Goal: Task Accomplishment & Management: Use online tool/utility

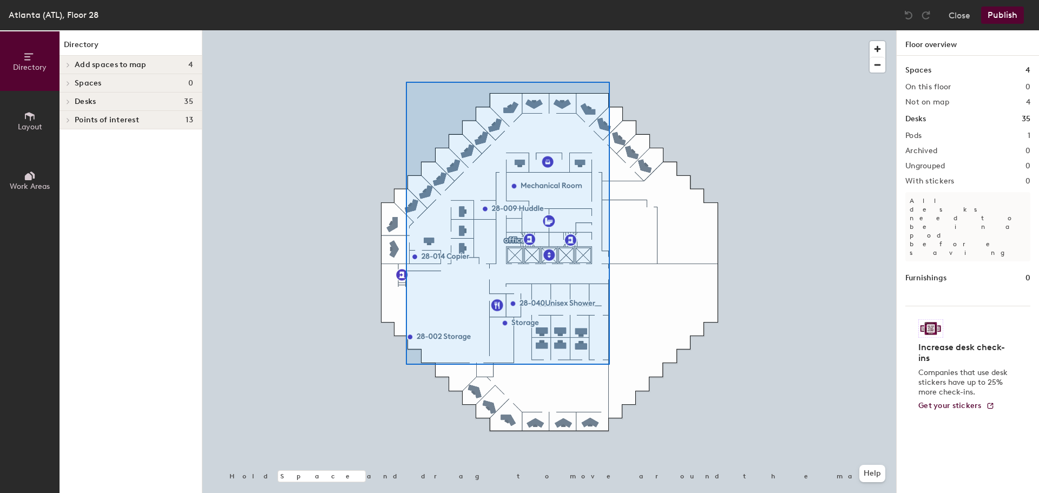
click at [609, 30] on div at bounding box center [549, 30] width 694 height 0
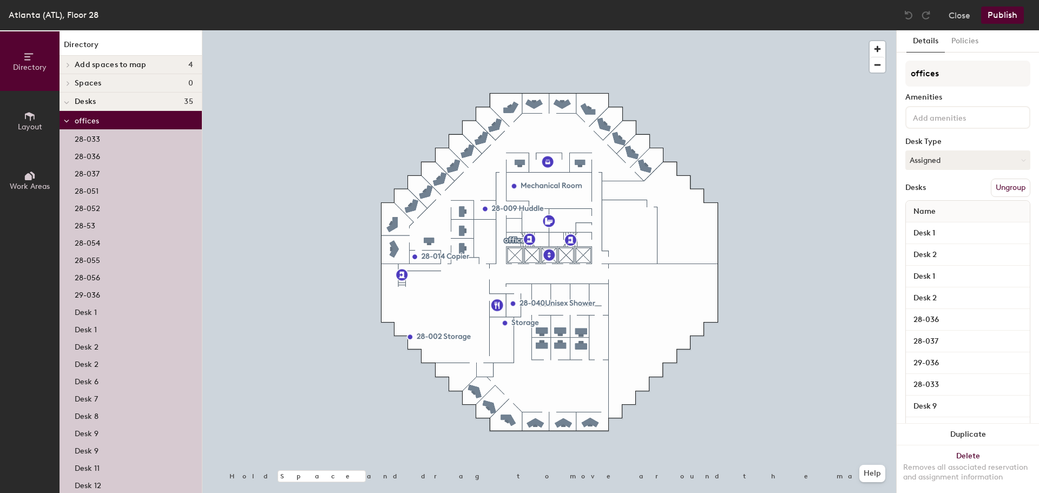
click at [730, 30] on div at bounding box center [549, 30] width 694 height 0
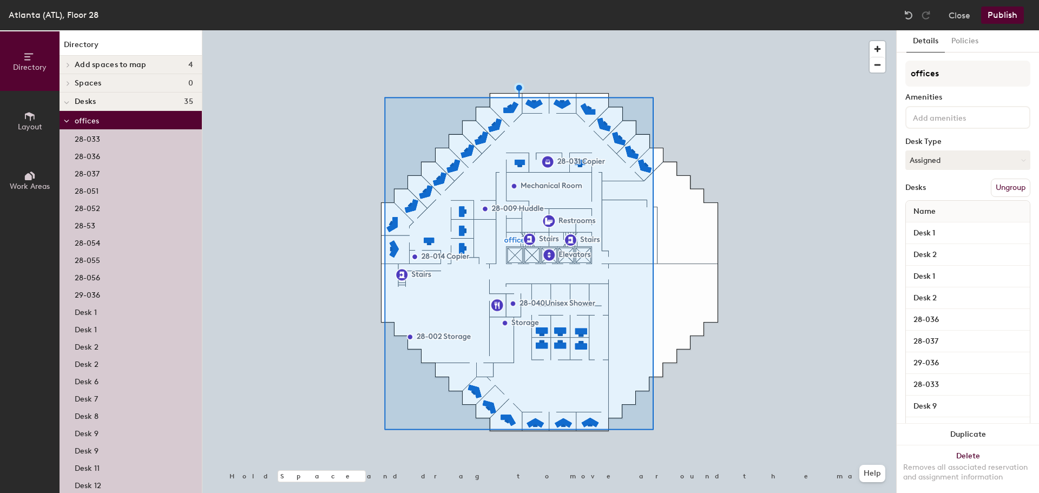
click at [1015, 186] on button "Ungroup" at bounding box center [1011, 188] width 40 height 18
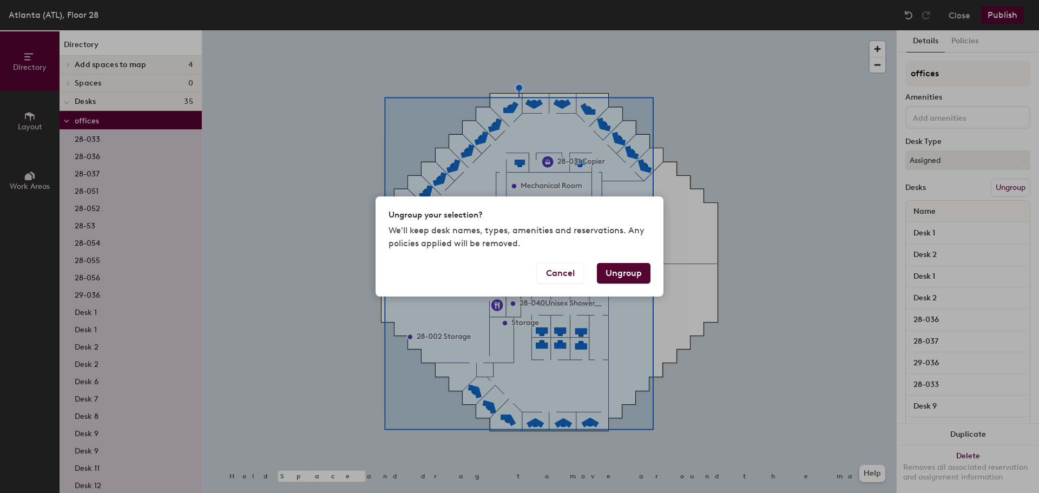
click at [636, 272] on button "Ungroup" at bounding box center [624, 273] width 54 height 21
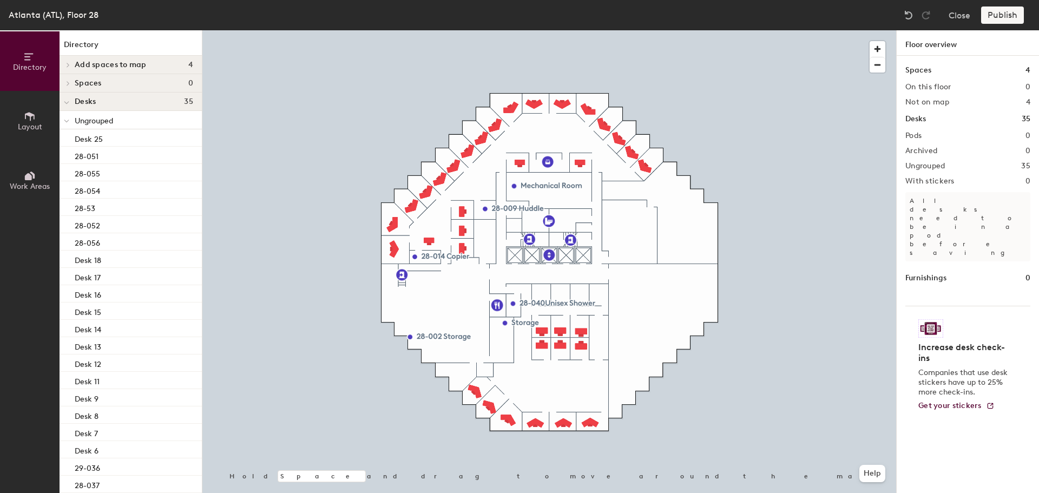
click at [537, 30] on div at bounding box center [549, 30] width 694 height 0
click at [32, 125] on span "Layout" at bounding box center [30, 126] width 24 height 9
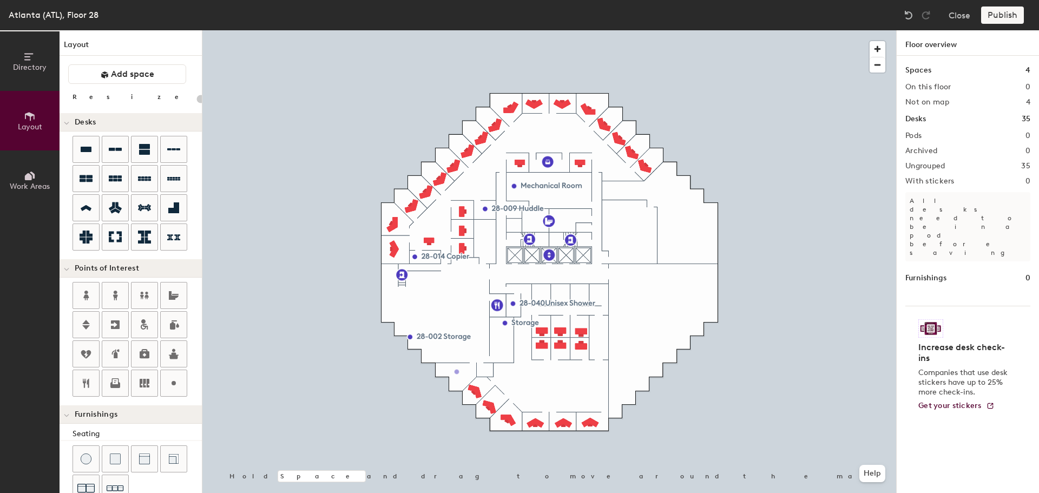
click at [457, 372] on div "Directory Layout Work Areas Layout Add space Resize Desks Points of Interest Fu…" at bounding box center [519, 261] width 1039 height 463
type input "20"
type input "28-004 Huddle"
click at [581, 30] on div at bounding box center [549, 30] width 694 height 0
type input "120"
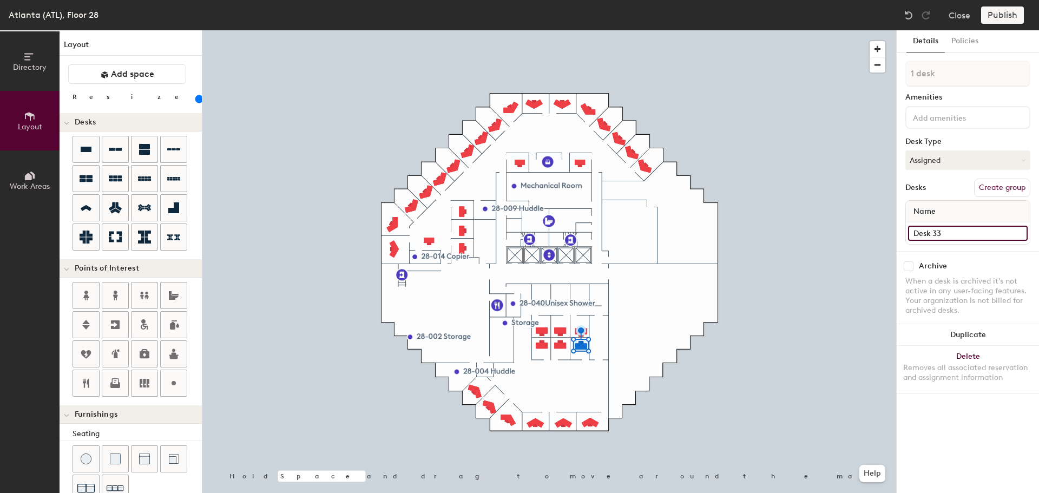
click at [919, 233] on input "Desk 33" at bounding box center [968, 233] width 120 height 15
type input "28-50"
click at [958, 229] on input "Desk 19" at bounding box center [968, 233] width 120 height 15
type input "28-054"
click at [936, 230] on input "28-50" at bounding box center [968, 233] width 120 height 15
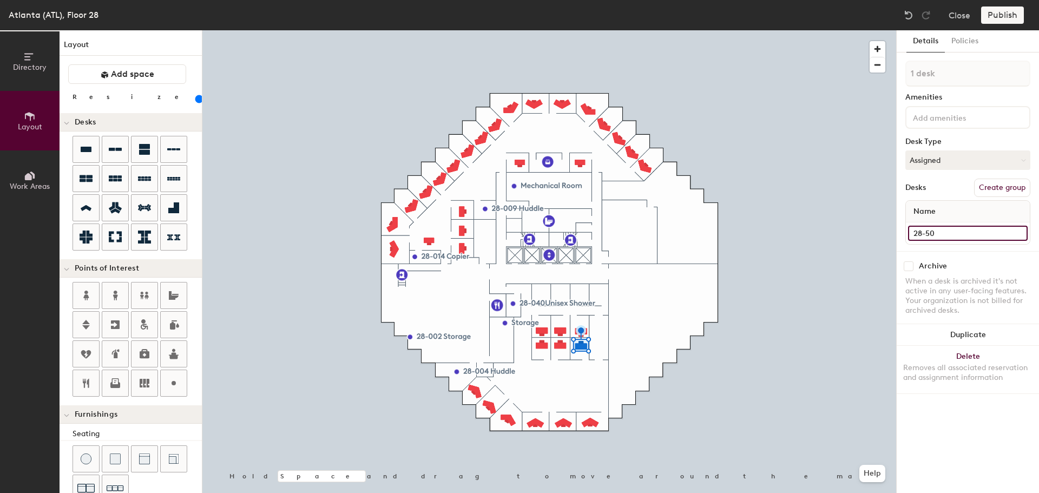
click at [925, 233] on input "28-50" at bounding box center [968, 233] width 120 height 15
type input "28-050"
click at [559, 30] on div at bounding box center [549, 30] width 694 height 0
click at [964, 236] on input "28-054" at bounding box center [968, 233] width 120 height 15
click at [964, 235] on input "28-054" at bounding box center [968, 233] width 120 height 15
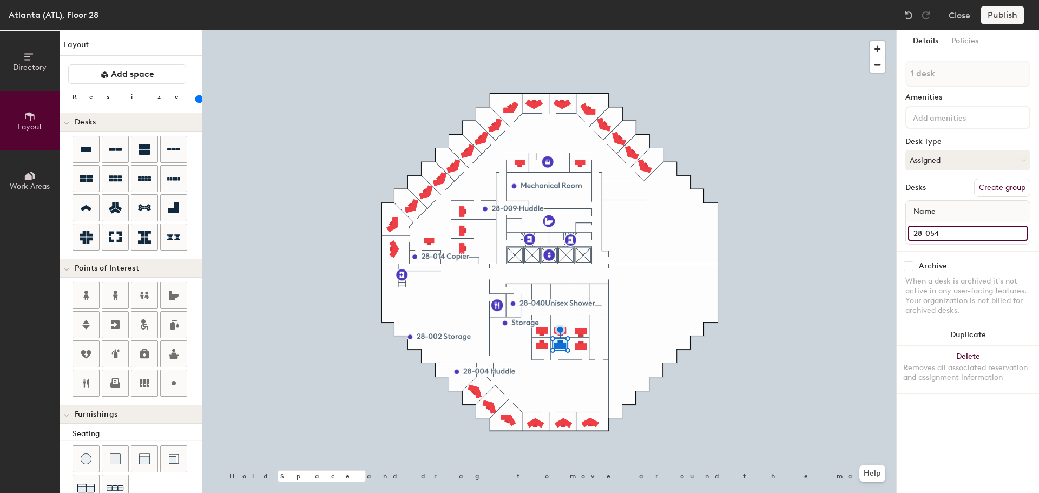
click at [950, 233] on input "28-054" at bounding box center [968, 233] width 120 height 15
click at [950, 232] on input "28-054" at bounding box center [968, 233] width 120 height 15
type input "28-045"
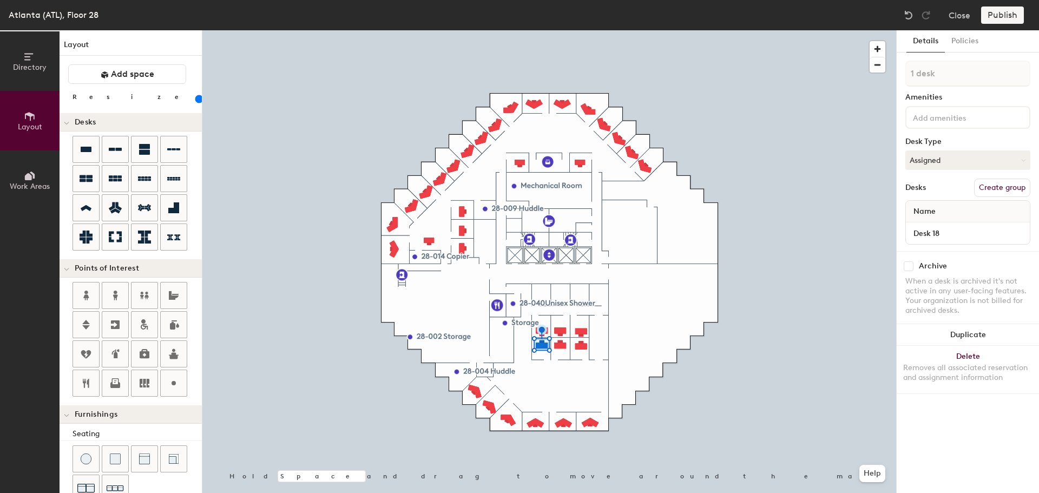
click at [984, 221] on div "Name" at bounding box center [968, 212] width 124 height 22
click at [965, 241] on div "Desk 18" at bounding box center [968, 234] width 124 height 22
click at [966, 232] on input "Desk 18" at bounding box center [968, 233] width 120 height 15
type input "28-48"
click at [955, 227] on input "28-045" at bounding box center [968, 233] width 120 height 15
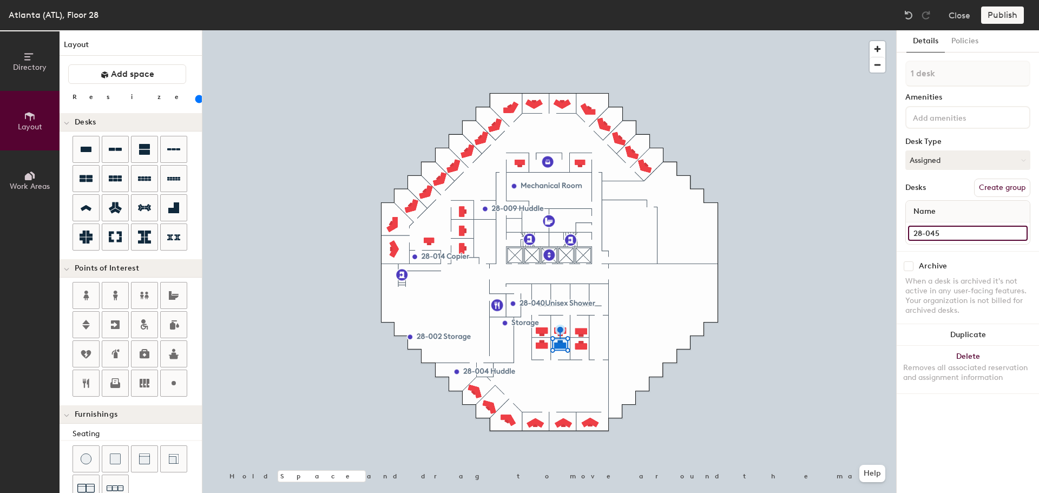
click at [955, 227] on input "28-045" at bounding box center [968, 233] width 120 height 15
type input "28-049"
click at [964, 238] on input "Desk 17" at bounding box center [968, 233] width 120 height 15
type input "28-047"
click at [934, 233] on input "Desk 20" at bounding box center [968, 233] width 120 height 15
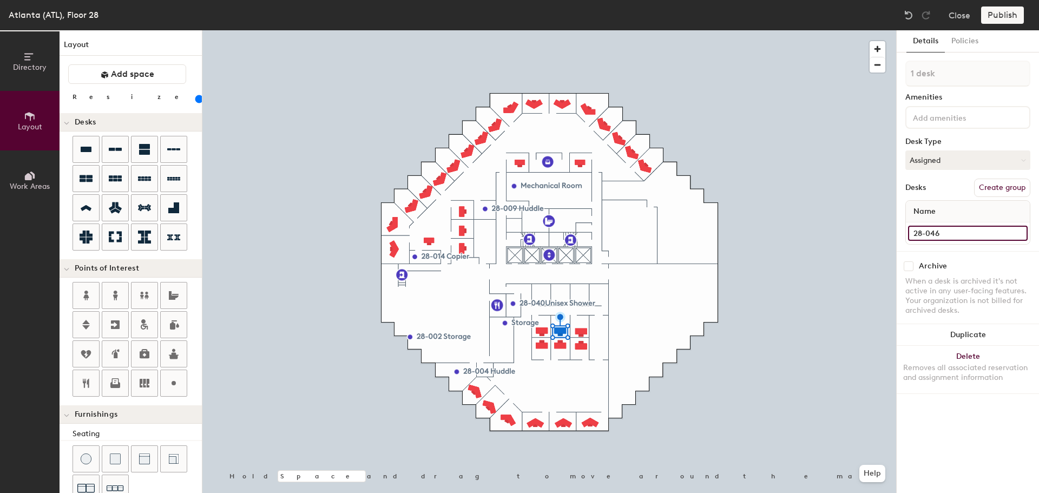
type input "28-046"
click at [973, 228] on input "Desk 32" at bounding box center [968, 233] width 120 height 15
type input "28-045"
click at [959, 233] on input "28-48" at bounding box center [968, 233] width 120 height 15
click at [926, 233] on input "28-48" at bounding box center [968, 233] width 120 height 15
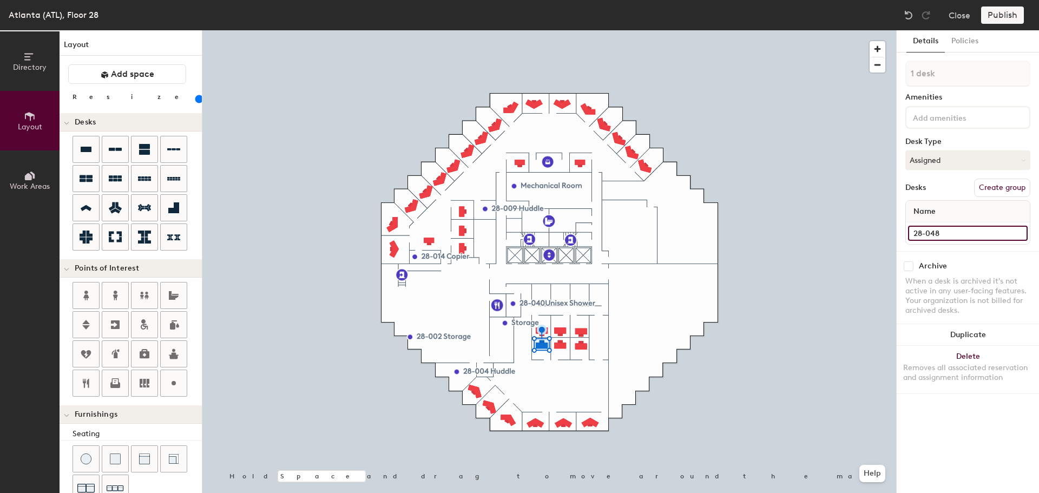
type input "28-048"
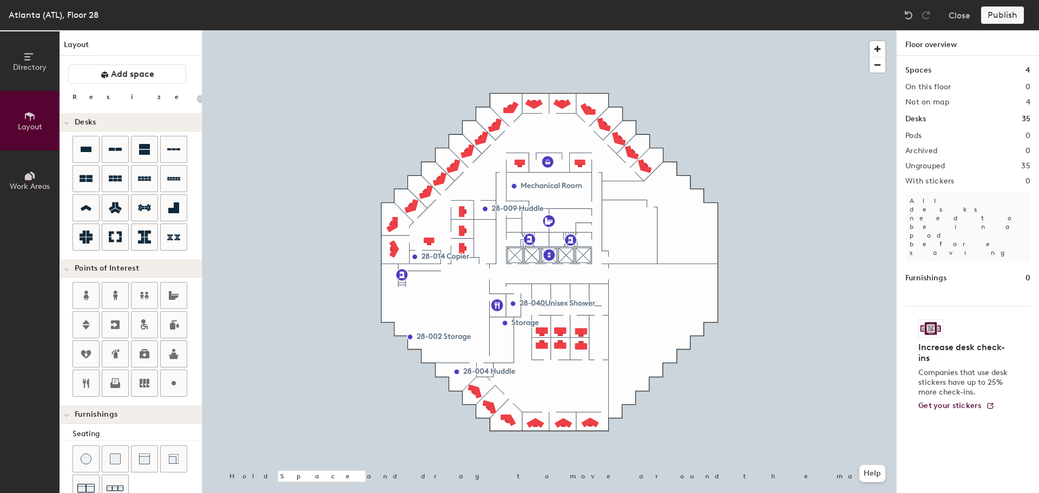
click at [582, 30] on div at bounding box center [549, 30] width 694 height 0
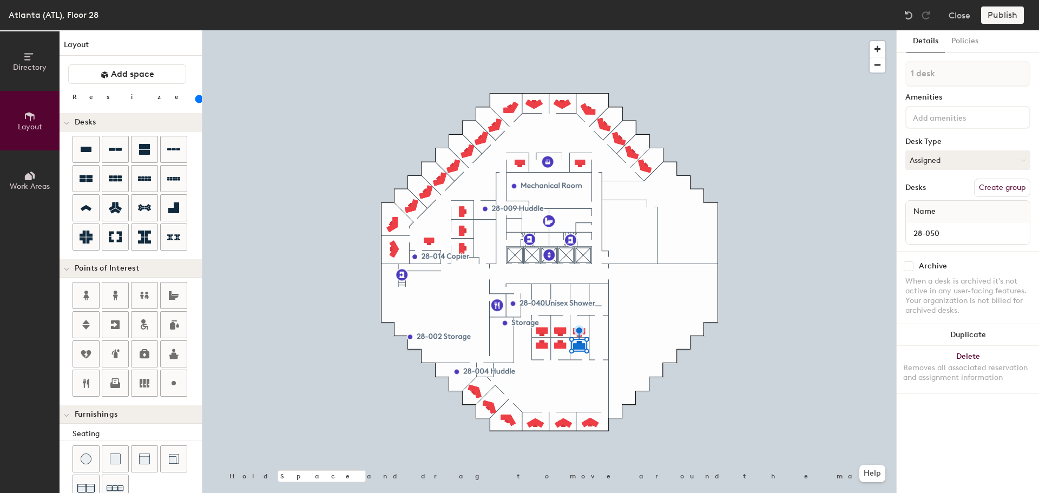
click at [974, 326] on button "Duplicate" at bounding box center [968, 335] width 142 height 22
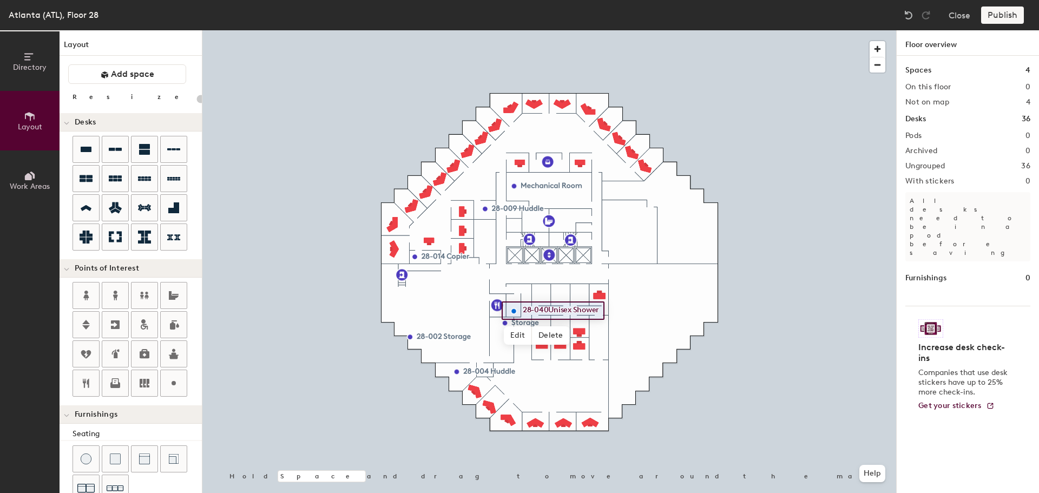
type input "120"
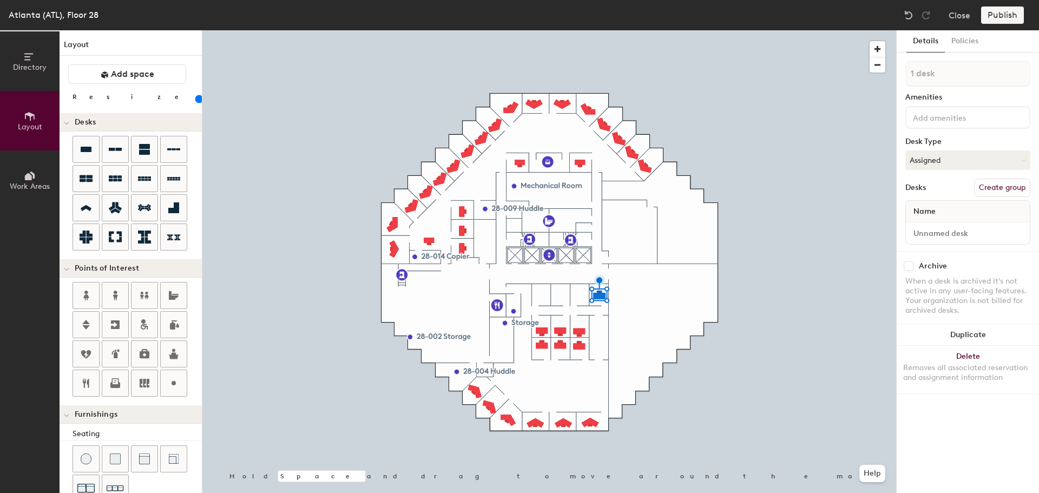
click at [975, 333] on button "Duplicate" at bounding box center [968, 335] width 142 height 22
click at [972, 338] on button "Duplicate" at bounding box center [968, 335] width 142 height 22
click at [957, 333] on button "Duplicate" at bounding box center [968, 335] width 142 height 22
click at [968, 236] on input at bounding box center [968, 233] width 120 height 15
type input "28-044"
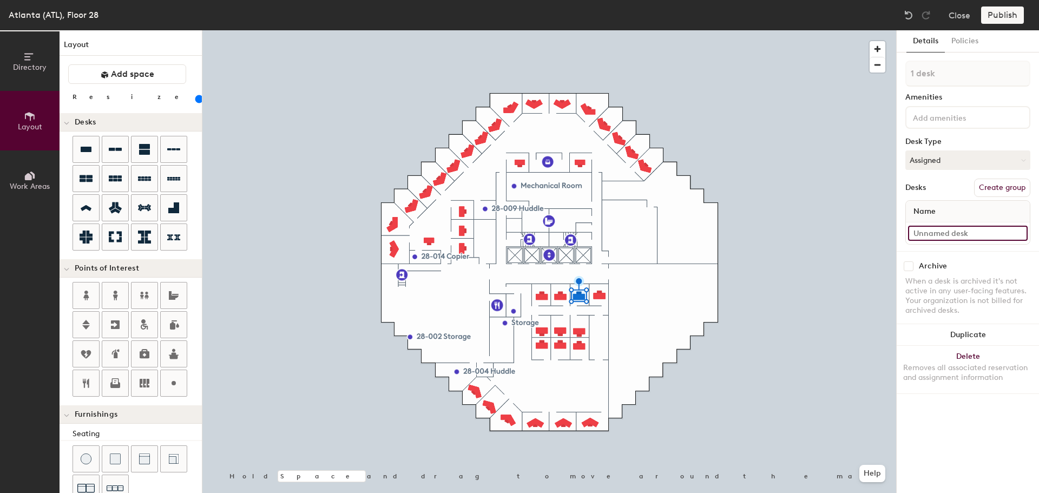
click at [926, 234] on input at bounding box center [968, 233] width 120 height 15
type input "28-043"
click at [953, 228] on input at bounding box center [968, 233] width 120 height 15
type input "28-042"
click at [921, 236] on input at bounding box center [968, 233] width 120 height 15
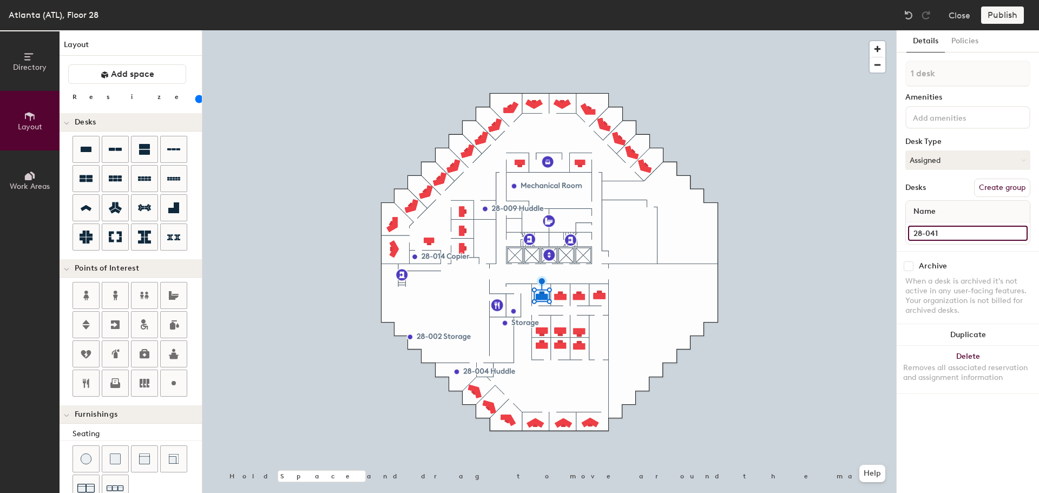
type input "28-041"
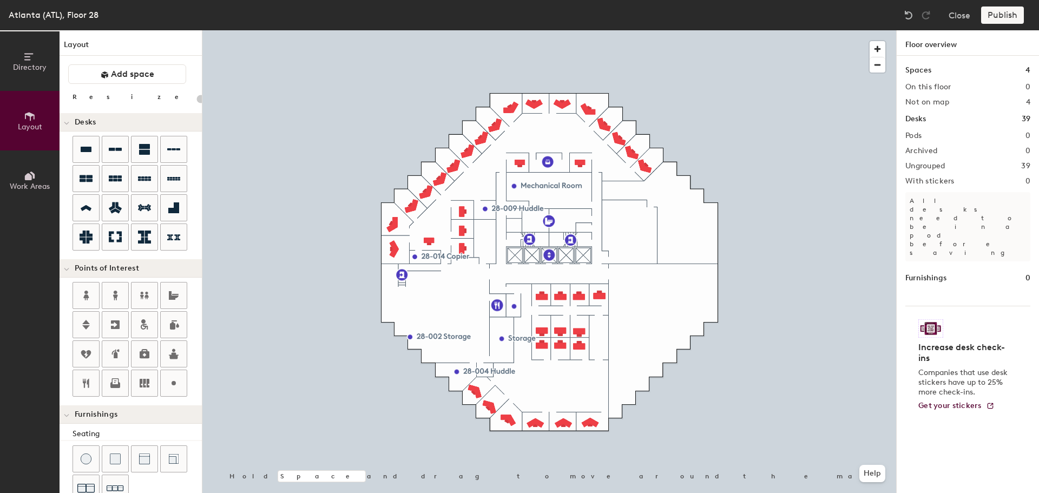
type input "100"
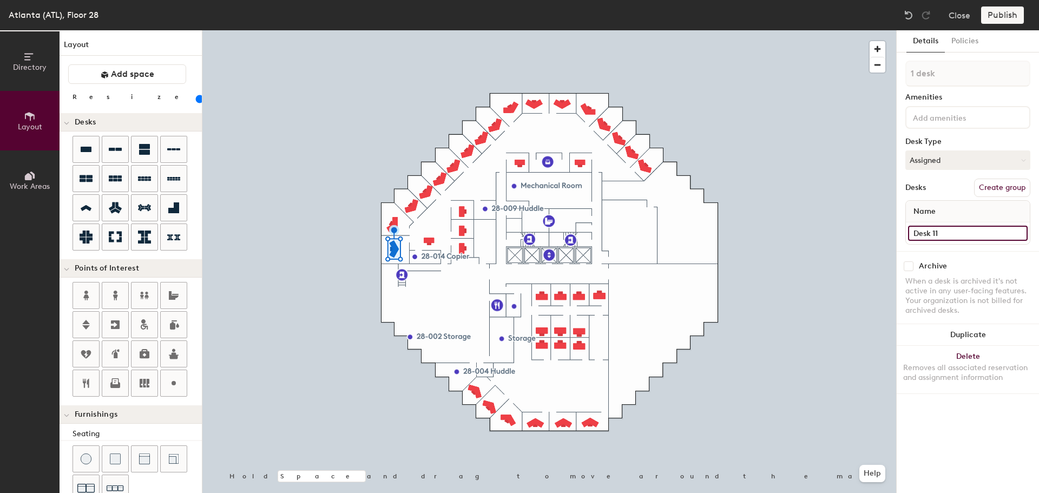
click at [940, 231] on input "Desk 11" at bounding box center [968, 233] width 120 height 15
type input "28-015"
click at [959, 234] on input "Desk 12" at bounding box center [968, 233] width 120 height 15
type input "28-016"
click at [959, 232] on input "Desk 13" at bounding box center [968, 233] width 120 height 15
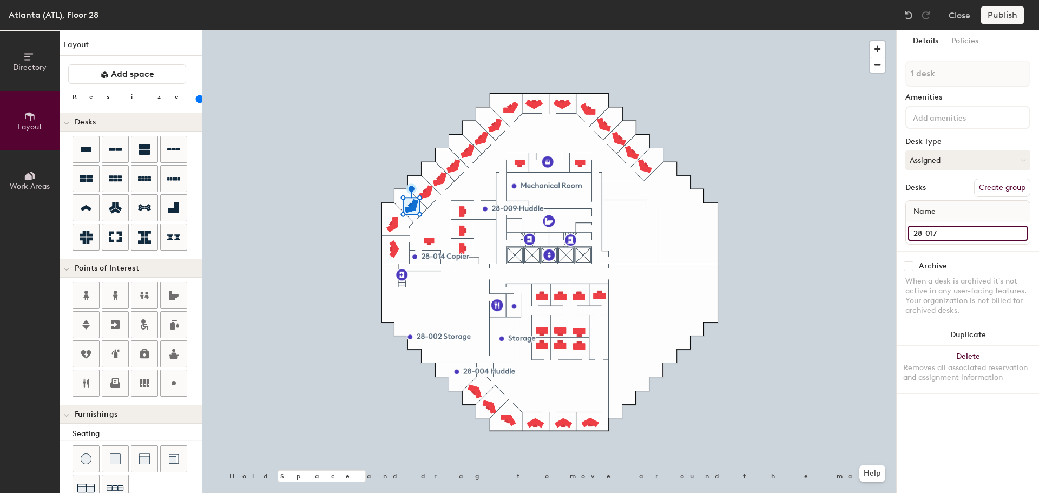
type input "28-017"
click at [951, 234] on input "Desk 14" at bounding box center [968, 233] width 120 height 15
type input "28-018"
click at [960, 231] on input "Desk 15" at bounding box center [968, 233] width 120 height 15
type input "28-019"
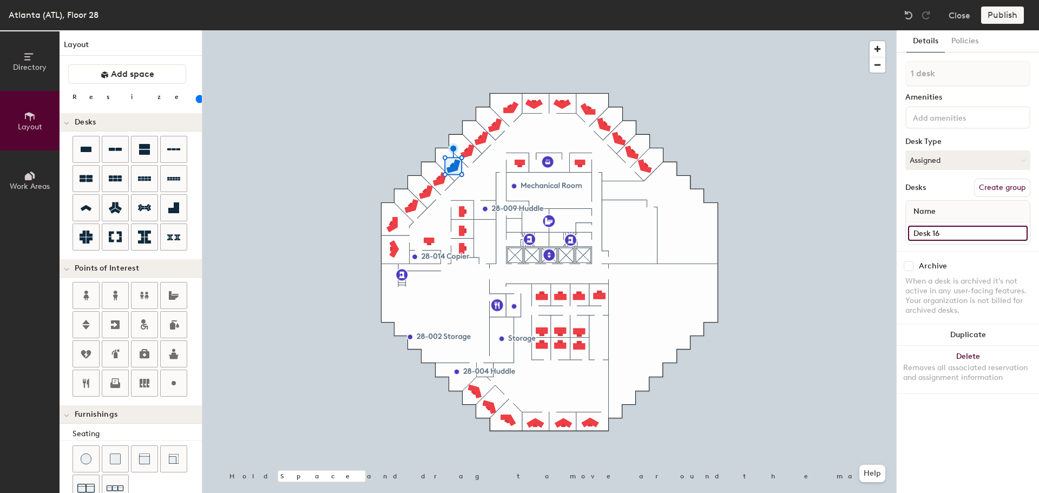
click at [927, 233] on input "Desk 16" at bounding box center [968, 233] width 120 height 15
type input "28-020"
click at [966, 235] on input "Desk 17" at bounding box center [968, 233] width 120 height 15
type input "28-024"
click at [946, 224] on div "Desk 18" at bounding box center [968, 234] width 124 height 22
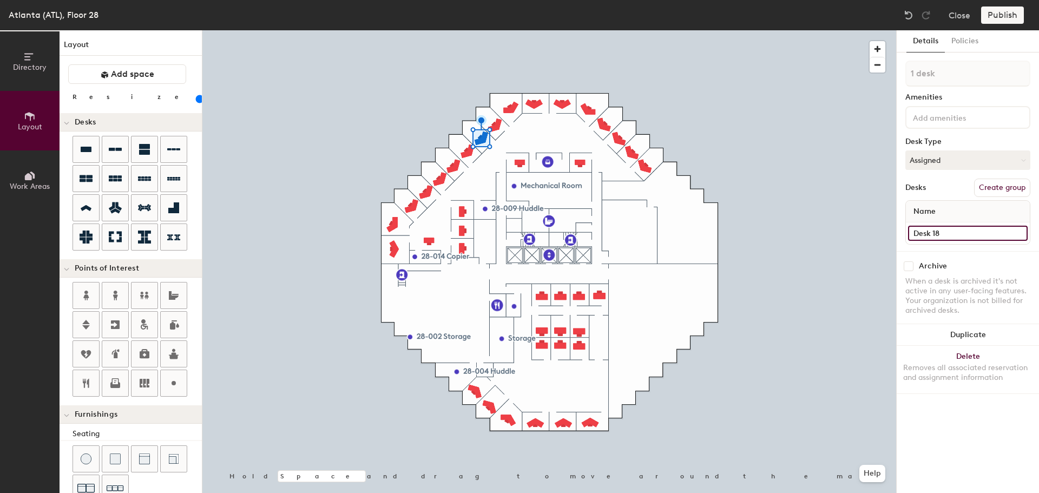
click at [950, 232] on input "Desk 18" at bounding box center [968, 233] width 120 height 15
type input "28-025"
click at [939, 226] on input "Desk 6" at bounding box center [968, 233] width 120 height 15
type input "28-025"
click at [954, 228] on input "28-024" at bounding box center [968, 233] width 120 height 15
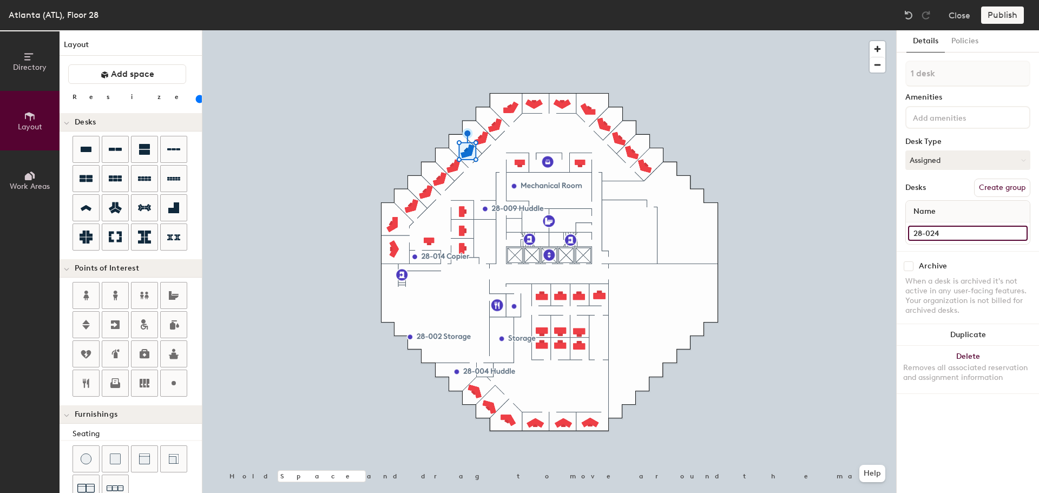
click at [954, 230] on input "28-024" at bounding box center [968, 233] width 120 height 15
type input "28-023"
click at [952, 230] on input "28-025" at bounding box center [968, 233] width 120 height 15
type input "28-024"
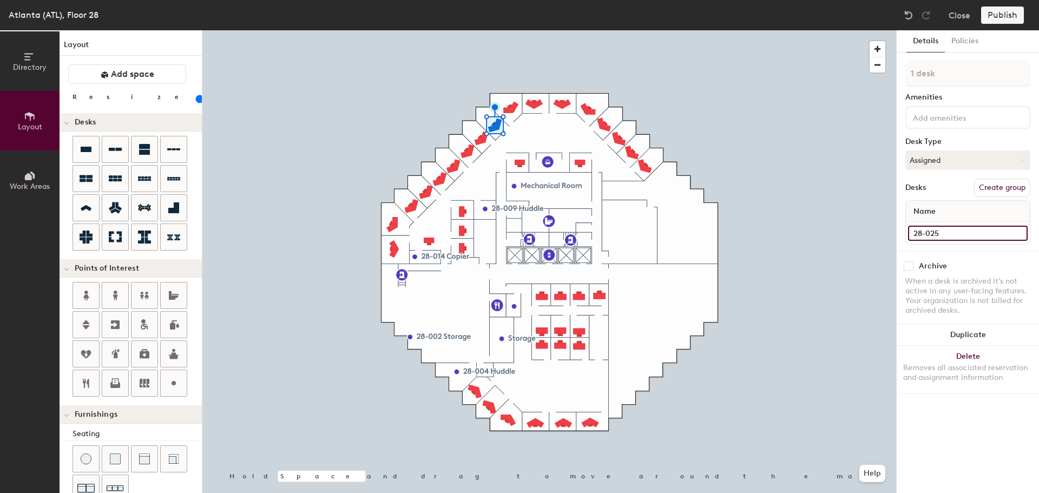
click at [960, 231] on input "28-025" at bounding box center [968, 233] width 120 height 15
click at [960, 230] on input "28-025" at bounding box center [968, 233] width 120 height 15
click at [964, 233] on input "28-025" at bounding box center [968, 233] width 120 height 15
click at [964, 233] on input "28-026" at bounding box center [968, 233] width 120 height 15
click at [964, 232] on input "28-026" at bounding box center [968, 233] width 120 height 15
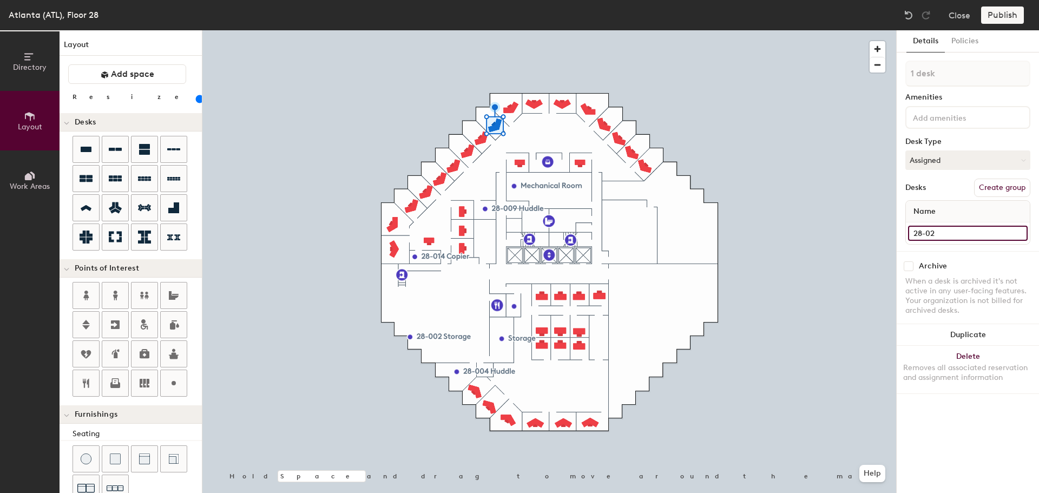
type input "28-025"
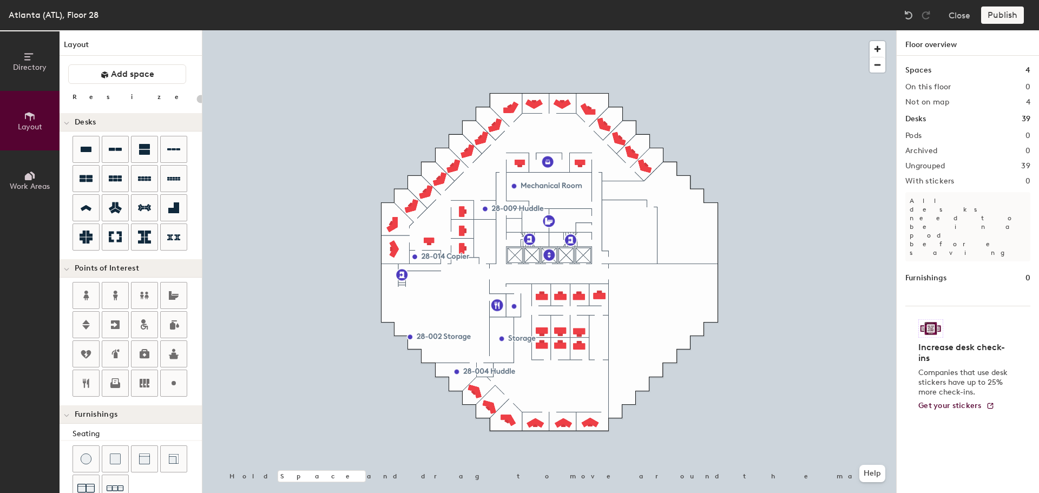
type input "100"
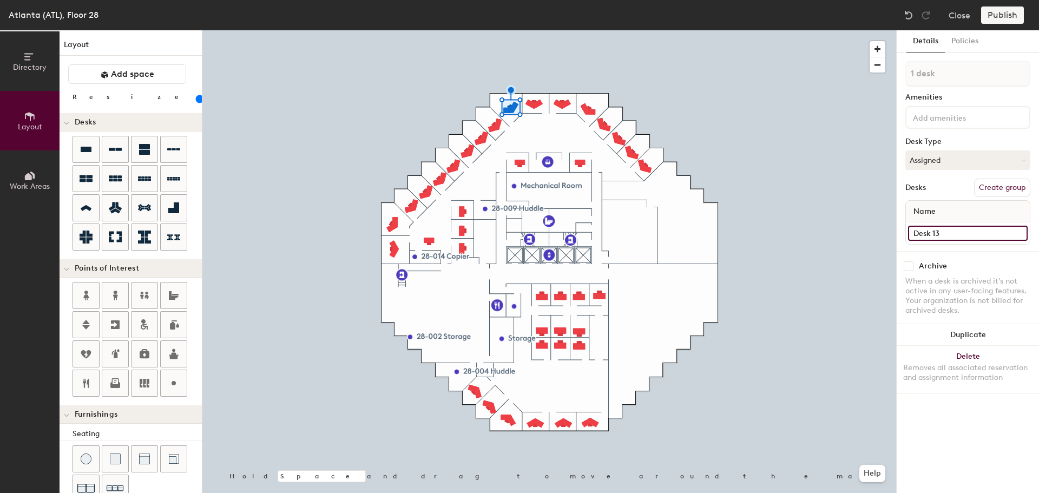
click at [944, 232] on input "Desk 13" at bounding box center [968, 233] width 120 height 15
type input "28-026"
click at [944, 234] on input "Desk 1" at bounding box center [968, 233] width 120 height 15
type input "28-027"
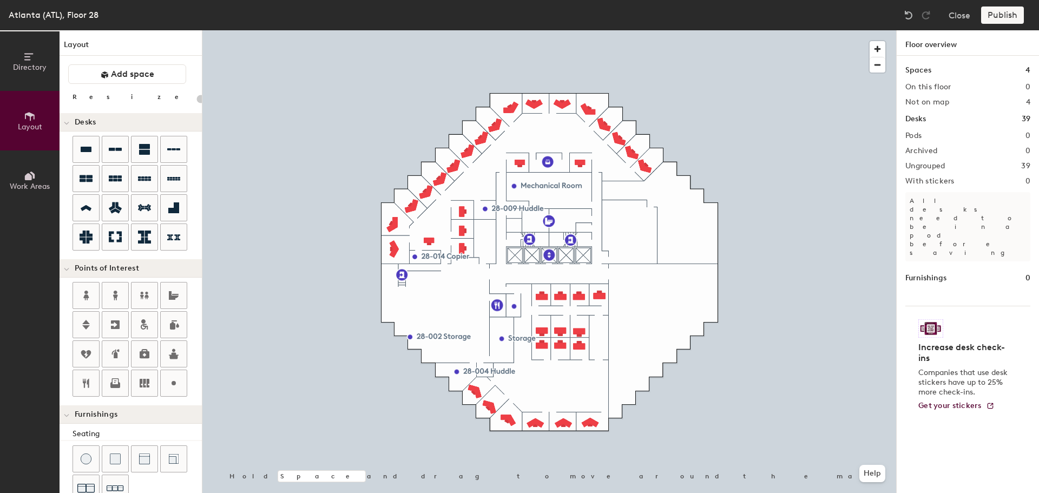
type input "100"
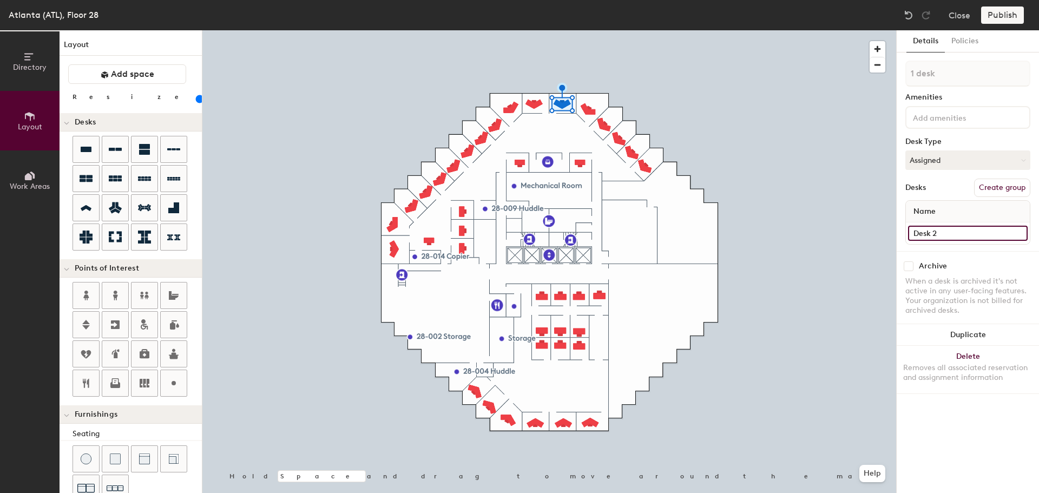
click at [953, 232] on input "Desk 2" at bounding box center [968, 233] width 120 height 15
type input "28-028"
click at [945, 234] on input "Desk 1" at bounding box center [968, 233] width 120 height 15
type input "28-034"
click at [954, 236] on input "Desk 2" at bounding box center [968, 233] width 120 height 15
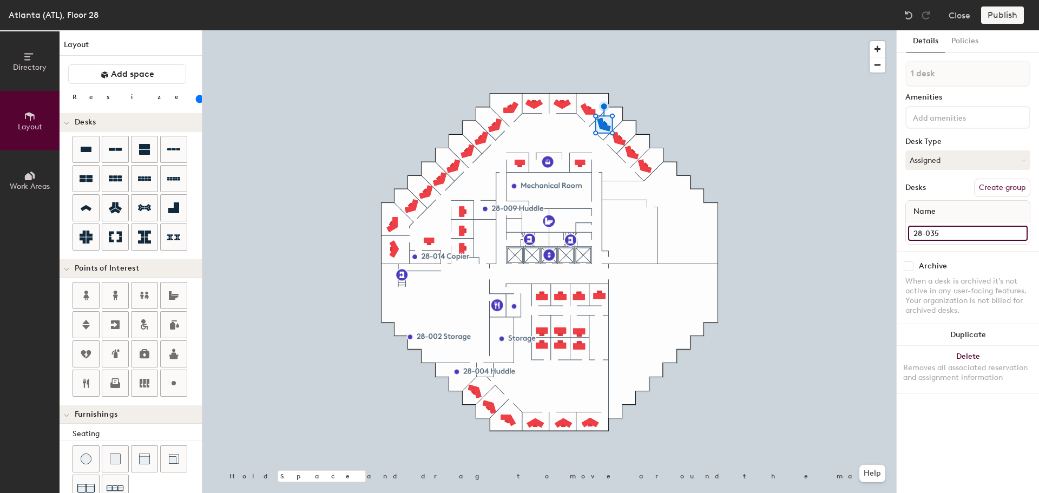
type input "28-035"
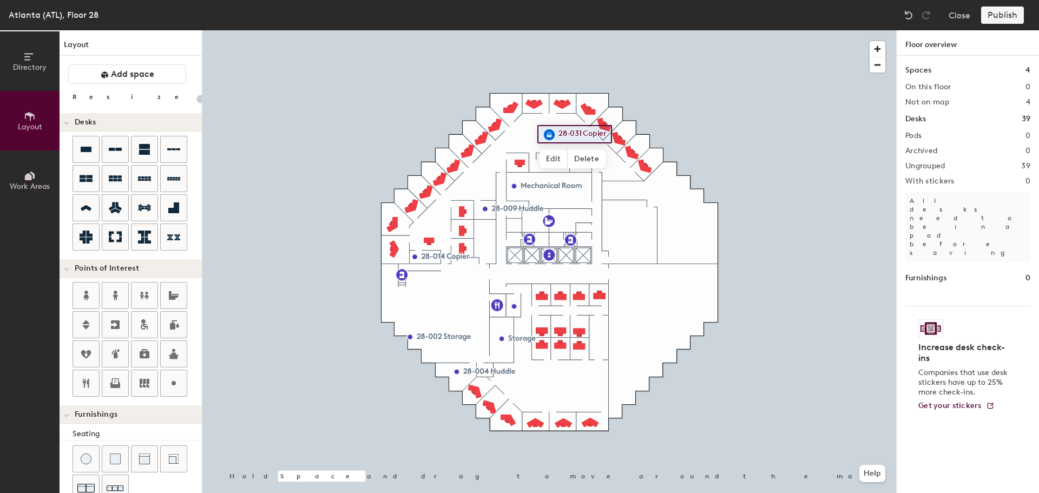
click at [656, 30] on div at bounding box center [549, 30] width 694 height 0
click at [581, 30] on div at bounding box center [549, 30] width 694 height 0
type input "100"
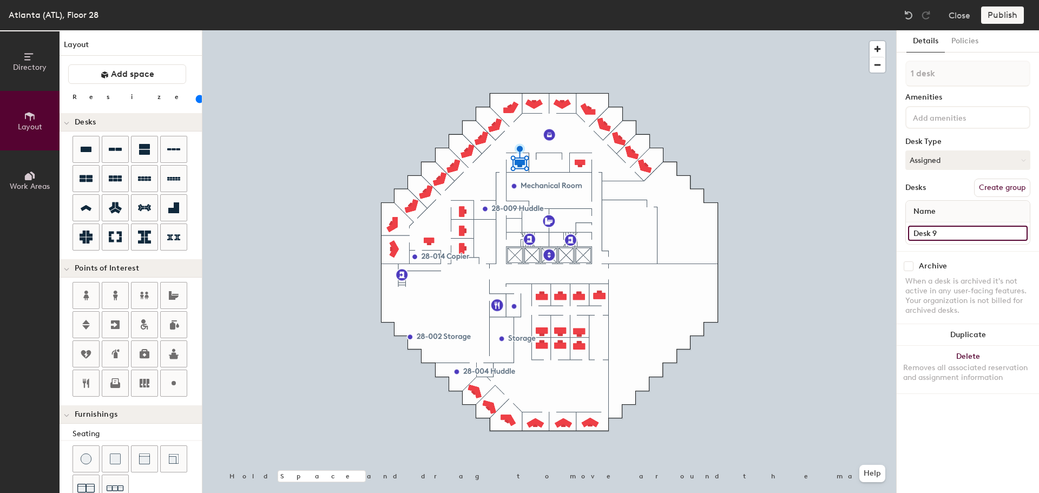
click at [953, 232] on input "Desk 9" at bounding box center [968, 233] width 120 height 15
type input "28-031"
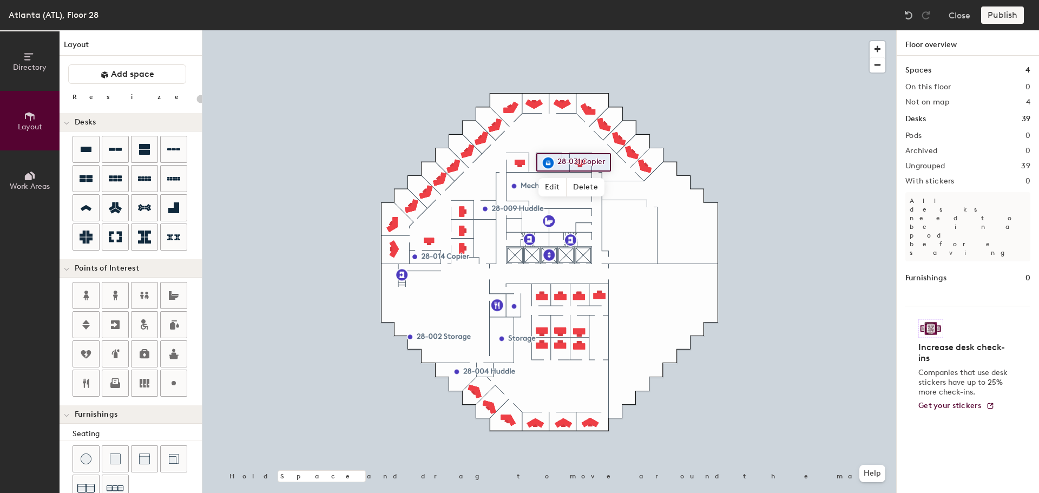
type input "100"
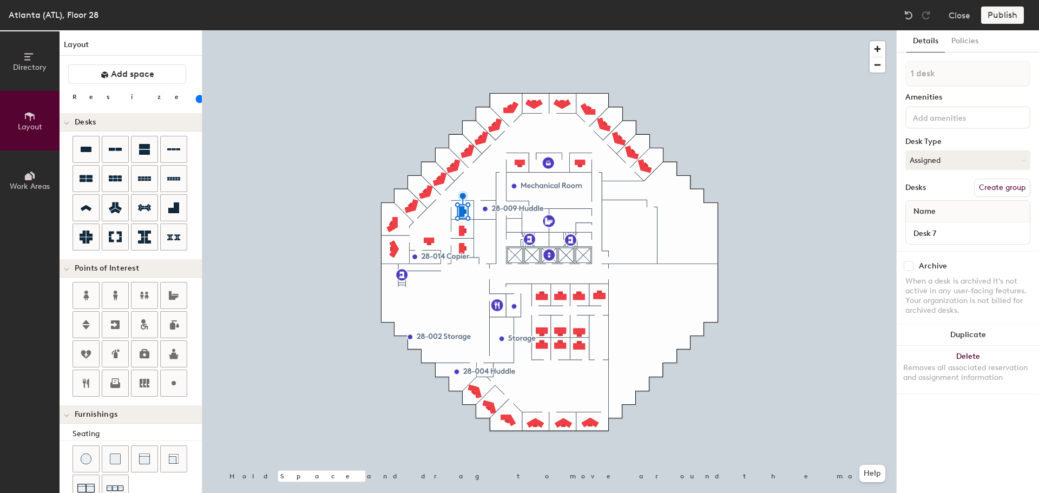
click at [951, 241] on div "Desk 7" at bounding box center [968, 234] width 124 height 22
click at [952, 232] on input "Desk 7" at bounding box center [968, 233] width 120 height 15
click at [956, 237] on input "28-0" at bounding box center [968, 233] width 120 height 15
type input "0"
type input "28-010"
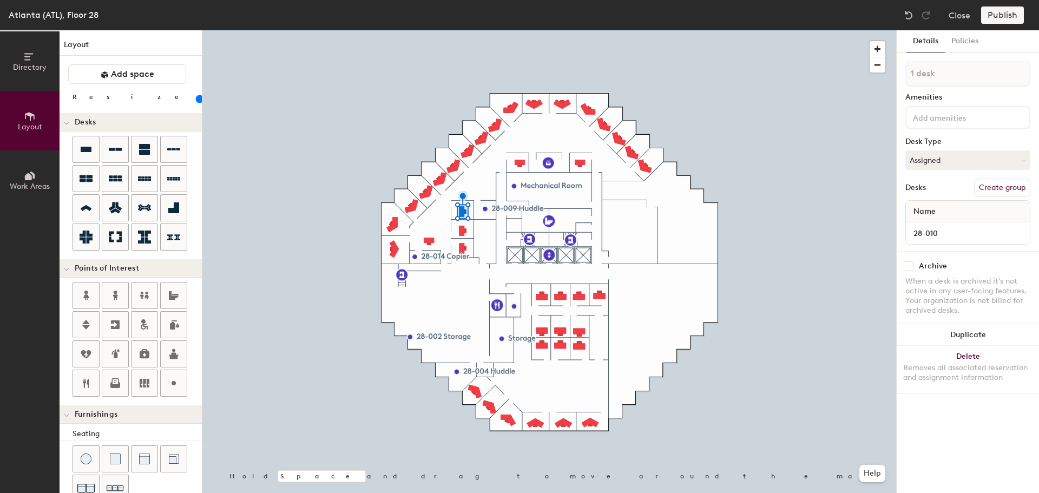
click at [463, 30] on div at bounding box center [549, 30] width 694 height 0
click at [951, 236] on input "Desk 8" at bounding box center [968, 233] width 120 height 15
type input "28-011"
click at [952, 239] on input "Desk 9" at bounding box center [968, 233] width 120 height 15
type input "28-012"
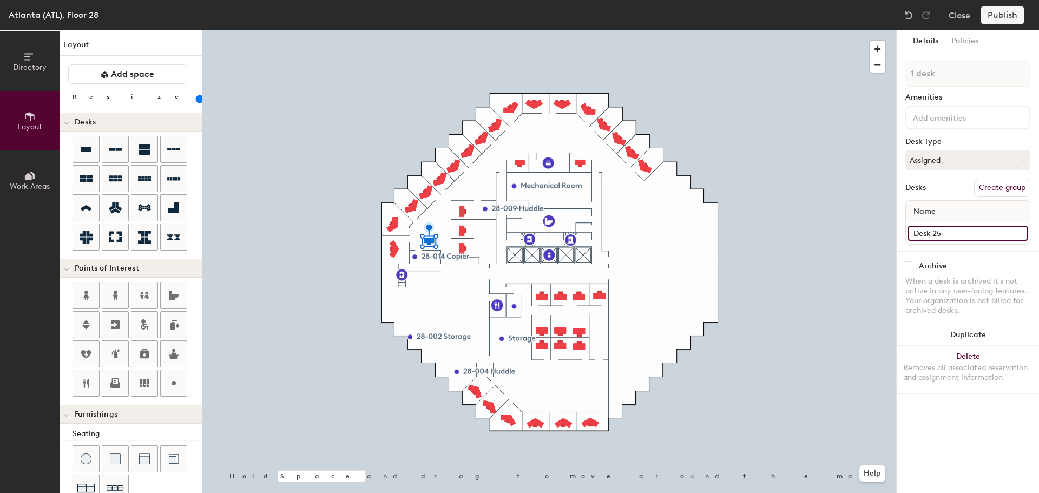
click at [939, 232] on input "Desk 25" at bounding box center [968, 233] width 120 height 15
type input "28-012"
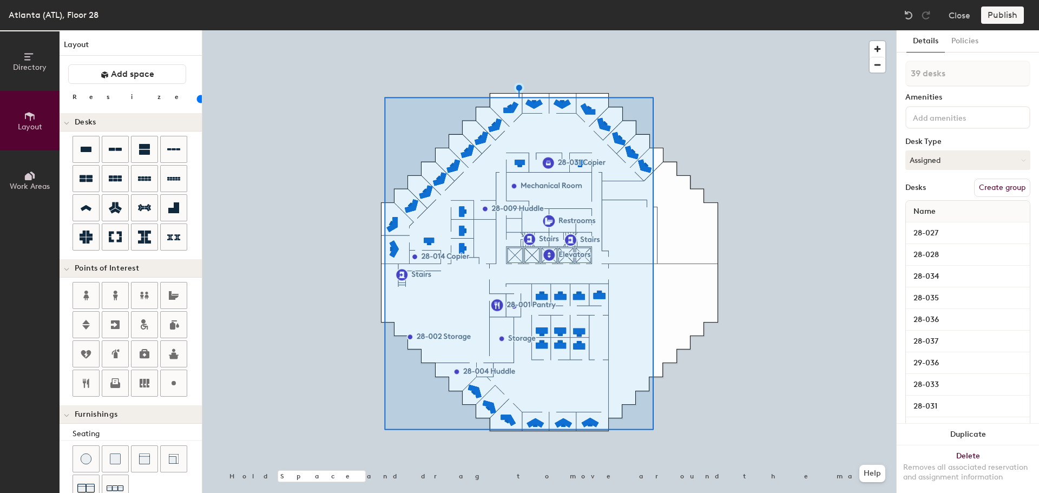
click at [999, 186] on button "Create group" at bounding box center [1003, 188] width 56 height 18
type input "20"
drag, startPoint x: 938, startPoint y: 75, endPoint x: 904, endPoint y: 75, distance: 33.6
click at [906, 75] on input "Pod 1" at bounding box center [968, 74] width 125 height 26
type input "O"
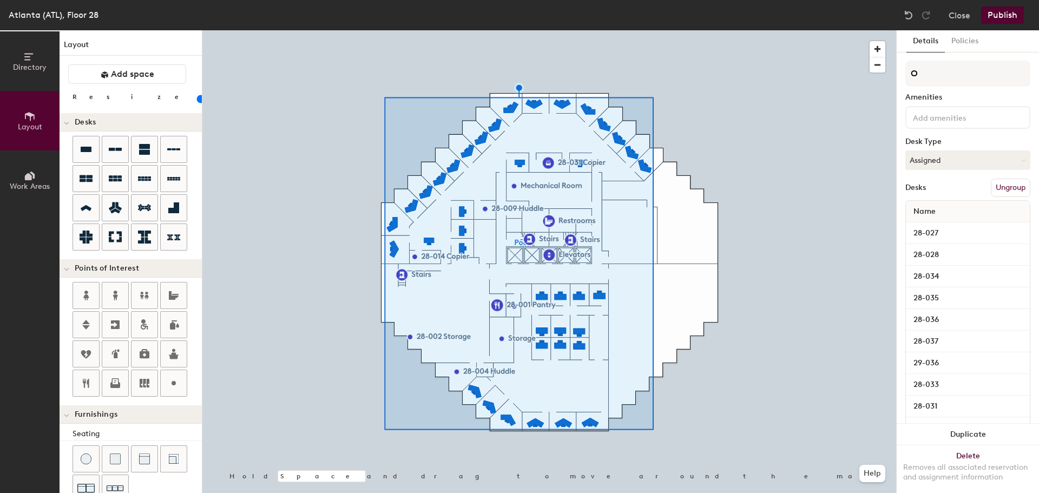
type input "20"
type input "Office"
type input "20"
type input "Offices"
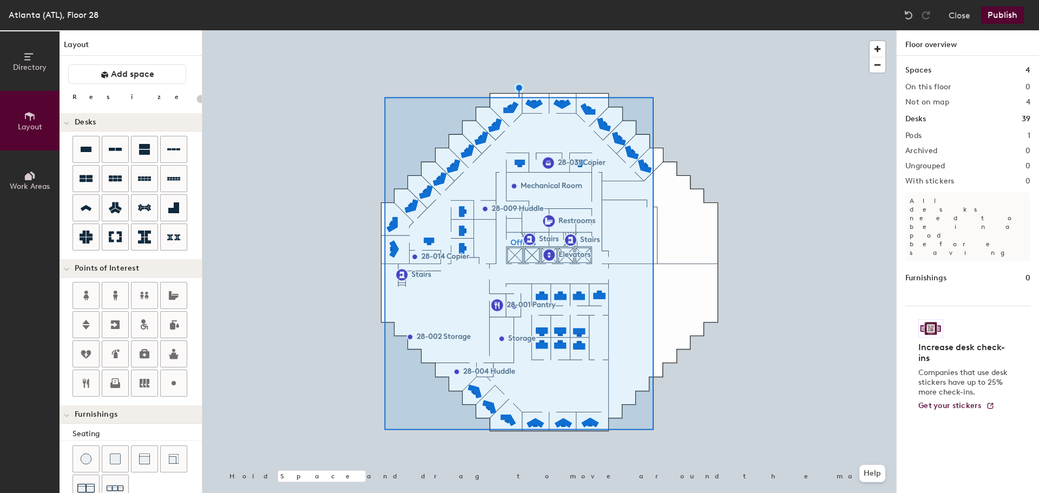
type input "20"
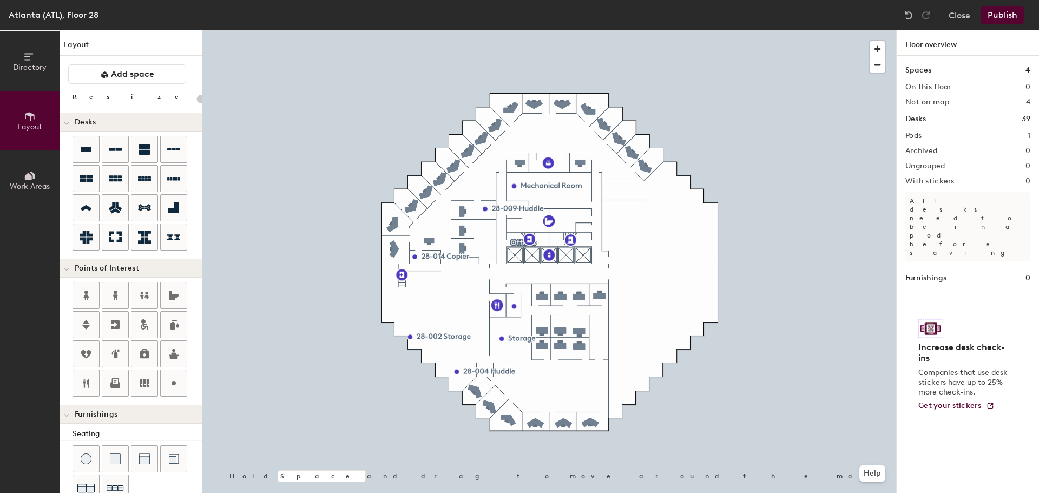
click at [29, 116] on icon at bounding box center [30, 116] width 12 height 12
click at [31, 67] on span "Directory" at bounding box center [30, 67] width 34 height 9
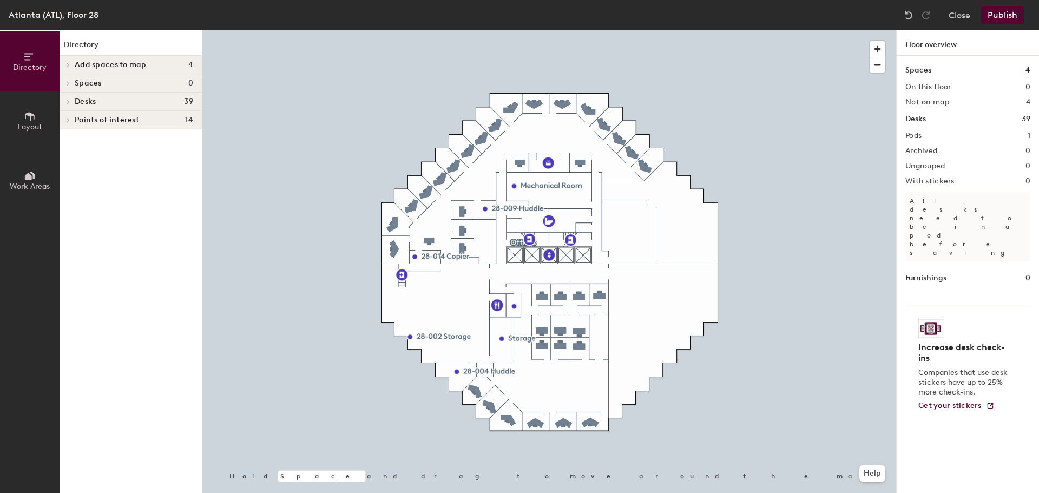
click at [74, 66] on div "Add spaces to map 4" at bounding box center [131, 65] width 142 height 18
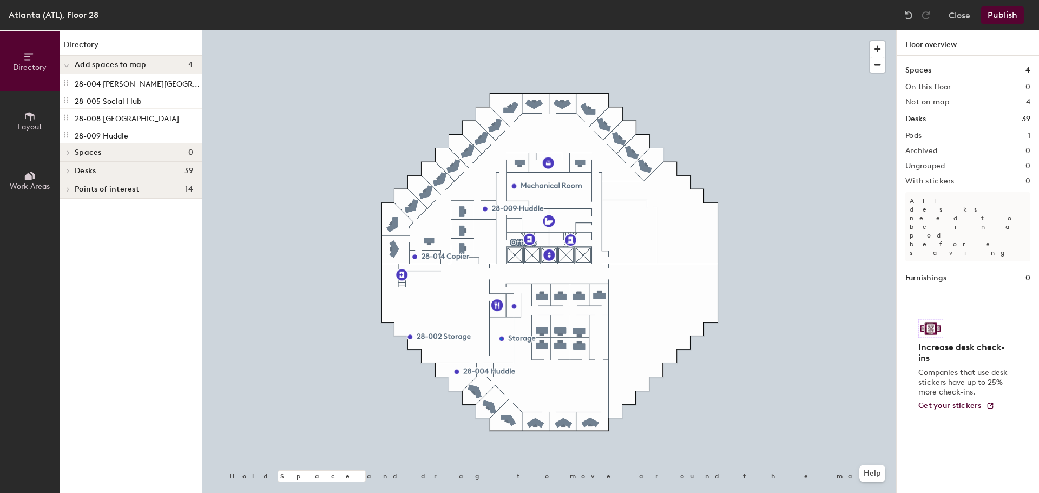
click at [500, 30] on div at bounding box center [549, 30] width 694 height 0
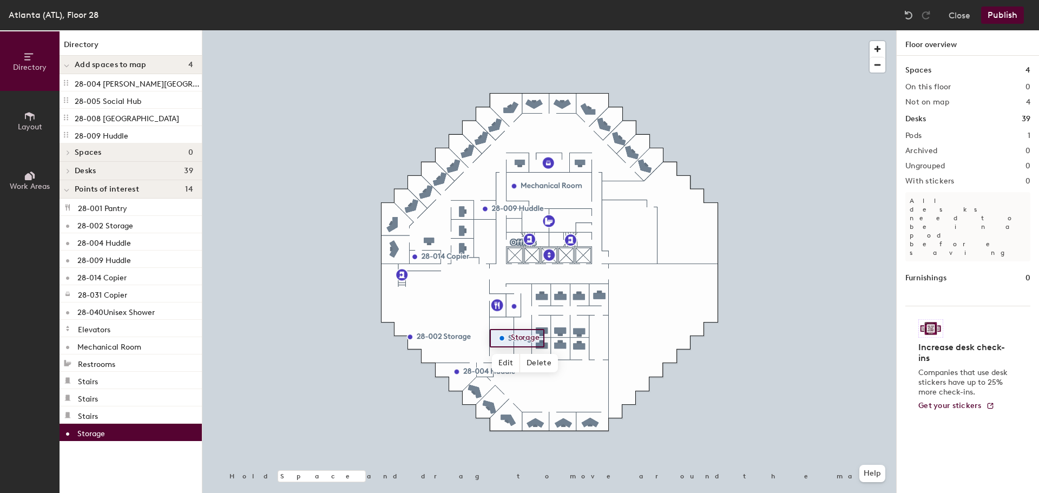
click at [544, 370] on span "Delete" at bounding box center [539, 363] width 38 height 18
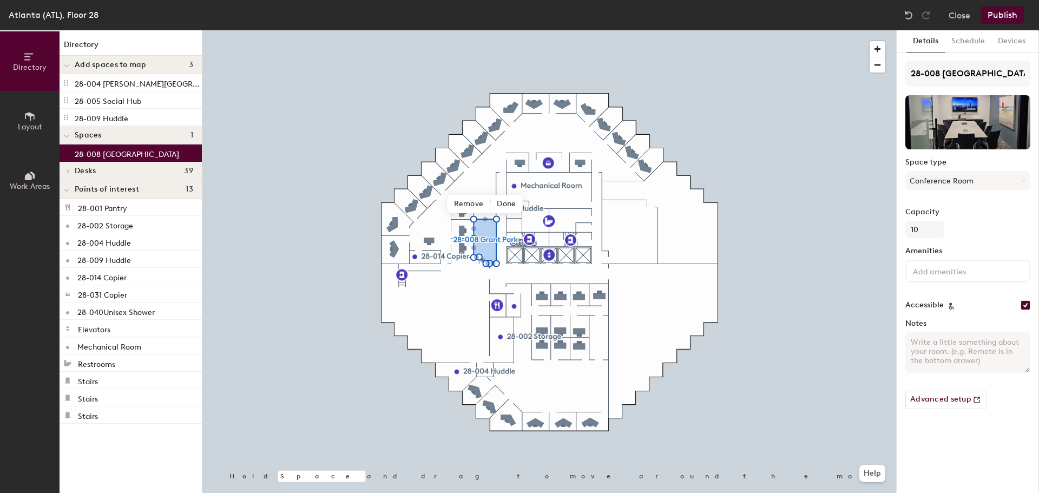
click at [507, 200] on span "Done" at bounding box center [507, 204] width 32 height 18
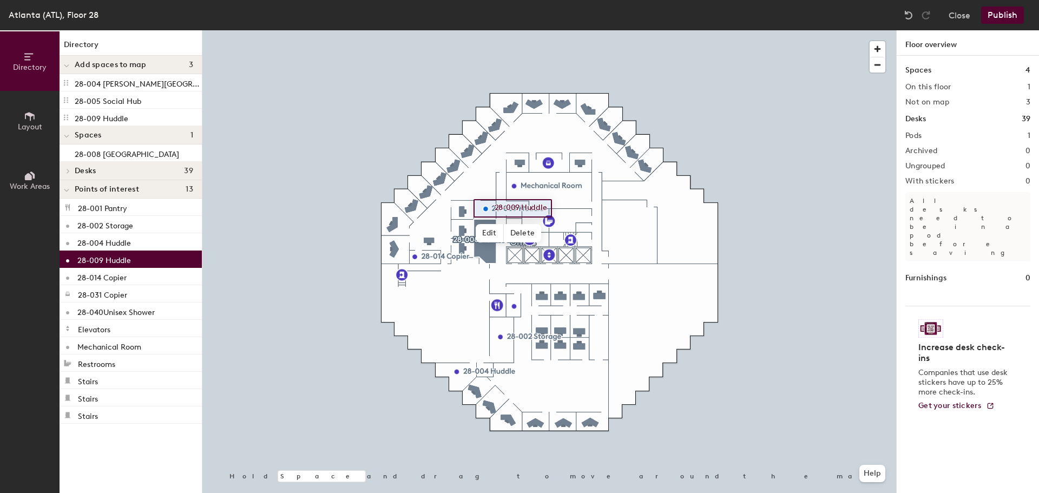
click at [526, 235] on span "Delete" at bounding box center [523, 233] width 38 height 18
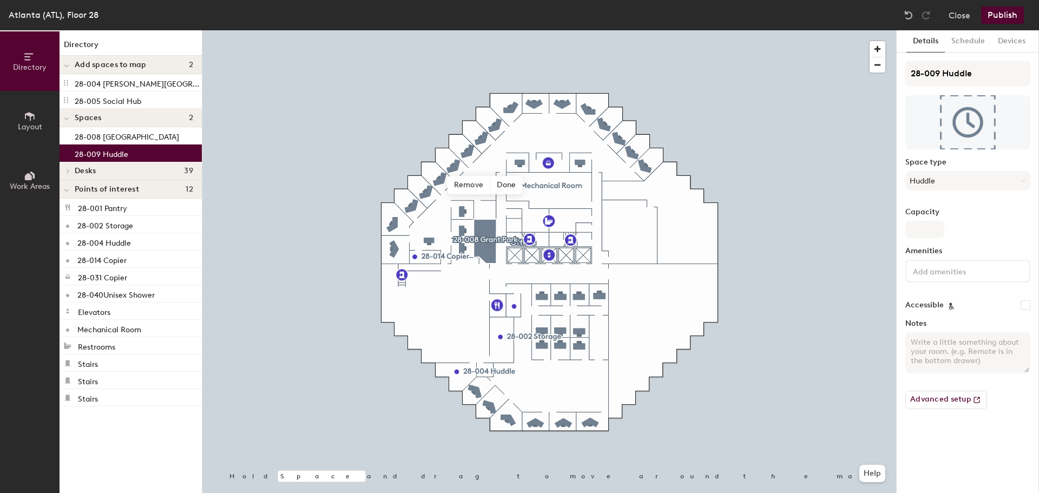
click at [511, 179] on span "Done" at bounding box center [507, 185] width 32 height 18
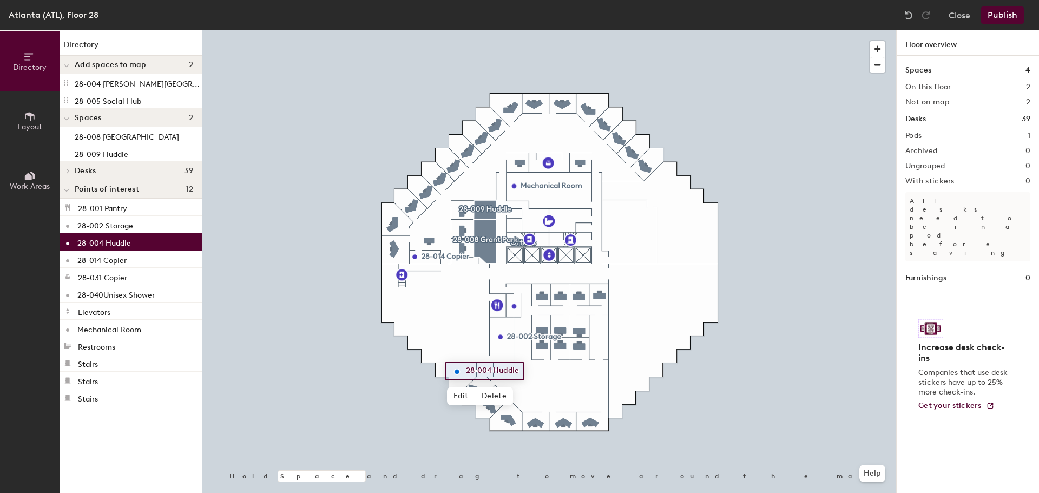
click at [492, 400] on span "Delete" at bounding box center [494, 396] width 38 height 18
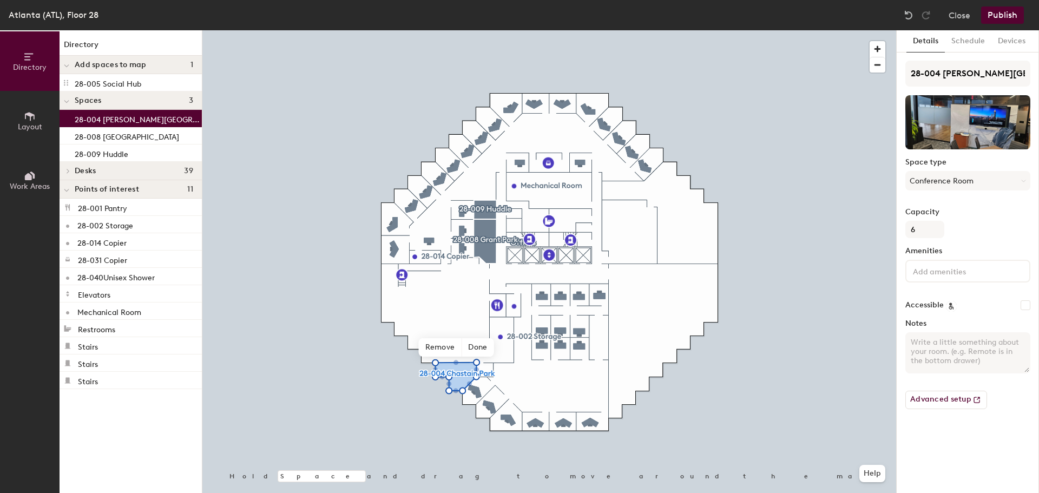
click at [96, 85] on p "28-005 Social Hub" at bounding box center [108, 82] width 67 height 12
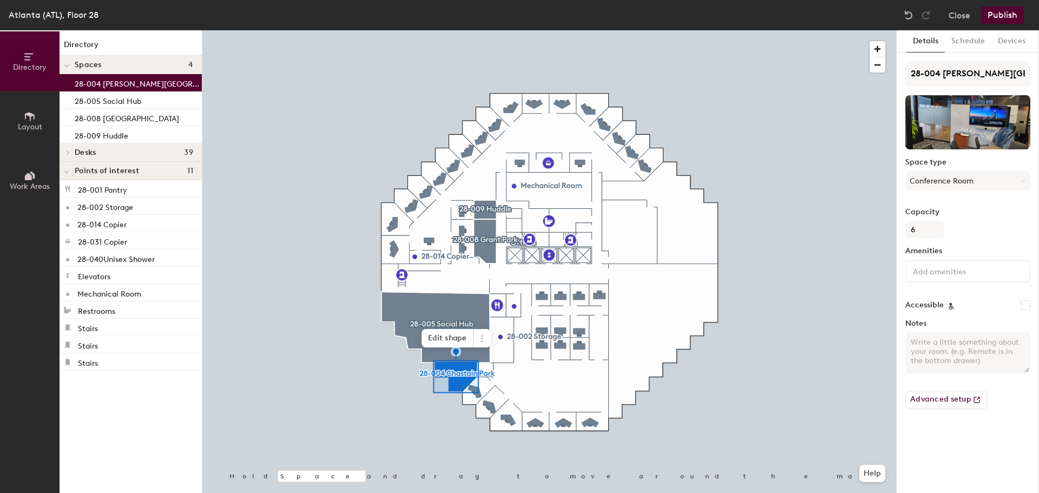
click at [462, 338] on span "Edit shape" at bounding box center [448, 338] width 52 height 18
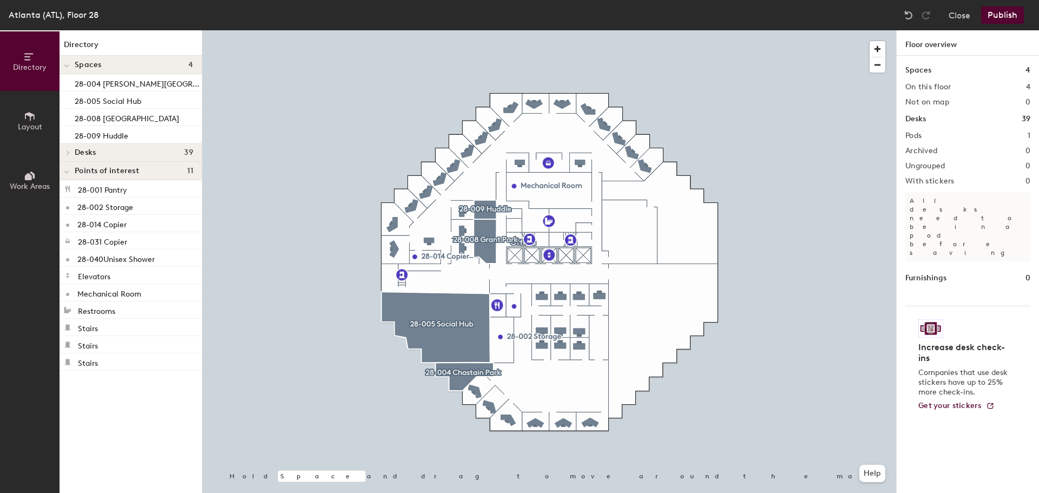
click at [982, 12] on button "Publish" at bounding box center [1003, 14] width 43 height 17
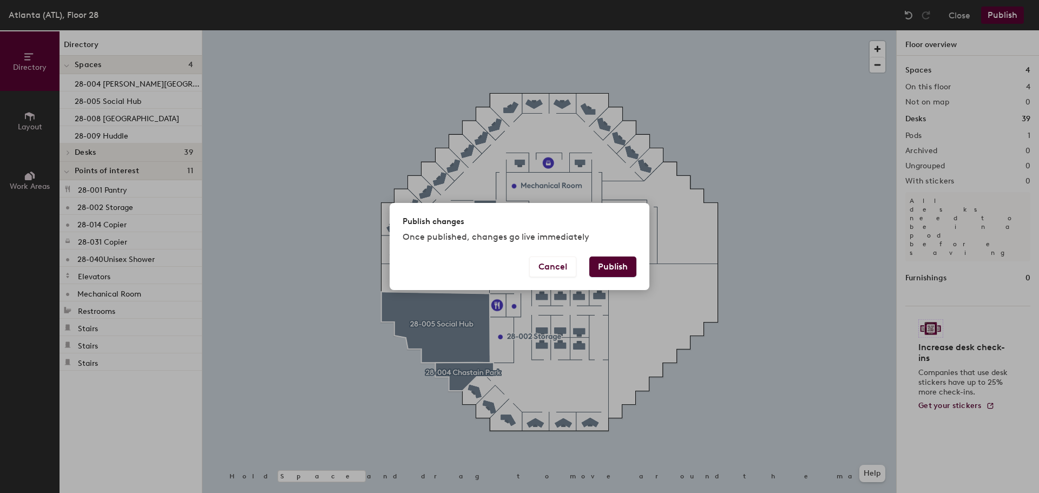
click at [612, 271] on button "Publish" at bounding box center [613, 267] width 47 height 21
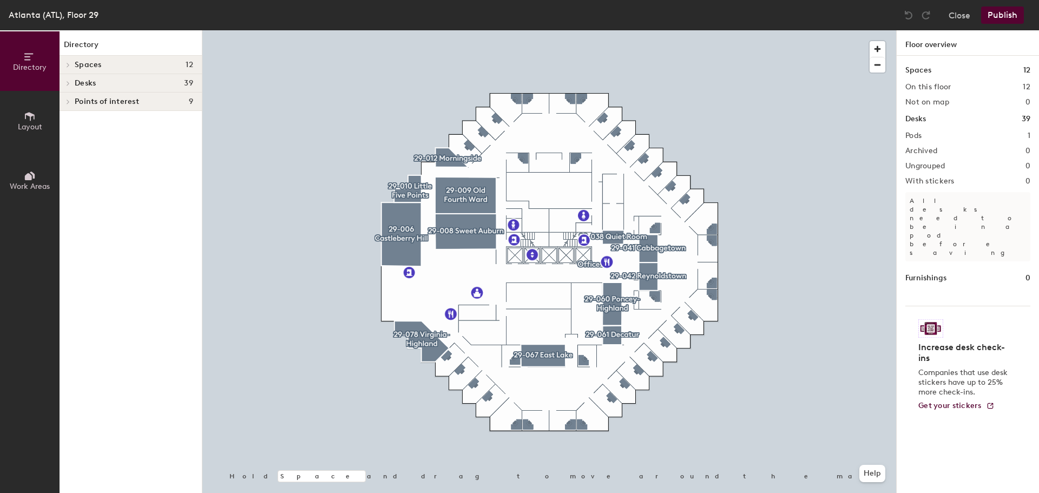
click at [967, 19] on button "Close" at bounding box center [960, 14] width 22 height 17
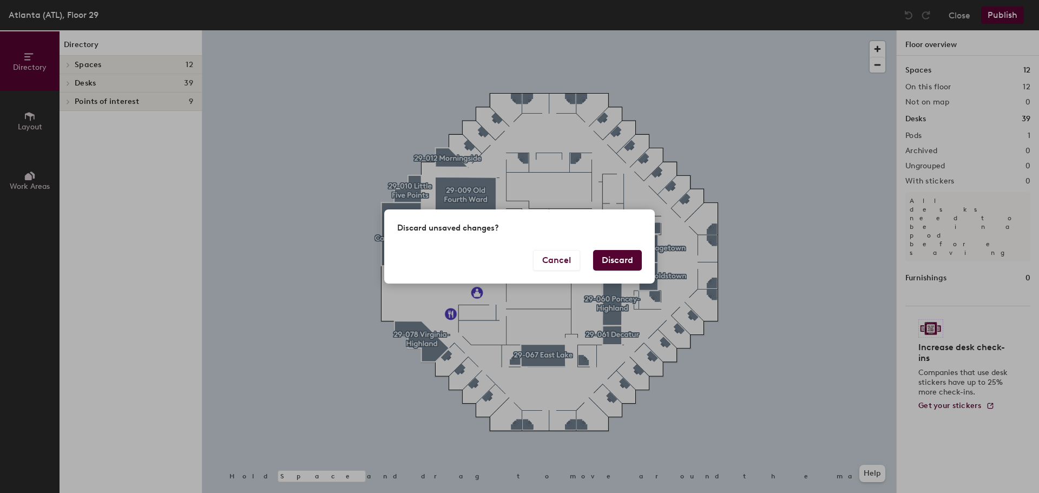
click at [564, 263] on button "Cancel" at bounding box center [556, 260] width 47 height 21
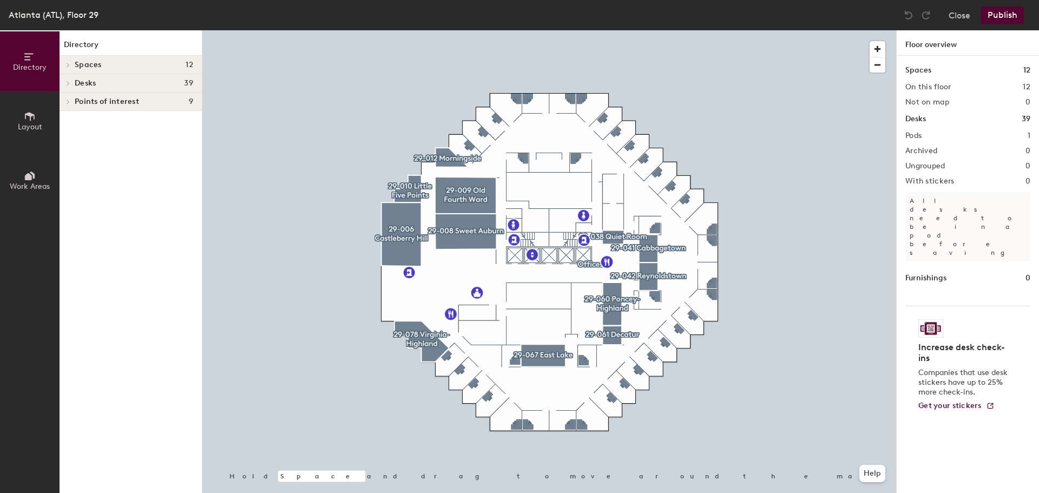
click at [956, 12] on button "Close" at bounding box center [960, 14] width 22 height 17
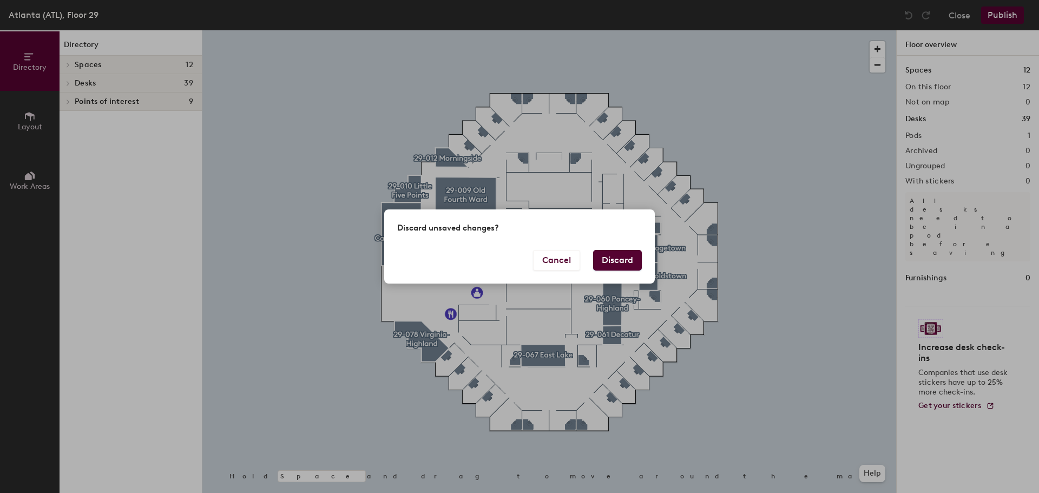
click at [611, 264] on button "Discard" at bounding box center [617, 260] width 49 height 21
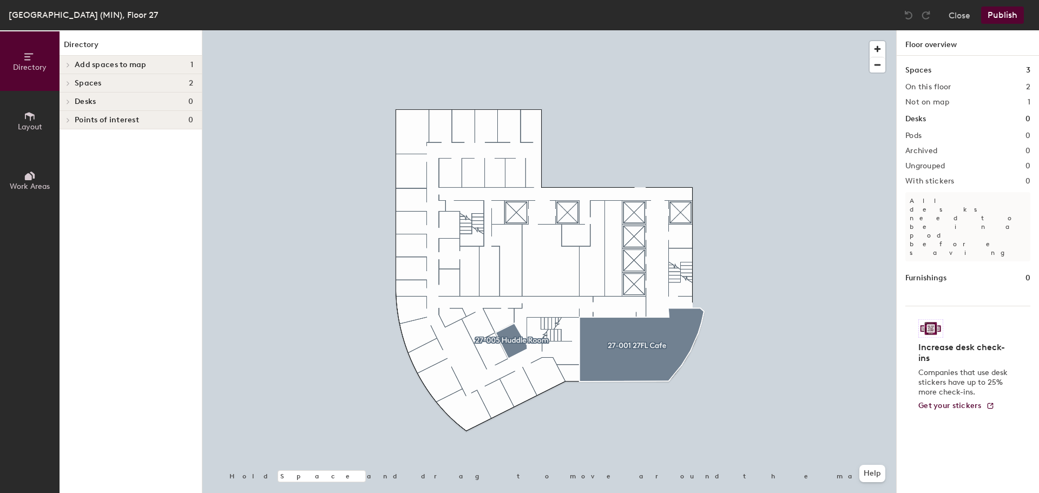
click at [75, 77] on div "Spaces 2" at bounding box center [131, 83] width 142 height 18
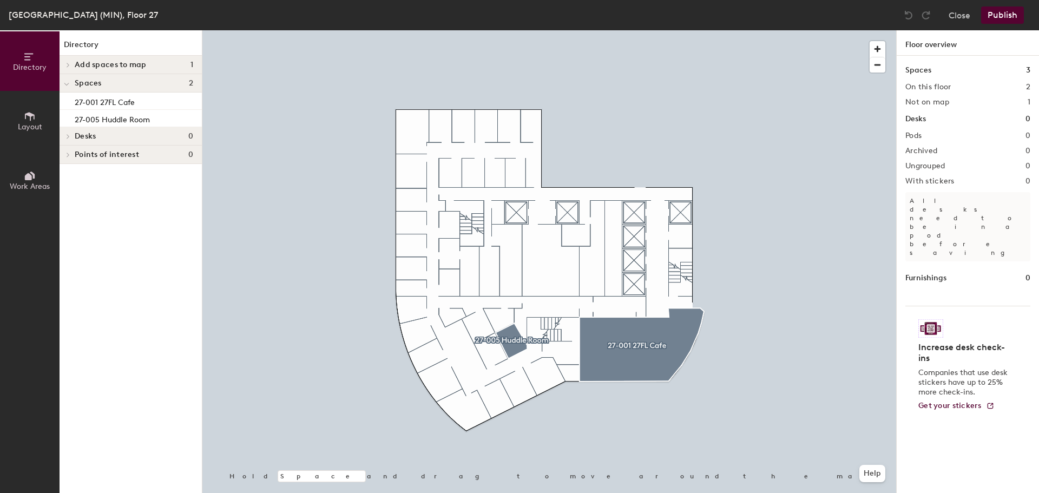
click at [67, 63] on icon at bounding box center [68, 65] width 2 height 4
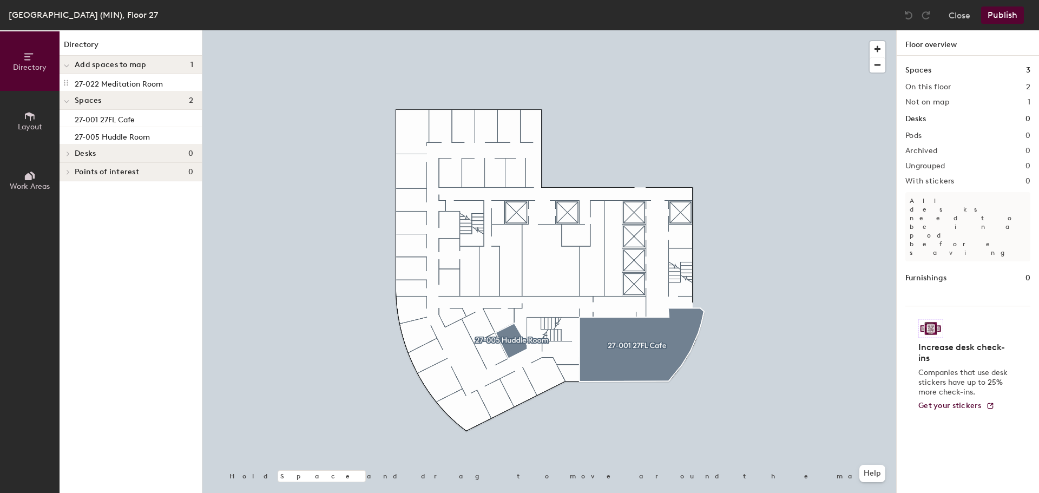
click at [610, 30] on div at bounding box center [549, 30] width 694 height 0
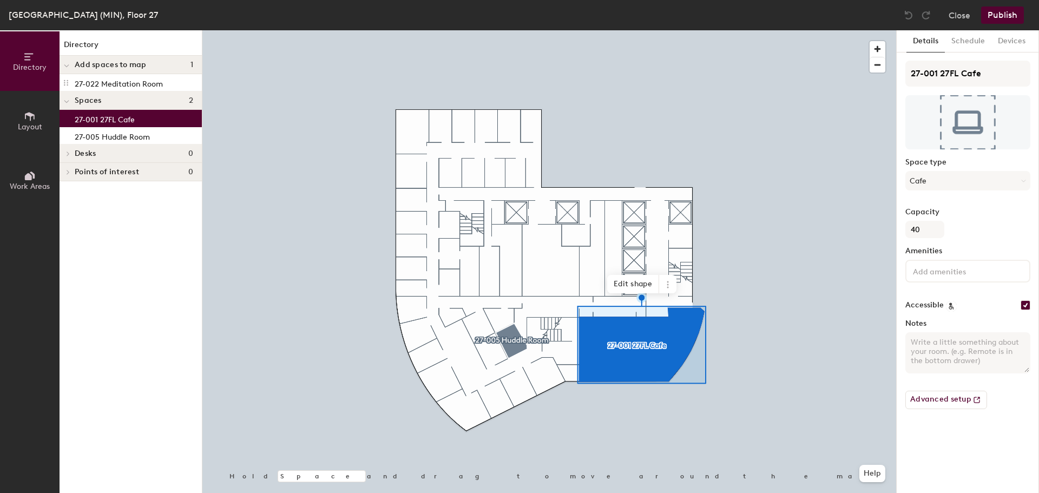
click at [963, 21] on button "Close" at bounding box center [960, 14] width 22 height 17
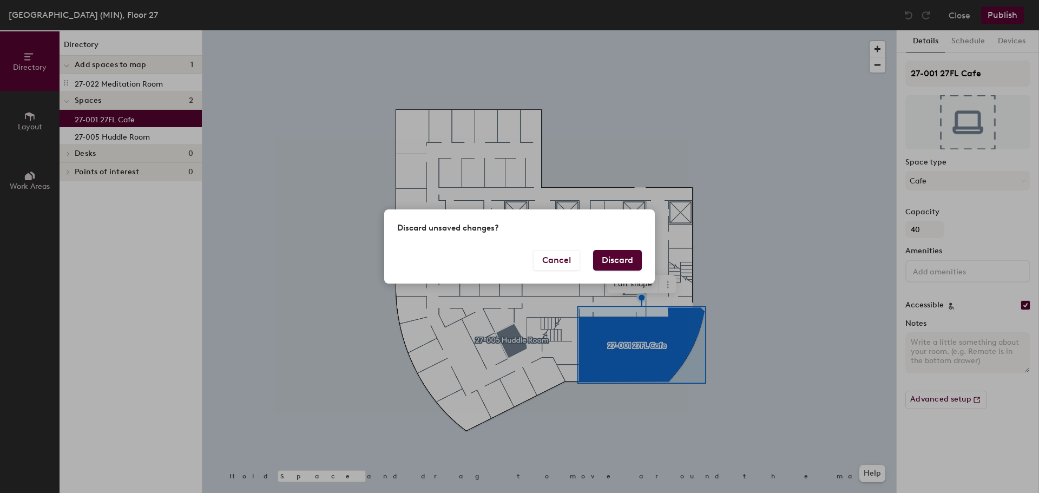
click at [627, 262] on button "Discard" at bounding box center [617, 260] width 49 height 21
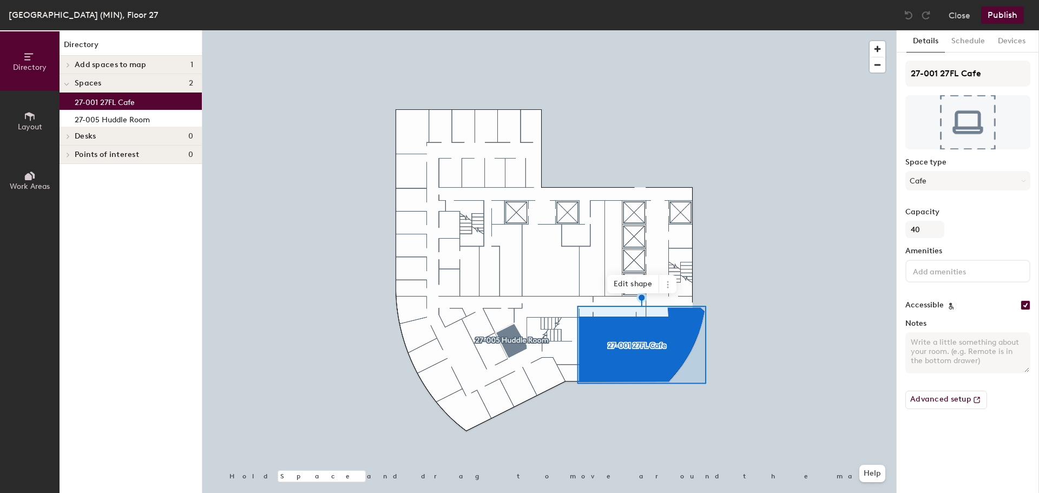
click at [665, 289] on span at bounding box center [667, 284] width 17 height 18
click at [682, 306] on span "Remove from map" at bounding box center [707, 309] width 96 height 18
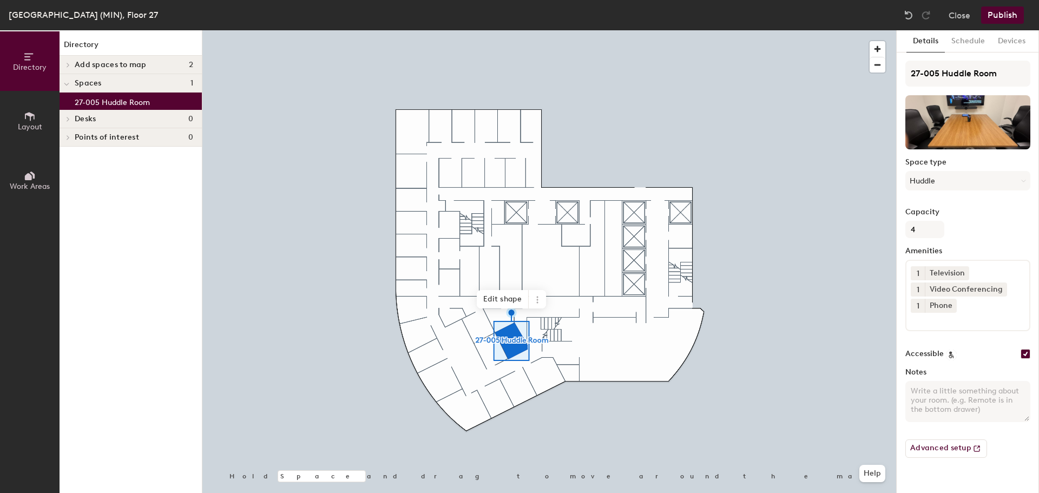
click at [533, 302] on icon at bounding box center [537, 300] width 9 height 9
click at [550, 322] on span "Remove from map" at bounding box center [576, 325] width 96 height 18
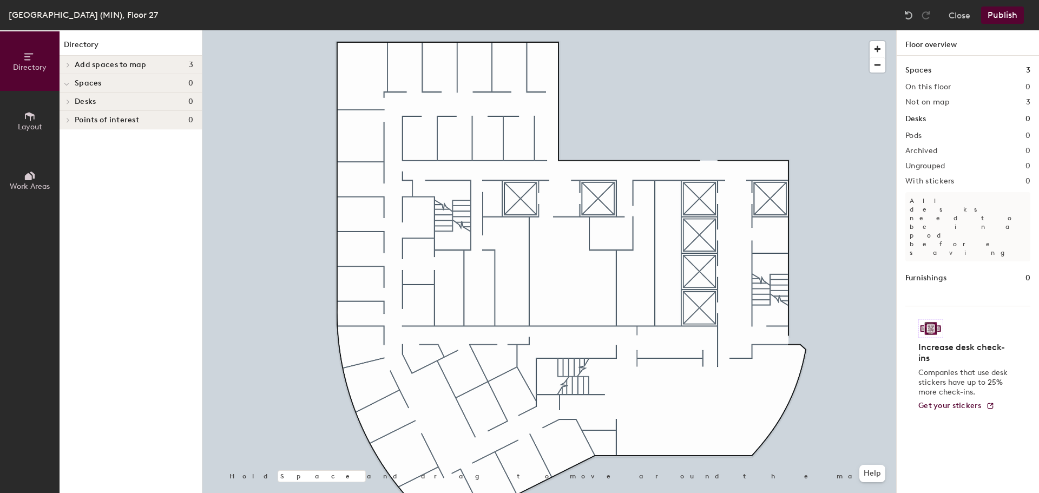
click at [31, 124] on span "Layout" at bounding box center [30, 126] width 24 height 9
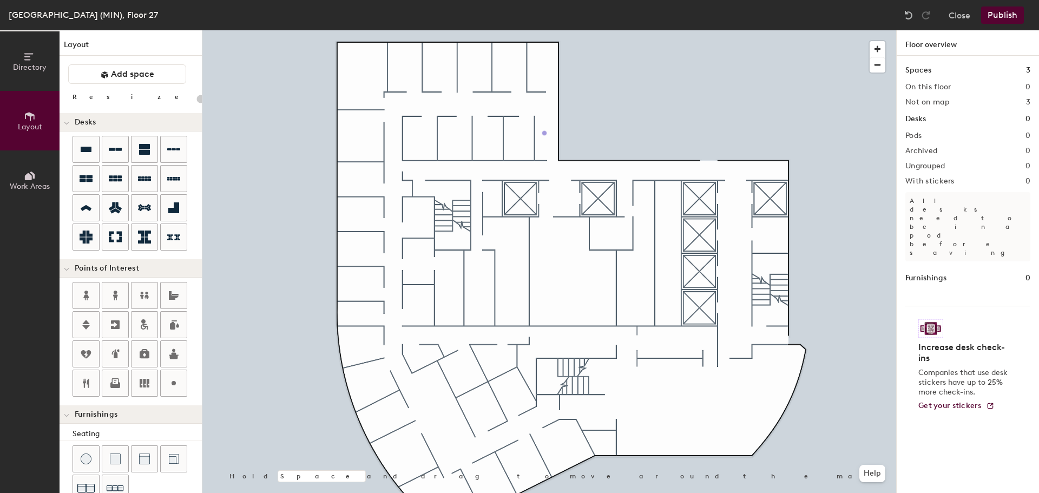
click at [545, 133] on div "Directory Layout Work Areas Layout Add space Resize Desks Points of Interest Fu…" at bounding box center [519, 261] width 1039 height 463
type input "20"
type input "27-009"
click at [564, 158] on span "Done" at bounding box center [563, 157] width 32 height 18
click at [86, 206] on icon at bounding box center [86, 208] width 11 height 6
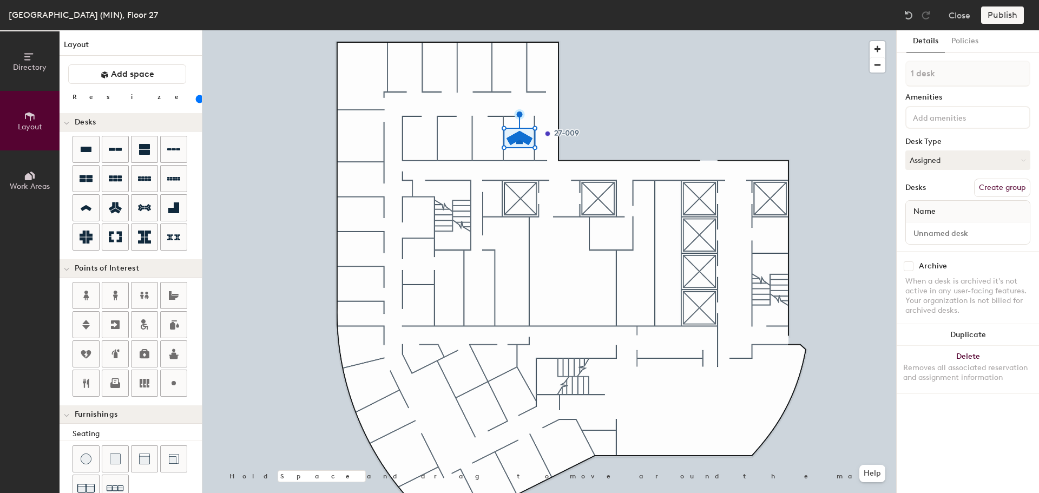
click at [970, 338] on button "Duplicate" at bounding box center [968, 335] width 142 height 22
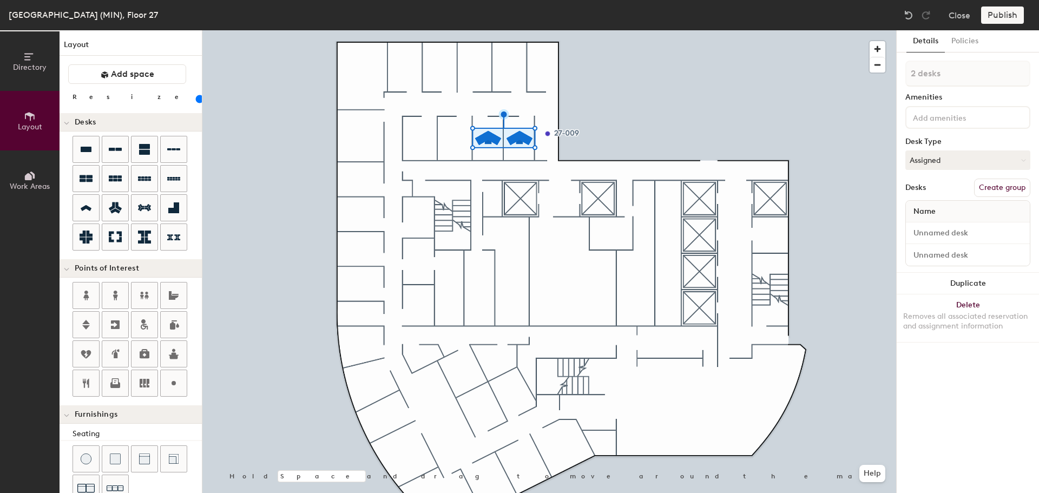
click at [972, 277] on button "Duplicate" at bounding box center [968, 284] width 142 height 22
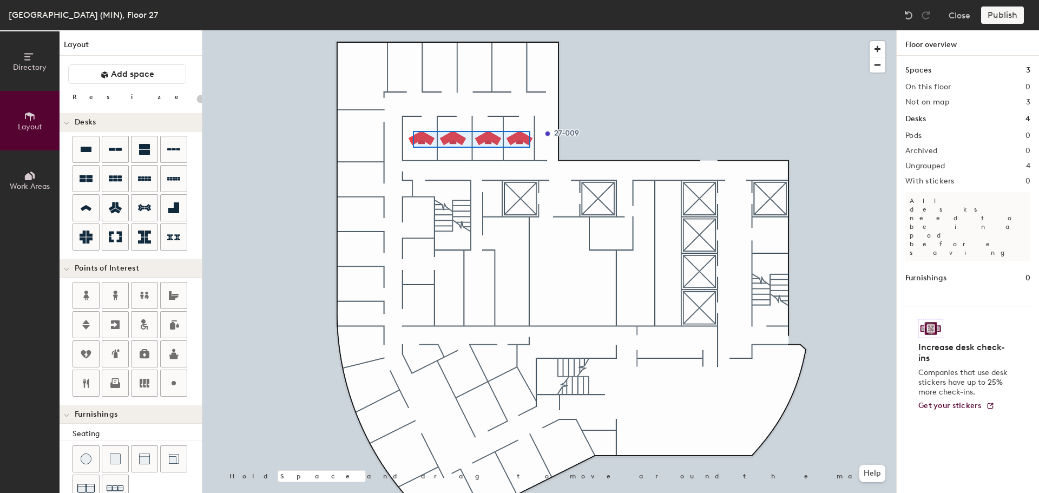
type input "100"
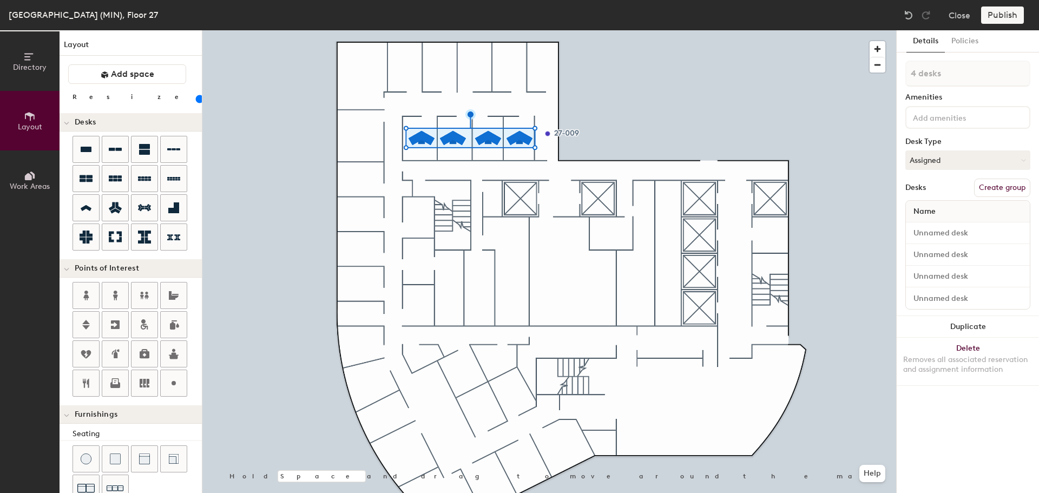
click at [969, 328] on button "Duplicate" at bounding box center [968, 327] width 142 height 22
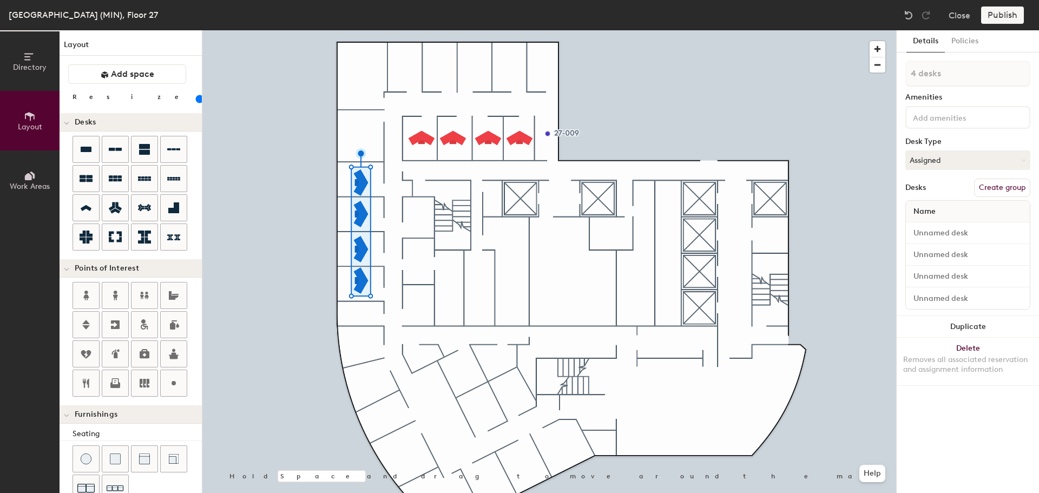
click at [516, 30] on div at bounding box center [549, 30] width 694 height 0
type input "1 desk"
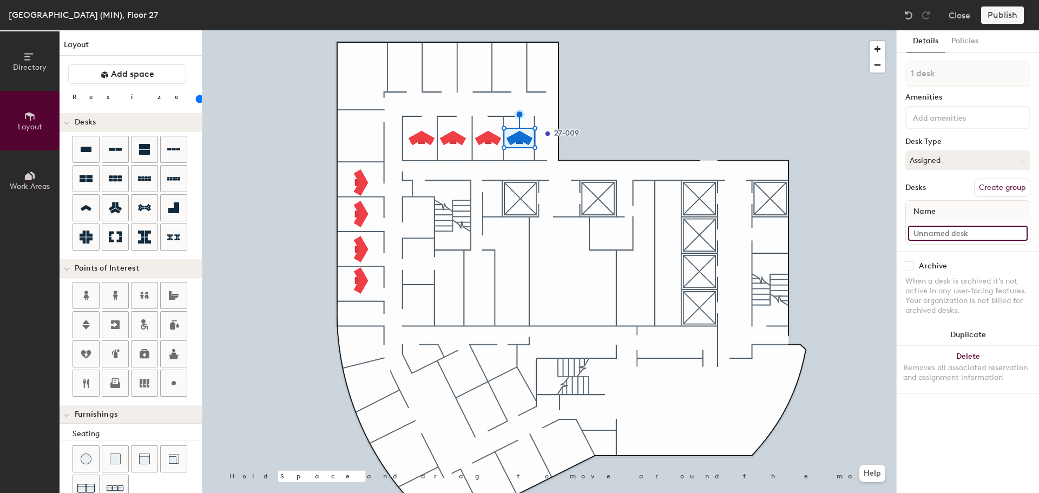
click at [929, 231] on input at bounding box center [968, 233] width 120 height 15
type input "27-008"
click at [950, 237] on input at bounding box center [968, 233] width 120 height 15
type input "27-007"
click at [957, 228] on input at bounding box center [968, 233] width 120 height 15
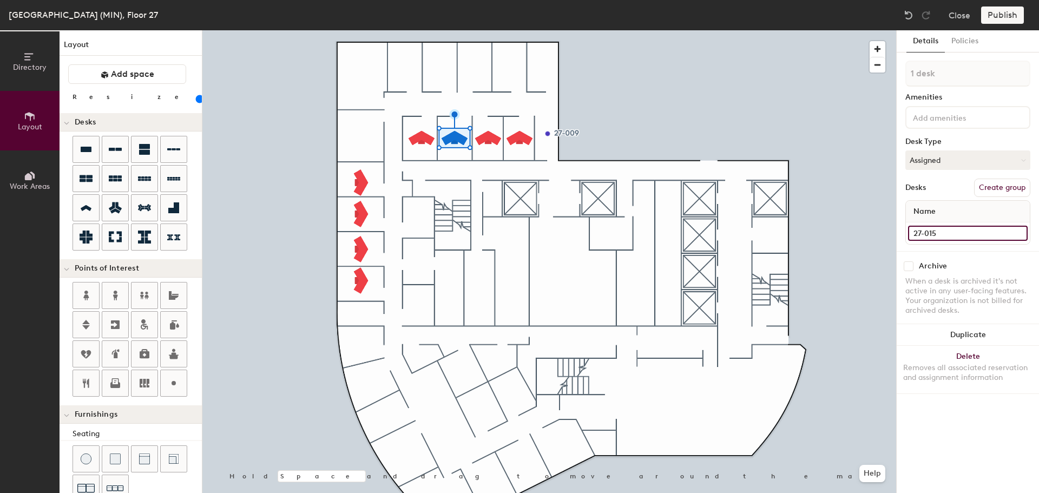
type input "27-015"
click at [943, 234] on input at bounding box center [968, 233] width 120 height 15
type input "27-014"
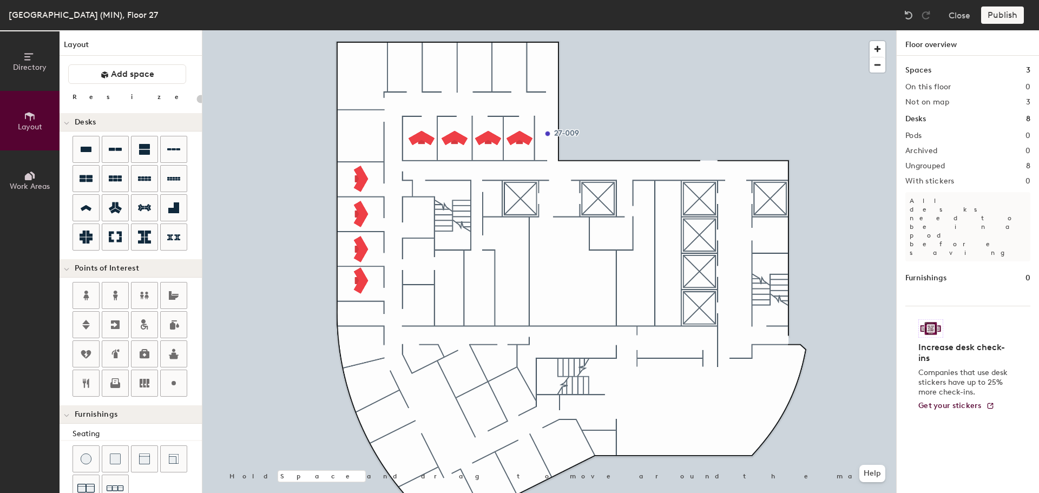
click at [359, 30] on div at bounding box center [549, 30] width 694 height 0
type input "100"
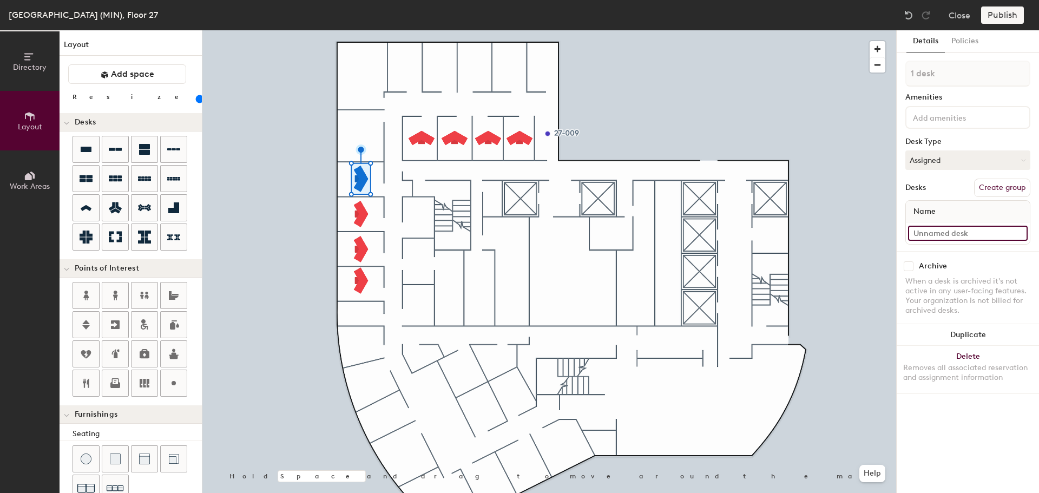
click at [940, 233] on input at bounding box center [968, 233] width 120 height 15
type input "27-019"
click at [362, 30] on div at bounding box center [549, 30] width 694 height 0
click at [954, 234] on input at bounding box center [968, 233] width 120 height 15
type input "27-018"
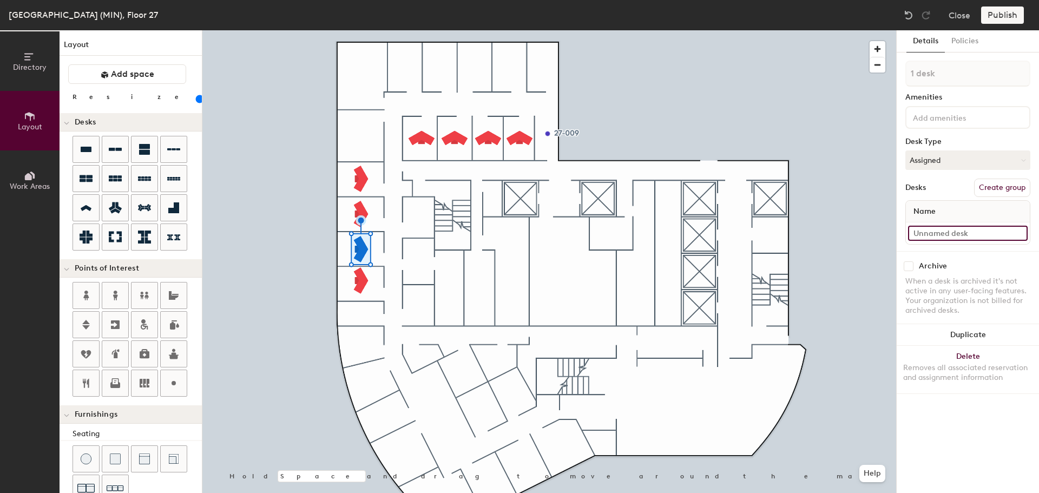
click at [946, 233] on input at bounding box center [968, 233] width 120 height 15
type input "27-016"
click at [944, 237] on input at bounding box center [968, 233] width 120 height 15
type input "27-015"
click at [113, 151] on icon at bounding box center [115, 149] width 13 height 3
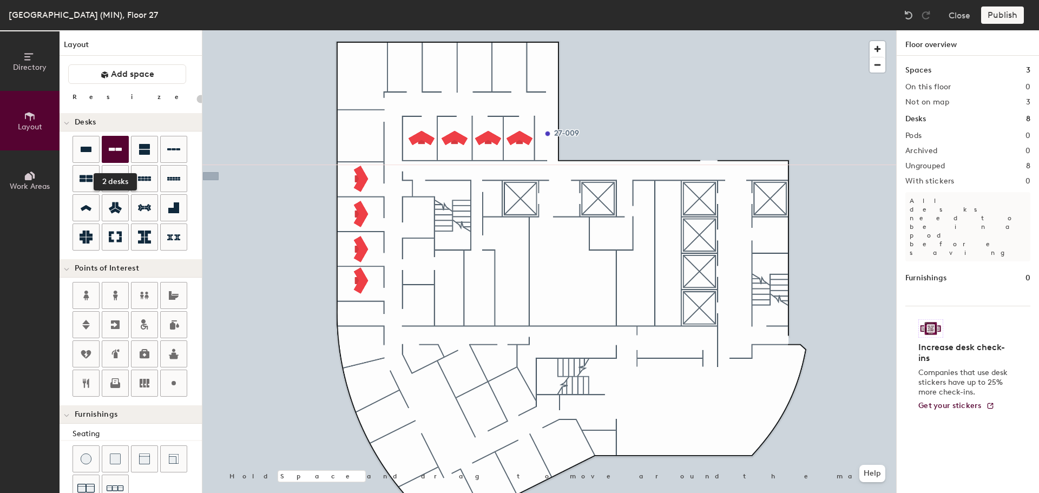
click at [119, 146] on icon at bounding box center [115, 149] width 13 height 13
click at [180, 148] on div at bounding box center [174, 149] width 26 height 26
type input "100"
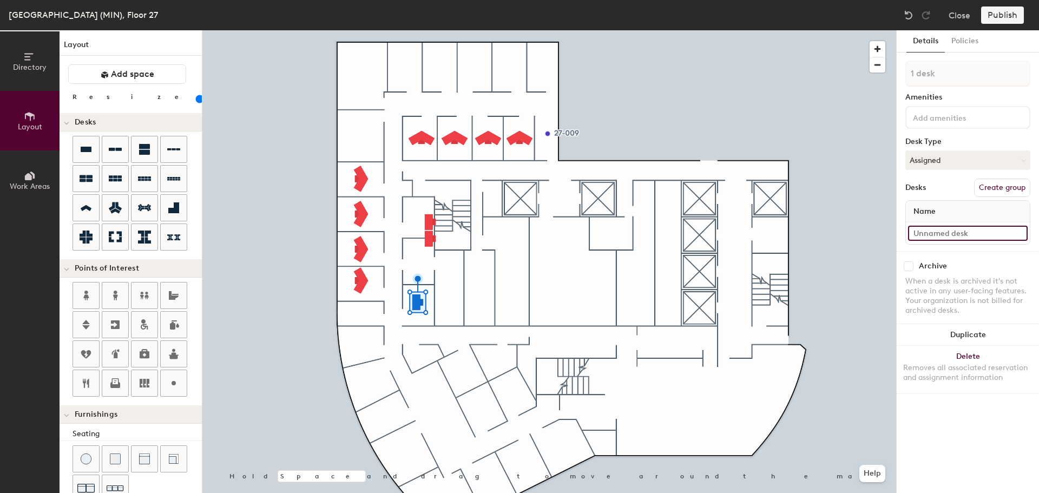
click at [960, 234] on input at bounding box center [968, 233] width 120 height 15
type input "27-004 IT"
click at [958, 374] on div "Removes all associated reservation and assignment information" at bounding box center [968, 372] width 129 height 19
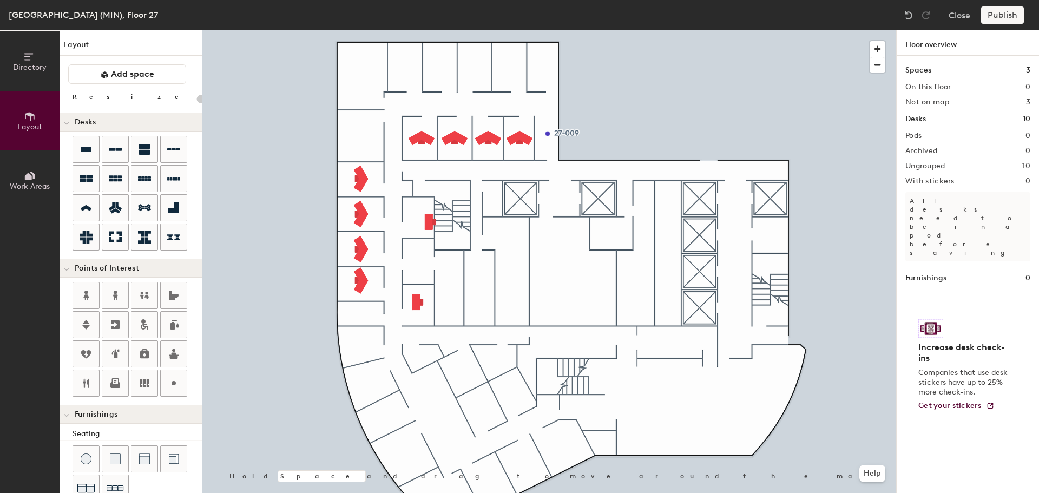
type input "100"
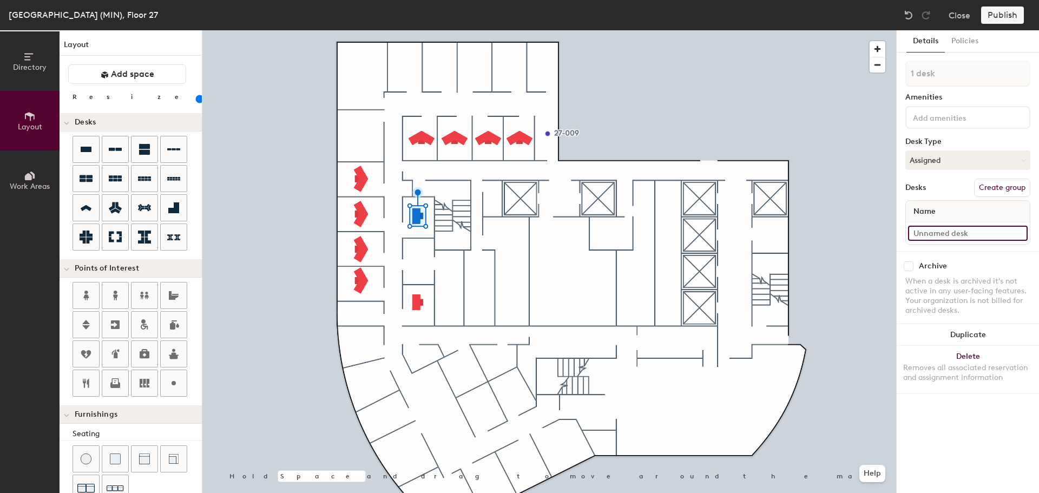
click at [927, 239] on input at bounding box center [968, 233] width 120 height 15
type input "27-006"
click at [417, 263] on div "Directory Layout Work Areas Layout Add space Resize Desks Points of Interest Fu…" at bounding box center [519, 261] width 1039 height 463
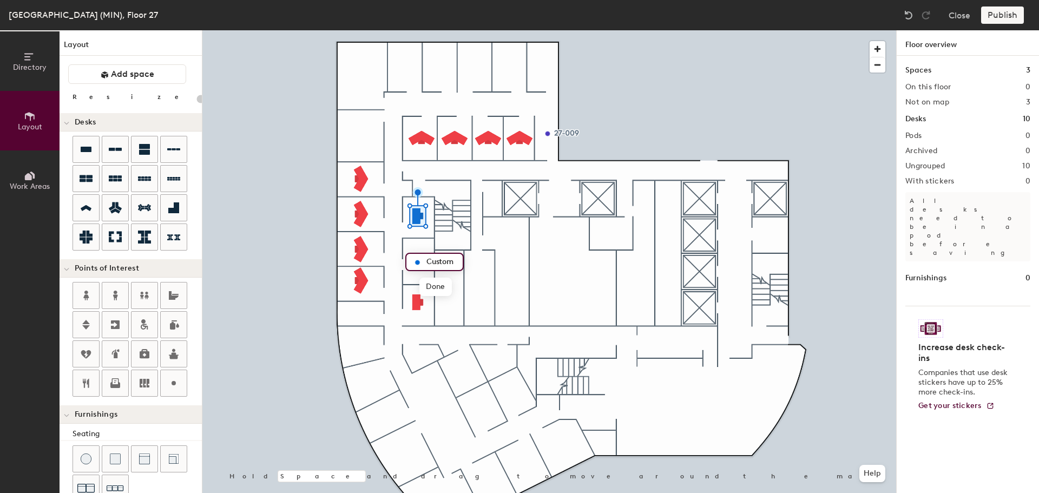
type input "20"
type input "27-005 Storage"
click at [114, 293] on icon at bounding box center [115, 295] width 13 height 13
click at [87, 291] on icon at bounding box center [85, 296] width 5 height 10
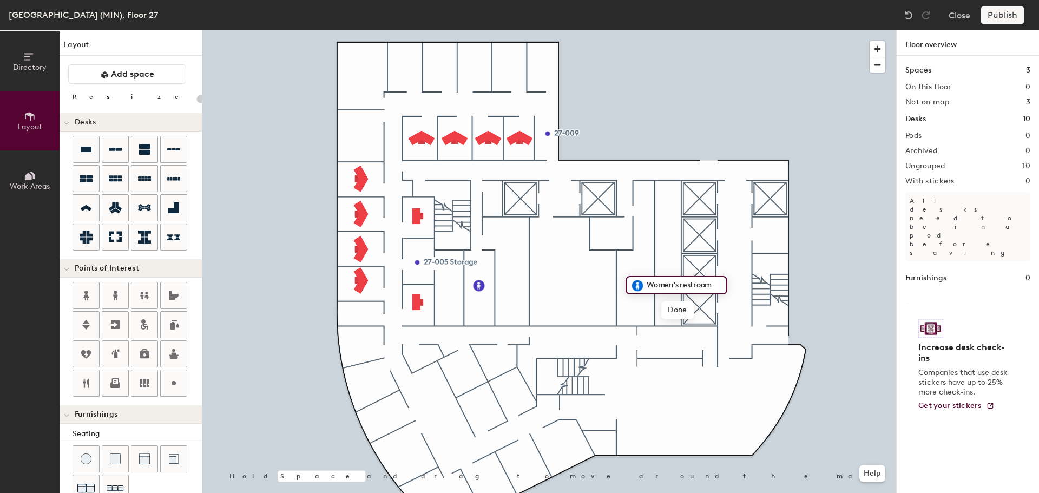
click at [676, 310] on span "Done" at bounding box center [678, 310] width 32 height 18
click at [115, 380] on icon at bounding box center [115, 383] width 13 height 13
type input "20"
type input "27-014"
type input "27-014 Copier"
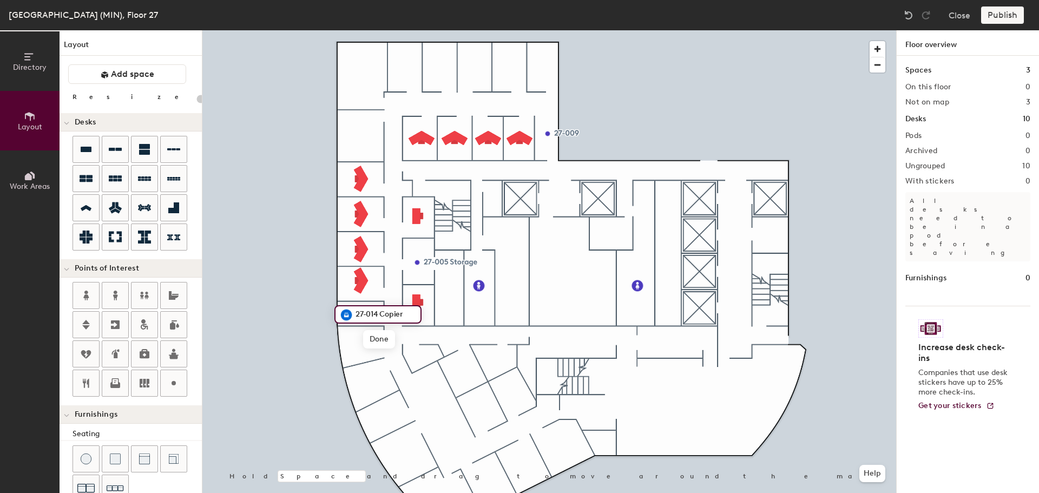
click at [379, 338] on span "Done" at bounding box center [379, 339] width 32 height 18
type input "20"
click at [31, 61] on icon at bounding box center [30, 57] width 12 height 12
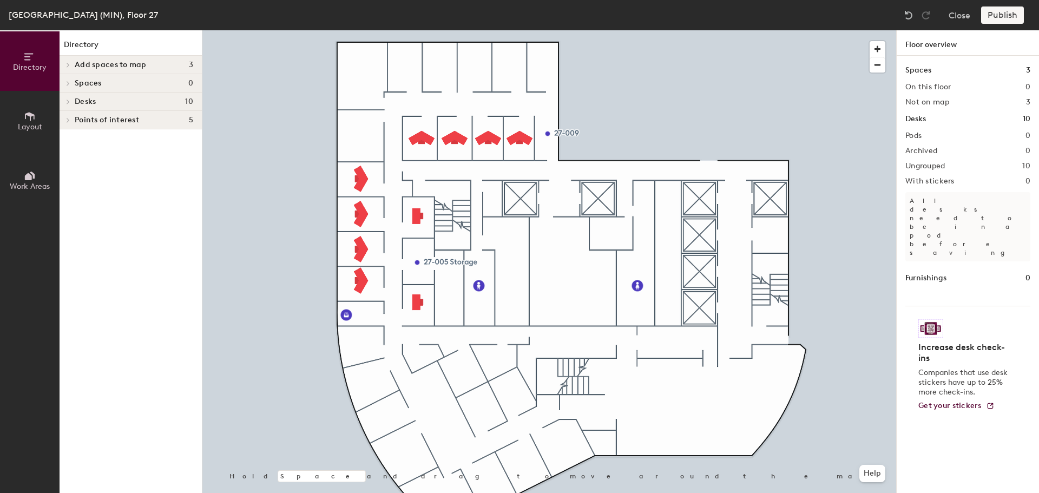
click at [33, 113] on icon at bounding box center [30, 116] width 12 height 12
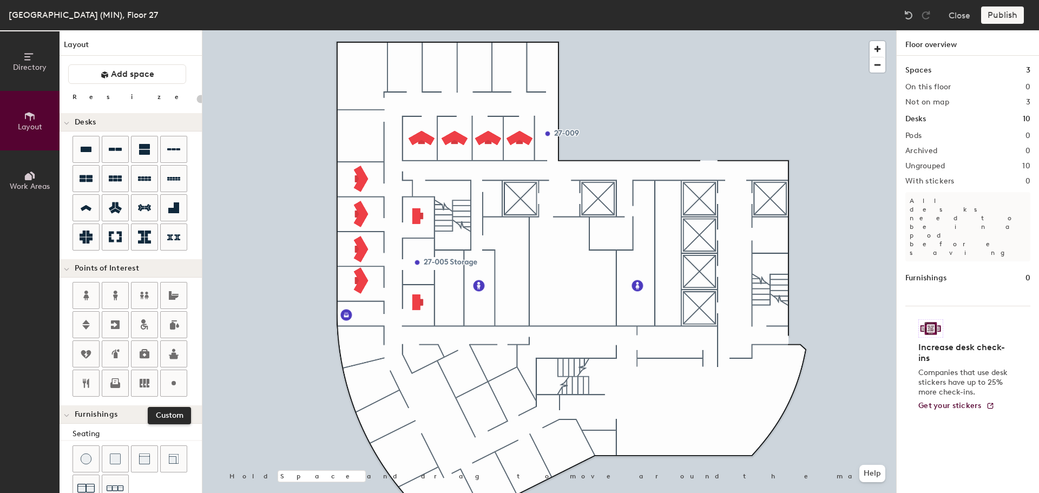
click at [170, 385] on icon at bounding box center [173, 383] width 13 height 13
type input "20"
type input "27-003 [GEOGRAPHIC_DATA]"
type input "100"
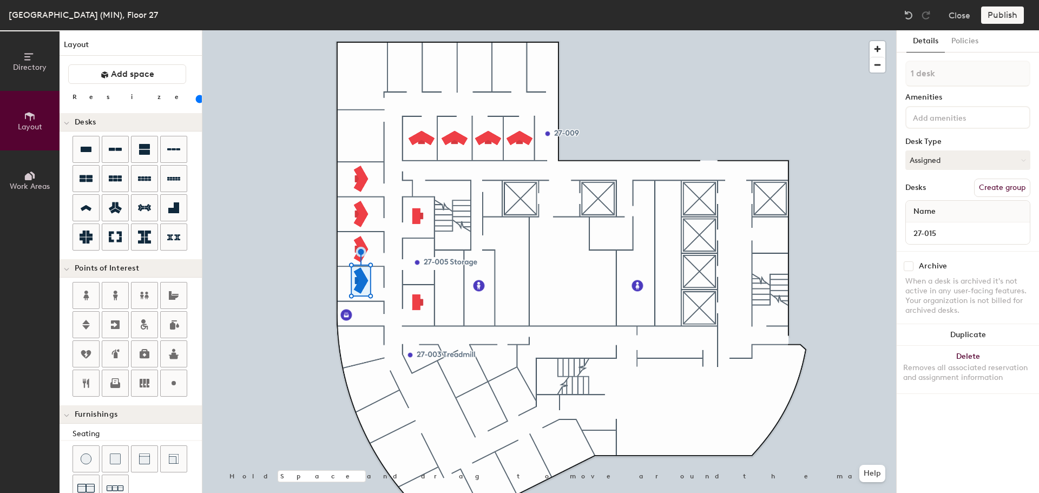
click at [980, 332] on button "Duplicate" at bounding box center [968, 335] width 142 height 22
type input "3 desks"
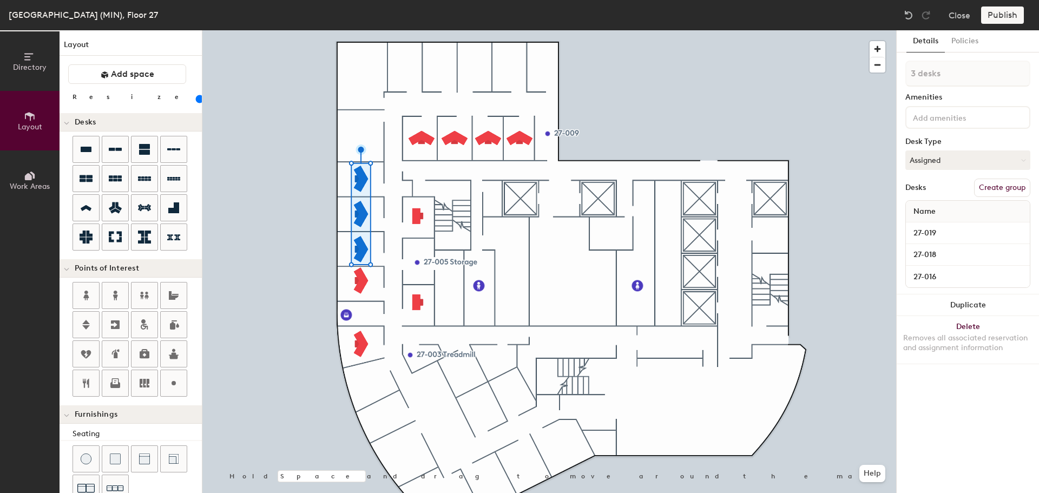
click at [972, 307] on button "Duplicate" at bounding box center [968, 306] width 142 height 22
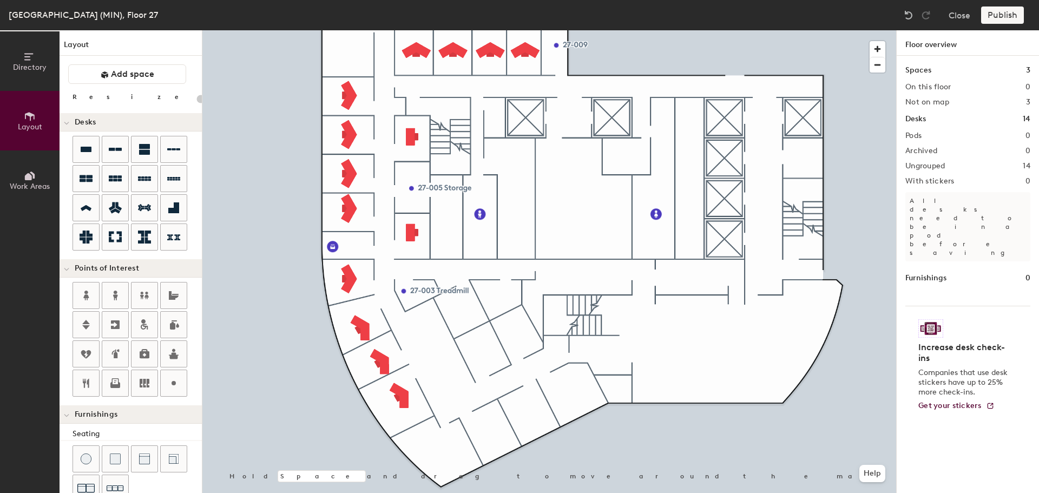
type input "100"
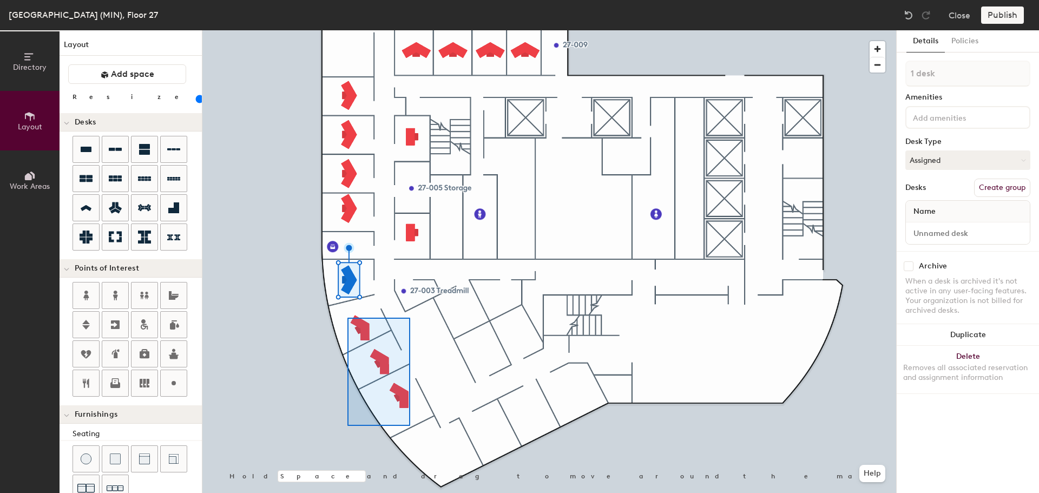
type input "3 desks"
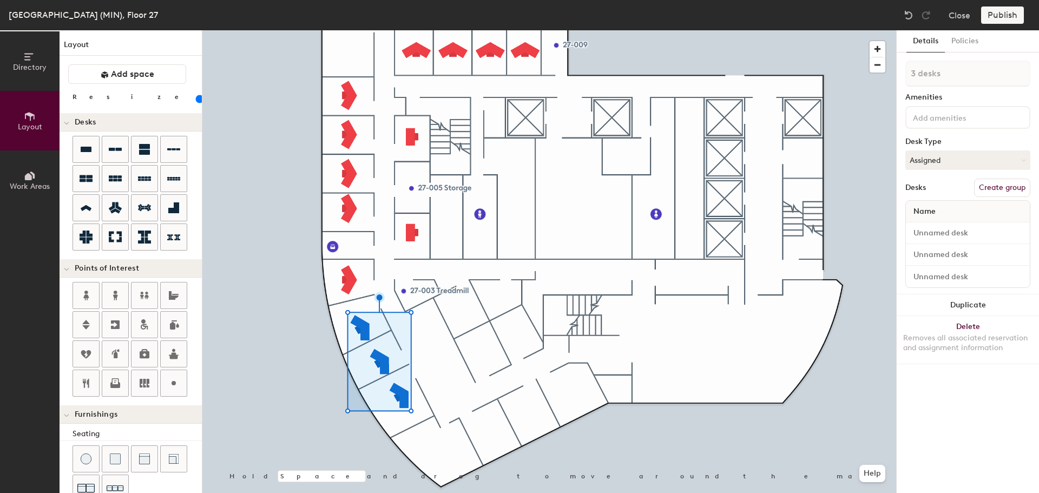
click at [963, 309] on button "Duplicate" at bounding box center [968, 306] width 142 height 22
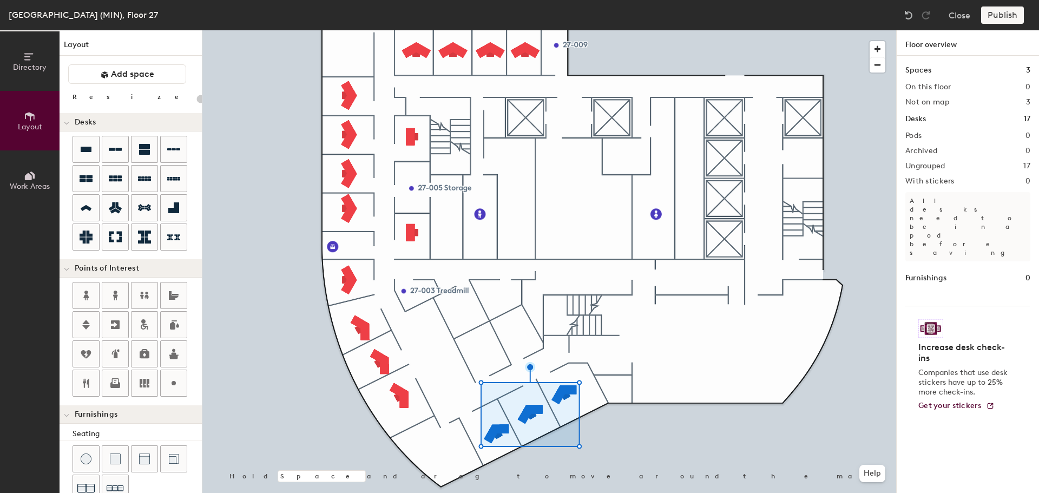
click at [567, 30] on div at bounding box center [549, 30] width 694 height 0
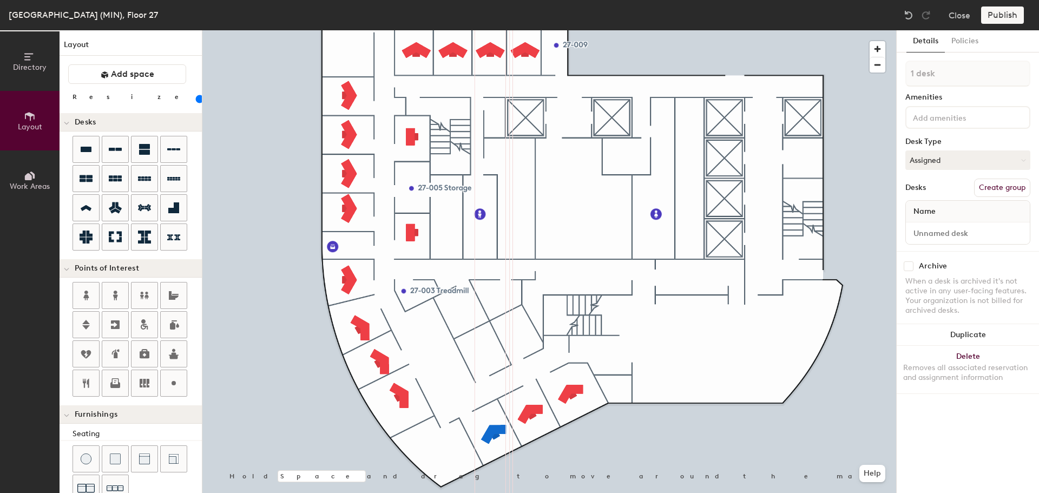
click at [533, 30] on div at bounding box center [549, 30] width 694 height 0
click at [571, 30] on div at bounding box center [549, 30] width 694 height 0
click at [950, 338] on button "Duplicate" at bounding box center [968, 335] width 142 height 22
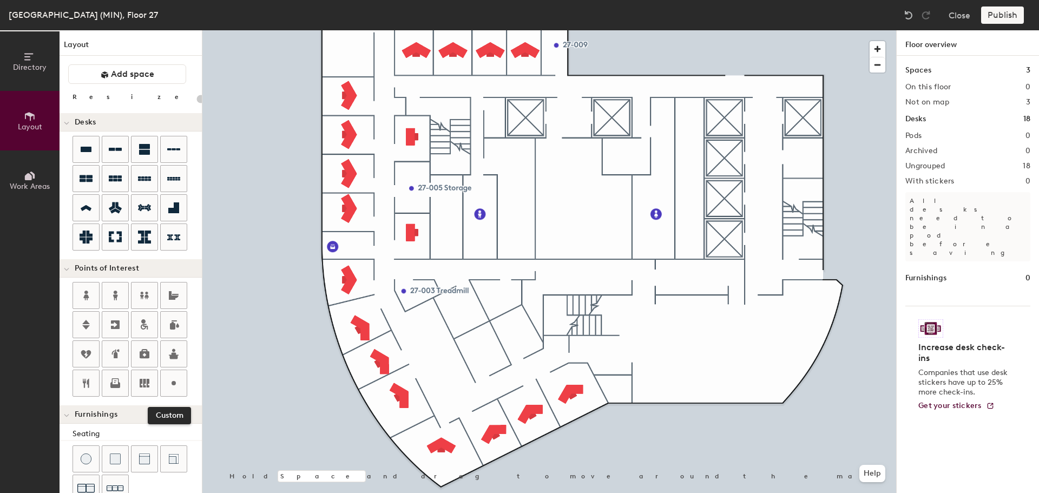
click at [171, 383] on icon at bounding box center [173, 383] width 13 height 13
type input "20"
type input "27-022 Meditation"
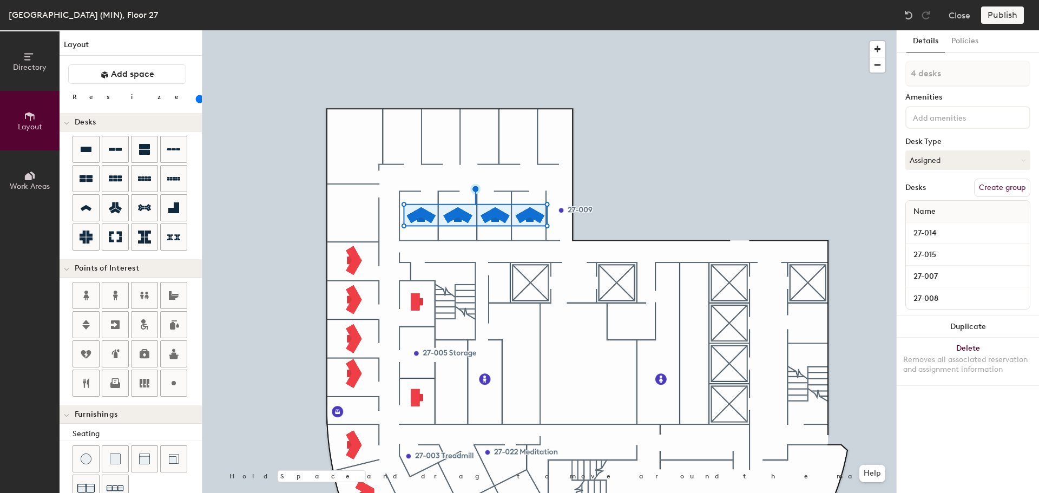
click at [967, 324] on button "Duplicate" at bounding box center [968, 327] width 142 height 22
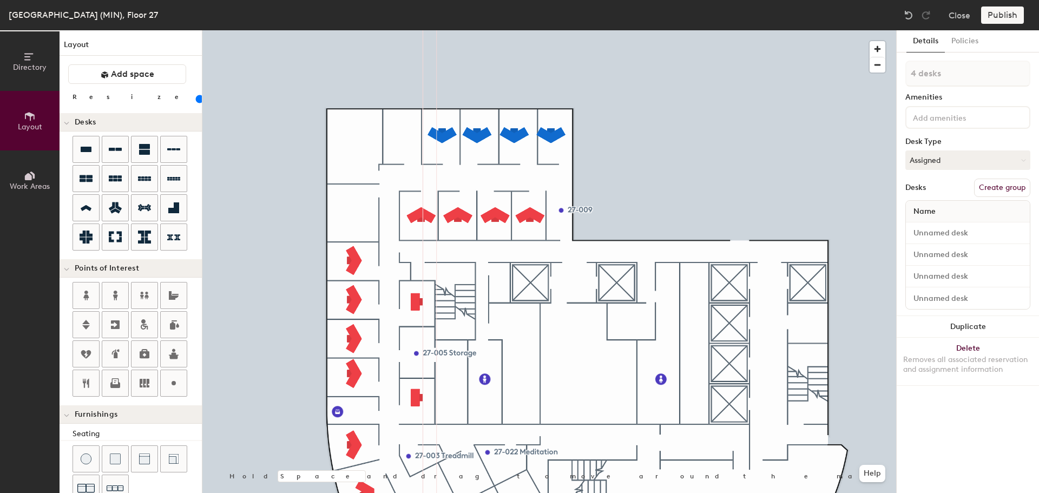
type input "20"
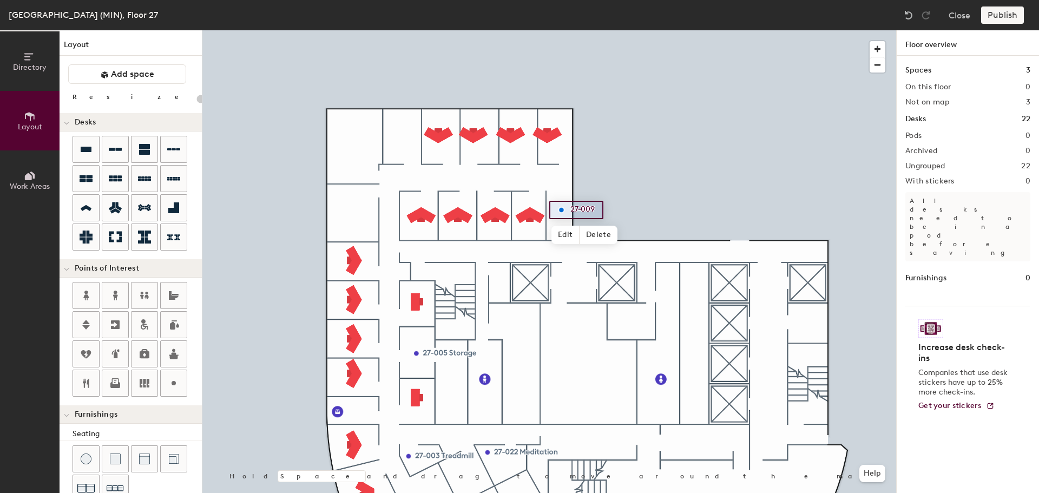
click at [604, 237] on span "Delete" at bounding box center [599, 235] width 38 height 18
click at [418, 30] on div at bounding box center [549, 30] width 694 height 0
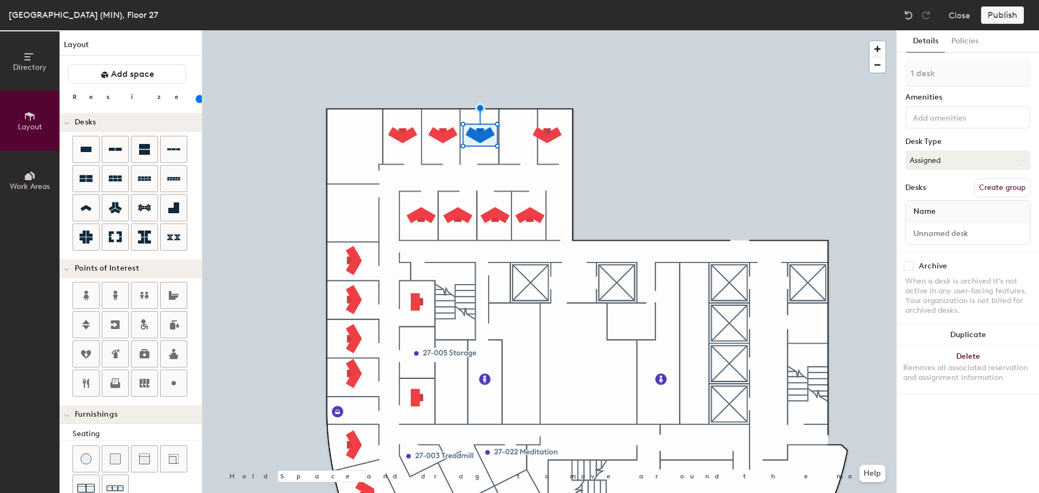
click at [548, 30] on div at bounding box center [549, 30] width 694 height 0
click at [87, 199] on div at bounding box center [86, 208] width 26 height 26
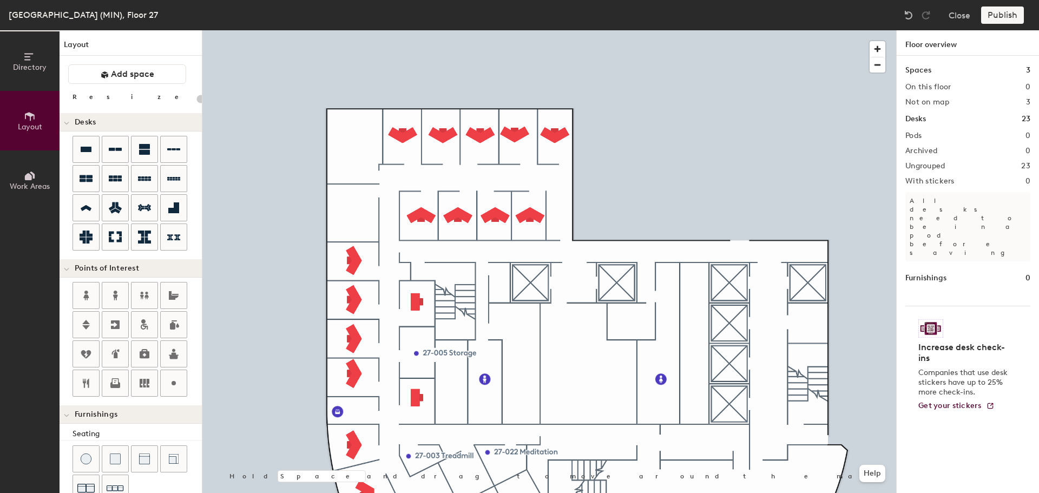
click at [514, 30] on div at bounding box center [549, 30] width 694 height 0
type input "100"
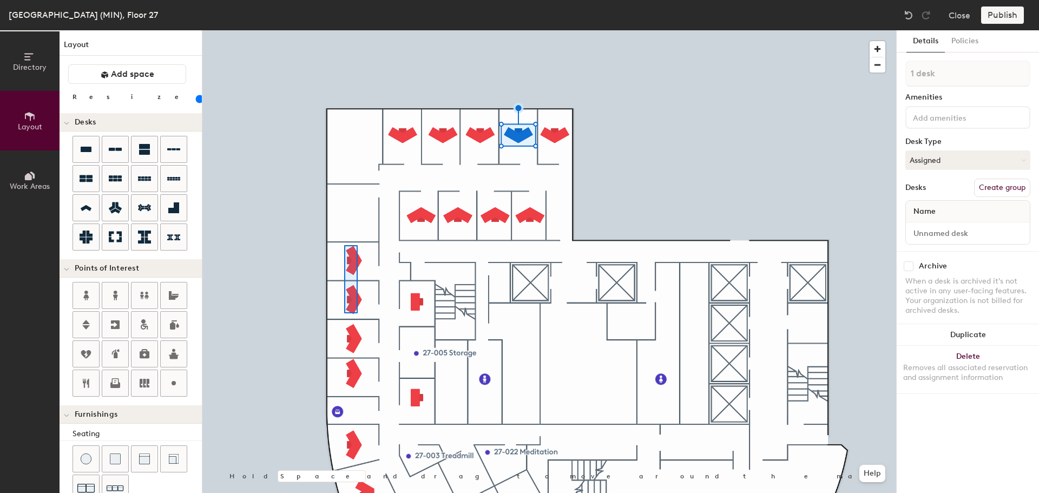
type input "2 desks"
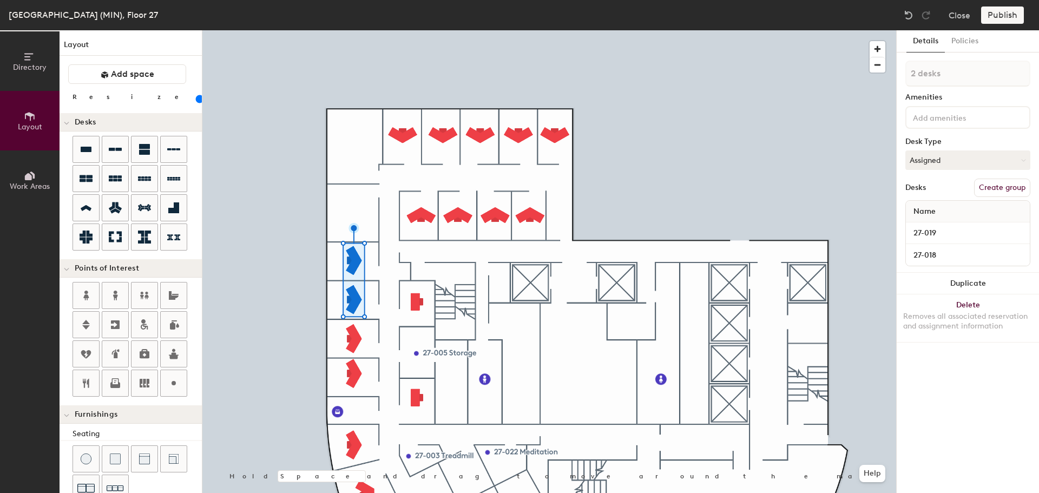
click at [978, 285] on button "Duplicate" at bounding box center [968, 284] width 142 height 22
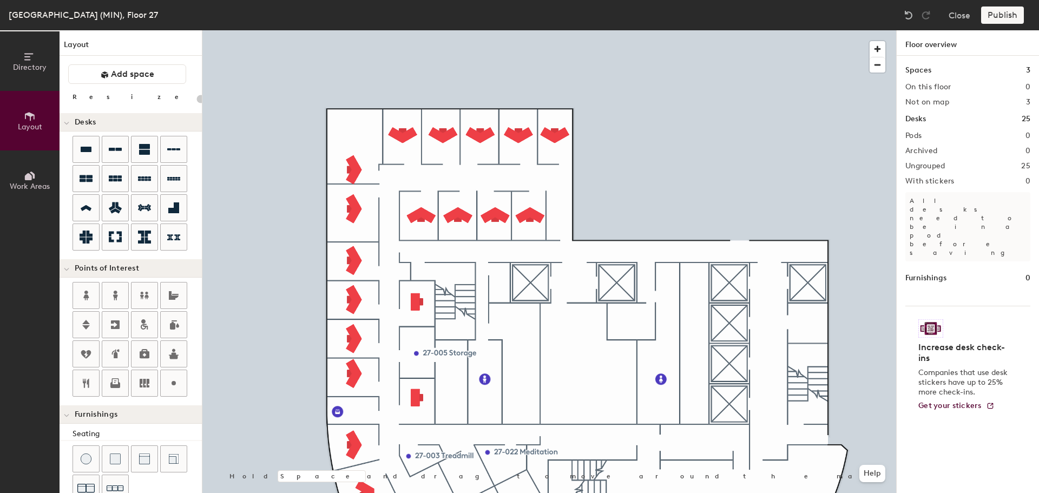
type input "100"
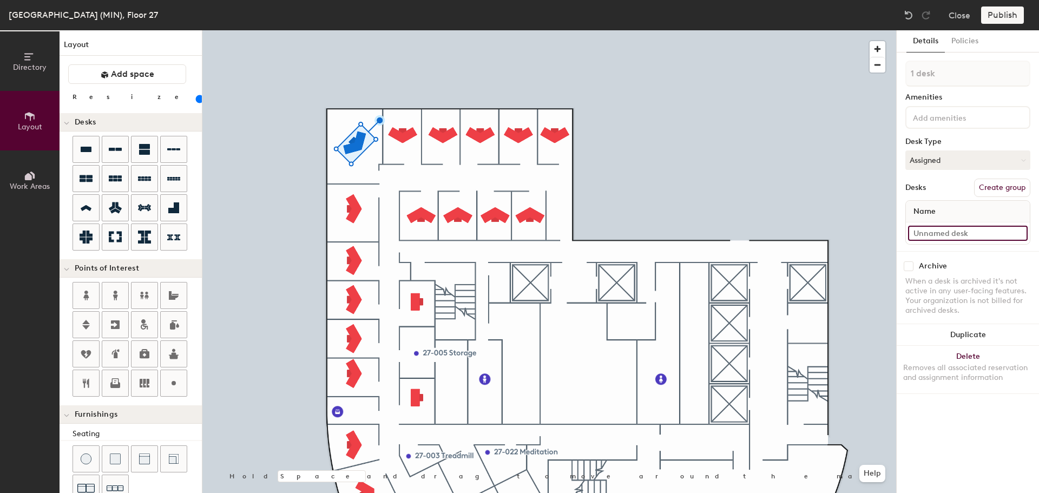
click at [945, 230] on input at bounding box center [968, 233] width 120 height 15
type input "27-021"
click at [555, 30] on div at bounding box center [549, 30] width 694 height 0
click at [944, 237] on input at bounding box center [968, 233] width 120 height 15
type input "27-026"
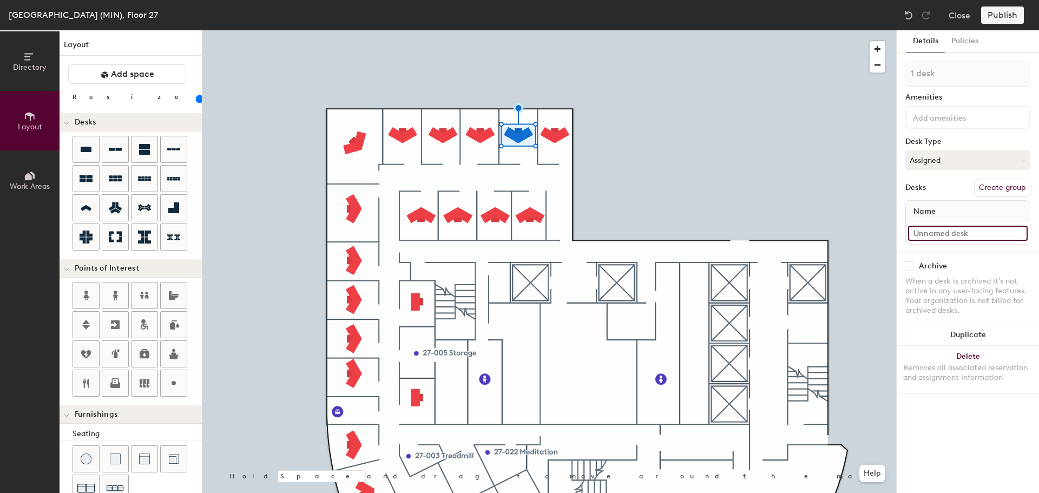
click at [976, 227] on input at bounding box center [968, 233] width 120 height 15
type input "27-025"
click at [486, 30] on div at bounding box center [549, 30] width 694 height 0
click at [953, 236] on input at bounding box center [968, 233] width 120 height 15
type input "27-024"
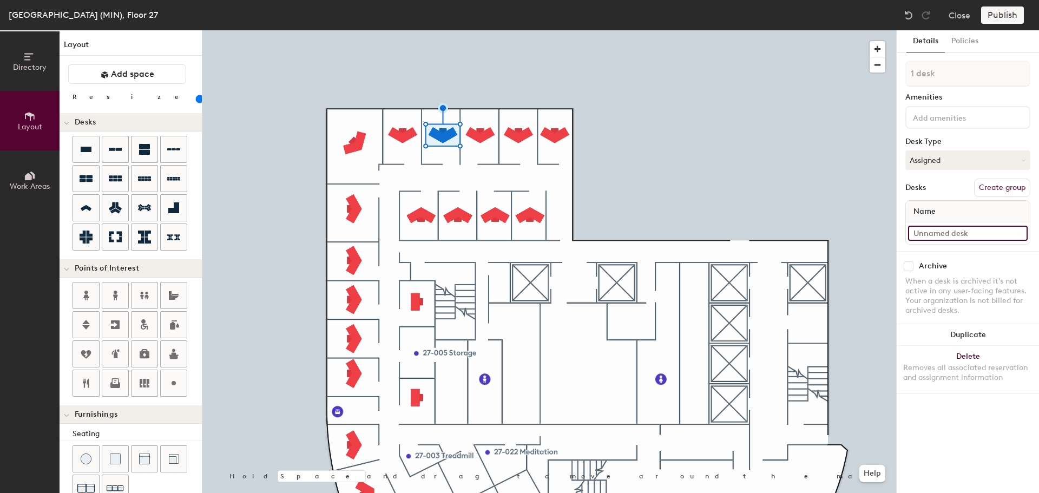
click at [938, 233] on input at bounding box center [968, 233] width 120 height 15
type input "27-024"
click at [958, 233] on input "27-024" at bounding box center [968, 233] width 120 height 15
type input "27-023"
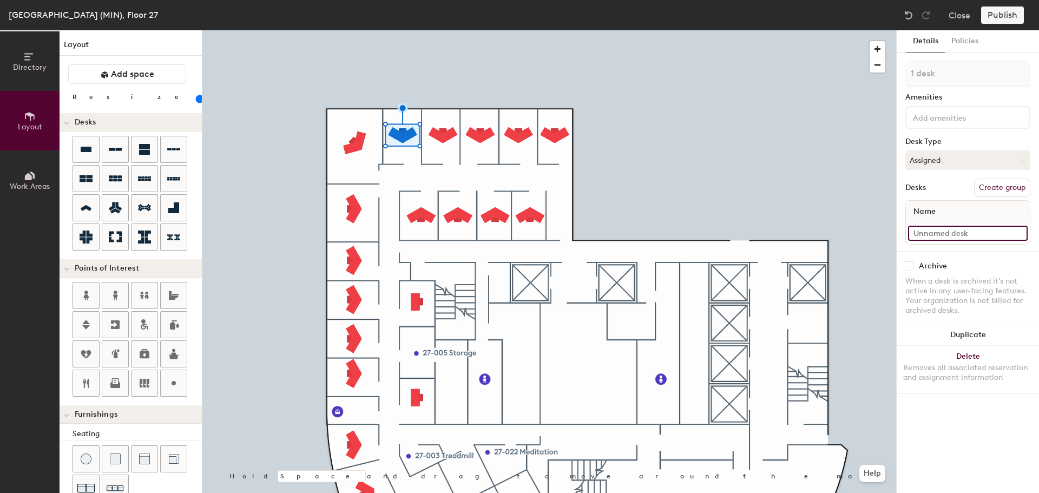
click at [946, 234] on input at bounding box center [968, 233] width 120 height 15
type input "27-022"
click at [435, 30] on div at bounding box center [549, 30] width 694 height 0
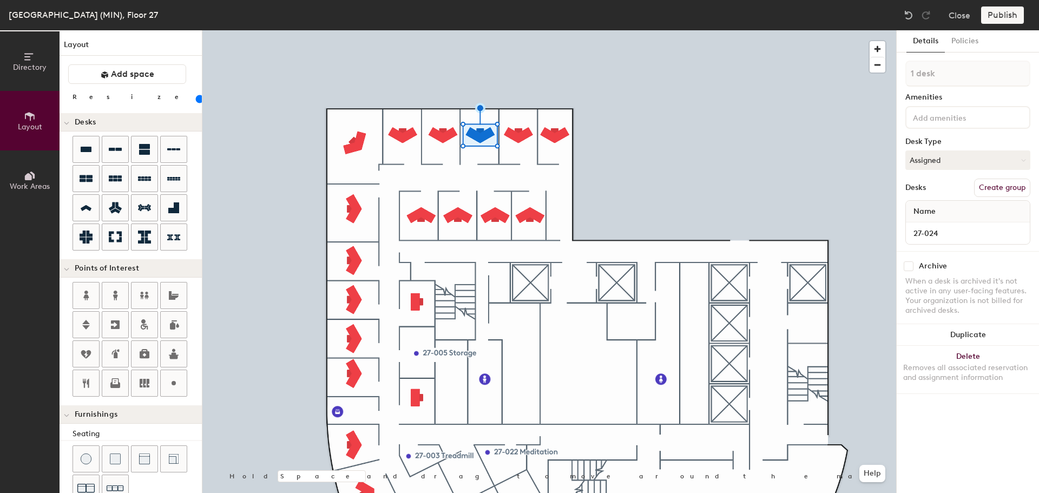
click at [516, 30] on div at bounding box center [549, 30] width 694 height 0
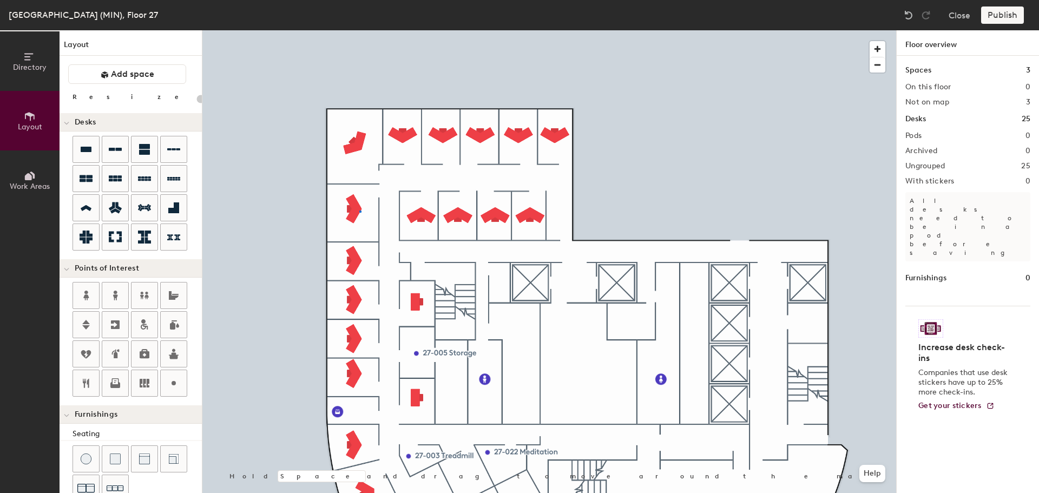
click at [359, 30] on div at bounding box center [549, 30] width 694 height 0
type input "100"
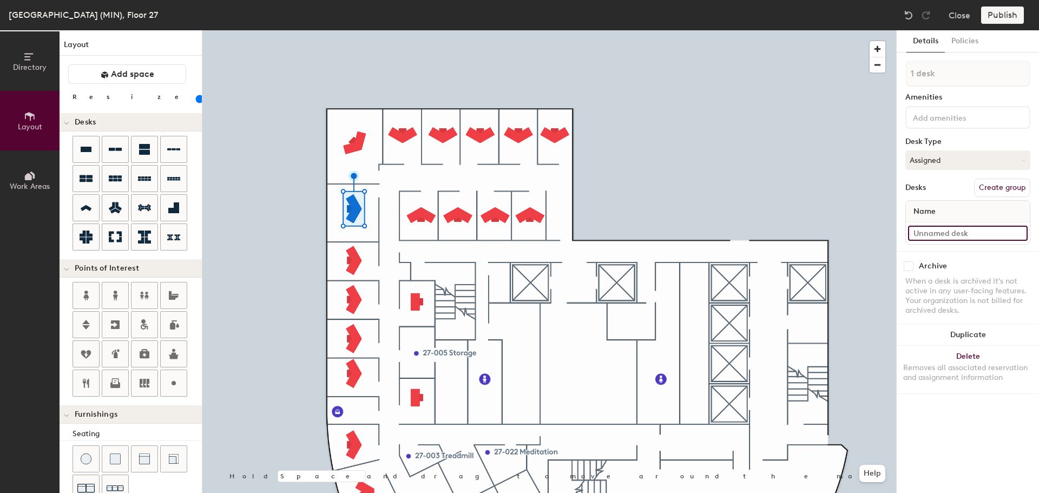
click at [953, 229] on input at bounding box center [968, 233] width 120 height 15
type input "27-020"
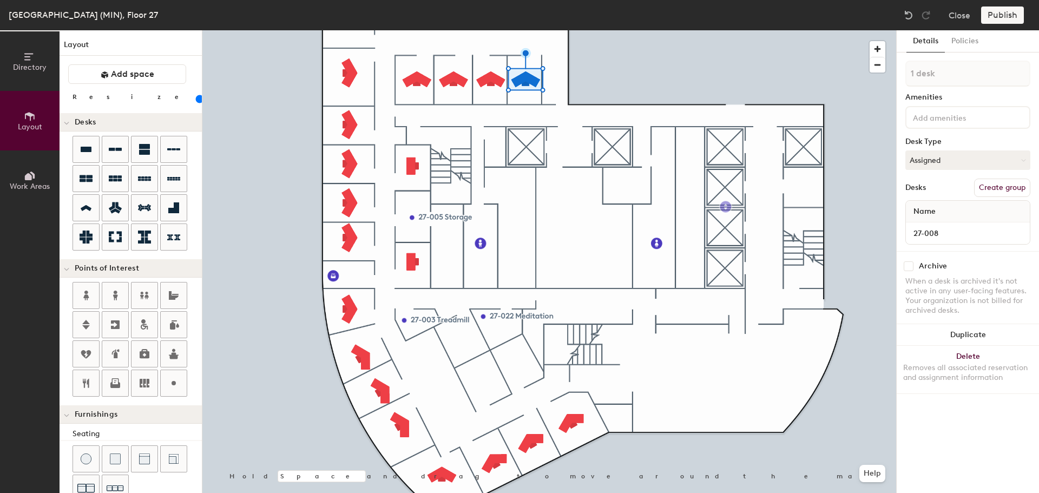
click at [726, 207] on div "Directory Layout Work Areas Layout Add space Resize Desks Points of Interest Fu…" at bounding box center [519, 261] width 1039 height 463
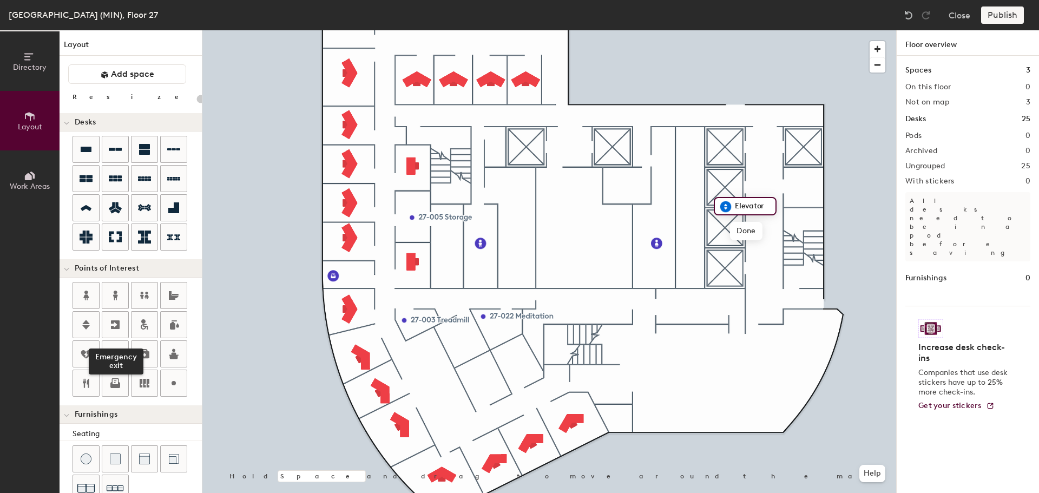
click at [120, 321] on icon at bounding box center [115, 324] width 13 height 13
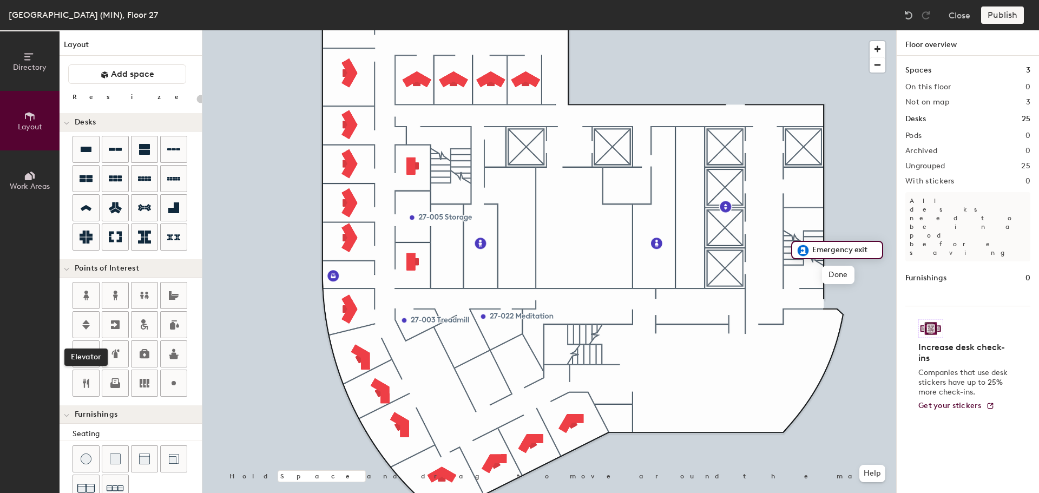
click at [89, 324] on icon at bounding box center [86, 325] width 8 height 10
click at [80, 324] on icon at bounding box center [86, 324] width 13 height 13
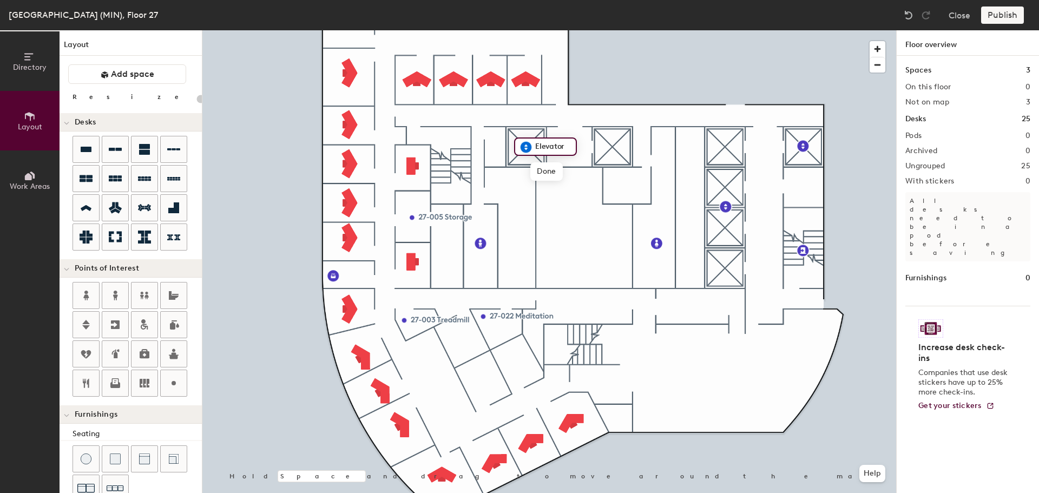
click at [553, 171] on span "Done" at bounding box center [547, 171] width 32 height 18
click at [564, 173] on span "Delete" at bounding box center [564, 171] width 38 height 18
click at [854, 177] on span "Delete" at bounding box center [841, 170] width 38 height 18
click at [568, 30] on div at bounding box center [549, 30] width 694 height 0
type input "100"
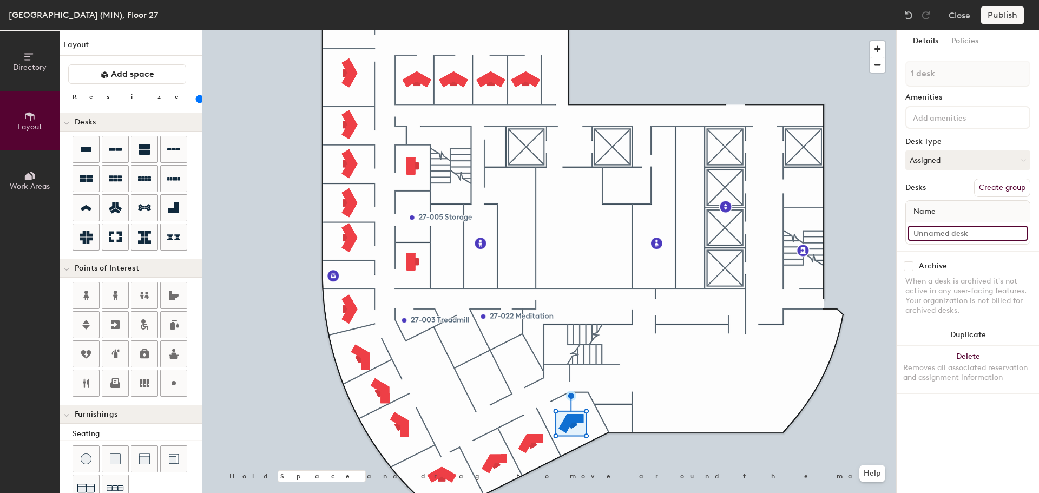
click at [972, 231] on input at bounding box center [968, 233] width 120 height 15
type input "27-005"
click at [938, 237] on input at bounding box center [968, 233] width 120 height 15
type input "27-008"
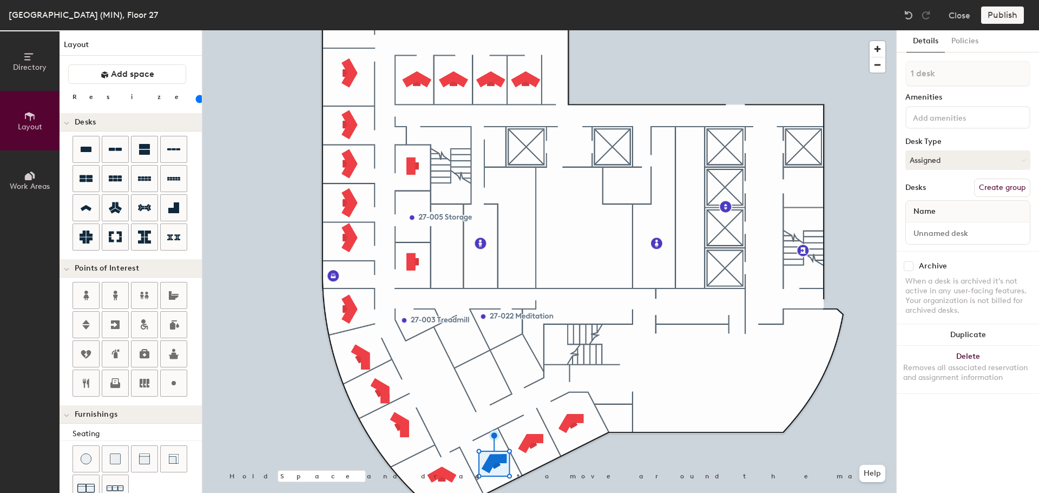
click at [31, 60] on icon at bounding box center [30, 57] width 12 height 12
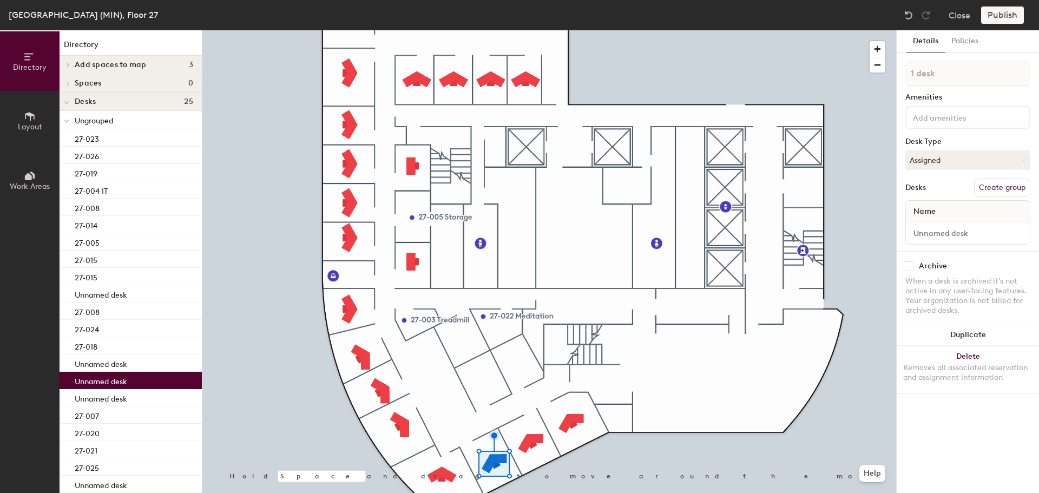
click at [70, 60] on div at bounding box center [67, 65] width 14 height 18
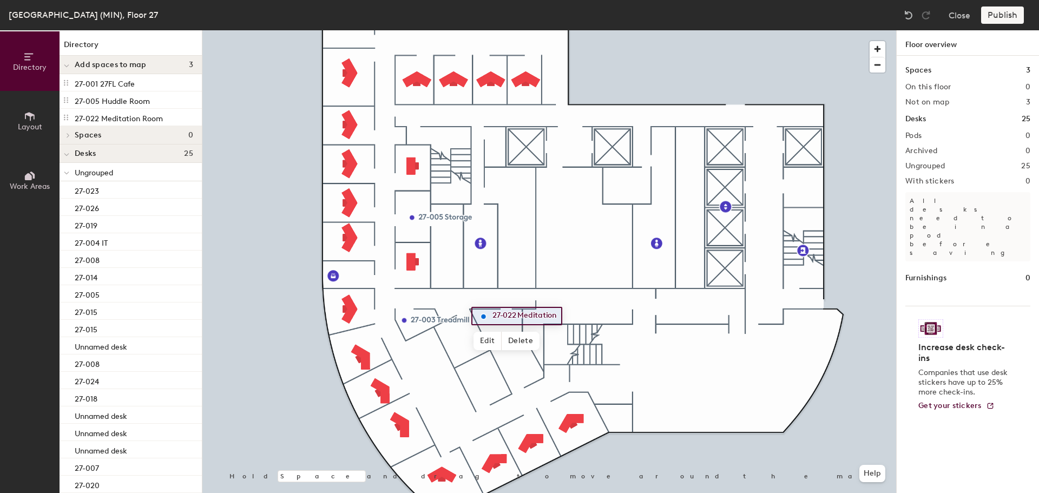
click at [528, 348] on span "Delete" at bounding box center [521, 341] width 38 height 18
click at [30, 112] on icon at bounding box center [30, 116] width 12 height 12
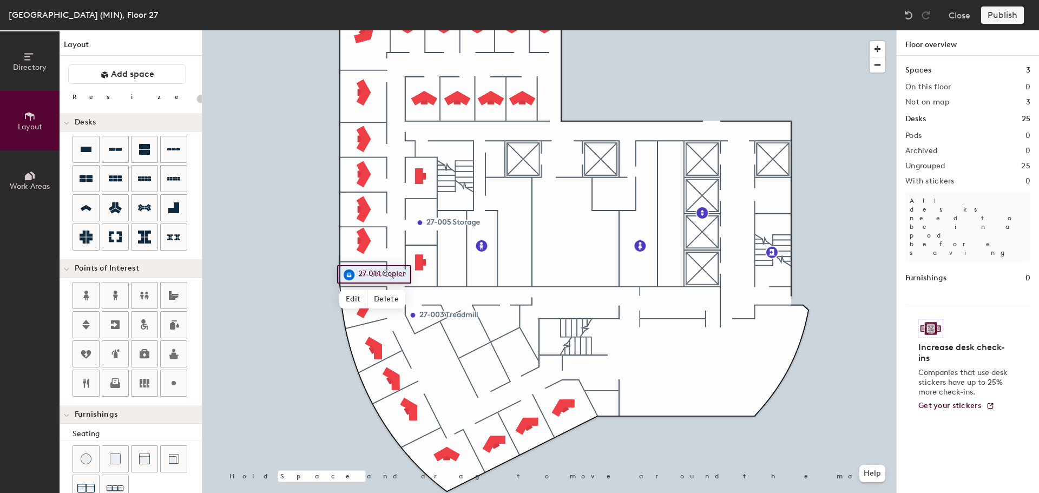
type input "20"
click at [351, 297] on span "Edit" at bounding box center [353, 299] width 28 height 18
click at [381, 275] on input "27-014 Copier" at bounding box center [387, 274] width 63 height 15
type input "Copier"
click at [361, 297] on span "Done" at bounding box center [367, 299] width 32 height 18
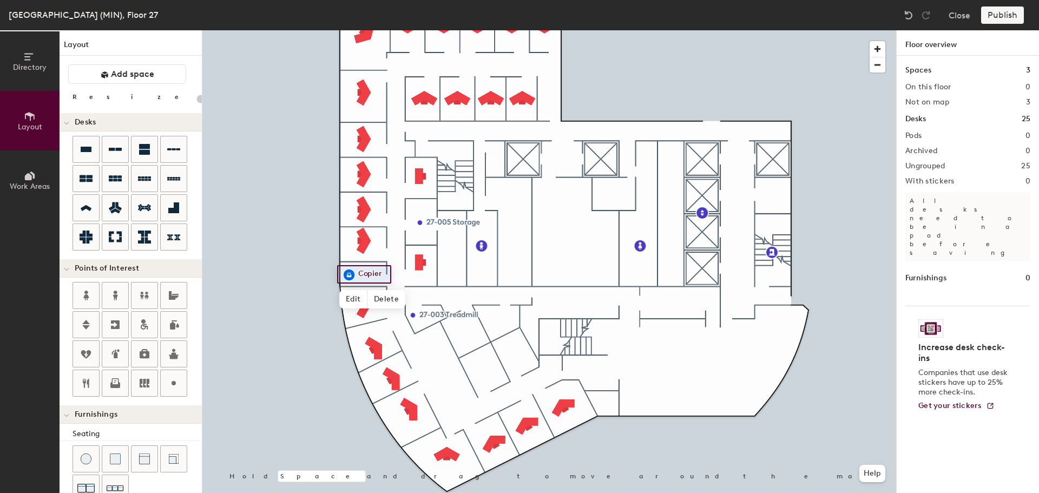
click at [31, 60] on icon at bounding box center [30, 57] width 12 height 12
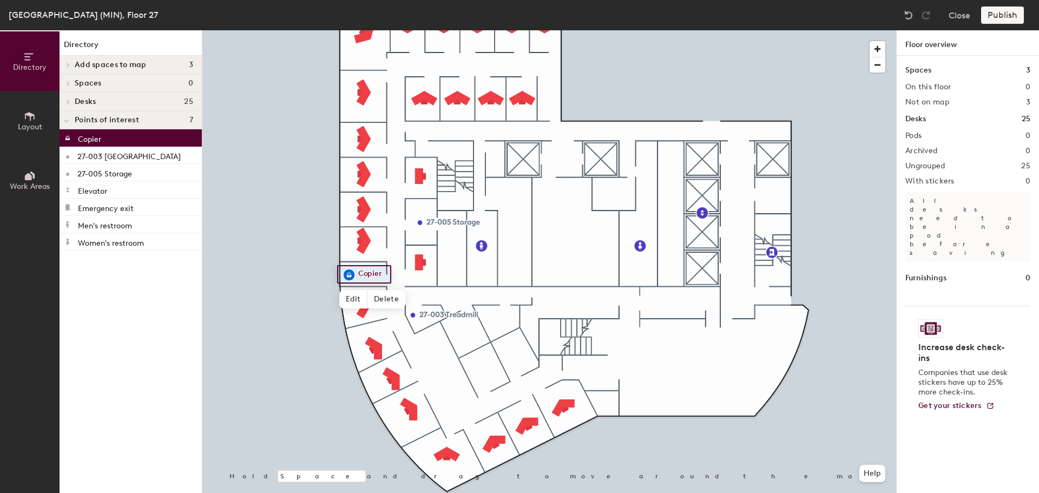
click at [113, 66] on span "Add spaces to map" at bounding box center [111, 65] width 72 height 9
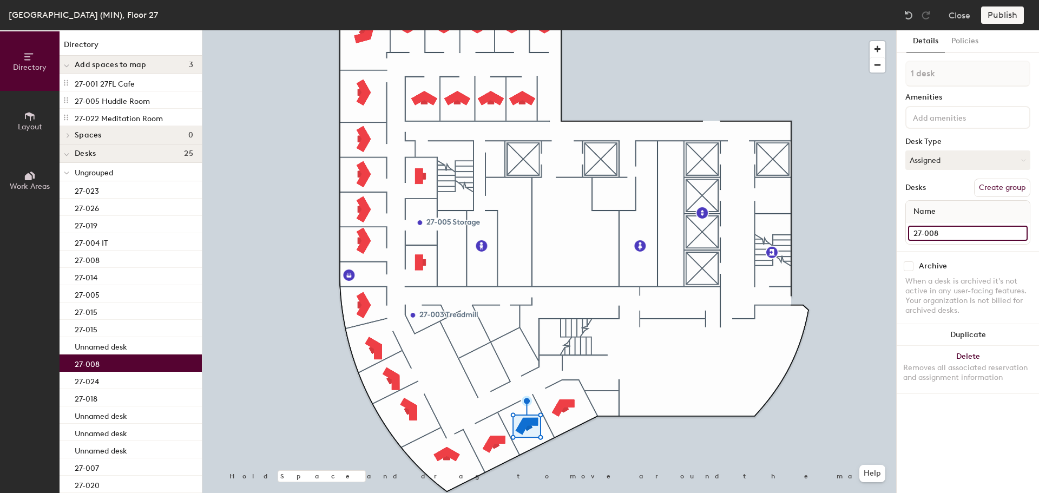
click at [960, 231] on input "27-008" at bounding box center [968, 233] width 120 height 15
type input "27-006"
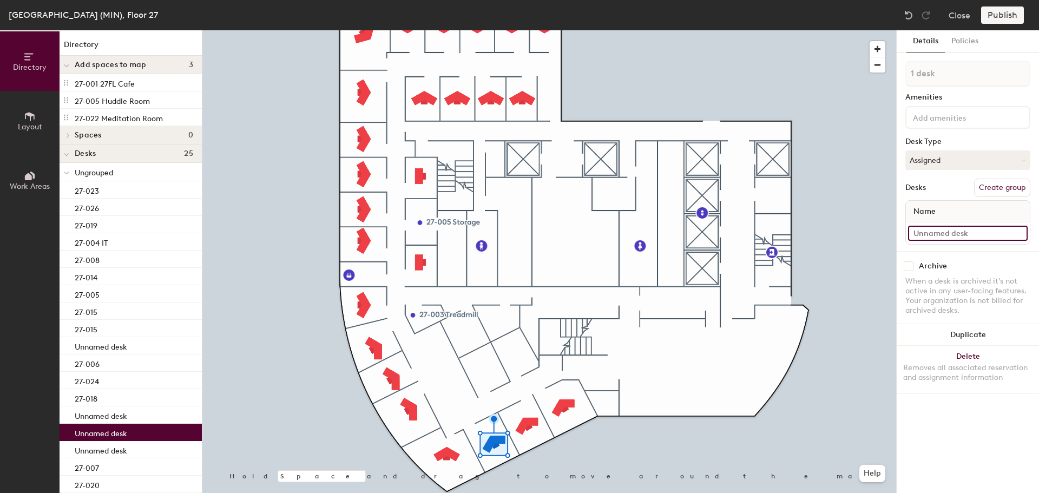
click at [953, 233] on input at bounding box center [968, 233] width 120 height 15
type input "27-007"
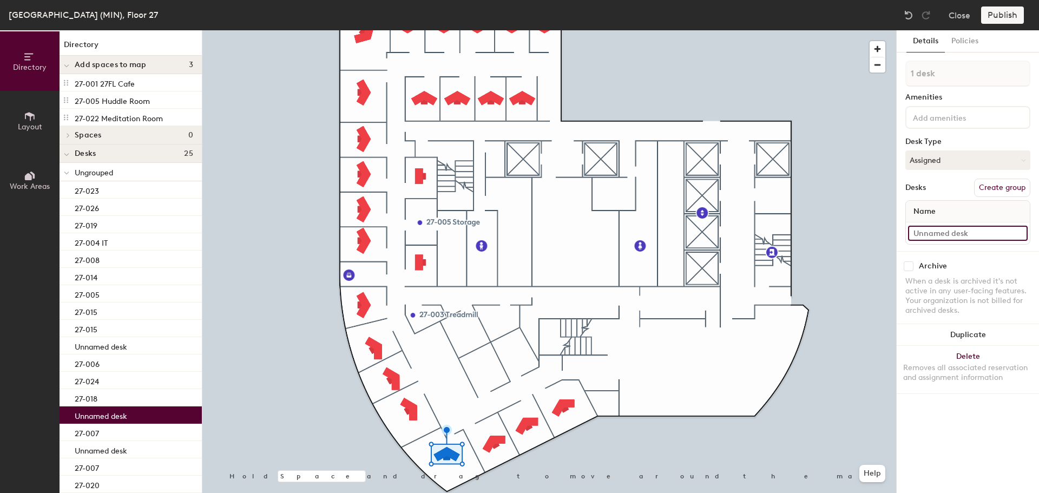
click at [936, 234] on input at bounding box center [968, 233] width 120 height 15
type input "27-008"
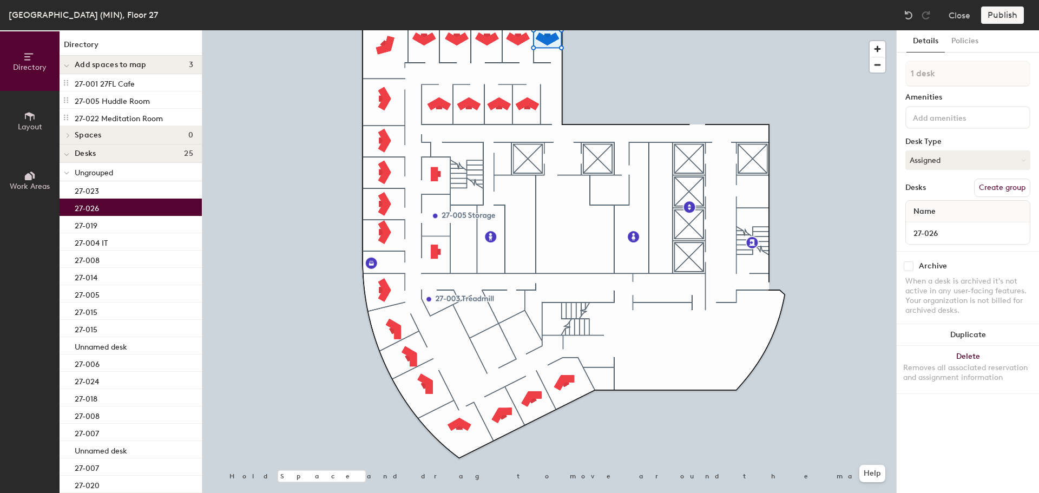
click at [956, 329] on button "Duplicate" at bounding box center [968, 335] width 142 height 22
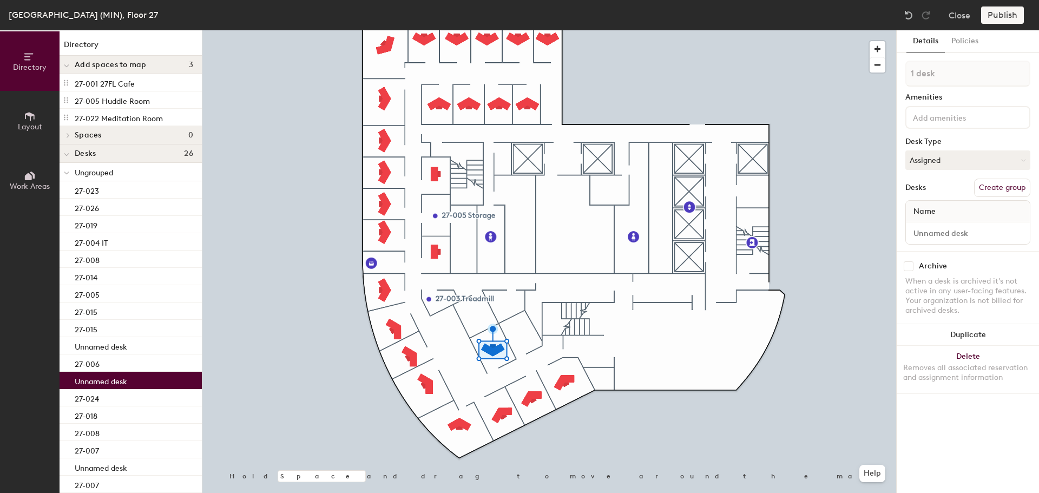
click at [29, 130] on span "Layout" at bounding box center [30, 126] width 24 height 9
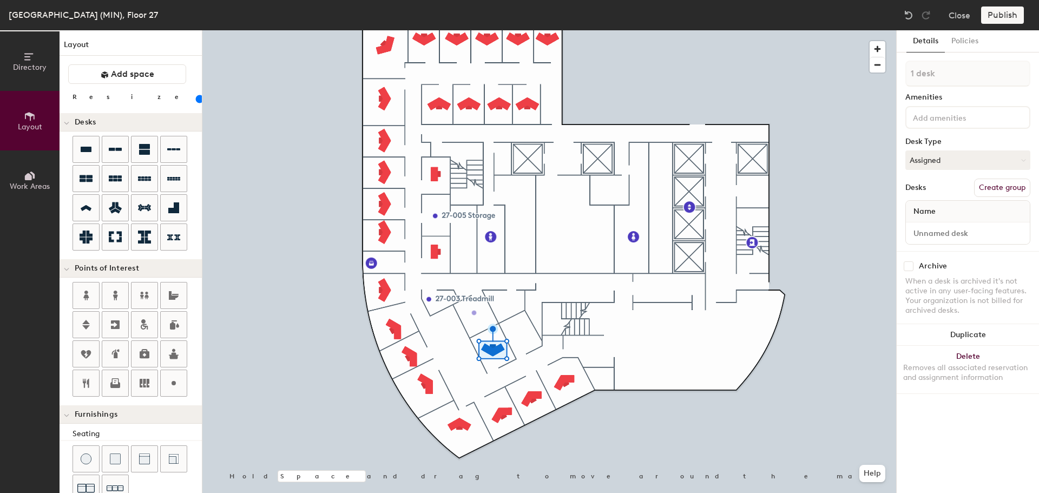
click at [474, 313] on div "Directory Layout Work Areas Layout Add space Resize Desks Points of Interest Fu…" at bounding box center [519, 261] width 1039 height 463
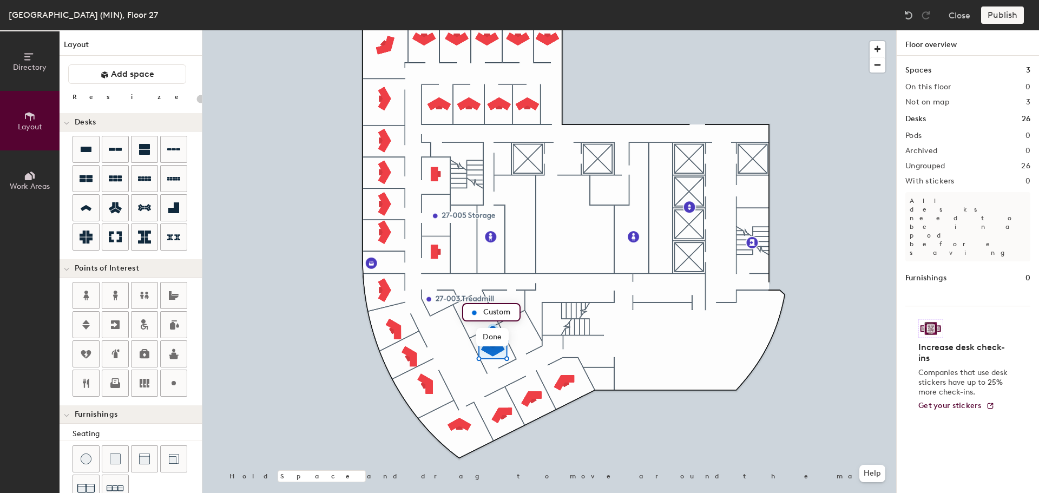
type input "20"
type input "2"
type input "20"
type input "server room"
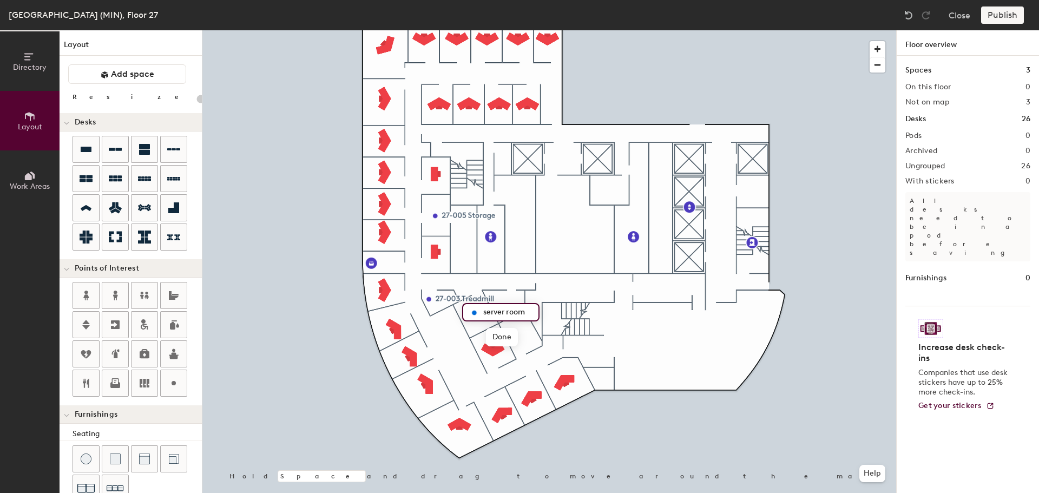
scroll to position [0, 0]
click at [485, 332] on span "Edit" at bounding box center [479, 337] width 28 height 18
type input "Server"
type input "100"
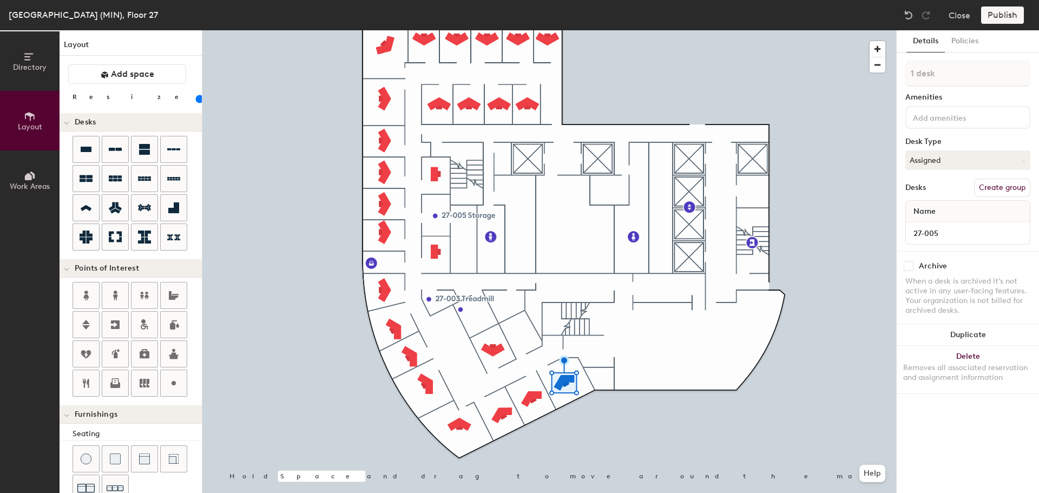
click at [488, 30] on div at bounding box center [549, 30] width 694 height 0
click at [938, 232] on input at bounding box center [968, 233] width 120 height 15
type input "27-006"
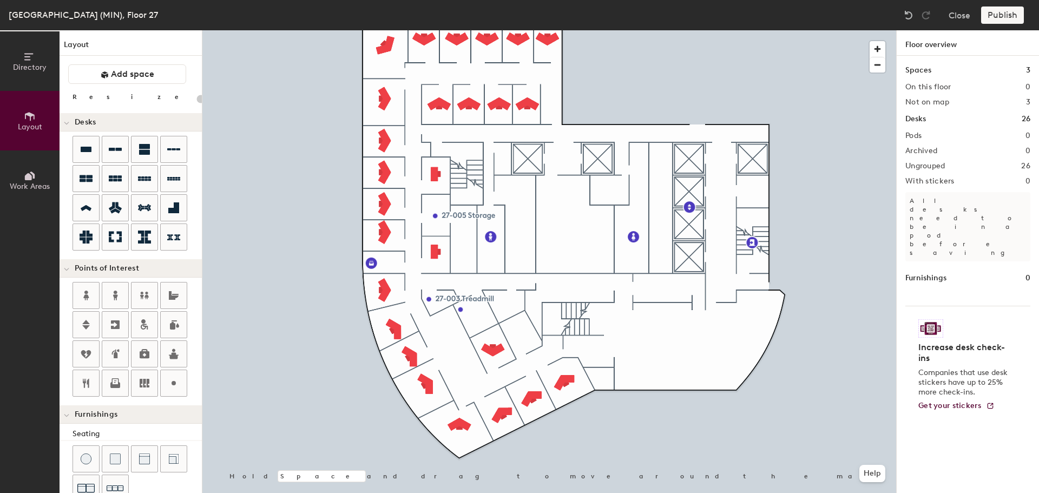
type input "100"
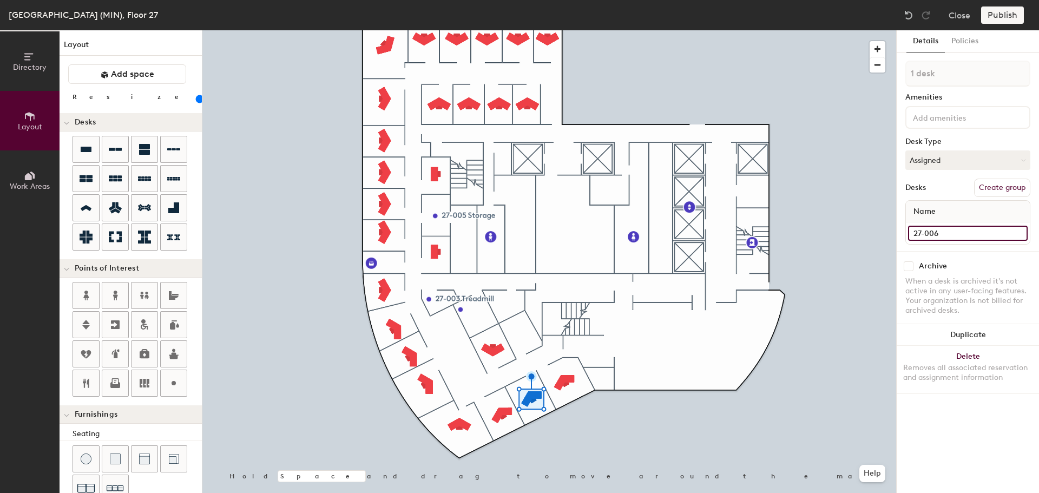
click at [958, 233] on input "27-006" at bounding box center [968, 233] width 120 height 15
click at [959, 233] on input "27-006" at bounding box center [968, 233] width 120 height 15
type input "27-007"
click at [956, 232] on input "27-007" at bounding box center [968, 233] width 120 height 15
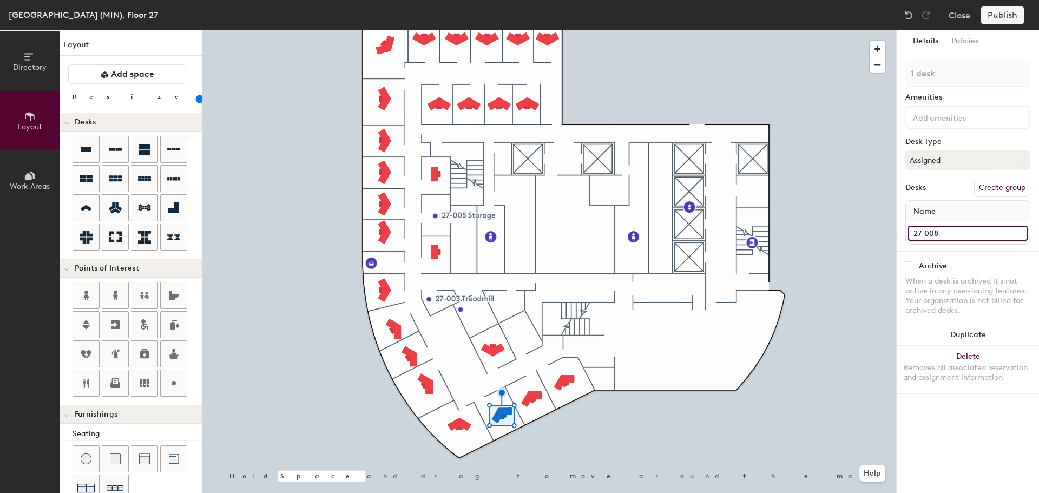
type input "27-008"
click at [952, 236] on input "27-007" at bounding box center [968, 233] width 120 height 15
type input "27-006"
click at [976, 231] on input "27-006" at bounding box center [968, 233] width 120 height 15
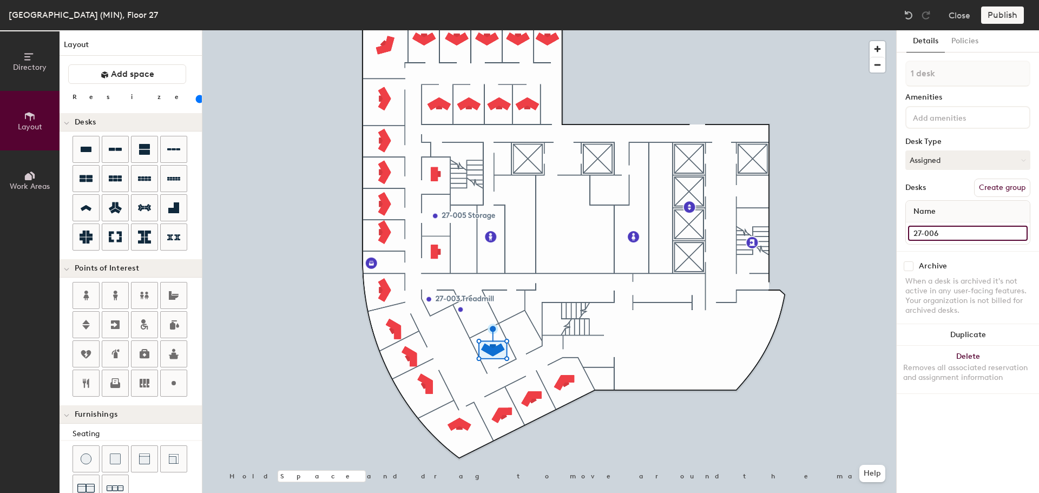
click at [976, 231] on input "27-006" at bounding box center [968, 233] width 120 height 15
type input "27-007"
click at [499, 30] on div at bounding box center [549, 30] width 694 height 0
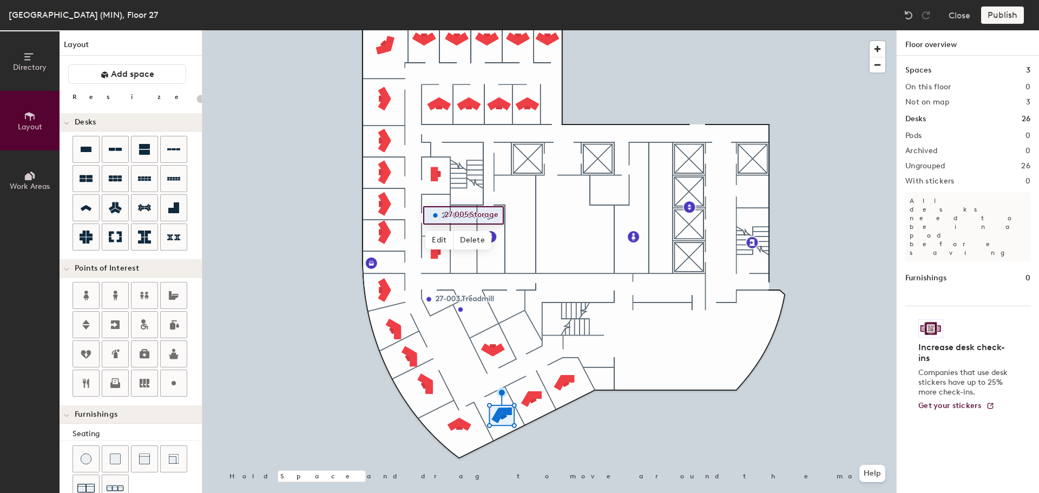
click at [442, 237] on span "Edit" at bounding box center [440, 240] width 28 height 18
type input "20"
type input "Storage"
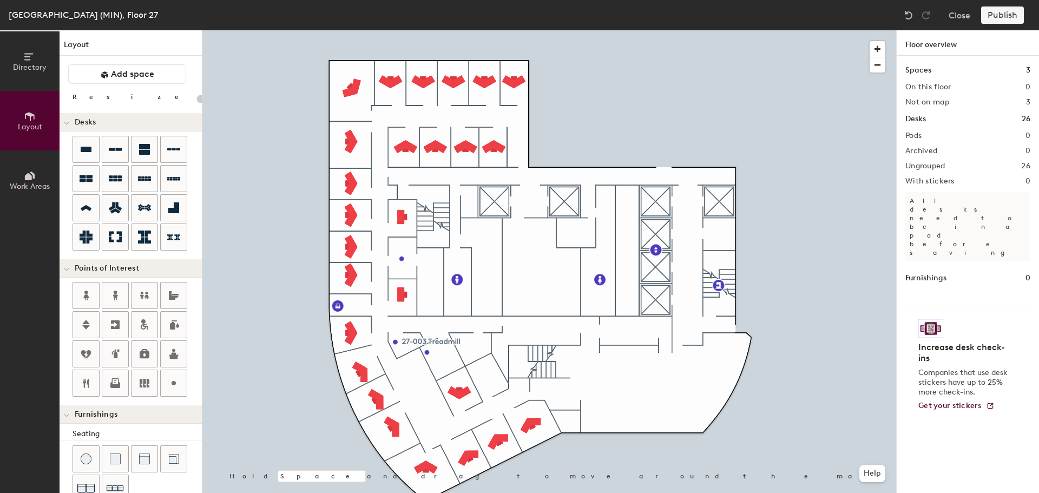
type input "20"
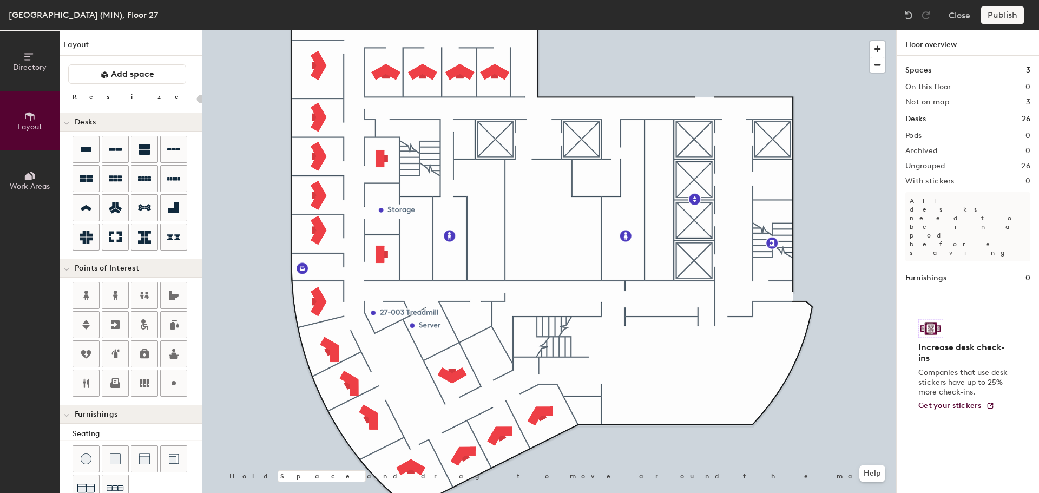
click at [37, 73] on button "Directory" at bounding box center [30, 61] width 60 height 60
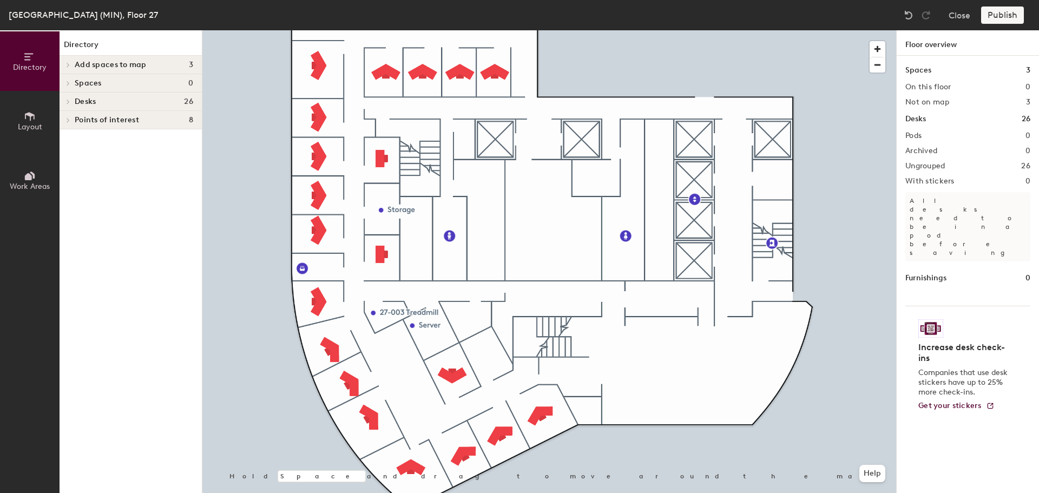
click at [75, 68] on span "Add spaces to map" at bounding box center [111, 65] width 72 height 9
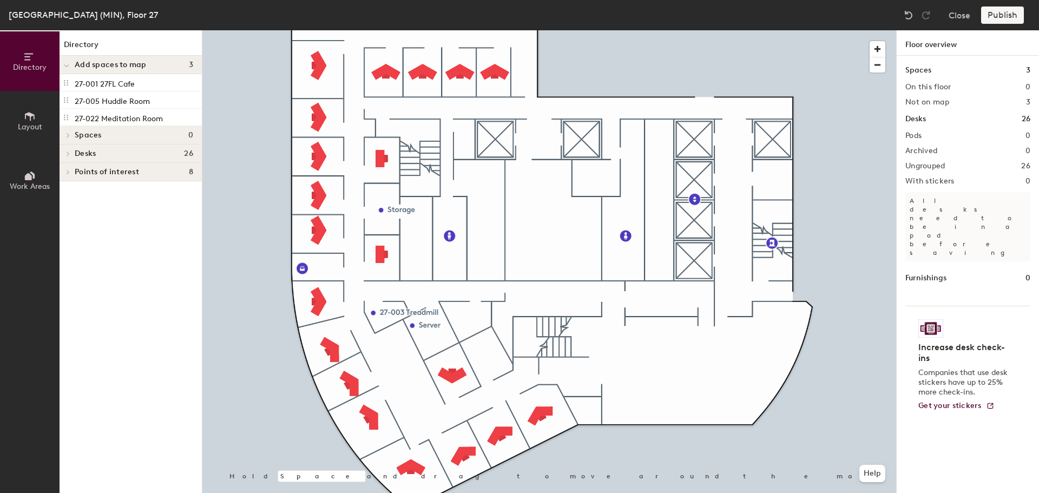
click at [31, 115] on icon at bounding box center [30, 116] width 10 height 9
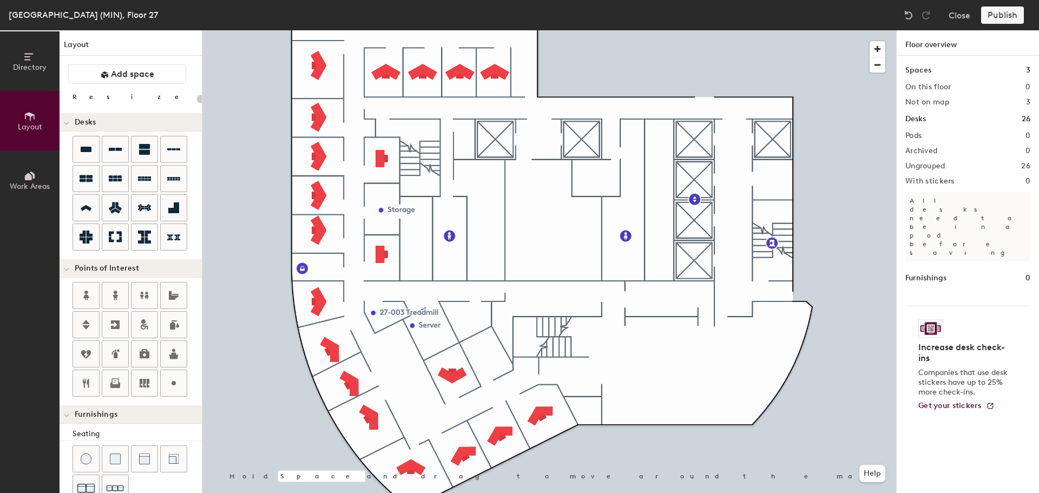
click at [31, 61] on icon at bounding box center [30, 57] width 12 height 12
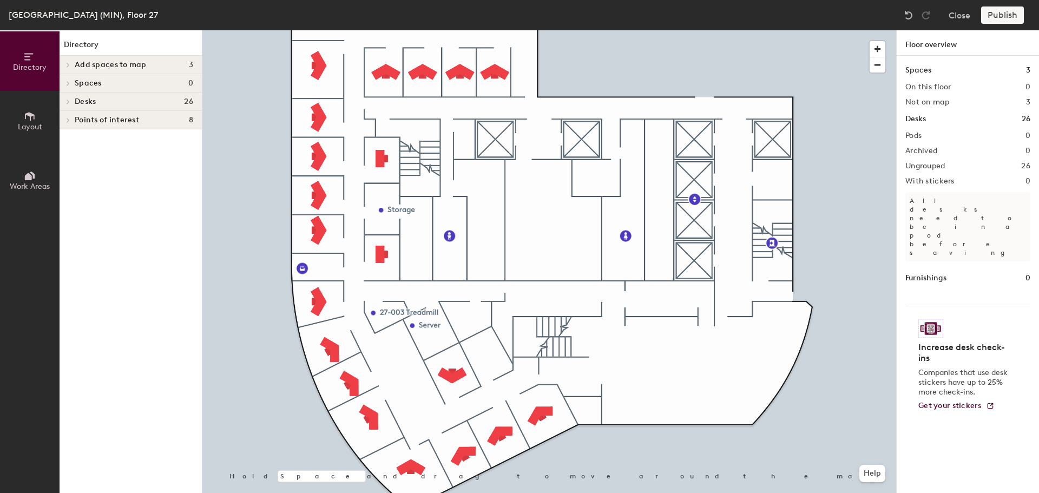
click at [71, 62] on div at bounding box center [67, 65] width 14 height 18
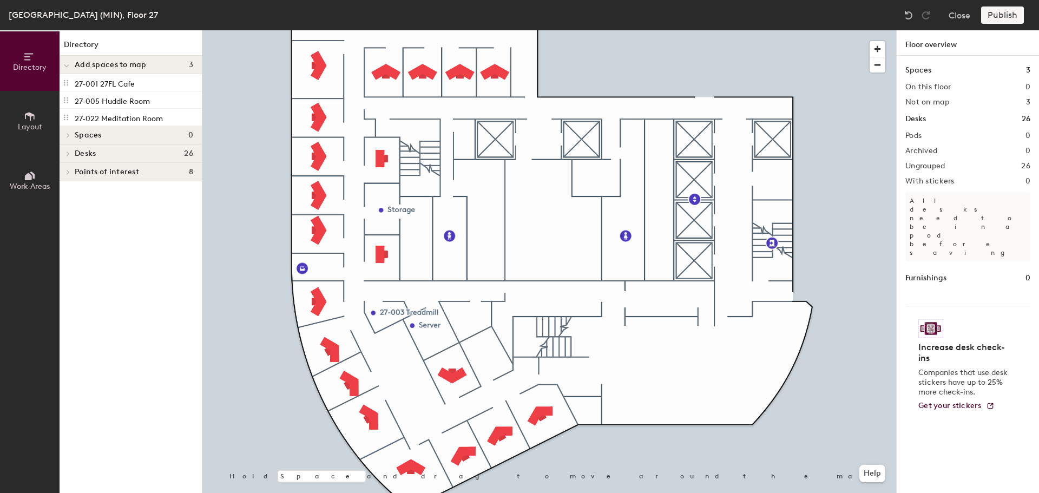
click at [71, 62] on div at bounding box center [67, 65] width 14 height 18
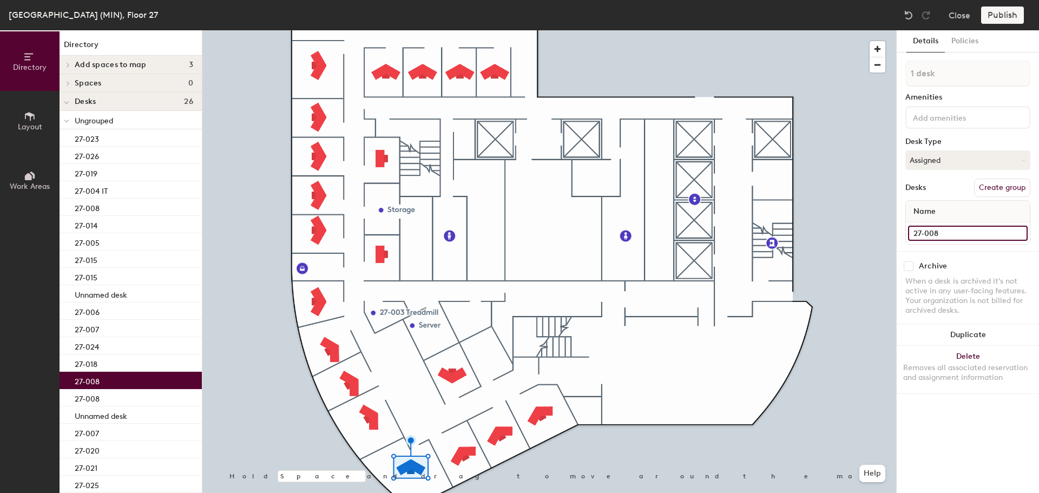
click at [952, 233] on input "27-008" at bounding box center [968, 233] width 120 height 15
type input "27-009"
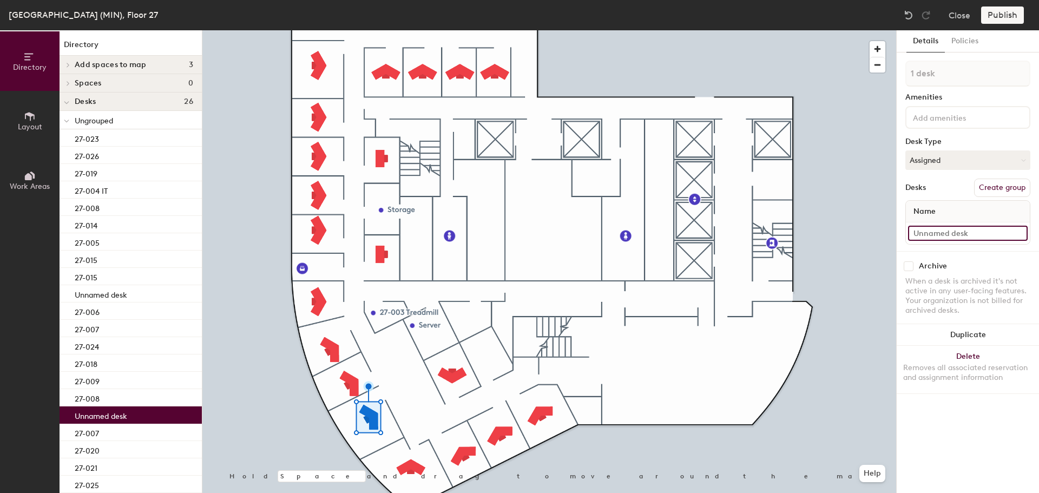
click at [968, 234] on input at bounding box center [968, 233] width 120 height 15
type input "27-010"
click at [346, 30] on div at bounding box center [549, 30] width 694 height 0
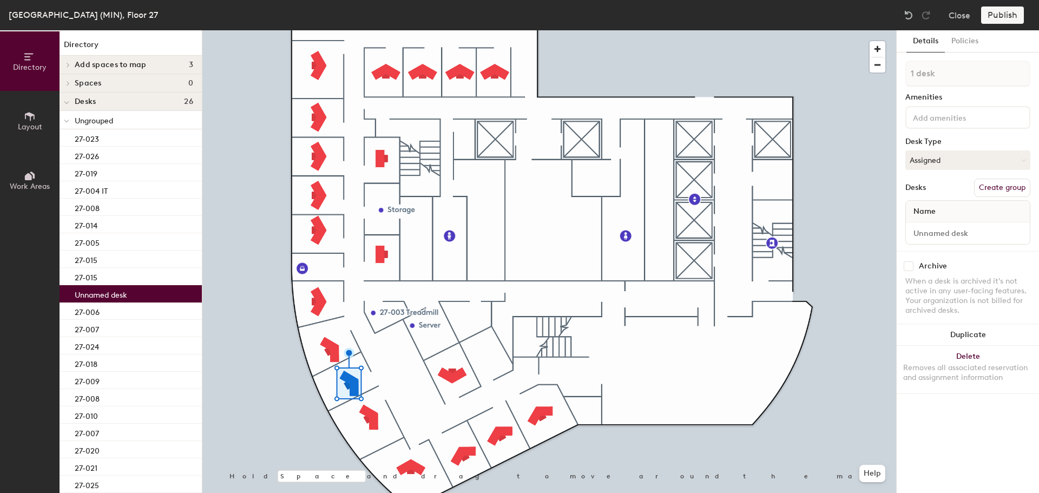
click at [330, 30] on div at bounding box center [549, 30] width 694 height 0
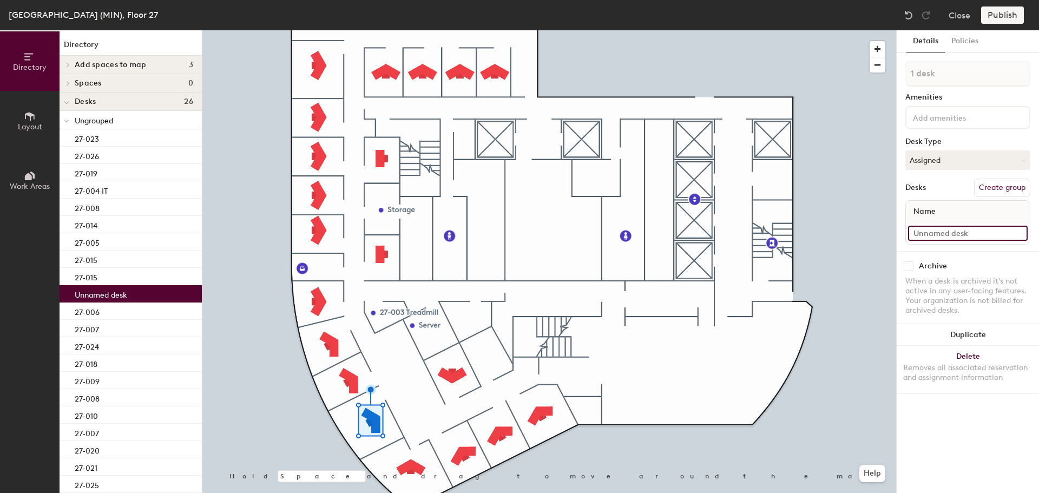
click at [951, 232] on input at bounding box center [968, 233] width 120 height 15
type input "27-011"
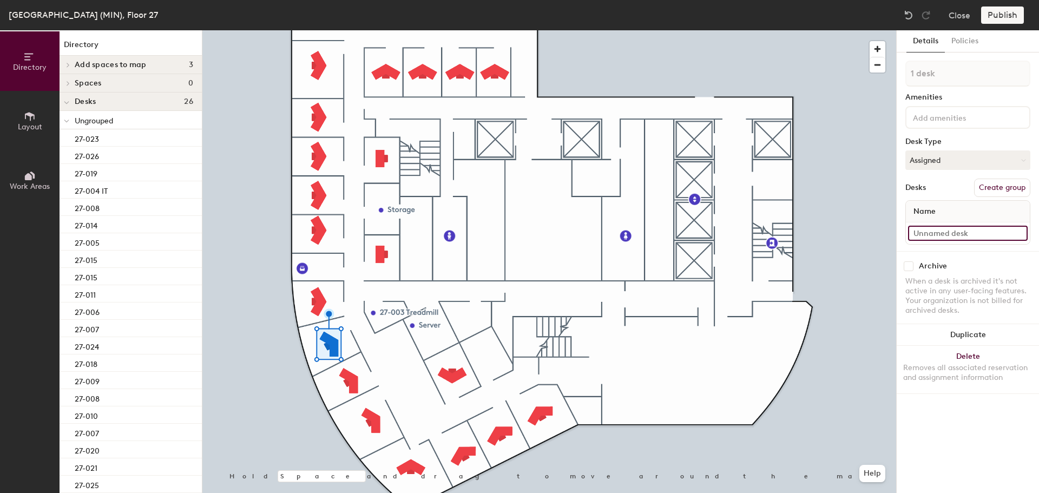
click at [963, 228] on input at bounding box center [968, 233] width 120 height 15
type input "27-012"
click at [928, 230] on input at bounding box center [968, 233] width 120 height 15
type input "27-13"
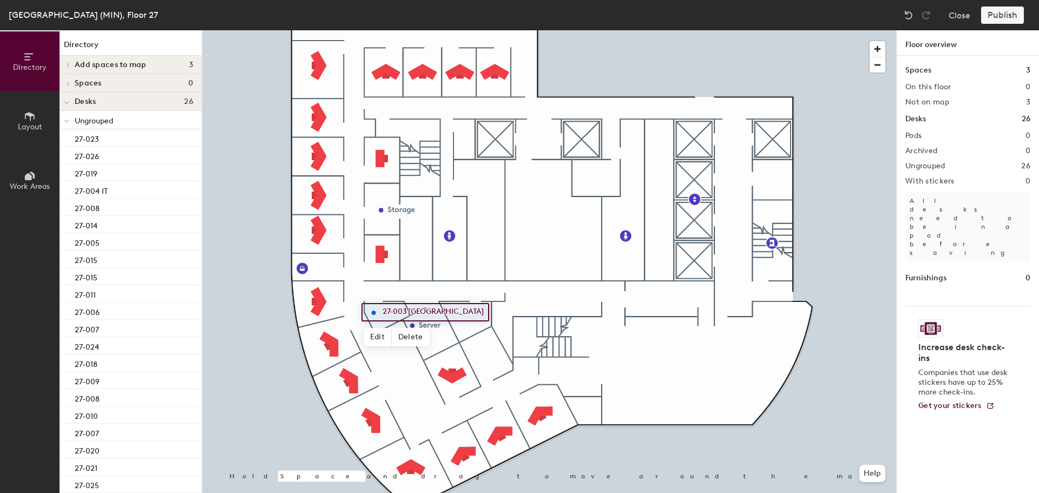
click at [317, 30] on div at bounding box center [549, 30] width 694 height 0
click at [380, 337] on span "Edit" at bounding box center [378, 337] width 28 height 18
click at [398, 313] on input "27-003 [GEOGRAPHIC_DATA]" at bounding box center [419, 312] width 78 height 15
click at [404, 312] on input "27-003 [GEOGRAPHIC_DATA]" at bounding box center [419, 312] width 78 height 15
type input "27-014 [GEOGRAPHIC_DATA]"
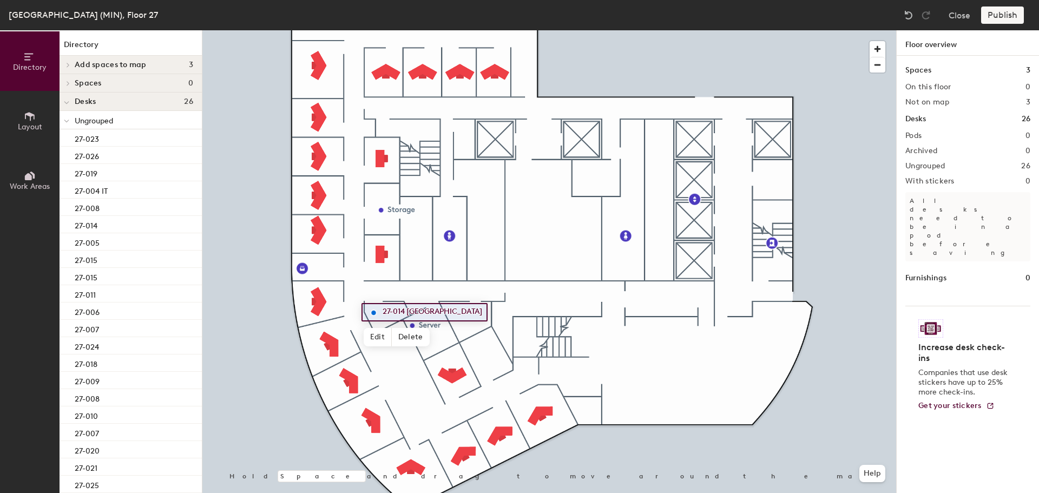
click at [376, 333] on span "Edit" at bounding box center [378, 337] width 28 height 18
click at [404, 309] on input "27-014 [GEOGRAPHIC_DATA]" at bounding box center [419, 312] width 78 height 15
type input "27-013 [GEOGRAPHIC_DATA]"
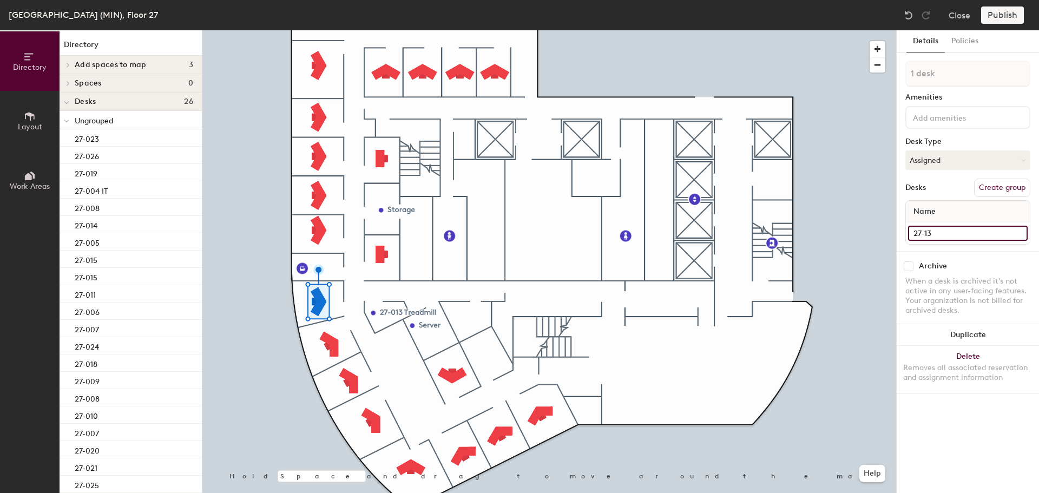
click at [949, 237] on input "27-13" at bounding box center [968, 233] width 120 height 15
click at [948, 233] on input "27-13" at bounding box center [968, 233] width 120 height 15
type input "27-014"
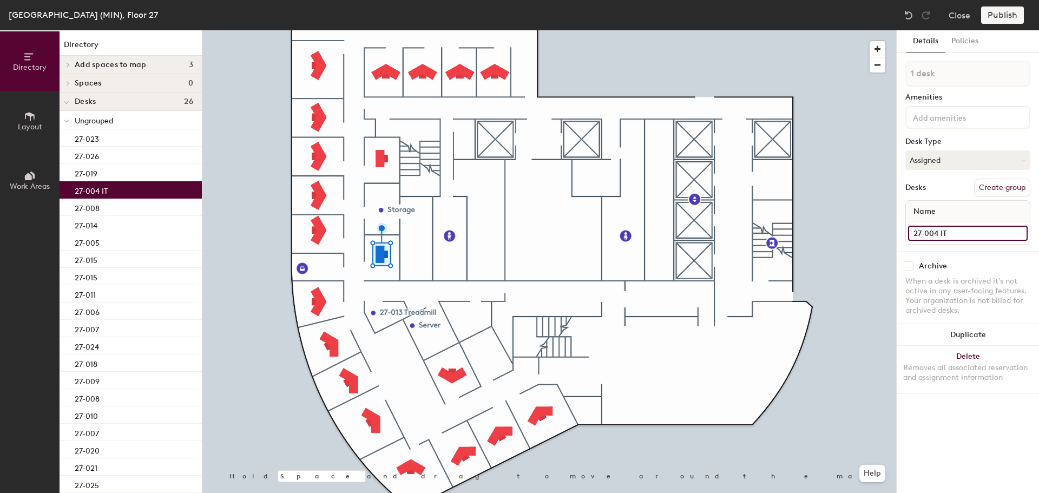
click at [946, 233] on input "27-004 IT" at bounding box center [968, 233] width 120 height 15
click at [938, 233] on input "27-004 IT" at bounding box center [968, 233] width 120 height 15
type input "27-015 IT"
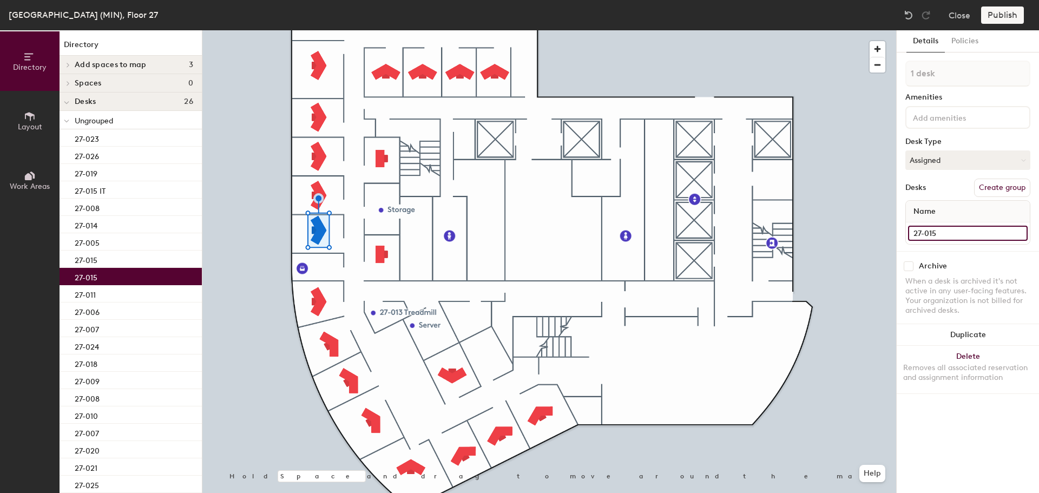
click at [942, 232] on input "27-015" at bounding box center [968, 233] width 120 height 15
click at [943, 232] on input "27-015" at bounding box center [968, 233] width 120 height 15
type input "27-016"
click at [952, 233] on input "27-016" at bounding box center [968, 233] width 120 height 15
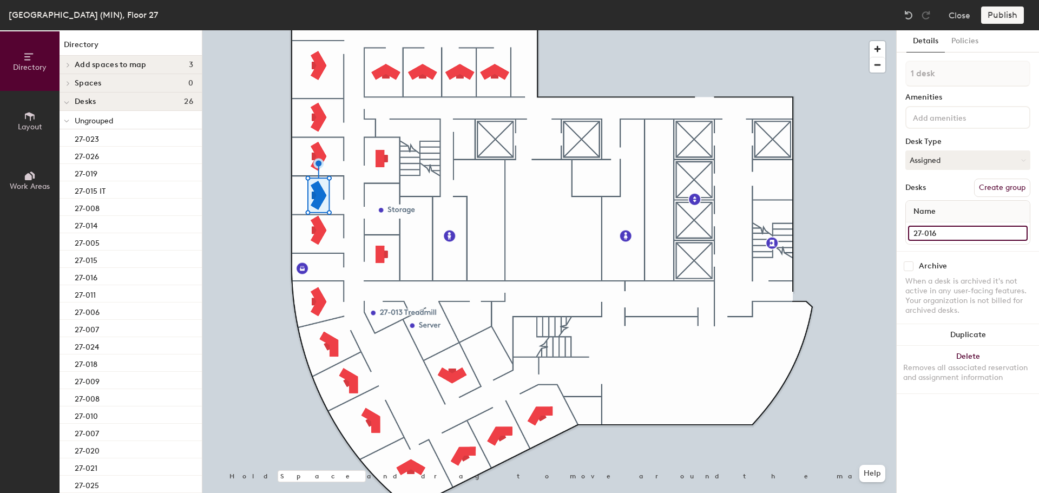
click at [952, 233] on input "27-016" at bounding box center [968, 233] width 120 height 15
type input "27-017"
click at [381, 30] on div at bounding box center [549, 30] width 694 height 0
click at [960, 233] on input "27-006" at bounding box center [968, 233] width 120 height 15
click at [954, 233] on input "27-006" at bounding box center [968, 233] width 120 height 15
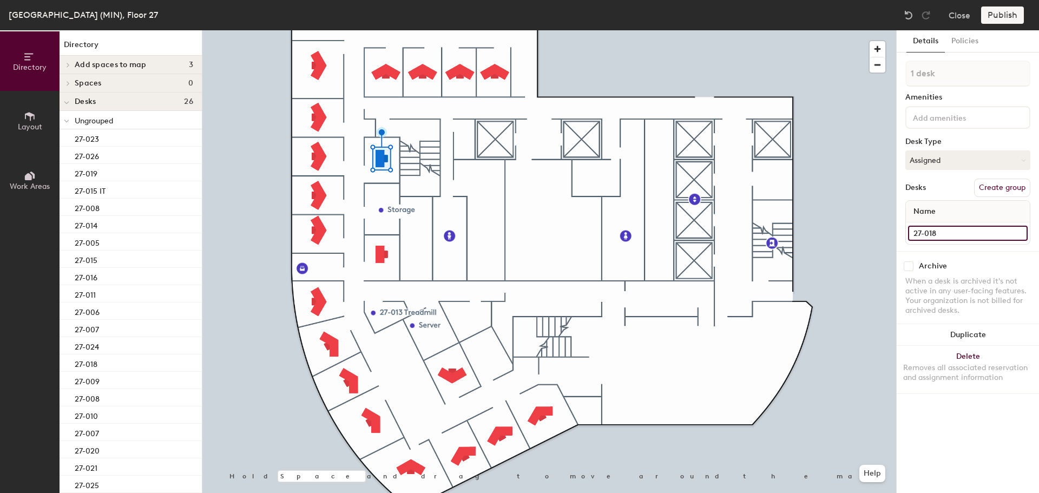
type input "27-018"
click at [318, 30] on div at bounding box center [549, 30] width 694 height 0
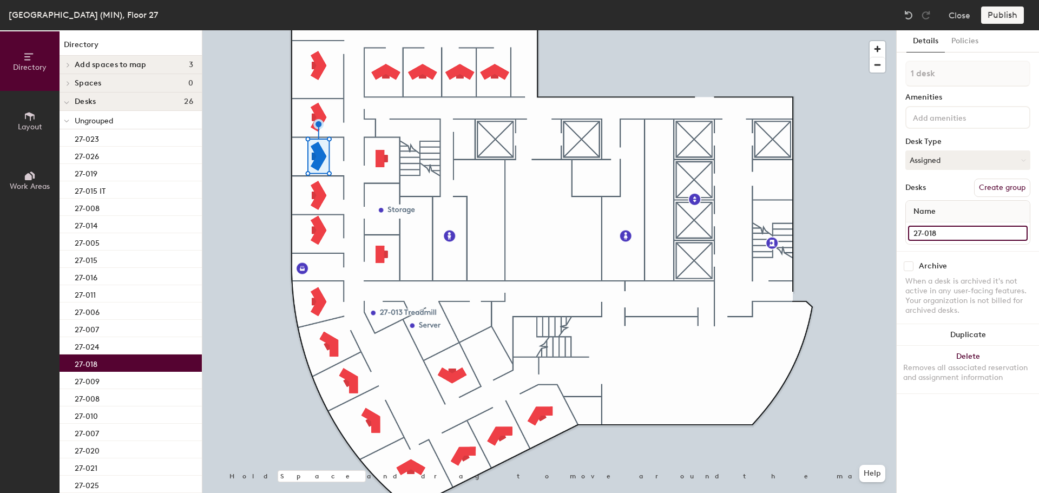
click at [963, 235] on input "27-018" at bounding box center [968, 233] width 120 height 15
click at [954, 235] on input "27-018" at bounding box center [968, 233] width 120 height 15
type input "27-019"
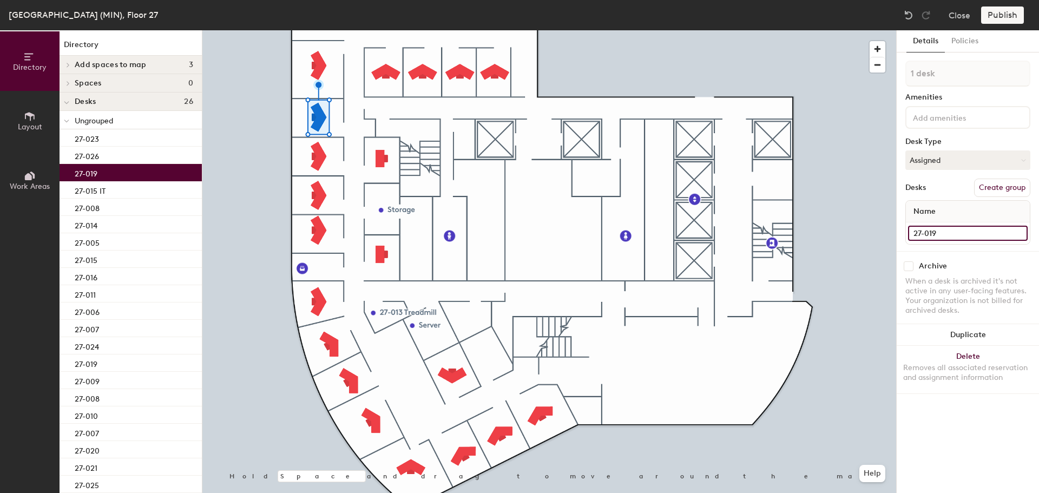
click at [954, 232] on input "27-019" at bounding box center [968, 233] width 120 height 15
click at [953, 232] on input "27-019" at bounding box center [968, 233] width 120 height 15
type input "27-020"
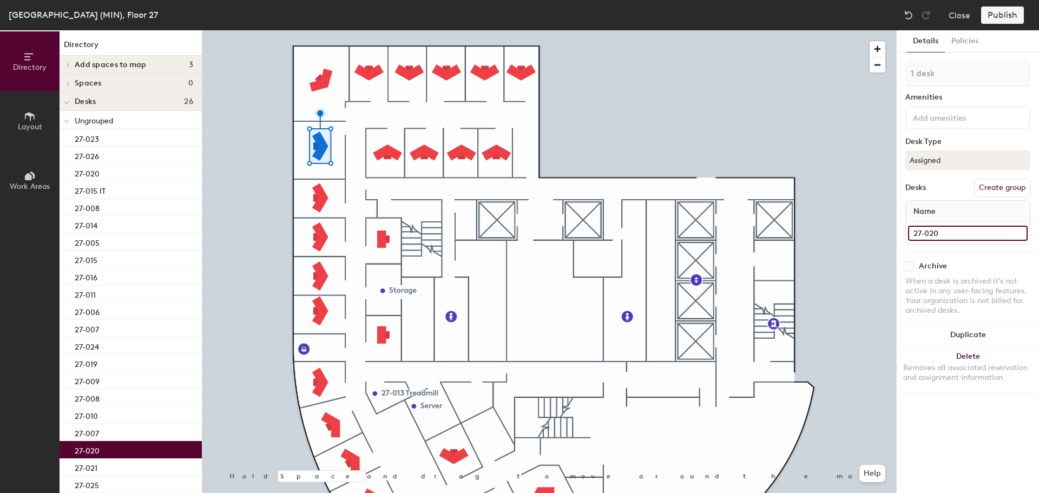
click at [953, 235] on input "27-020" at bounding box center [968, 233] width 120 height 15
type input "27-021"
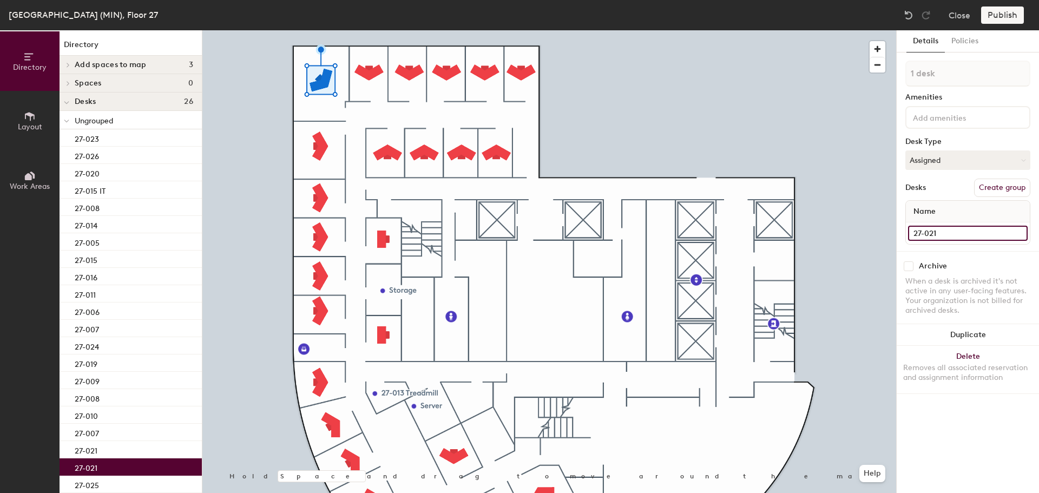
click at [958, 229] on input "27-021" at bounding box center [968, 233] width 120 height 15
click at [960, 228] on input "27-021" at bounding box center [968, 233] width 120 height 15
click at [957, 233] on input "27-021" at bounding box center [968, 233] width 120 height 15
type input "27-022"
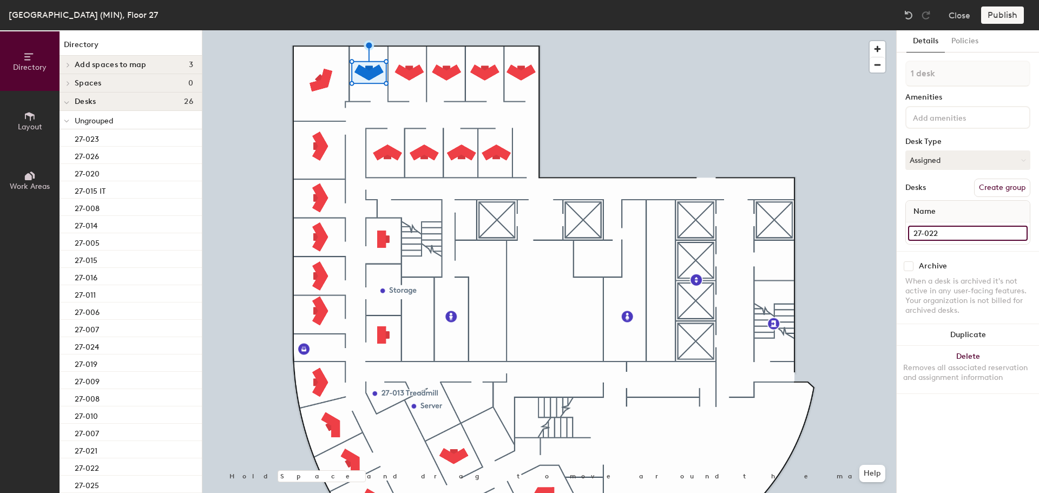
click at [944, 232] on input "27-022" at bounding box center [968, 233] width 120 height 15
click at [949, 233] on input "27-022" at bounding box center [968, 233] width 120 height 15
type input "27-023"
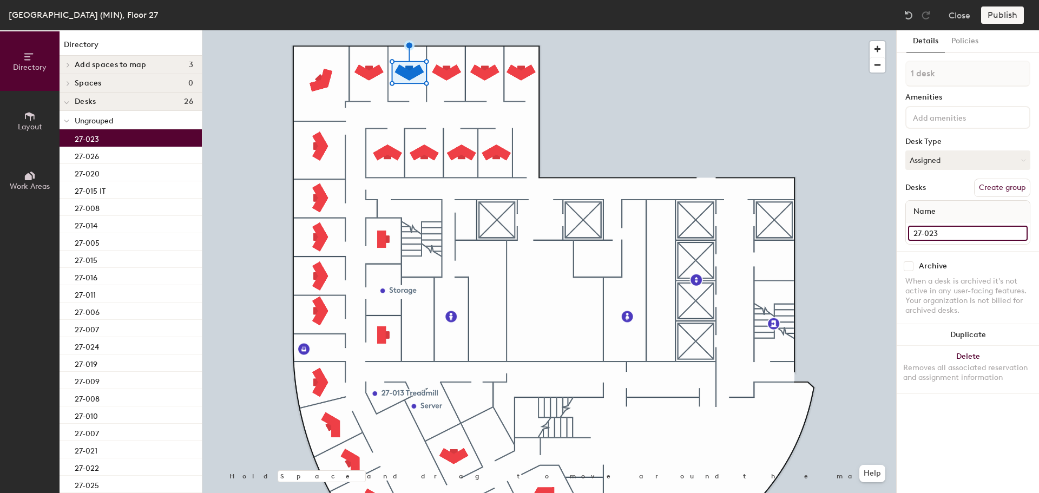
click at [947, 235] on input "27-023" at bounding box center [968, 233] width 120 height 15
click at [943, 232] on input "27-023" at bounding box center [968, 233] width 120 height 15
type input "27-024"
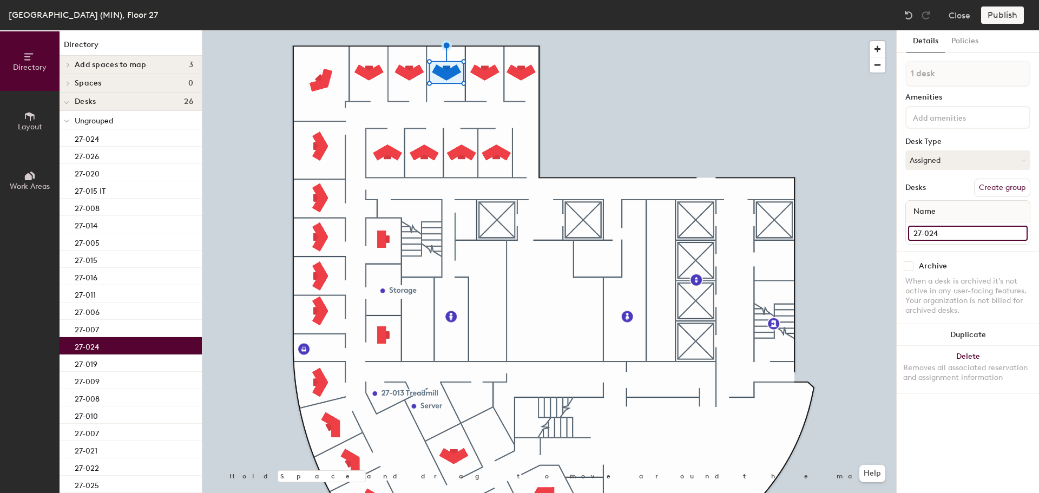
click at [954, 227] on input "27-024" at bounding box center [968, 233] width 120 height 15
click at [953, 233] on input "27-024" at bounding box center [968, 233] width 120 height 15
type input "27-025"
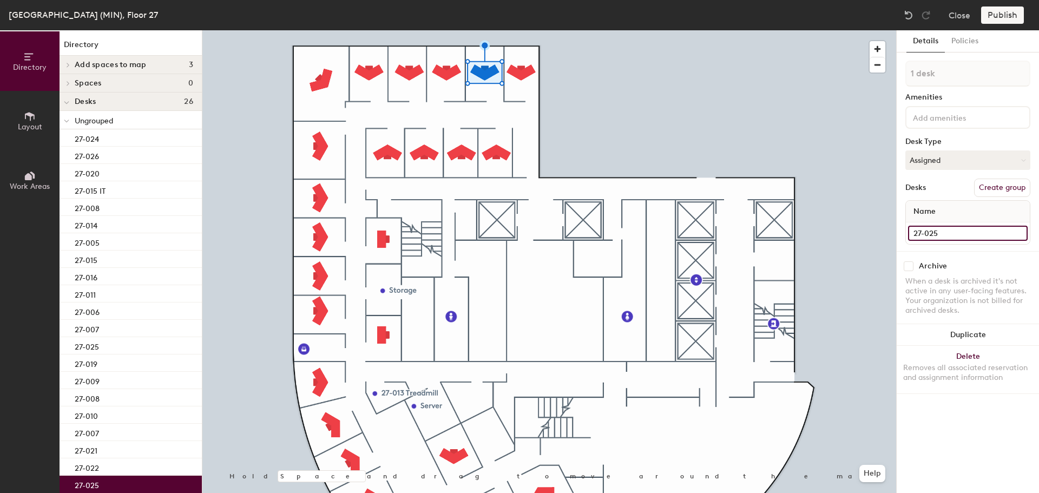
click at [952, 237] on input "27-025" at bounding box center [968, 233] width 120 height 15
type input "27-026"
click at [524, 30] on div at bounding box center [549, 30] width 694 height 0
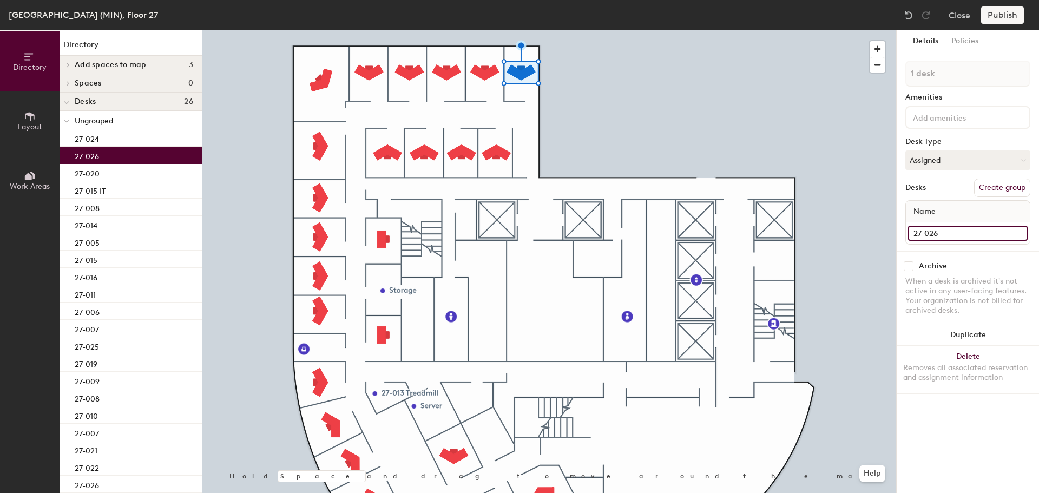
click at [969, 233] on input "27-026" at bounding box center [968, 233] width 120 height 15
type input "27-027"
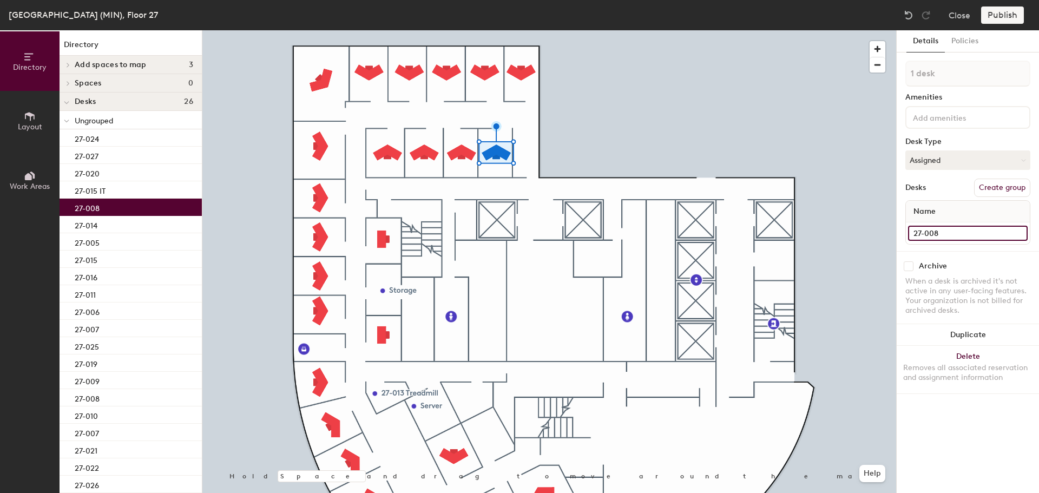
click at [963, 228] on input "27-008" at bounding box center [968, 233] width 120 height 15
click at [962, 233] on input "27-008" at bounding box center [968, 233] width 120 height 15
type input "27-028"
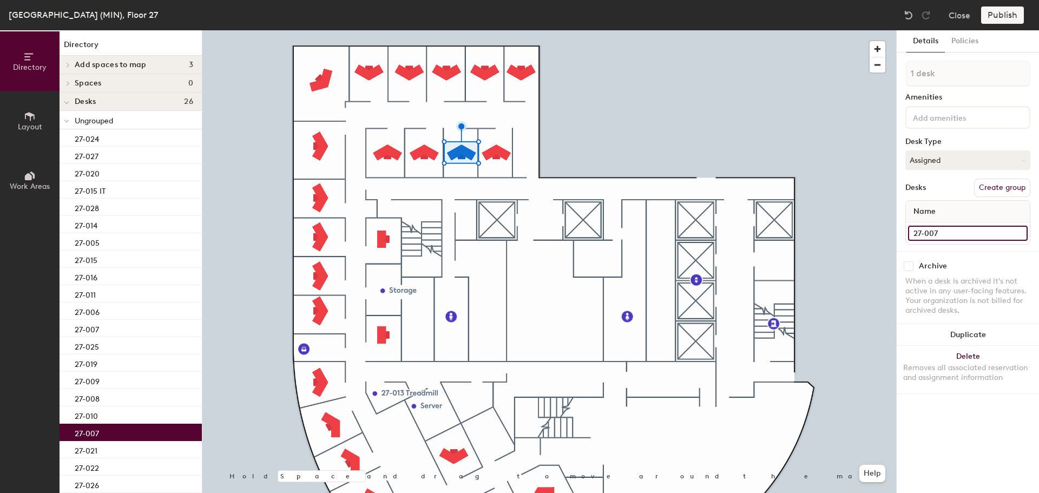
click at [951, 232] on input "27-007" at bounding box center [968, 233] width 120 height 15
click at [952, 232] on input "27-007" at bounding box center [968, 233] width 120 height 15
type input "27-029"
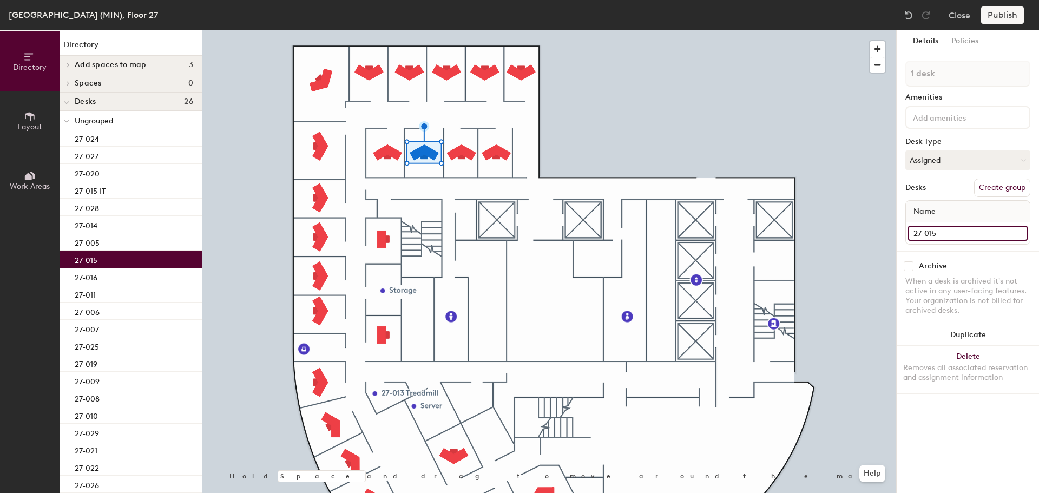
click at [956, 232] on input "27-015" at bounding box center [968, 233] width 120 height 15
click at [952, 233] on input "27-015" at bounding box center [968, 233] width 120 height 15
type input "27-030"
click at [385, 30] on div at bounding box center [549, 30] width 694 height 0
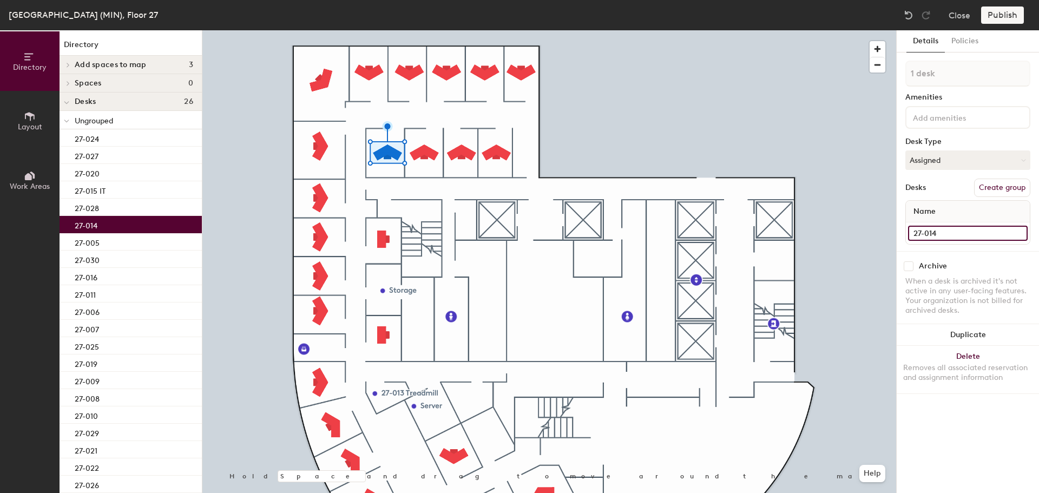
click at [956, 233] on input "27-014" at bounding box center [968, 233] width 120 height 15
click at [950, 235] on input "27-014" at bounding box center [968, 233] width 120 height 15
type input "27-031"
click at [646, 30] on div at bounding box center [549, 30] width 694 height 0
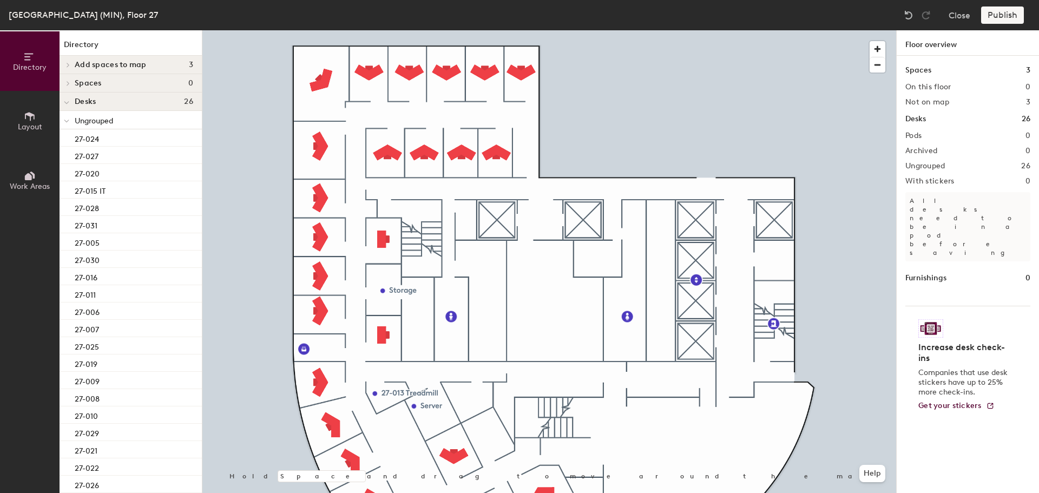
click at [65, 64] on span at bounding box center [67, 64] width 9 height 5
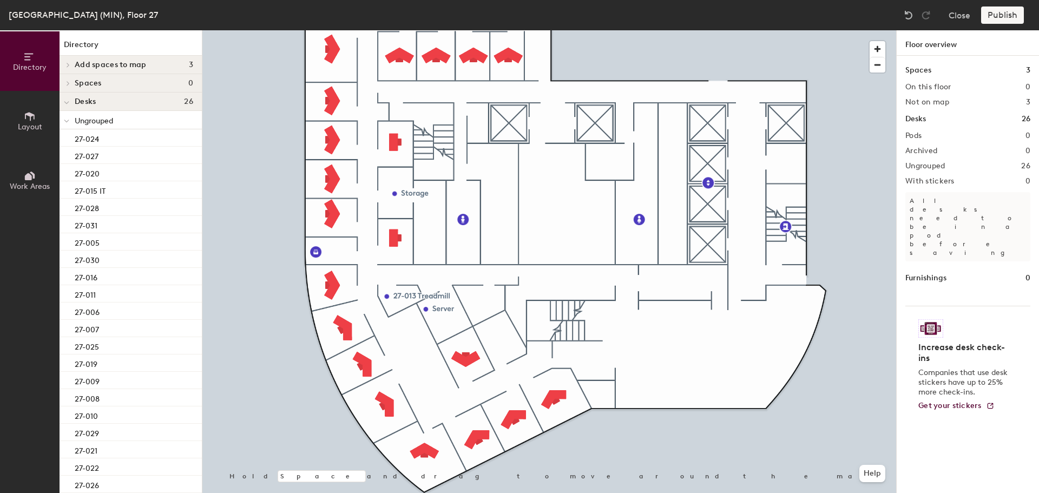
click at [70, 65] on icon at bounding box center [68, 64] width 4 height 5
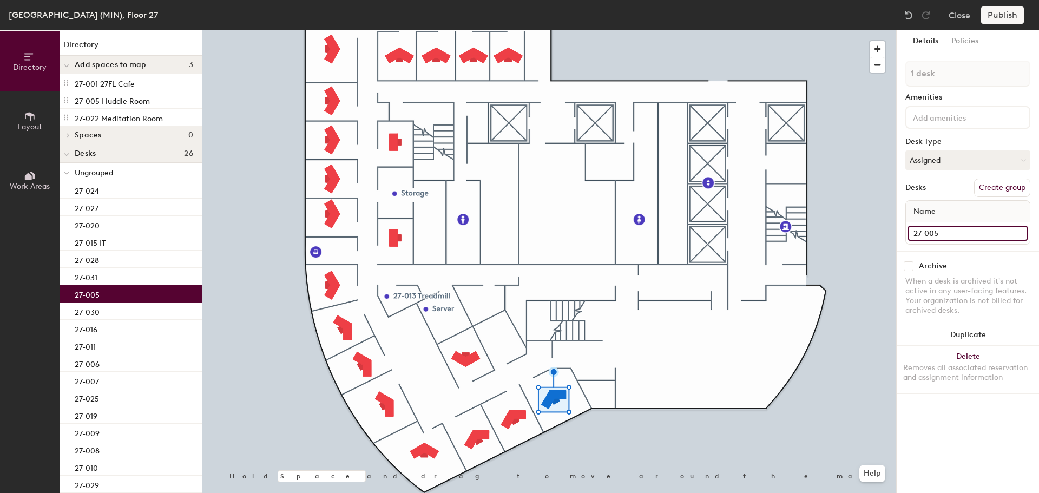
click at [950, 237] on input "27-005" at bounding box center [968, 233] width 120 height 15
click at [952, 233] on input "27-005" at bounding box center [968, 233] width 120 height 15
type input "27-00"
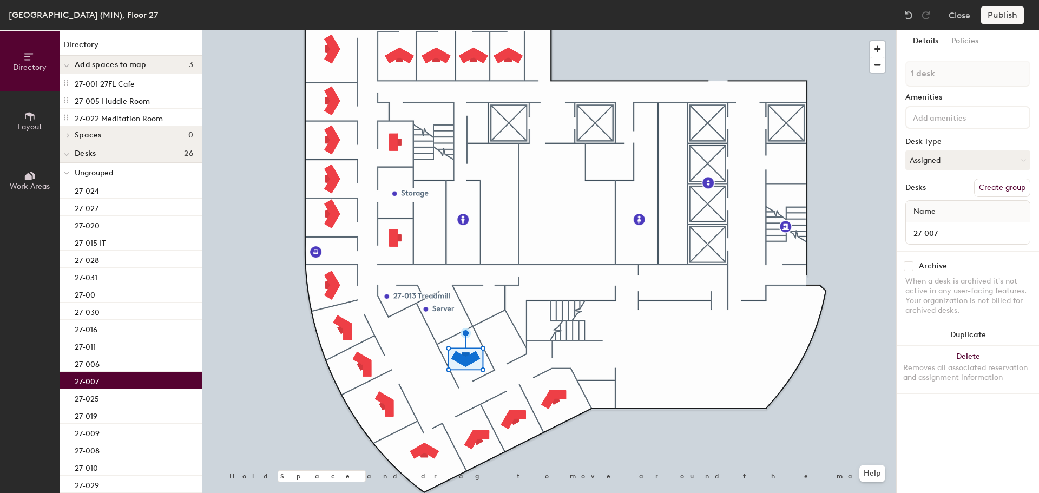
click at [561, 30] on div at bounding box center [549, 30] width 694 height 0
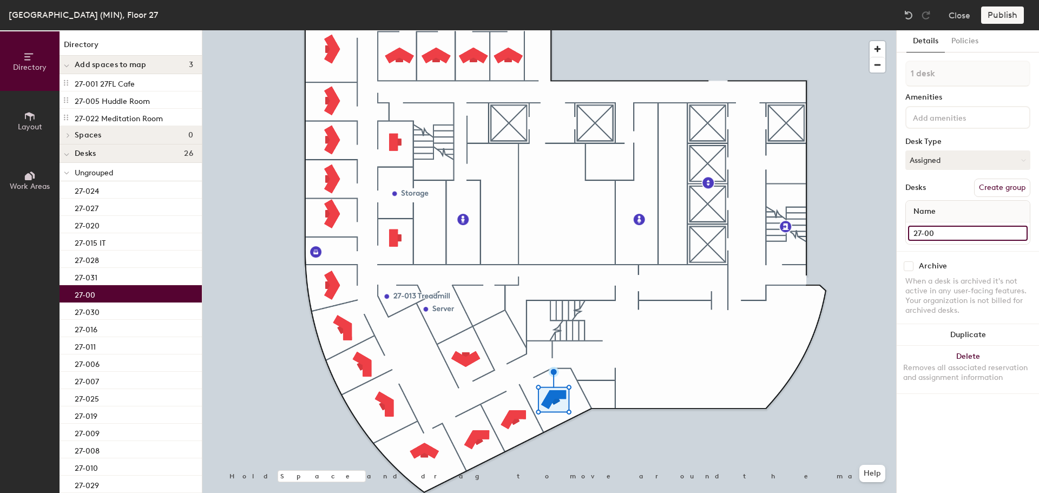
click at [959, 230] on input "27-00" at bounding box center [968, 233] width 120 height 15
click at [952, 235] on input "27-00" at bounding box center [968, 233] width 120 height 15
type input "27-004"
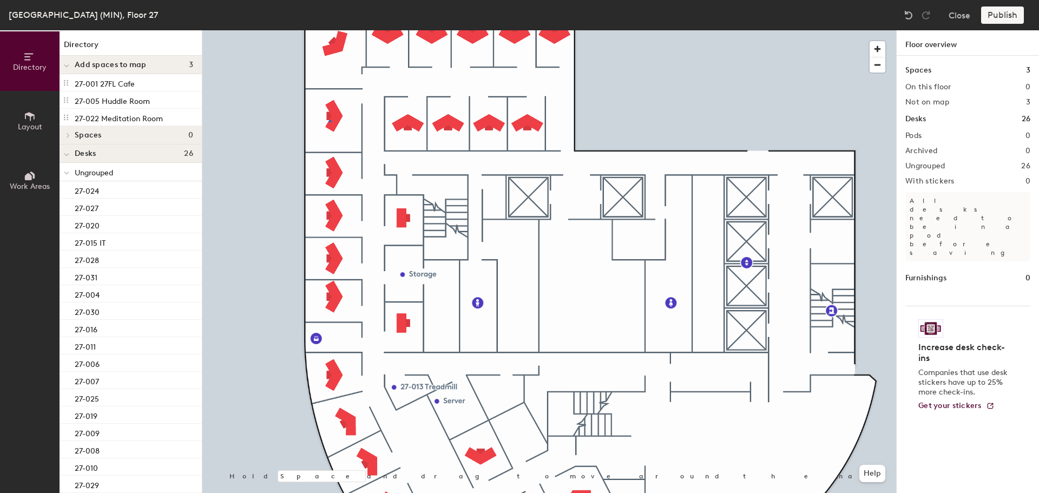
click at [330, 30] on div at bounding box center [549, 30] width 694 height 0
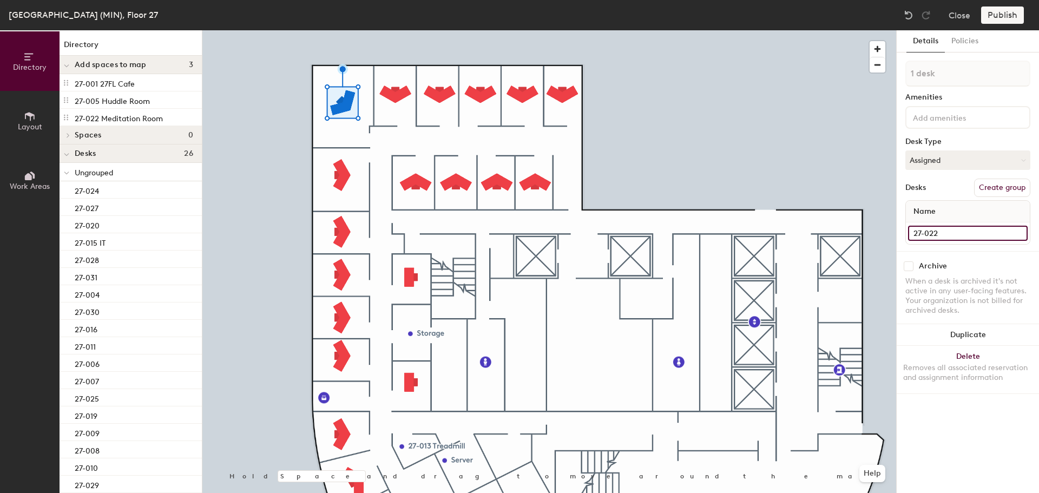
click at [963, 238] on input "27-022" at bounding box center [968, 233] width 120 height 15
click at [950, 233] on input "27-022" at bounding box center [968, 233] width 120 height 15
type input "27-023"
click at [951, 233] on input "27-023" at bounding box center [968, 233] width 120 height 15
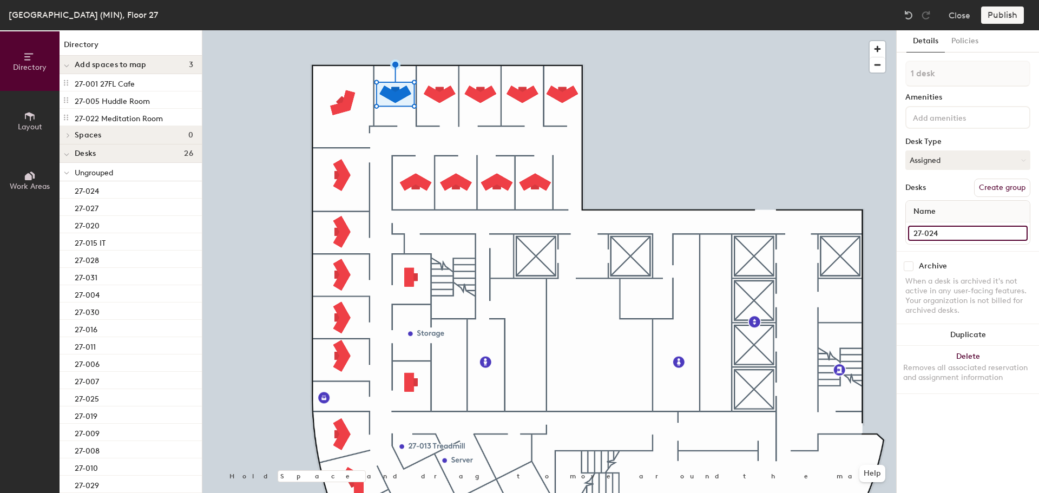
type input "27-024"
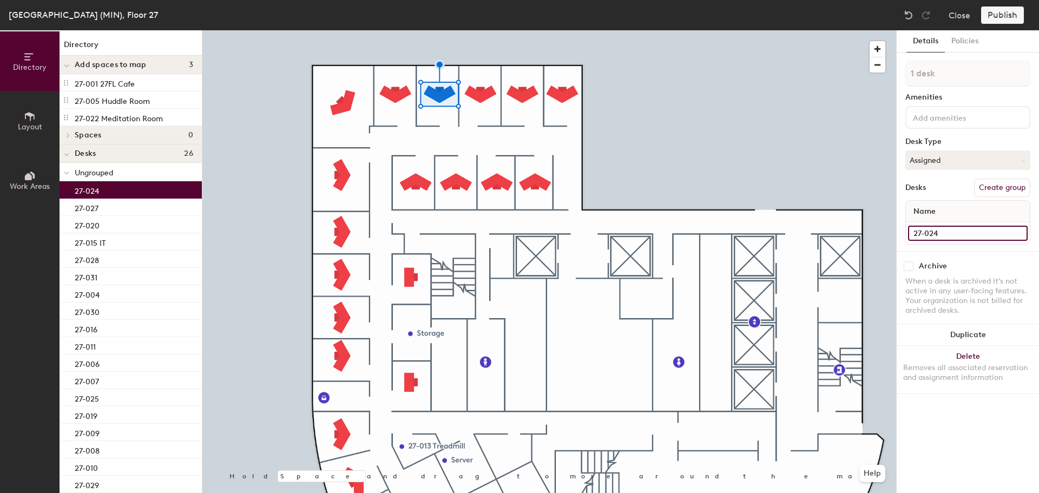
click at [950, 233] on input "27-024" at bounding box center [968, 233] width 120 height 15
type input "27-025"
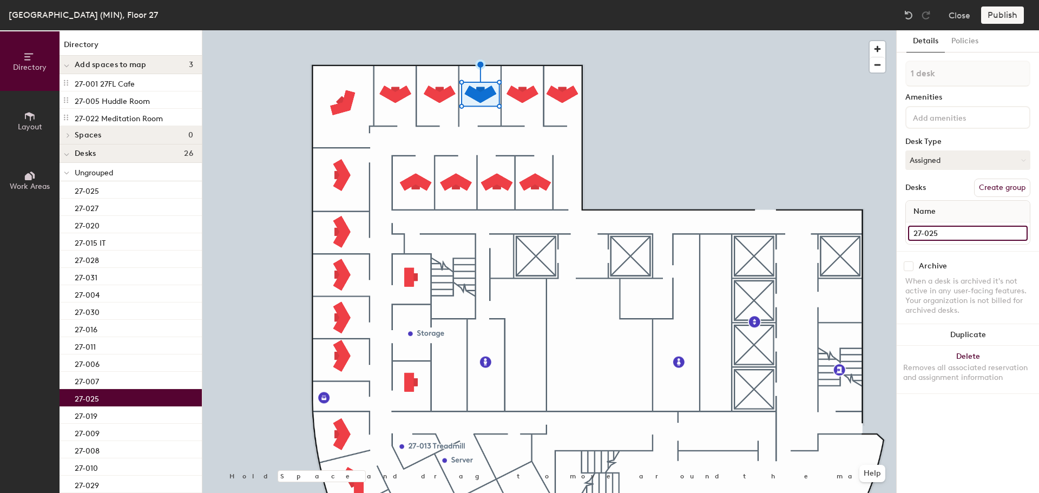
click at [947, 228] on input "27-025" at bounding box center [968, 233] width 120 height 15
click at [948, 233] on input "27-025" at bounding box center [968, 233] width 120 height 15
type input "27-026"
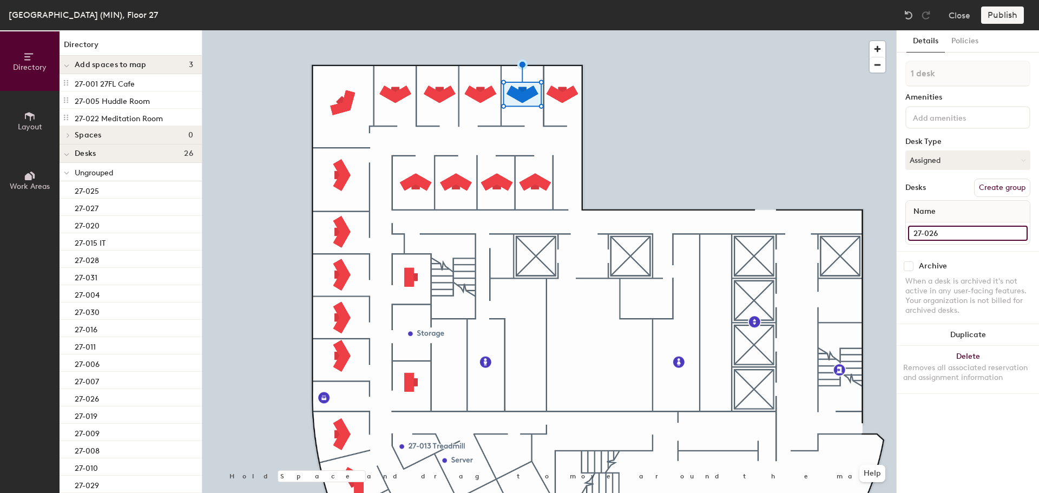
click at [956, 234] on input "27-026" at bounding box center [968, 233] width 120 height 15
type input "27-027"
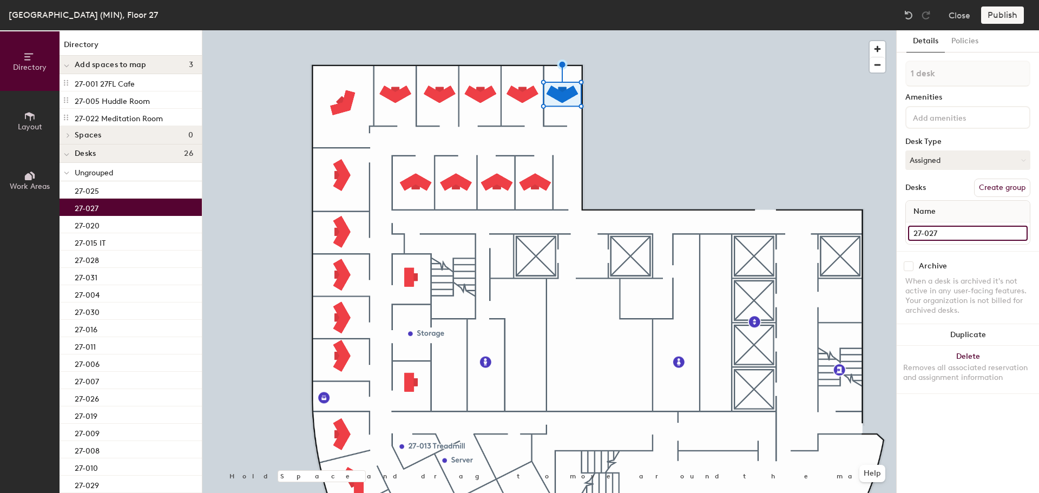
click at [966, 230] on input "27-027" at bounding box center [968, 233] width 120 height 15
click at [953, 231] on input "27-027" at bounding box center [968, 233] width 120 height 15
type input "27-028"
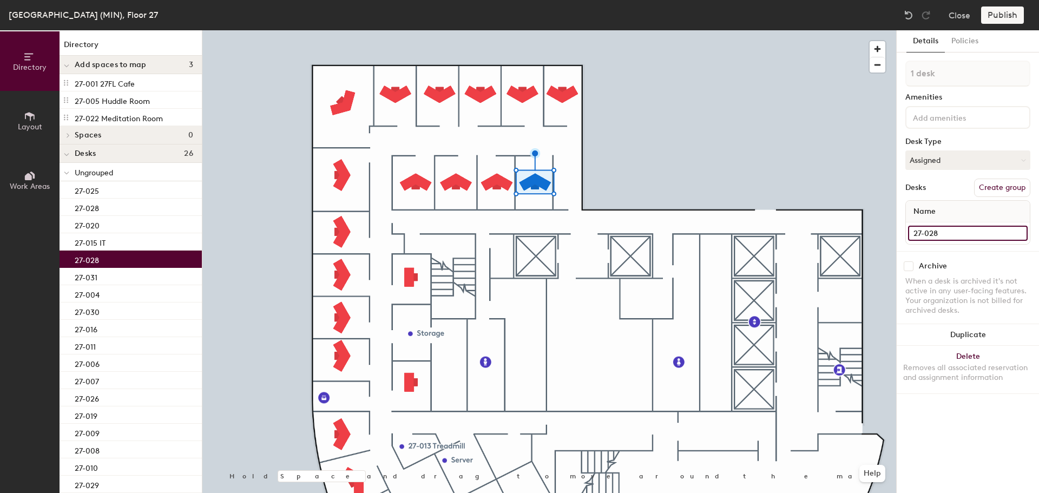
click at [967, 234] on input "27-028" at bounding box center [968, 233] width 120 height 15
click at [957, 234] on input "27-028" at bounding box center [968, 233] width 120 height 15
type input "27-029"
click at [498, 30] on div at bounding box center [549, 30] width 694 height 0
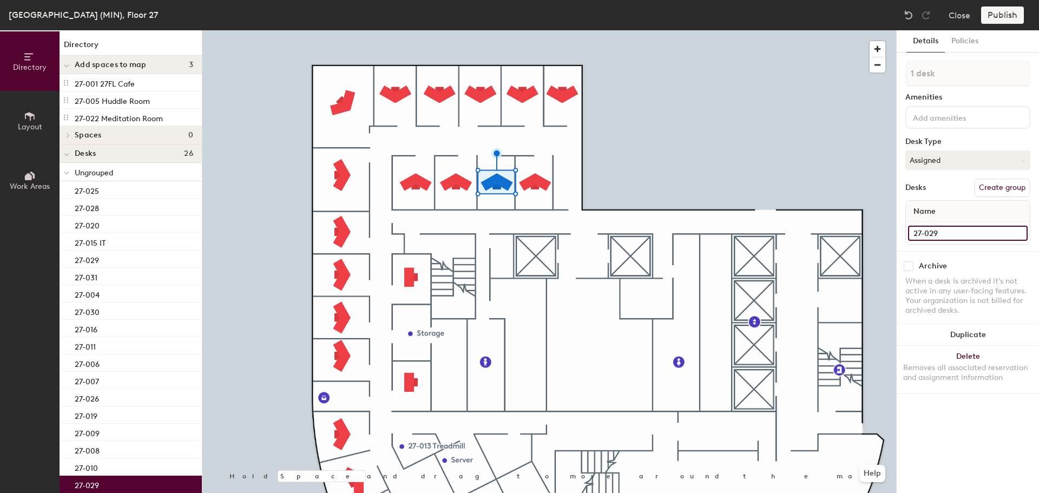
click at [959, 230] on input "27-029" at bounding box center [968, 233] width 120 height 15
click at [957, 232] on input "27-029" at bounding box center [968, 233] width 120 height 15
type input "27-030"
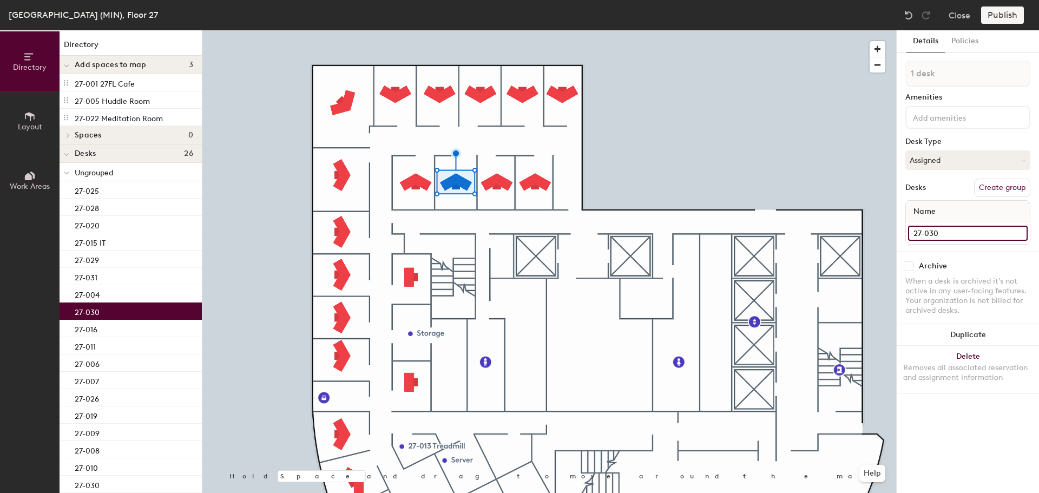
click at [954, 231] on input "27-030" at bounding box center [968, 233] width 120 height 15
click at [953, 232] on input "27-030" at bounding box center [968, 233] width 120 height 15
type input "27-031"
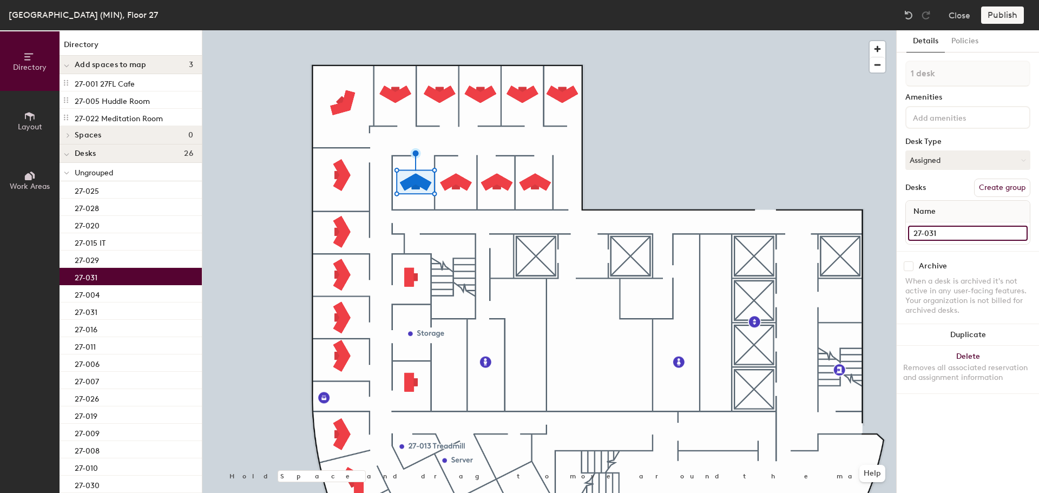
click at [945, 236] on input "27-031" at bounding box center [968, 233] width 120 height 15
click at [952, 233] on input "27-031" at bounding box center [968, 233] width 120 height 15
type input "27-032"
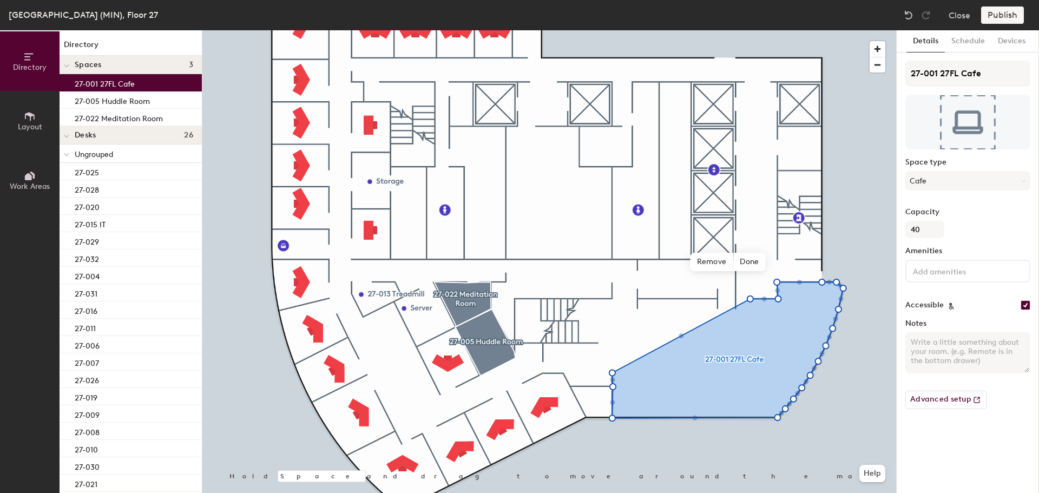
click at [749, 261] on span "Done" at bounding box center [750, 262] width 32 height 18
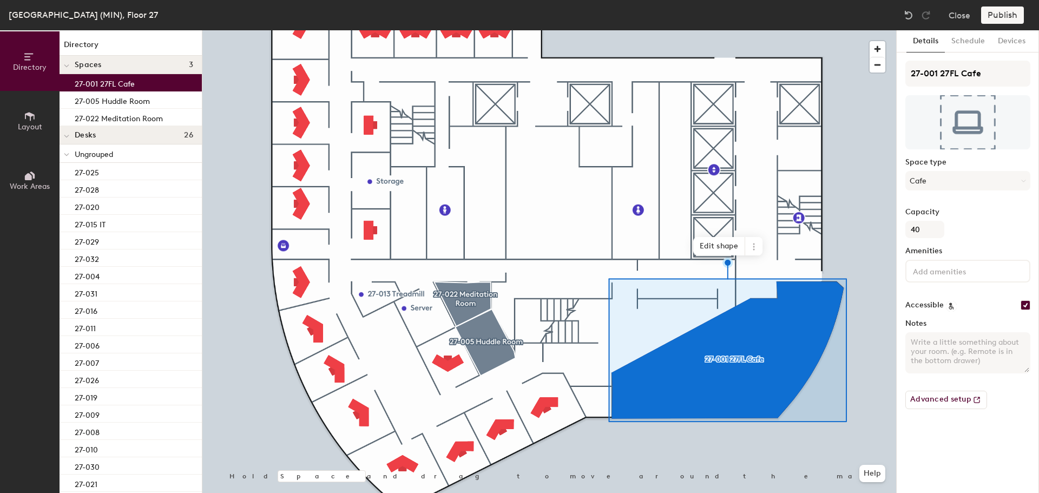
click at [755, 243] on icon at bounding box center [754, 247] width 9 height 9
click at [774, 270] on span "Remove from map" at bounding box center [793, 272] width 96 height 18
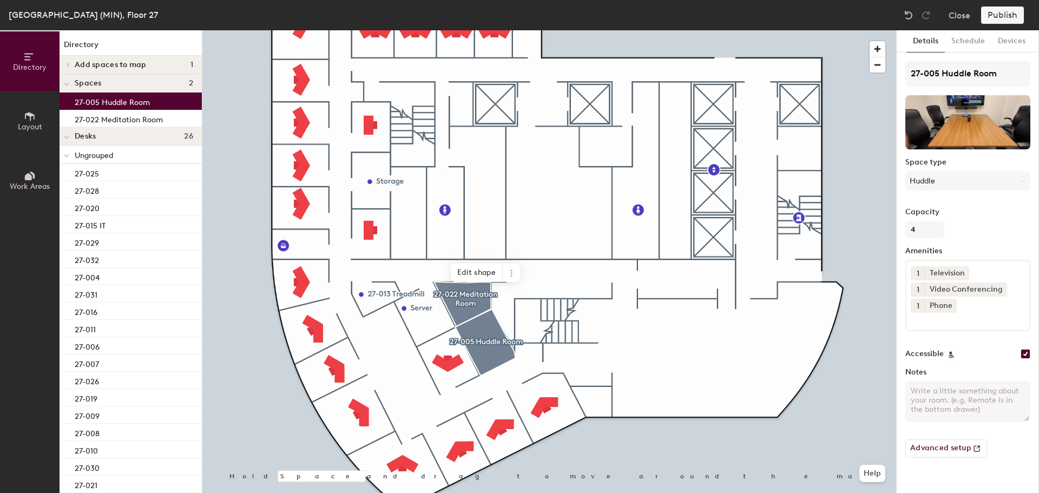
click at [513, 272] on icon at bounding box center [511, 273] width 9 height 9
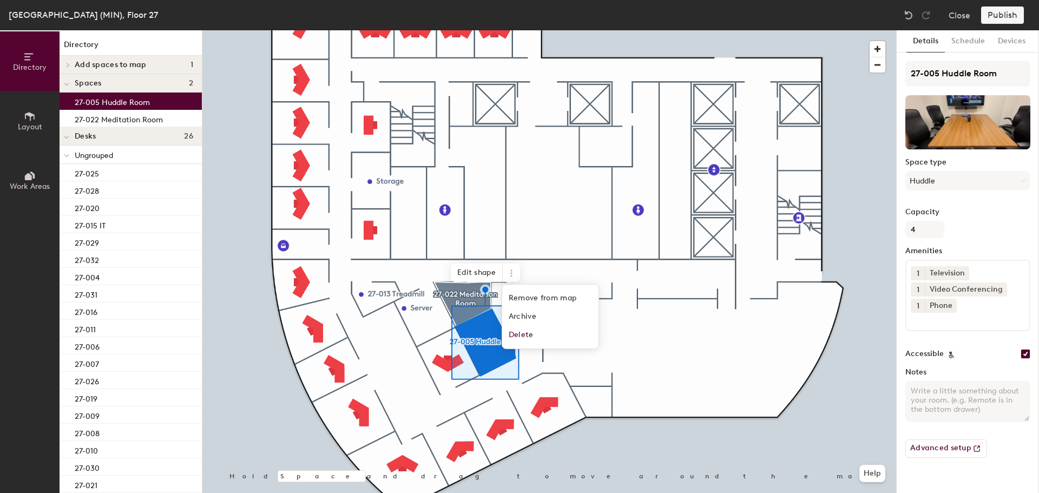
click at [522, 299] on span "Remove from map" at bounding box center [550, 298] width 96 height 18
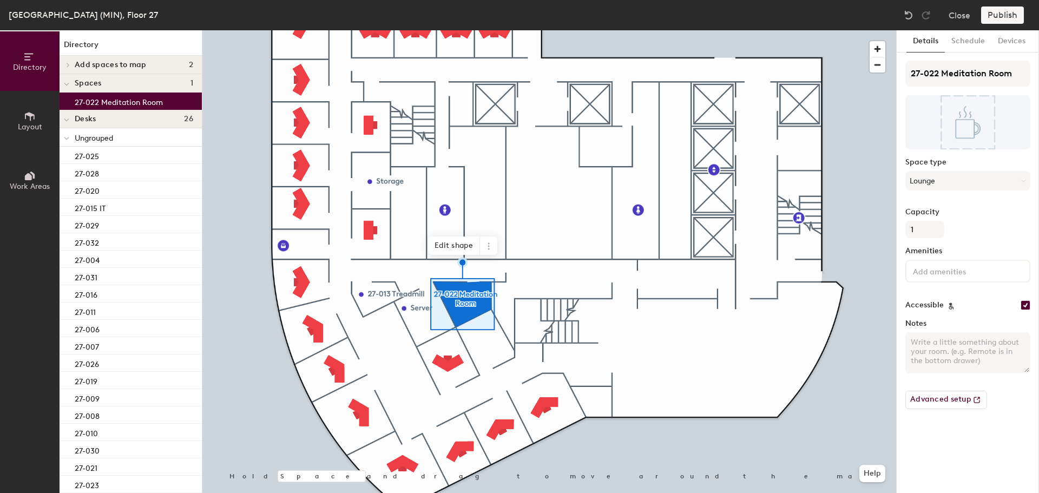
click at [486, 247] on icon at bounding box center [489, 246] width 9 height 9
click at [503, 272] on span "Remove from map" at bounding box center [528, 271] width 96 height 18
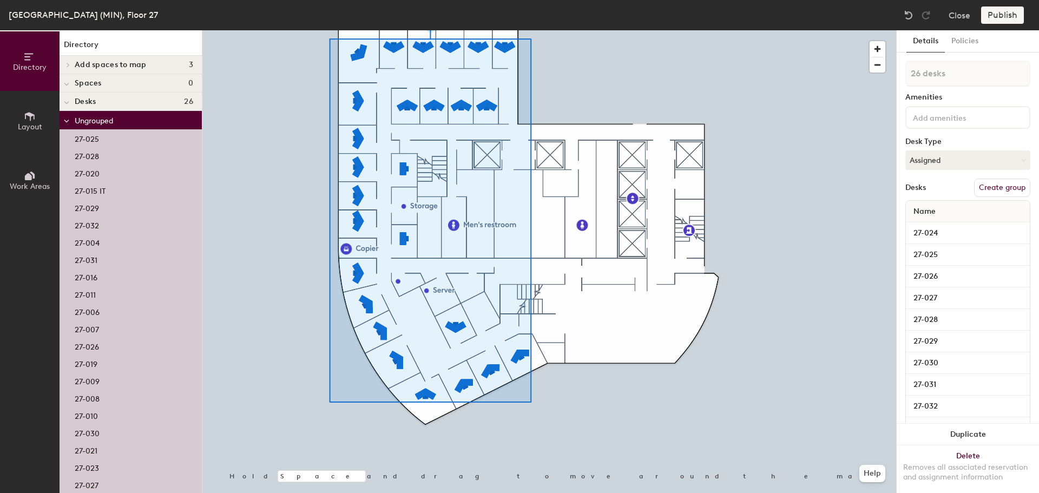
click at [998, 192] on button "Create group" at bounding box center [1003, 188] width 56 height 18
type input "P"
type input "Offices"
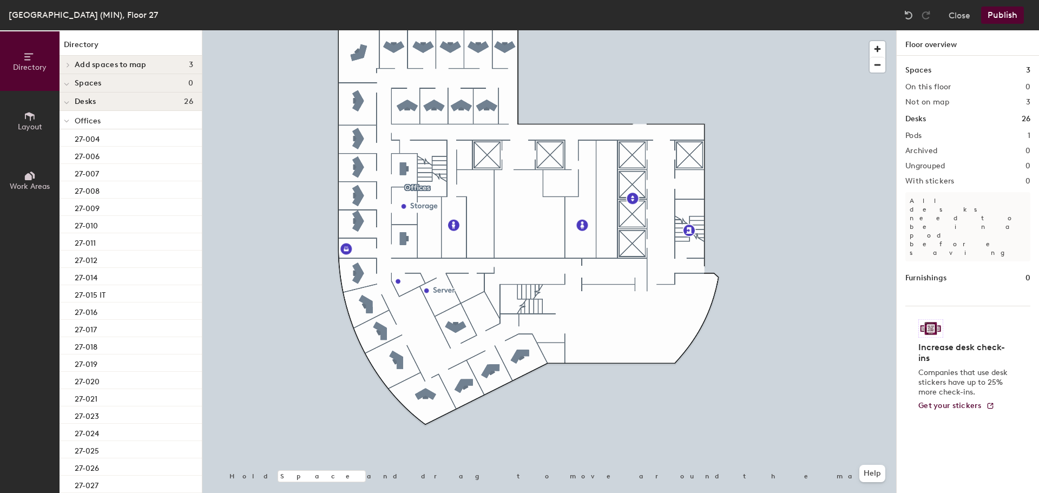
click at [77, 61] on span "Add spaces to map" at bounding box center [111, 65] width 72 height 9
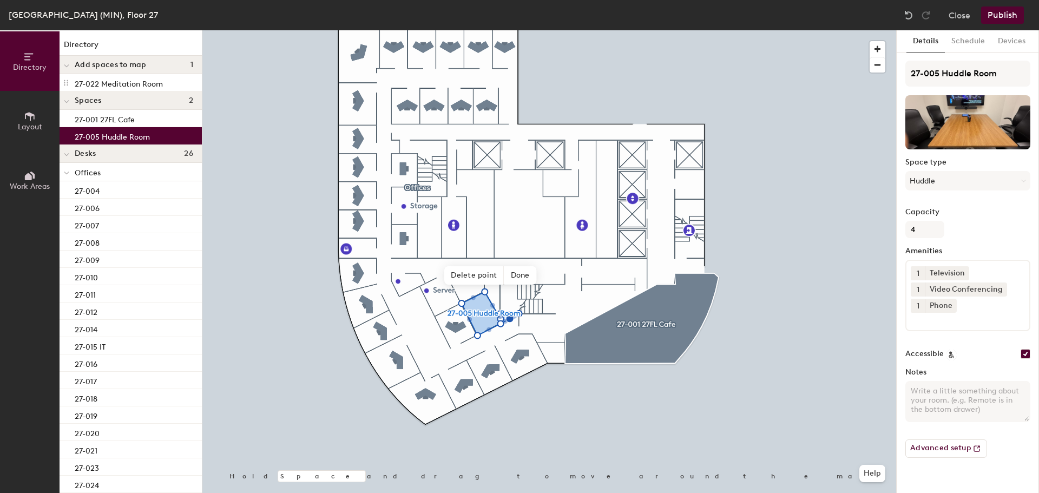
click at [480, 276] on span "Delete point" at bounding box center [474, 275] width 60 height 18
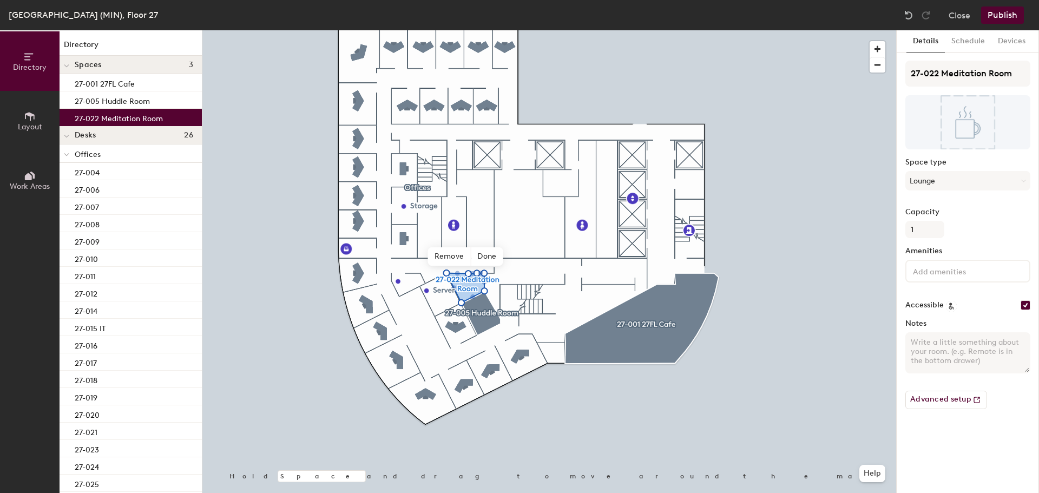
click at [487, 255] on span "Done" at bounding box center [487, 256] width 32 height 18
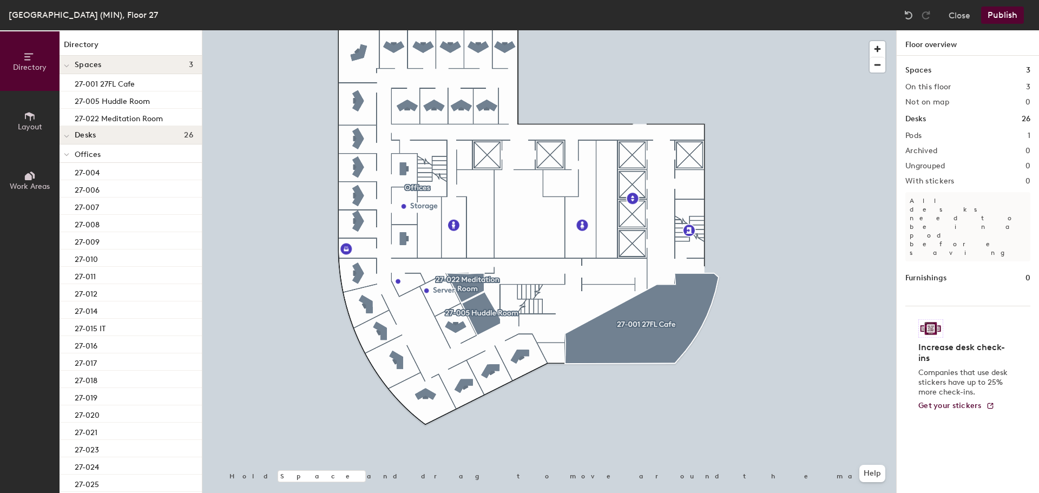
click at [1017, 11] on button "Publish" at bounding box center [1003, 14] width 43 height 17
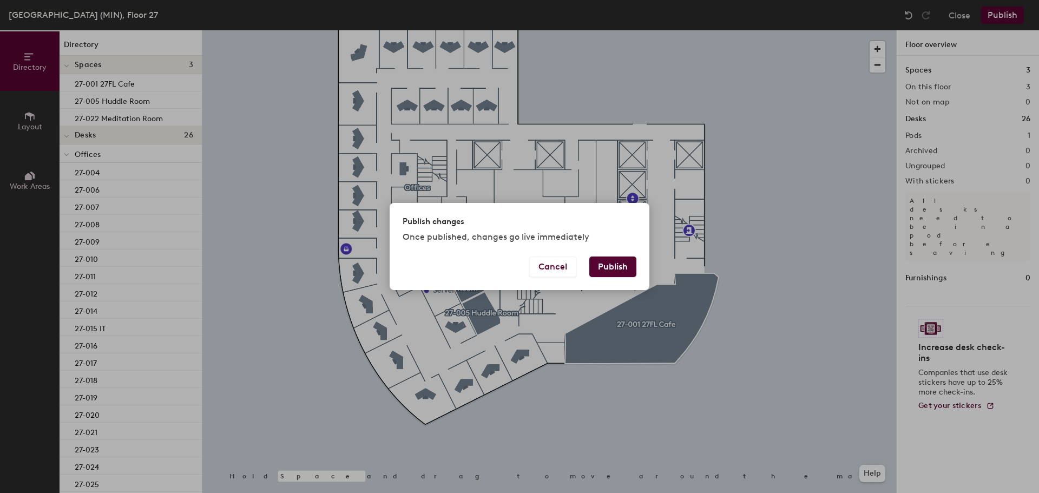
click at [608, 269] on button "Publish" at bounding box center [613, 267] width 47 height 21
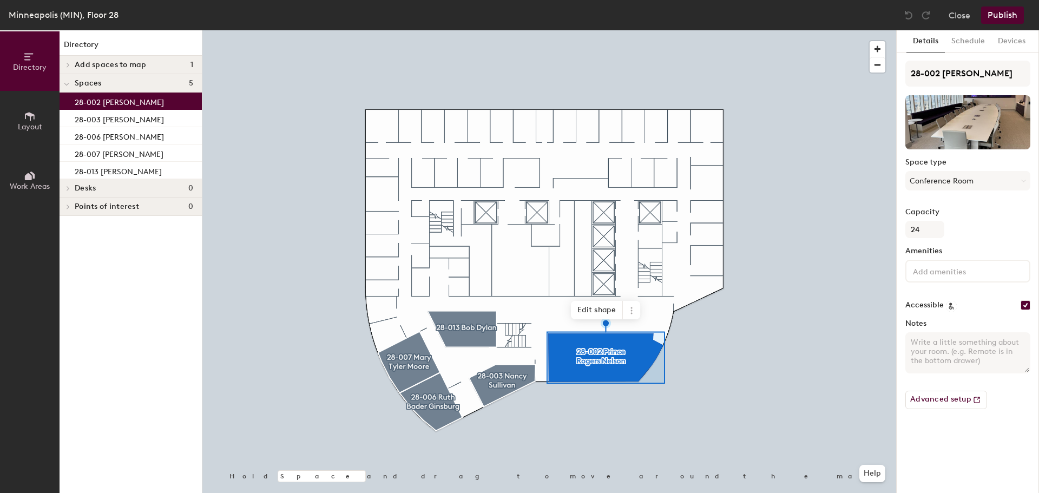
click at [632, 315] on icon at bounding box center [631, 310] width 9 height 9
click at [642, 336] on span "Remove from map" at bounding box center [671, 335] width 96 height 18
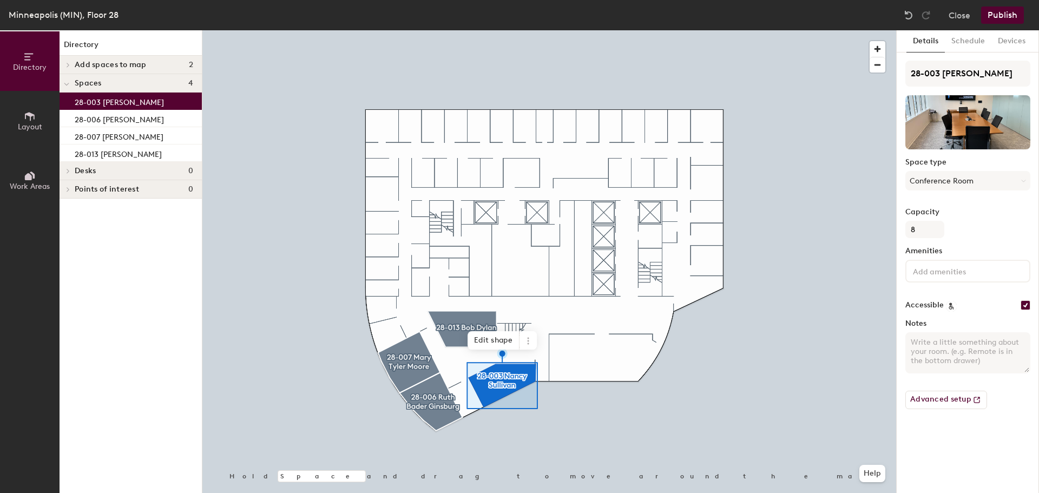
click at [527, 342] on icon at bounding box center [528, 341] width 9 height 9
click at [554, 364] on span "Remove from map" at bounding box center [567, 366] width 96 height 18
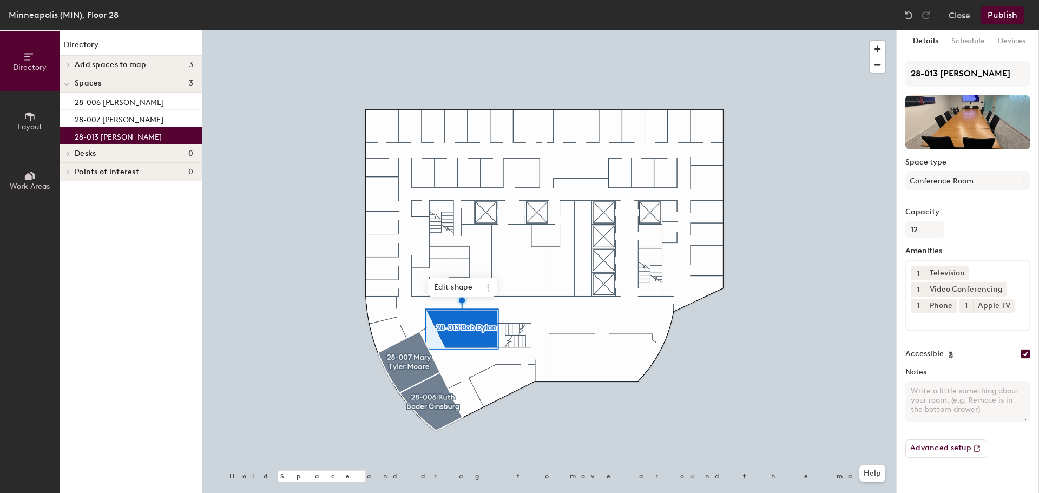
click at [488, 291] on icon at bounding box center [488, 291] width 2 height 2
click at [501, 311] on span "Remove from map" at bounding box center [527, 313] width 96 height 18
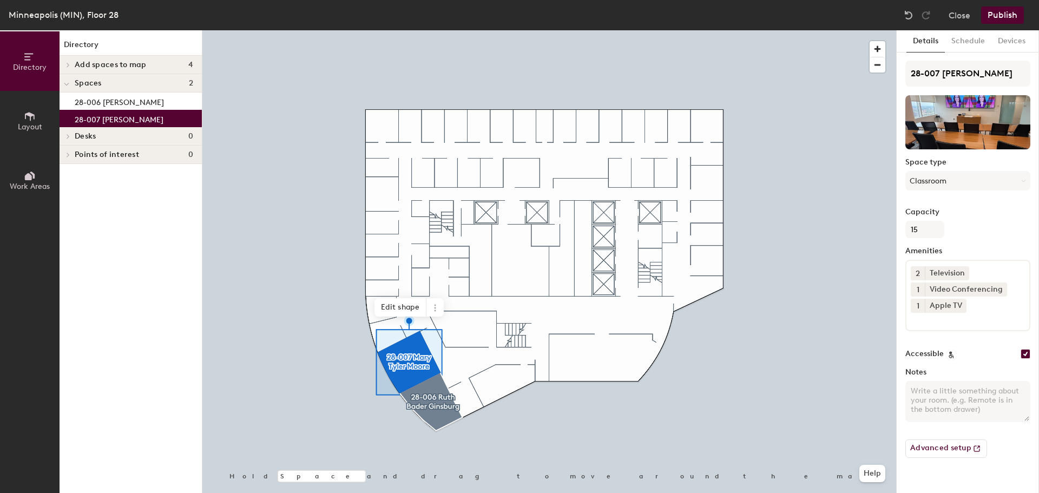
click at [439, 310] on icon at bounding box center [435, 308] width 9 height 9
click at [470, 334] on span "Remove from map" at bounding box center [474, 333] width 96 height 18
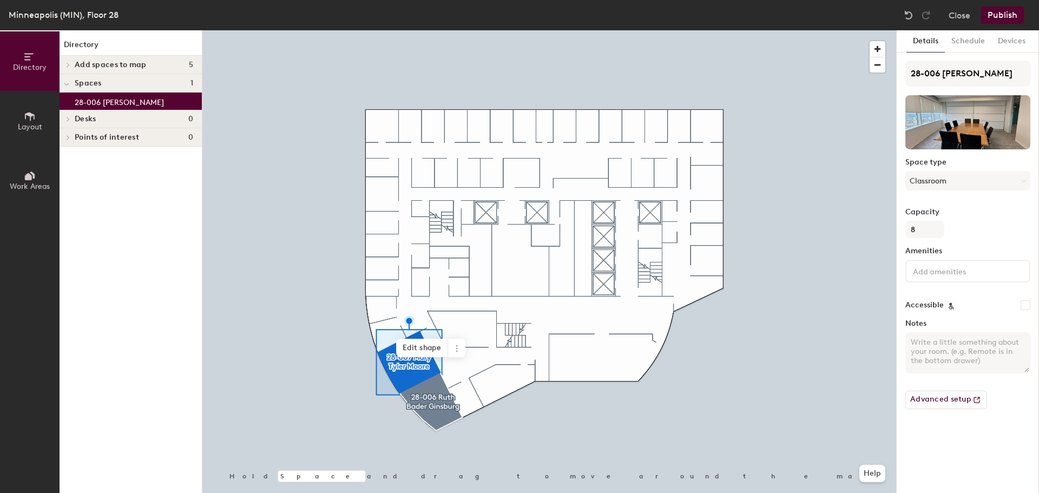
click at [459, 354] on span at bounding box center [456, 348] width 17 height 18
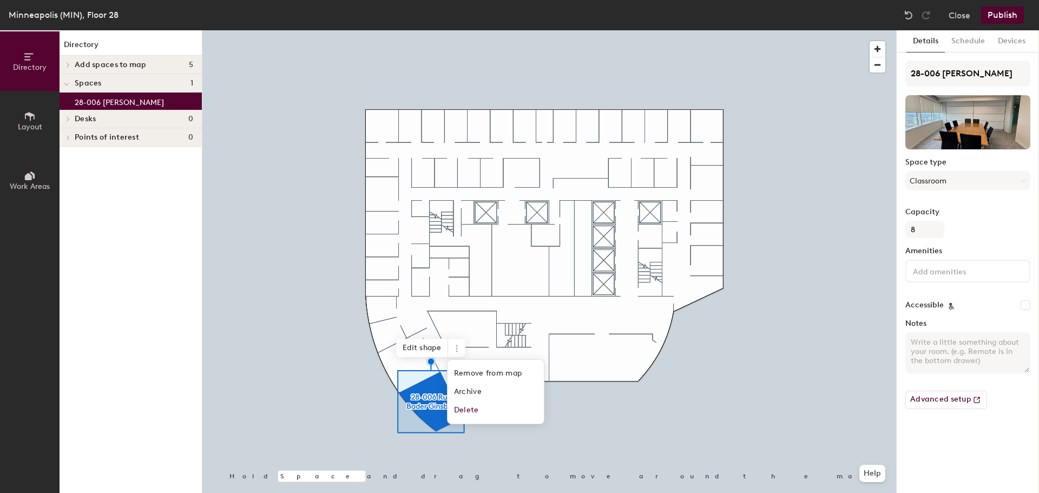
click at [471, 369] on span "Remove from map" at bounding box center [496, 373] width 96 height 18
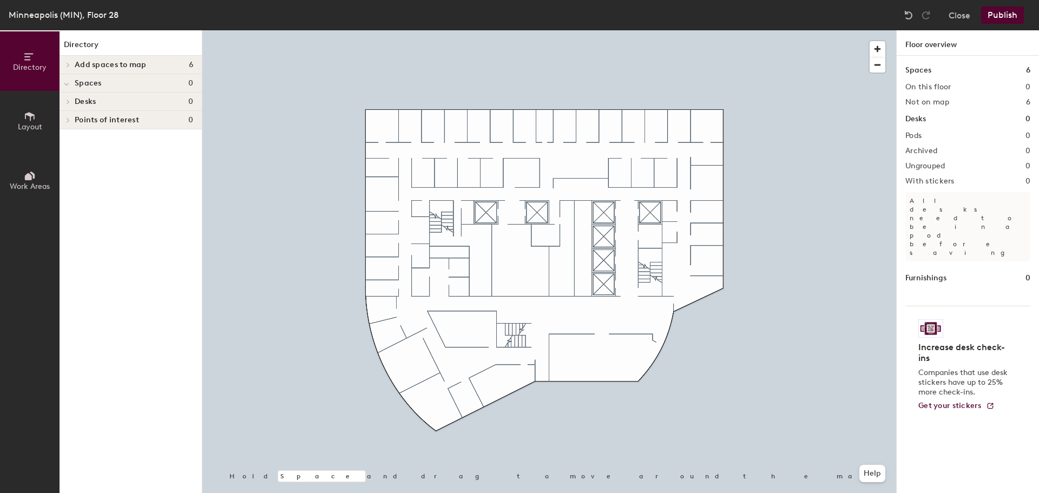
click at [34, 120] on icon at bounding box center [30, 116] width 12 height 12
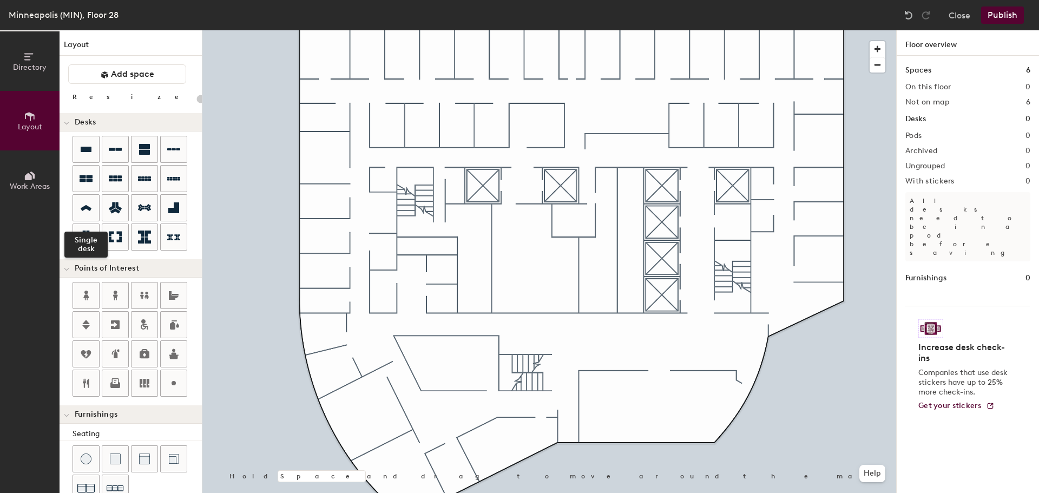
click at [85, 212] on icon at bounding box center [86, 208] width 13 height 12
type input "100"
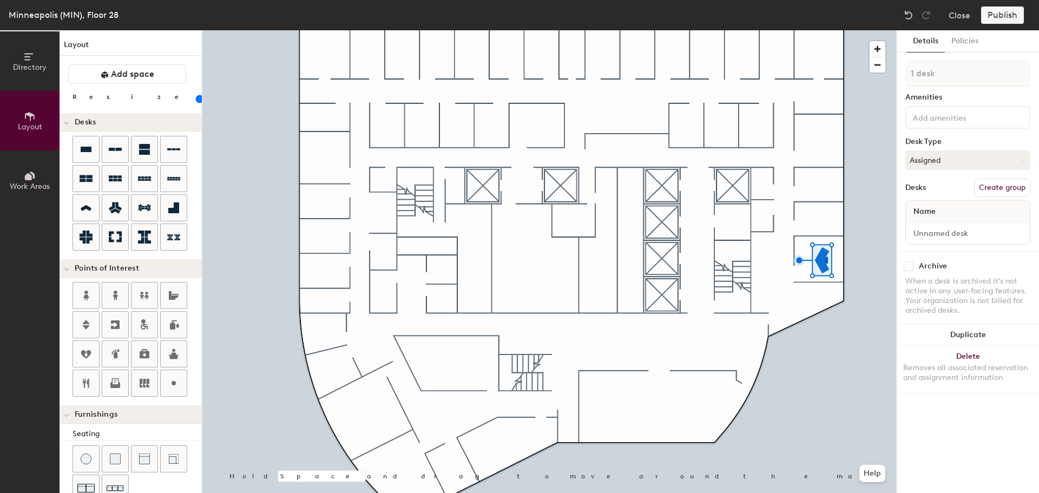
click at [977, 338] on button "Duplicate" at bounding box center [968, 335] width 142 height 22
click at [965, 332] on button "Duplicate" at bounding box center [968, 335] width 142 height 22
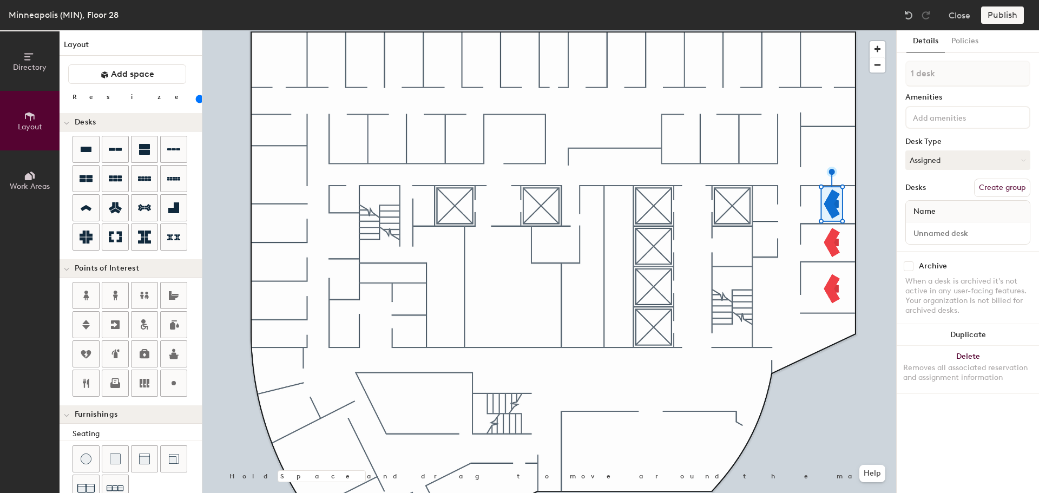
click at [980, 333] on button "Duplicate" at bounding box center [968, 335] width 142 height 22
click at [957, 329] on button "Duplicate" at bounding box center [968, 335] width 142 height 22
click at [966, 336] on button "Duplicate" at bounding box center [968, 335] width 142 height 22
type input "3 desks"
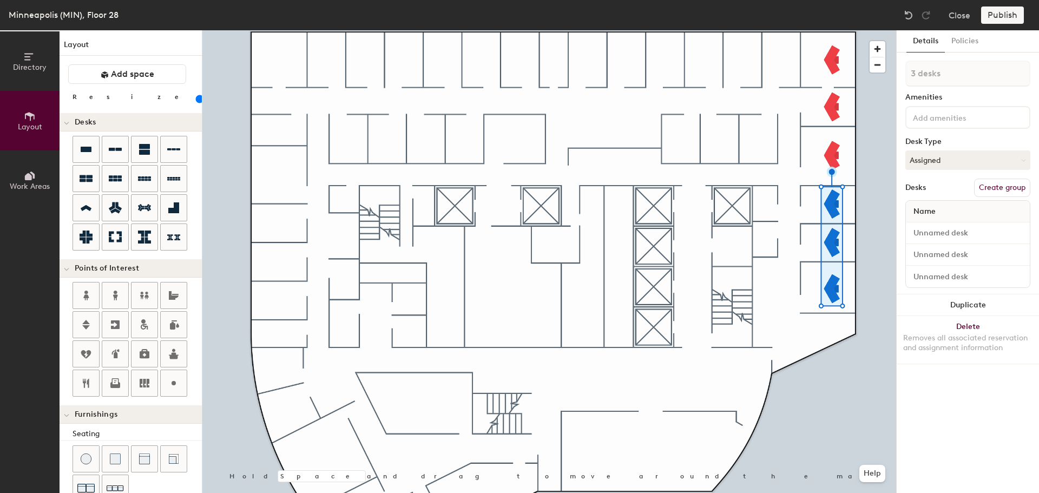
click at [965, 300] on button "Duplicate" at bounding box center [968, 306] width 142 height 22
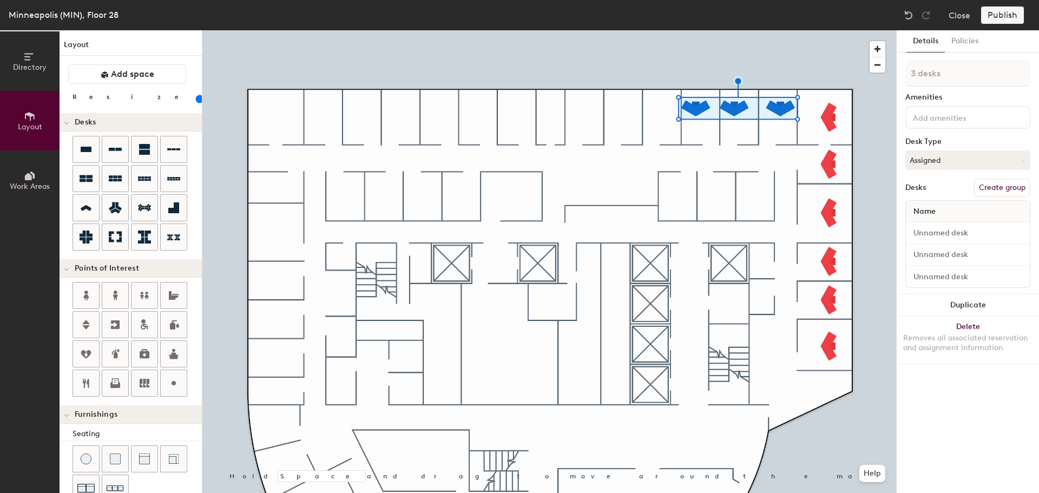
click at [991, 308] on button "Duplicate" at bounding box center [968, 306] width 142 height 22
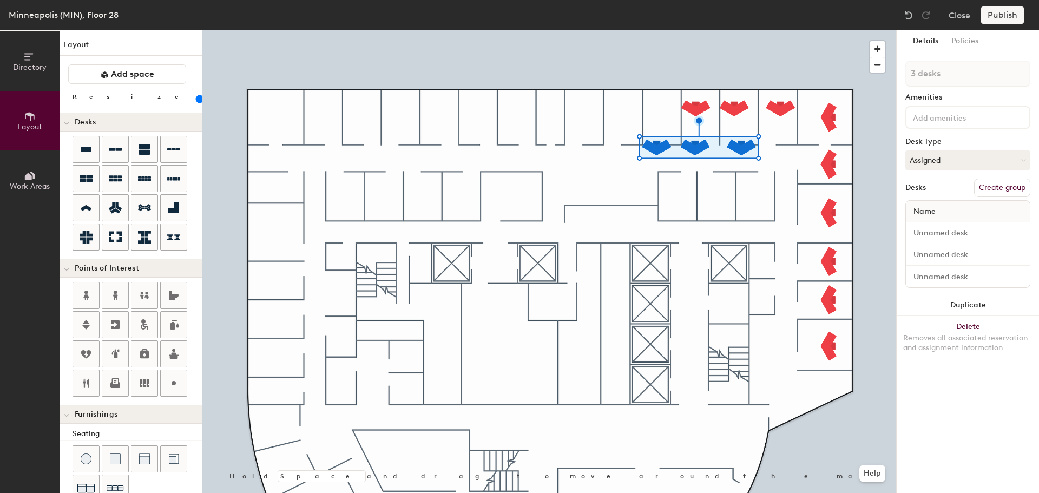
click at [990, 309] on button "Duplicate" at bounding box center [968, 306] width 142 height 22
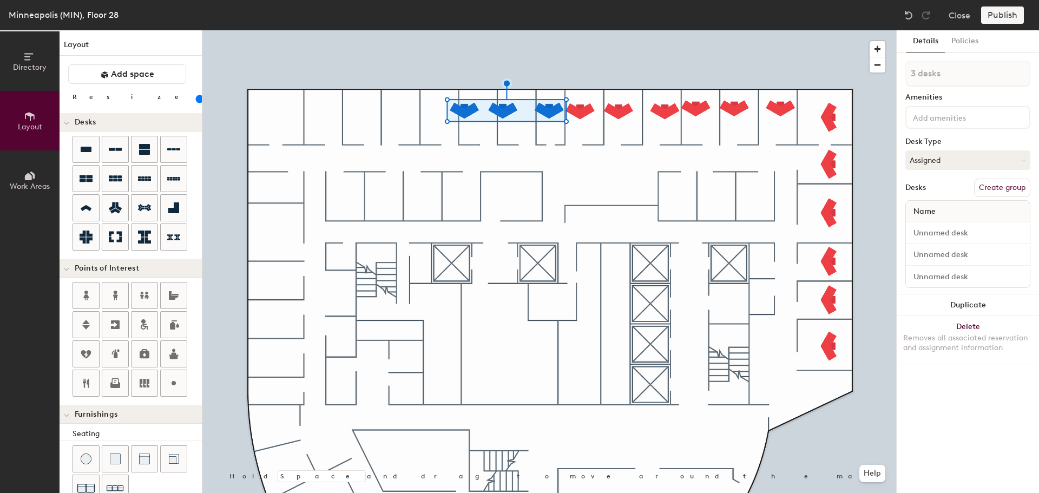
click at [606, 30] on div at bounding box center [549, 30] width 694 height 0
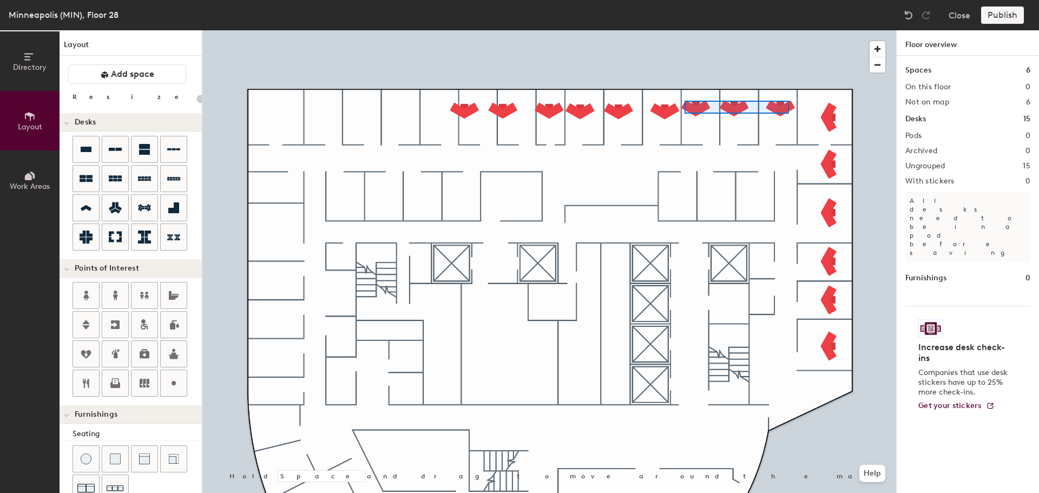
type input "100"
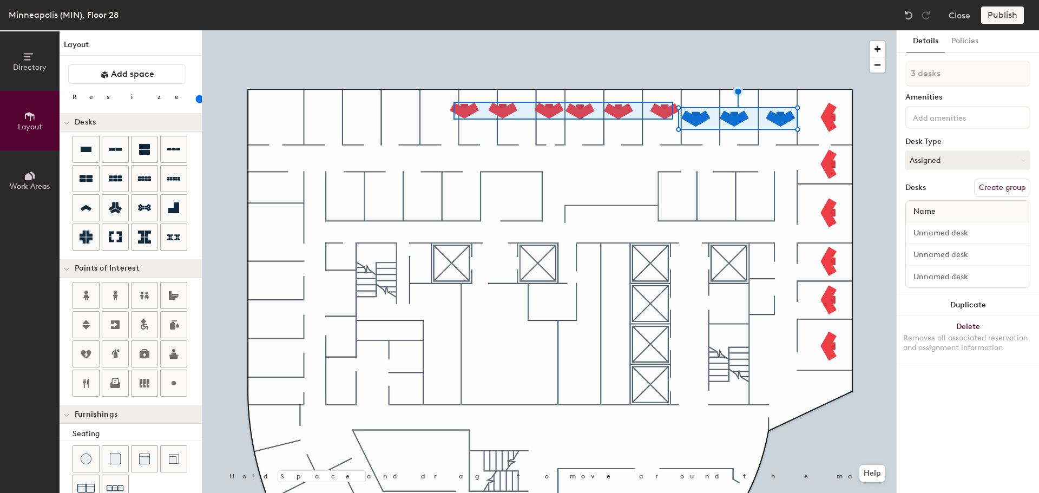
type input "6 desks"
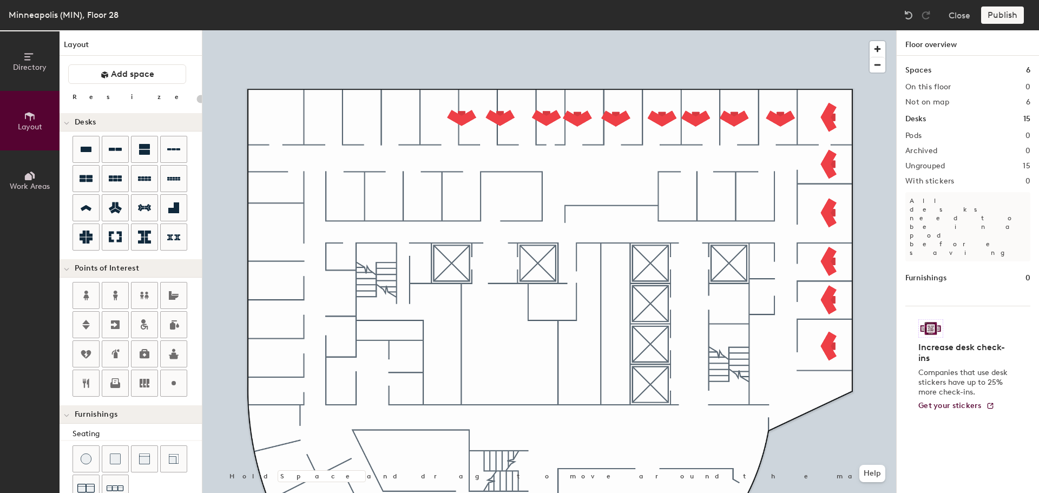
click at [734, 30] on div at bounding box center [549, 30] width 694 height 0
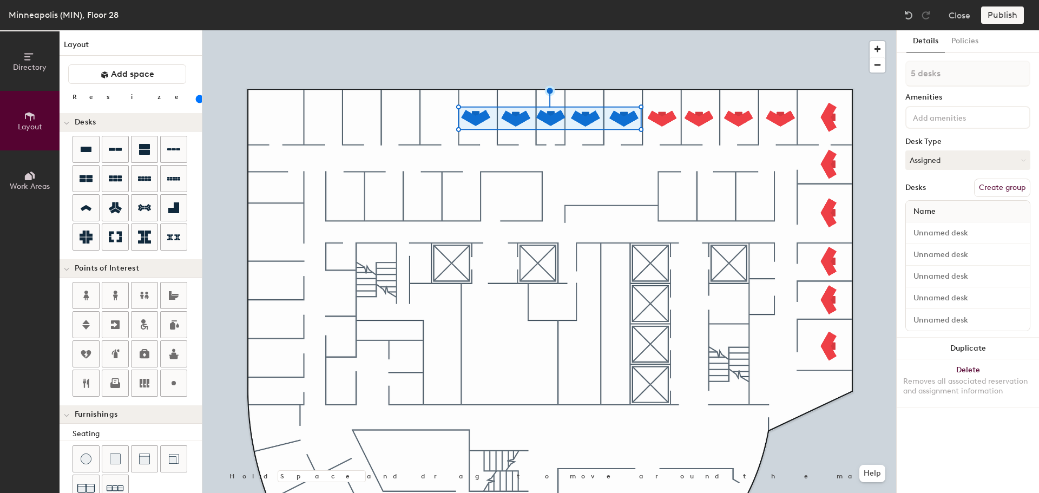
click at [979, 345] on button "Duplicate" at bounding box center [968, 349] width 142 height 22
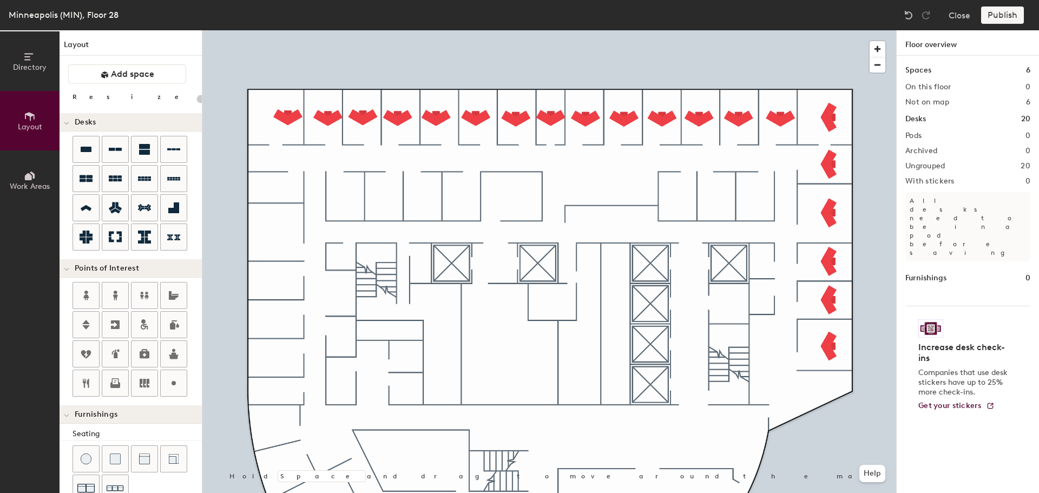
type input "100"
click at [172, 213] on icon at bounding box center [173, 207] width 11 height 11
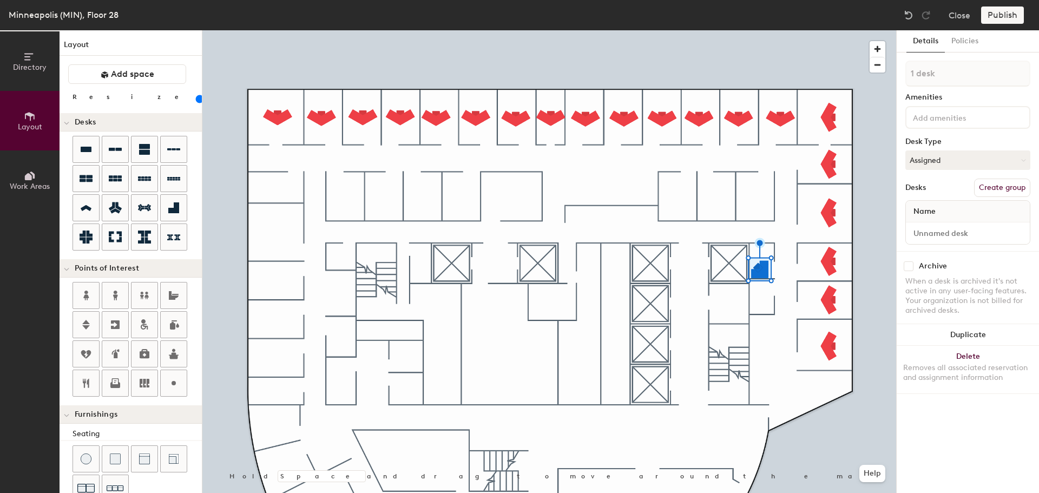
click at [984, 330] on button "Duplicate" at bounding box center [968, 335] width 142 height 22
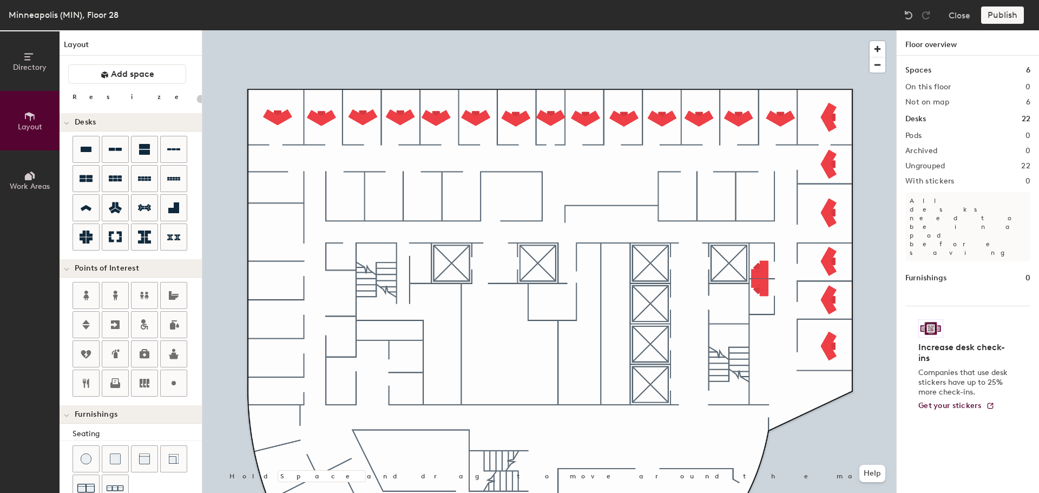
type input "100"
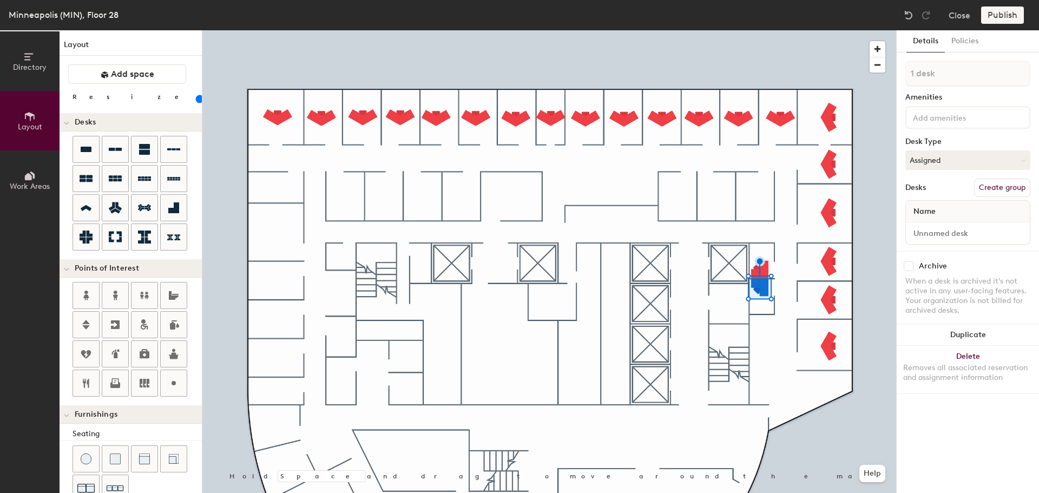
click at [945, 155] on button "Assigned" at bounding box center [968, 160] width 125 height 19
click at [942, 223] on div "Hoteled" at bounding box center [960, 226] width 108 height 16
click at [944, 228] on input at bounding box center [968, 233] width 120 height 15
type input "28-060 Visitor"
click at [940, 232] on input at bounding box center [968, 233] width 120 height 15
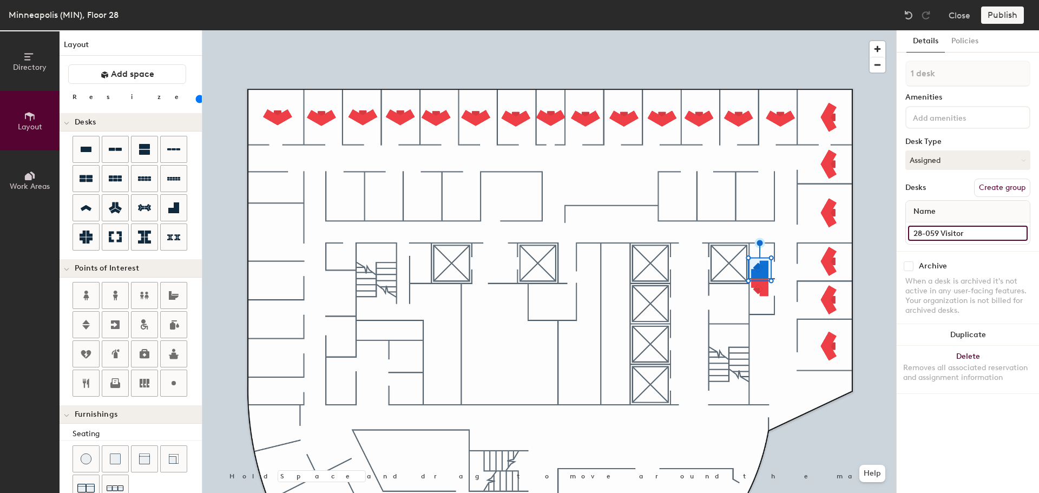
type input "28-059 Visitor"
click at [951, 232] on input at bounding box center [968, 233] width 120 height 15
type input "28-047"
click at [957, 234] on input "28-047" at bounding box center [968, 233] width 120 height 15
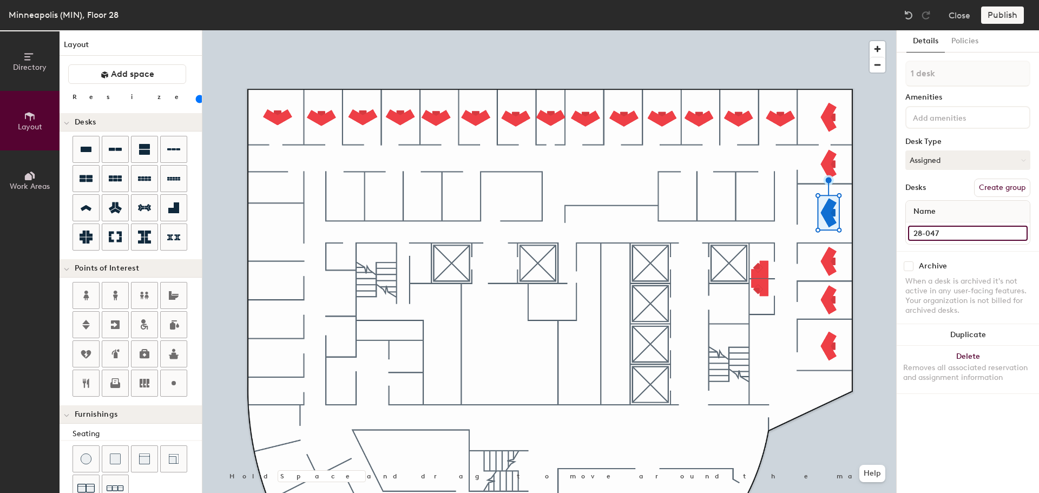
click at [957, 234] on input "28-047" at bounding box center [968, 233] width 120 height 15
click at [952, 230] on input "28-047" at bounding box center [968, 233] width 120 height 15
click at [945, 234] on input "28-047" at bounding box center [968, 233] width 120 height 15
type input "28-046"
click at [986, 237] on input at bounding box center [968, 233] width 120 height 15
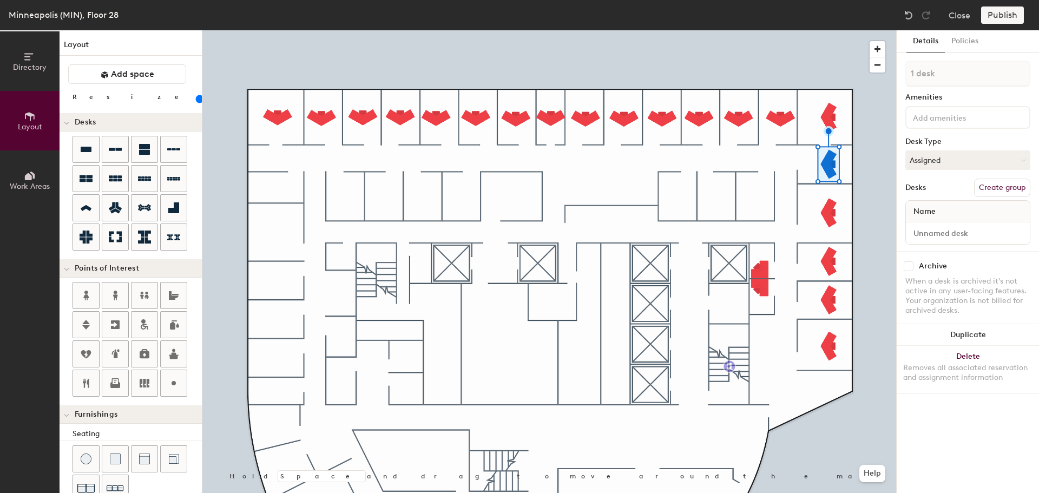
click at [730, 367] on div "Directory Layout Work Areas Layout Add space Resize Desks Points of Interest Fu…" at bounding box center [519, 261] width 1039 height 463
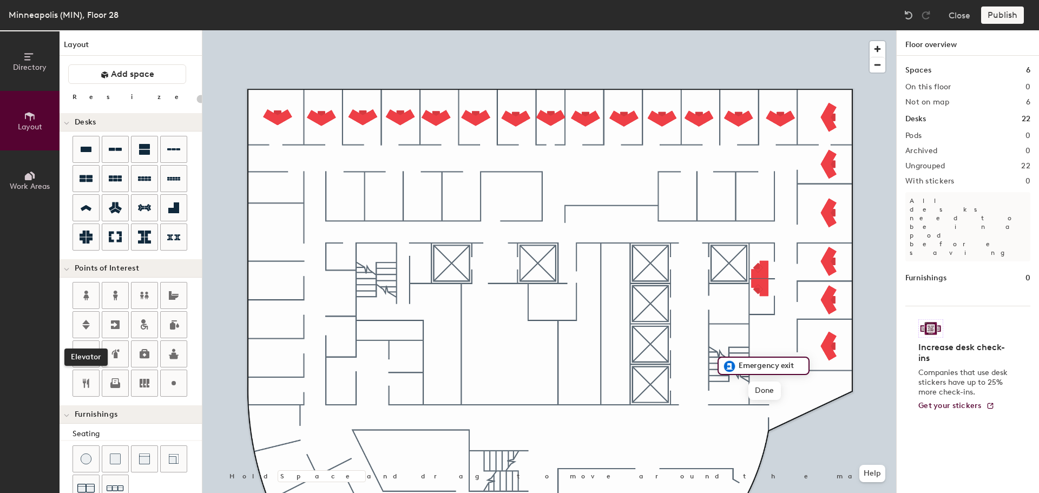
click at [84, 323] on icon at bounding box center [86, 324] width 13 height 13
type input "100"
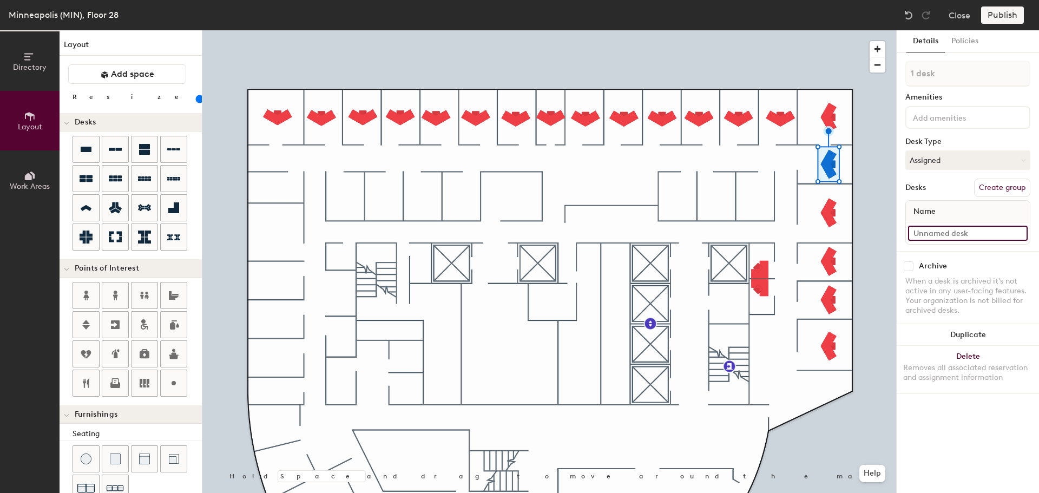
click at [952, 226] on input at bounding box center [968, 233] width 120 height 15
type input "28-045"
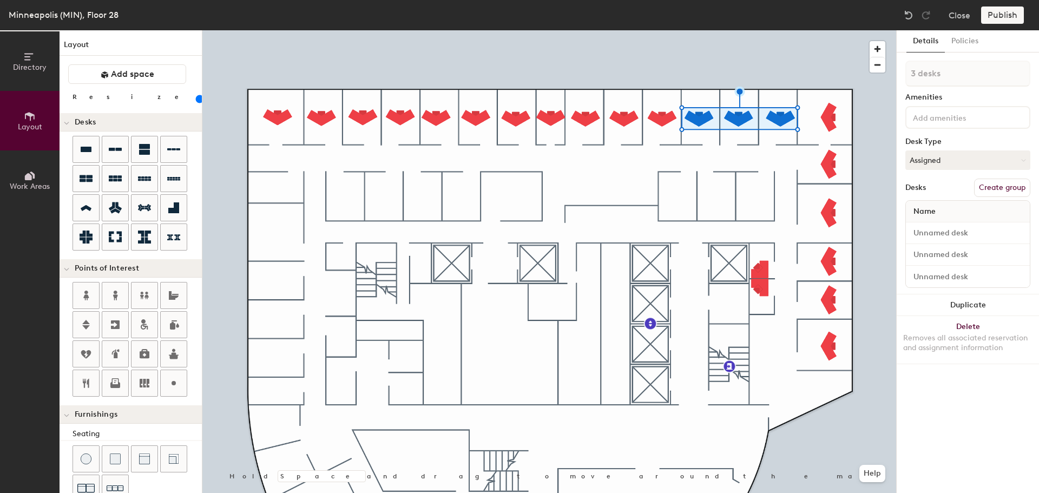
click at [958, 294] on div "3 desks Amenities Desk Type Assigned Desks Create group Name" at bounding box center [968, 178] width 125 height 234
click at [961, 300] on button "Duplicate" at bounding box center [968, 306] width 142 height 22
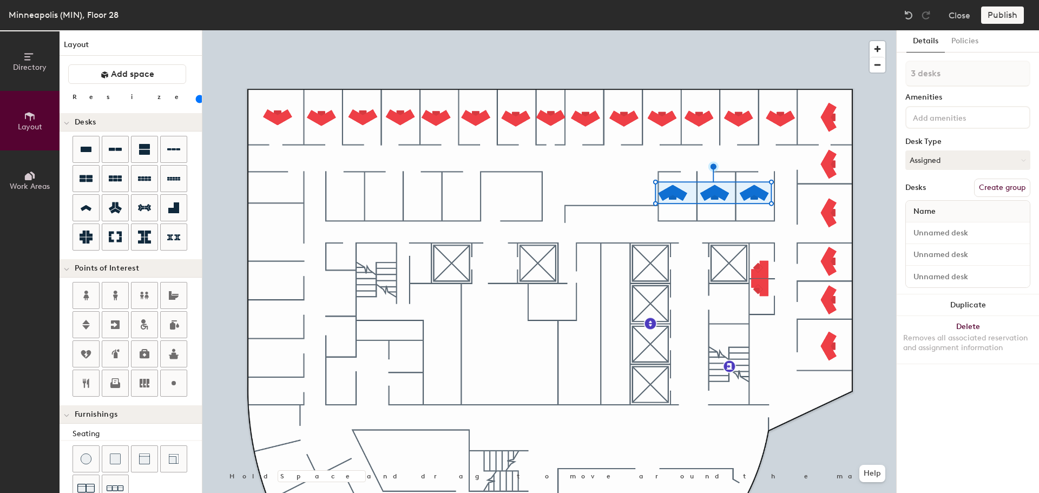
type input "1 desk"
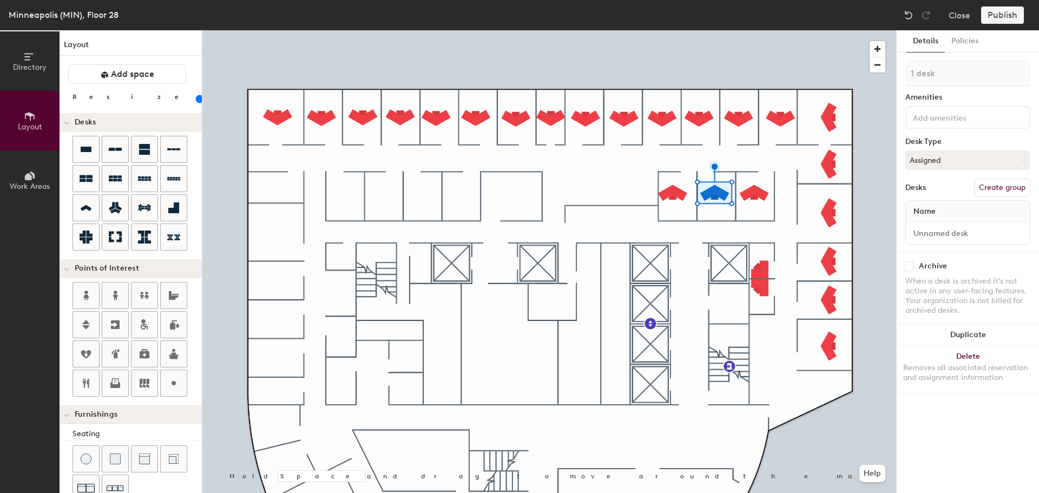
click at [663, 30] on div at bounding box center [549, 30] width 694 height 0
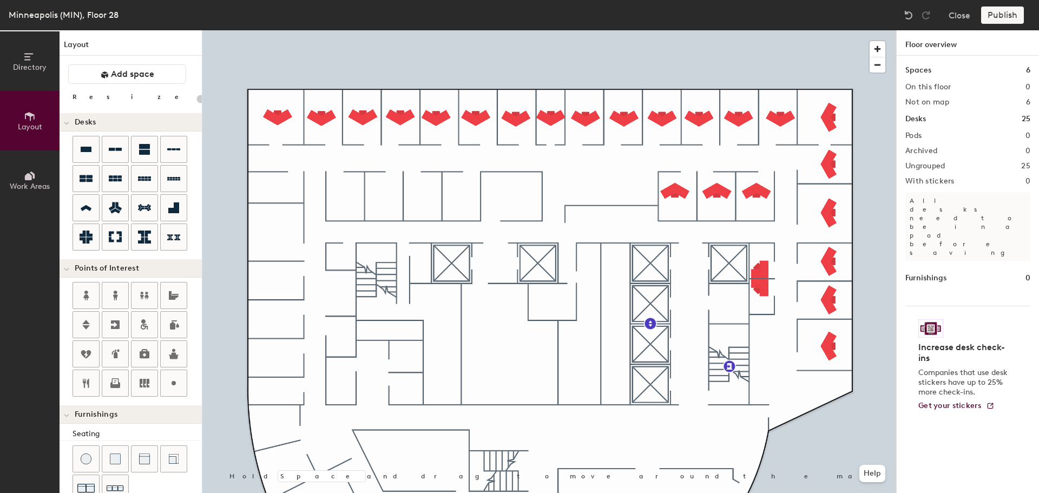
type input "100"
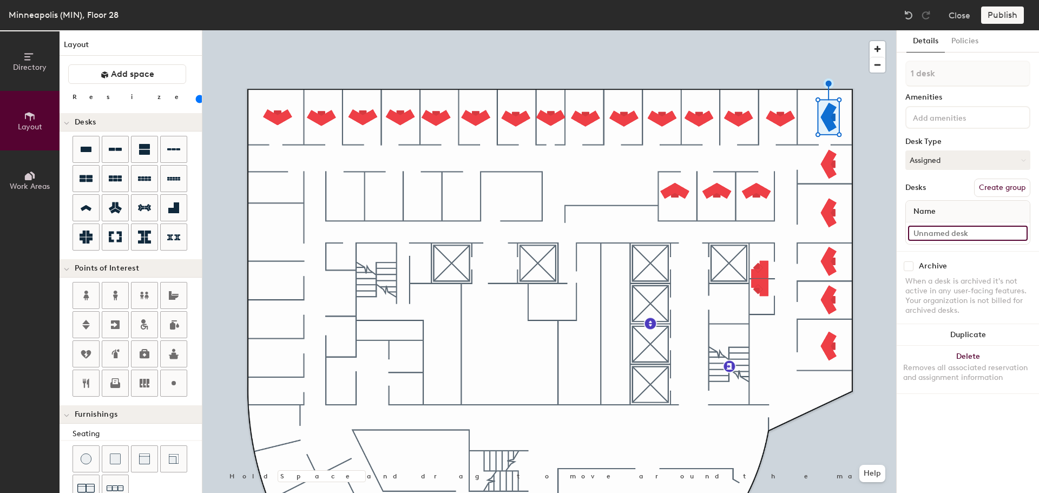
click at [958, 238] on input at bounding box center [968, 233] width 120 height 15
type input "28-042"
click at [966, 233] on input at bounding box center [968, 233] width 120 height 15
type input "28-041"
click at [956, 231] on input at bounding box center [968, 233] width 120 height 15
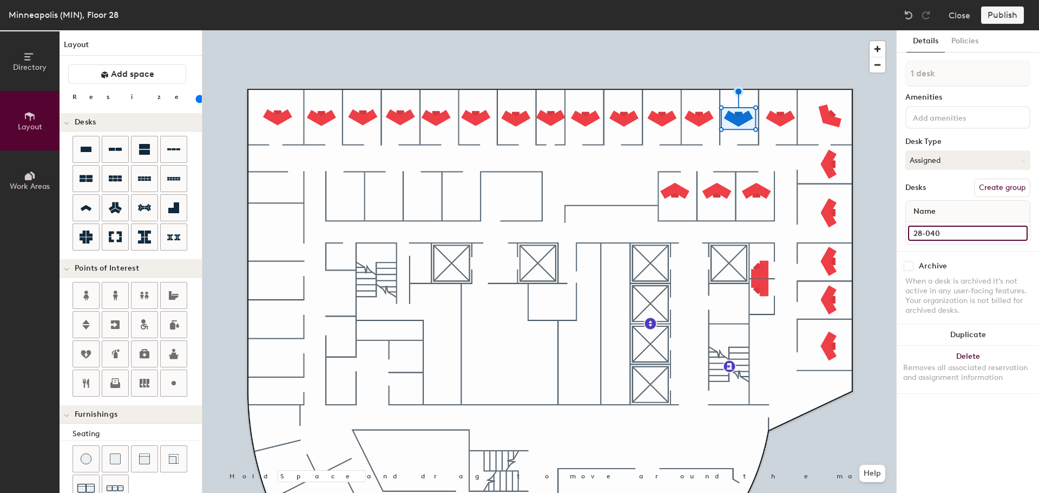
type input "28-040"
click at [950, 236] on input at bounding box center [968, 233] width 120 height 15
type input "28-044"
click at [961, 236] on input at bounding box center [968, 233] width 120 height 15
type input "28-043"
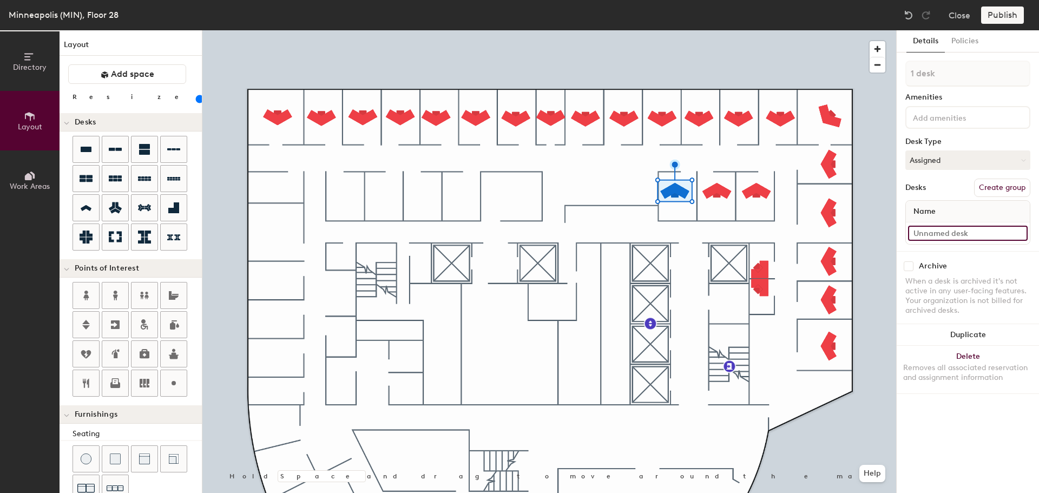
click at [937, 234] on input at bounding box center [968, 233] width 120 height 15
type input "28-058"
click at [964, 234] on input at bounding box center [968, 233] width 120 height 15
type input "28-039"
click at [87, 146] on icon at bounding box center [86, 149] width 13 height 13
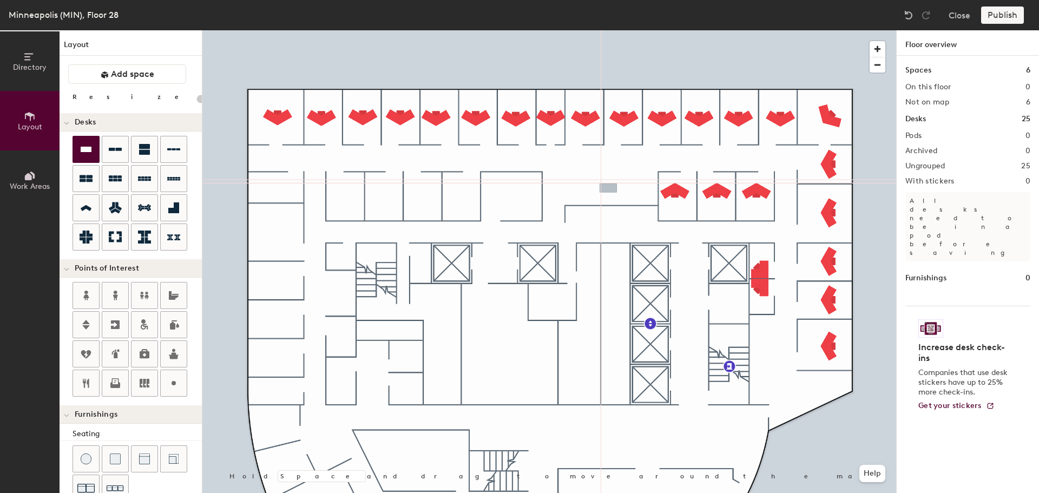
type input "100"
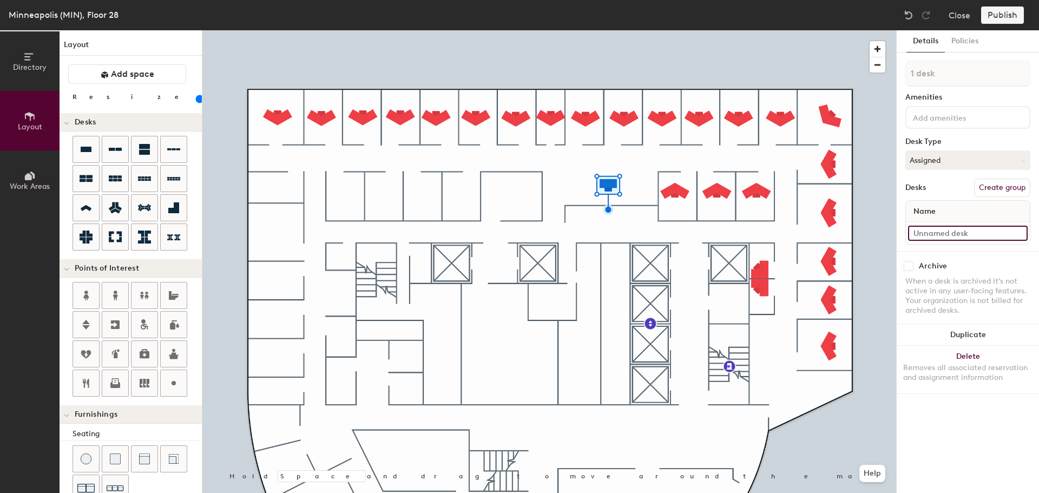
click at [943, 232] on input at bounding box center [968, 233] width 120 height 15
type input "28-035"
click at [962, 230] on input at bounding box center [968, 233] width 120 height 15
type input "28-038"
click at [946, 234] on input at bounding box center [968, 233] width 120 height 15
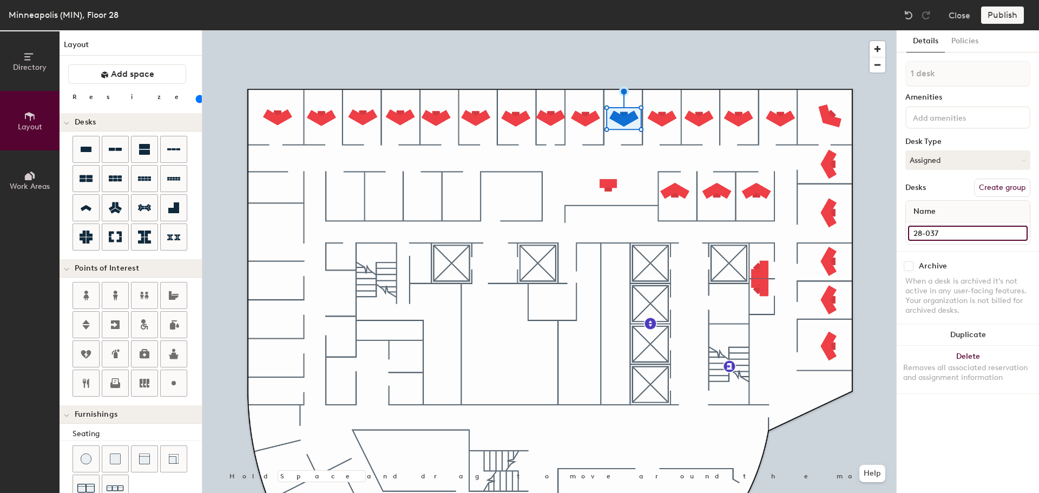
type input "28-037"
click at [933, 232] on input at bounding box center [968, 233] width 120 height 15
type input "28-037"
click at [940, 239] on input at bounding box center [968, 233] width 120 height 15
type input "28-036"
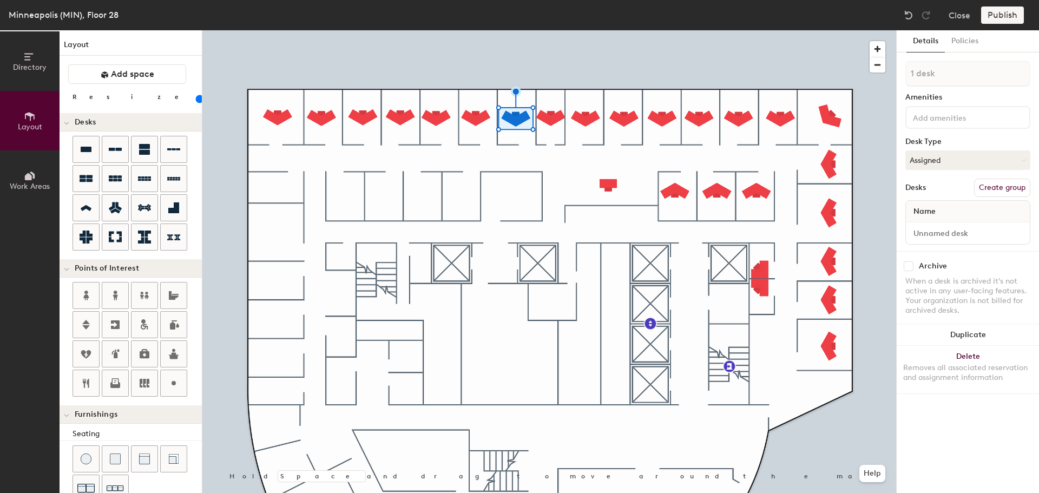
click at [991, 363] on div "Removes all associated reservation and assignment information" at bounding box center [968, 372] width 129 height 19
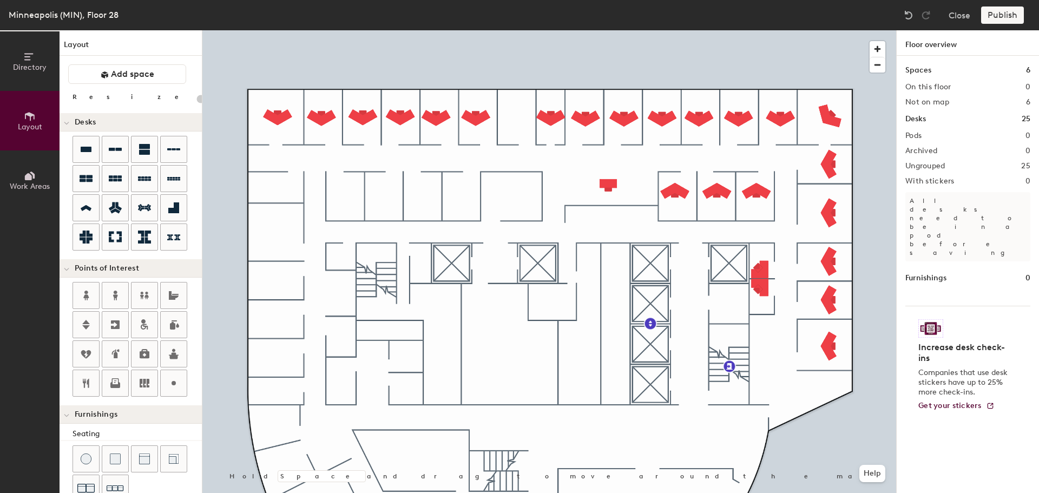
click at [551, 30] on div at bounding box center [549, 30] width 694 height 0
type input "100"
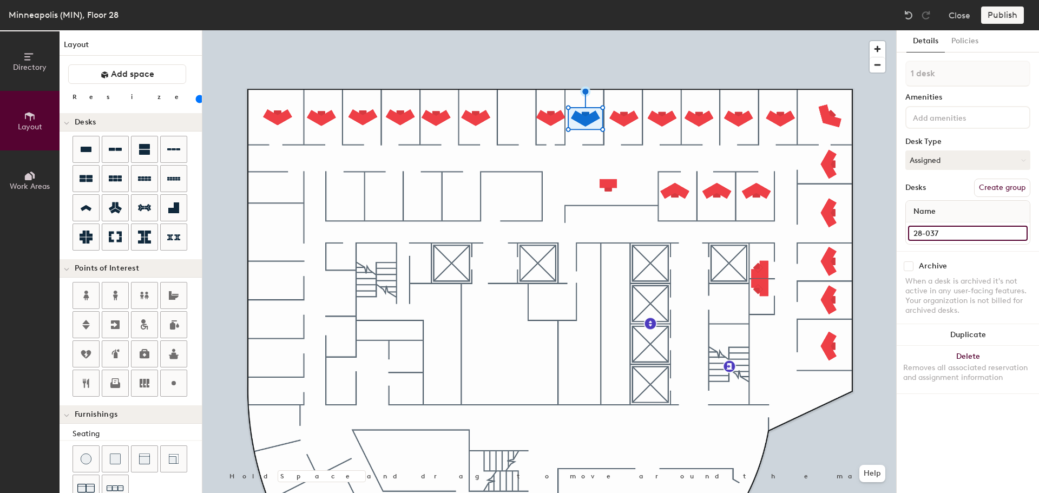
click at [963, 234] on input "28-037" at bounding box center [968, 233] width 120 height 15
click at [957, 234] on input "28-037" at bounding box center [968, 233] width 120 height 15
type input "28-036"
click at [550, 30] on div at bounding box center [549, 30] width 694 height 0
click at [972, 233] on input "28-036" at bounding box center [968, 233] width 120 height 15
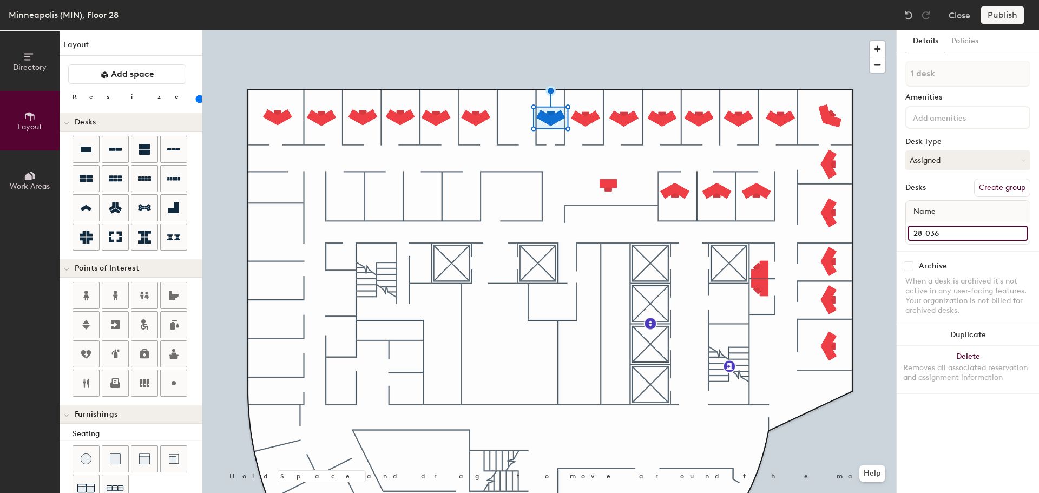
click at [972, 233] on input "28-036" at bounding box center [968, 233] width 120 height 15
type input "28-032"
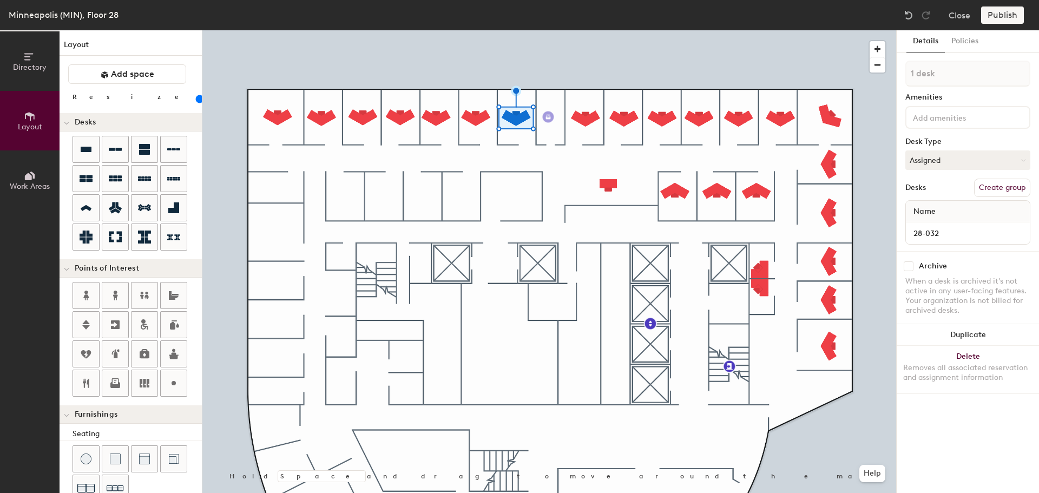
click at [550, 117] on div "Directory Layout Work Areas Layout Add space Resize Desks Points of Interest Fu…" at bounding box center [519, 261] width 1039 height 463
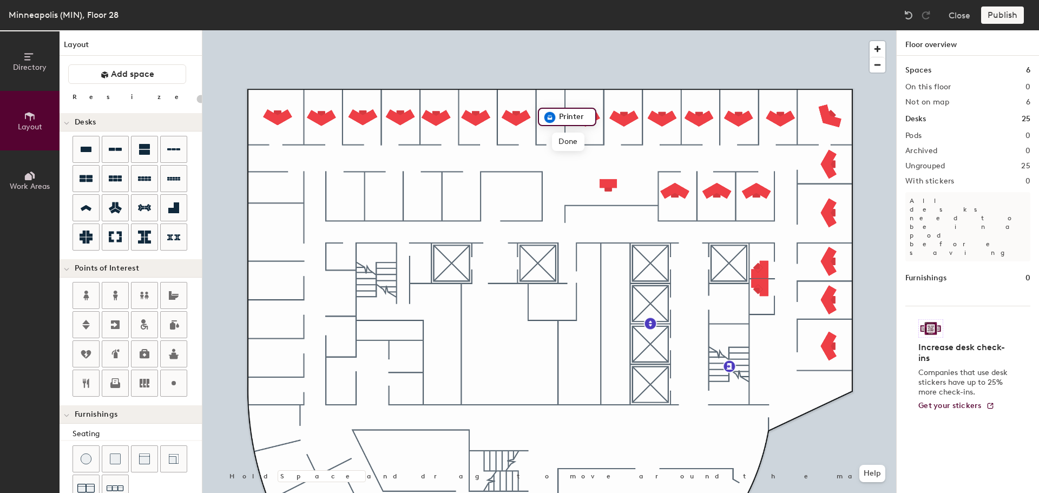
type input "20"
type input "Copier"
type input "100"
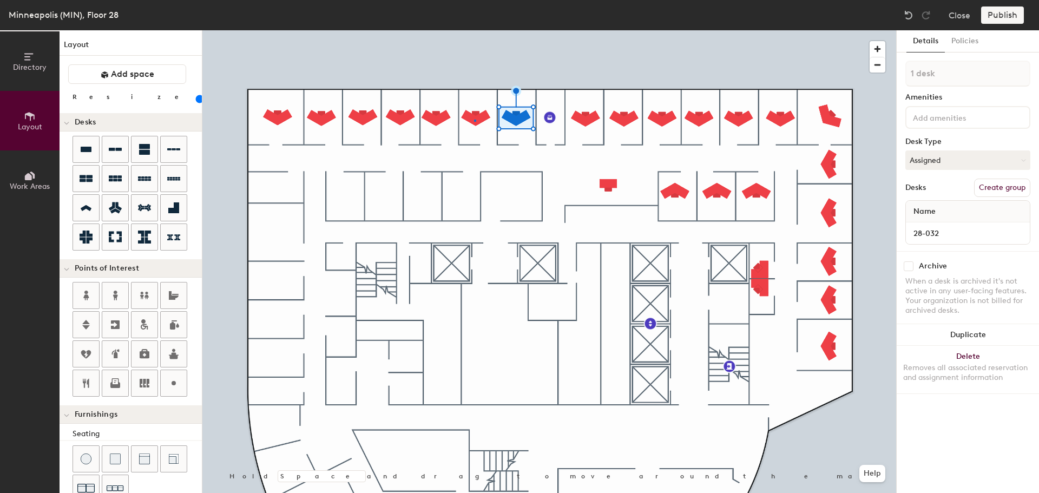
click at [474, 30] on div at bounding box center [549, 30] width 694 height 0
click at [946, 232] on input at bounding box center [968, 233] width 120 height 15
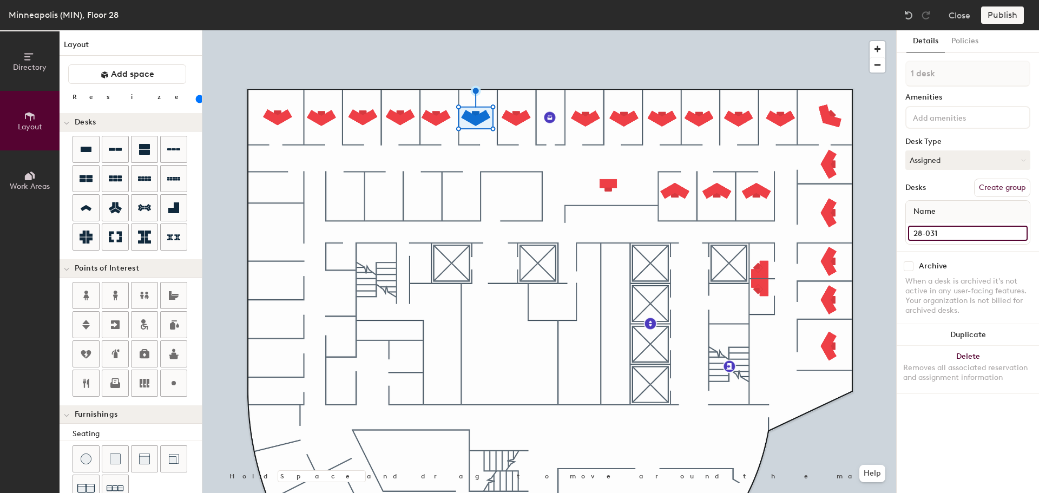
type input "28-031"
click at [953, 237] on input at bounding box center [968, 233] width 120 height 15
type input "0"
type input "28-030"
click at [946, 235] on input at bounding box center [968, 233] width 120 height 15
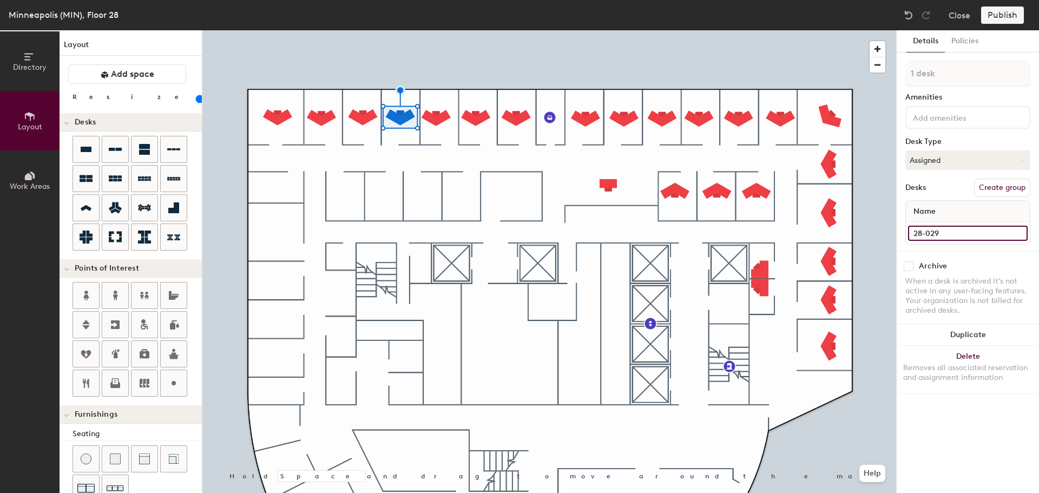
type input "28-029"
click at [978, 236] on input at bounding box center [968, 233] width 120 height 15
type input "28-028"
click at [932, 237] on input at bounding box center [968, 233] width 120 height 15
type input "28-027"
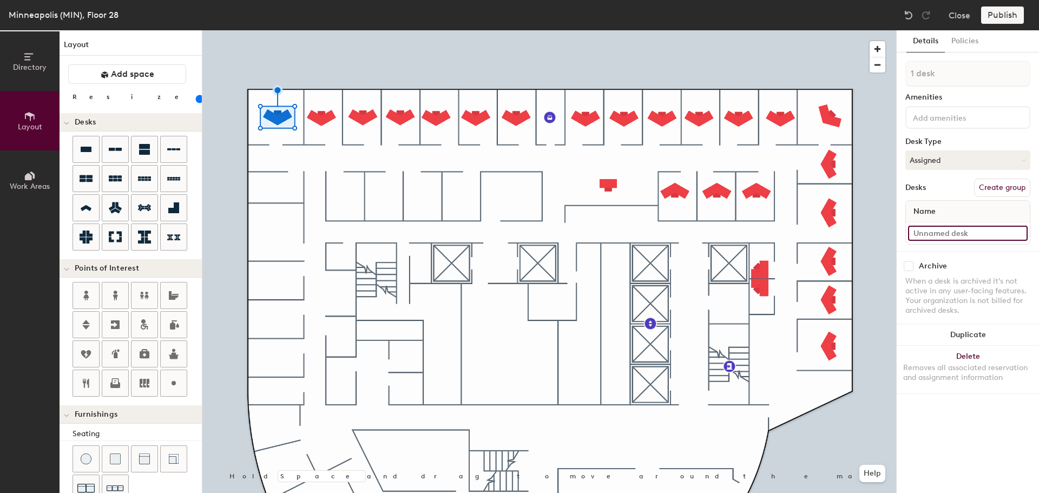
click at [970, 227] on input at bounding box center [968, 233] width 120 height 15
type input "28-026"
click at [172, 382] on icon at bounding box center [173, 383] width 13 height 13
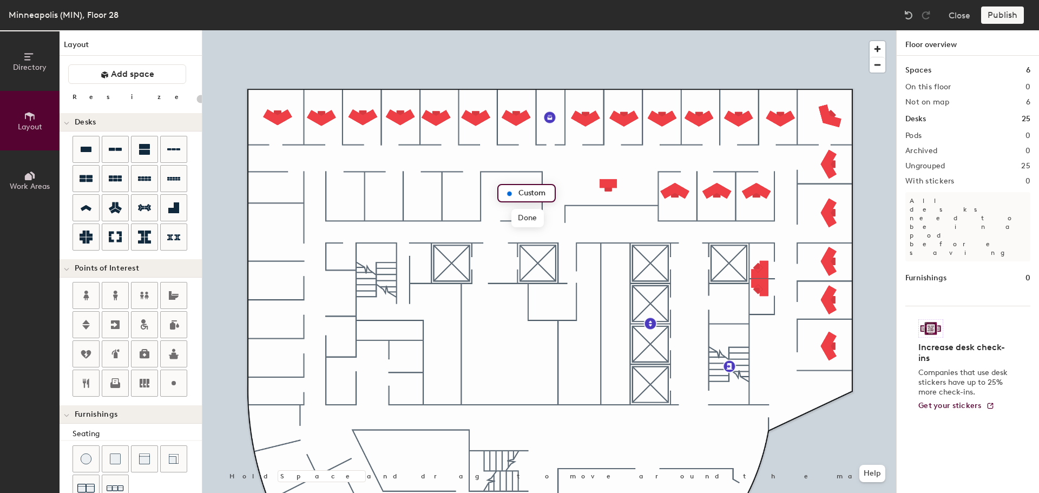
type input "20"
click at [545, 193] on input "38-056" at bounding box center [533, 193] width 35 height 15
type input "38-056 Office Services"
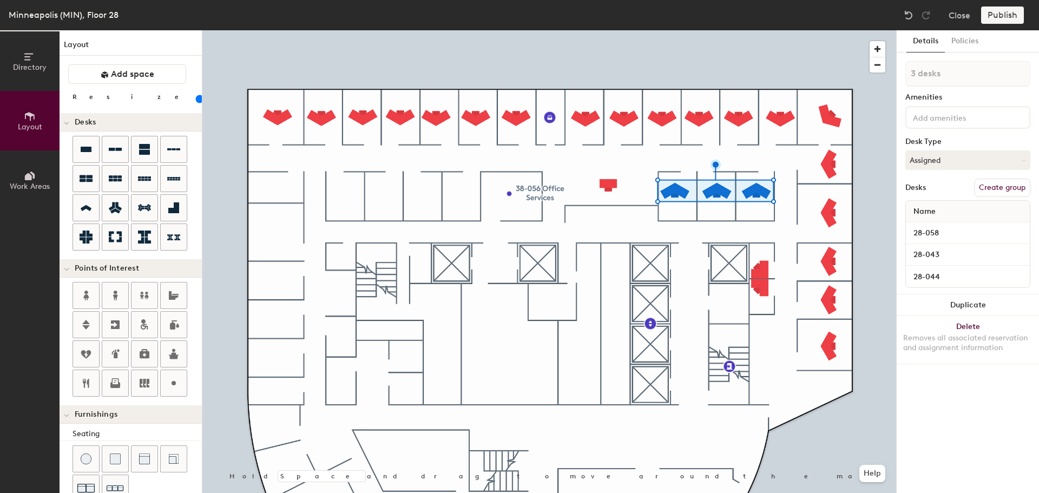
click at [980, 306] on button "Duplicate" at bounding box center [968, 306] width 142 height 22
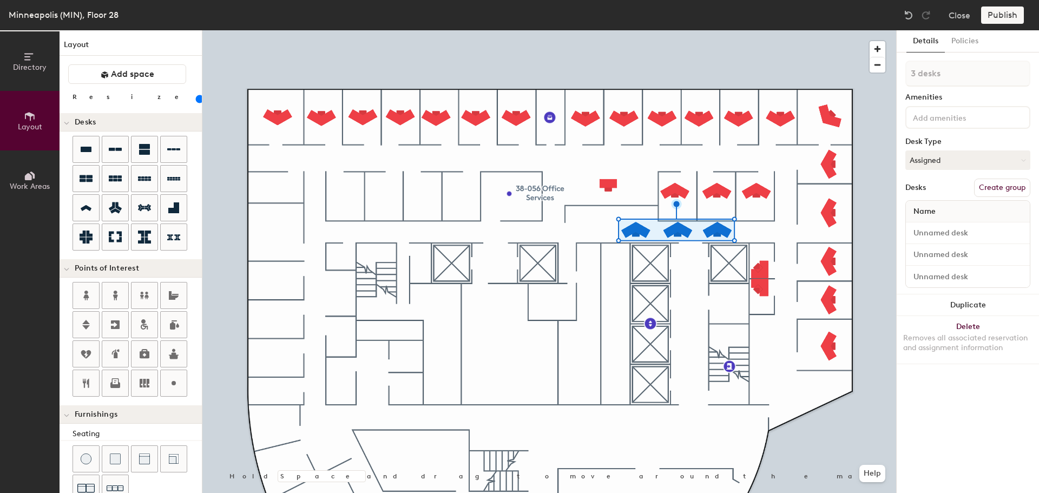
click at [970, 327] on button "Delete Removes all associated reservation and assignment information" at bounding box center [968, 340] width 142 height 48
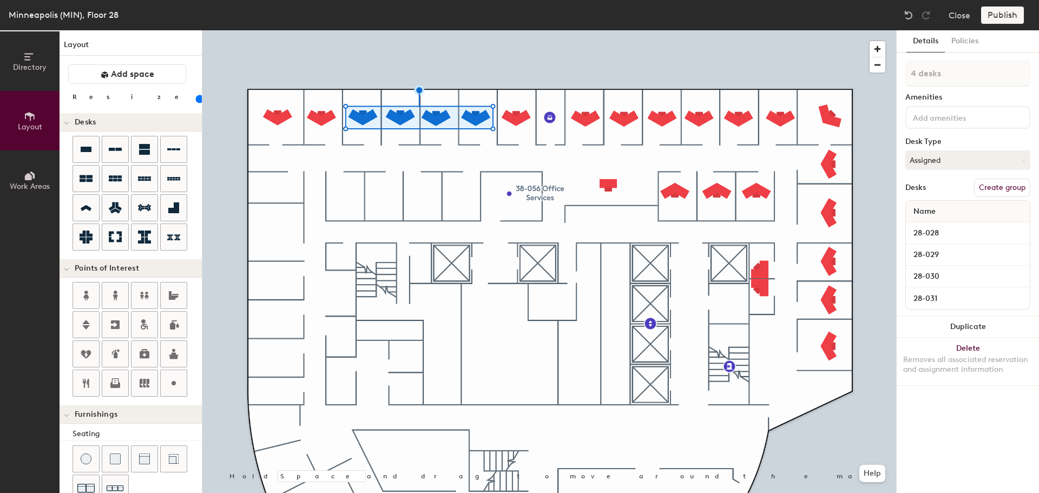
click at [1007, 330] on button "Duplicate" at bounding box center [968, 327] width 142 height 22
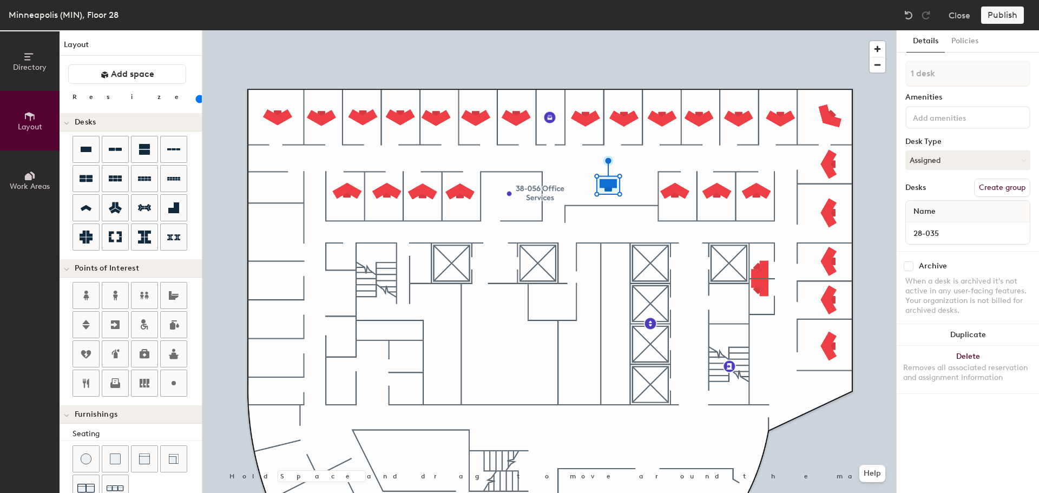
click at [991, 361] on button "Delete Removes all associated reservation and assignment information" at bounding box center [968, 370] width 142 height 48
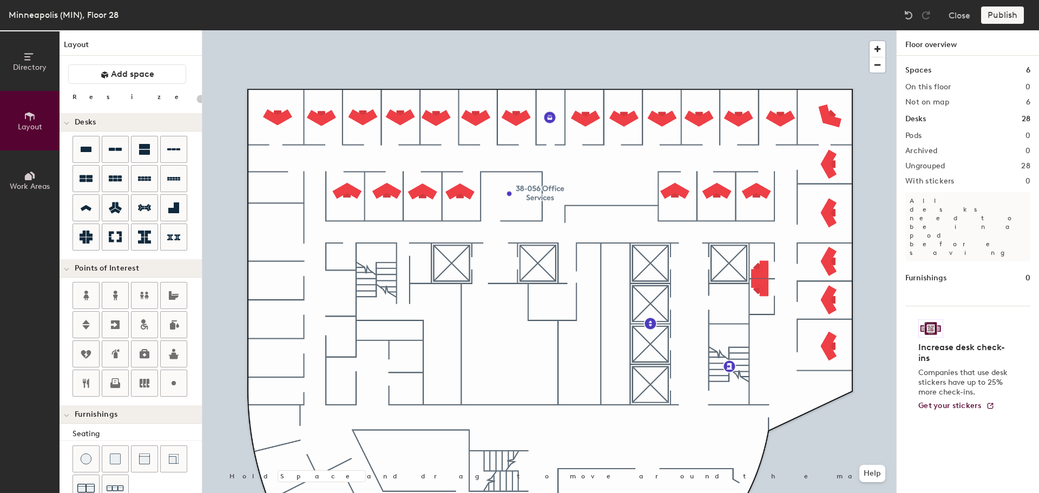
click at [677, 30] on div at bounding box center [549, 30] width 694 height 0
type input "100"
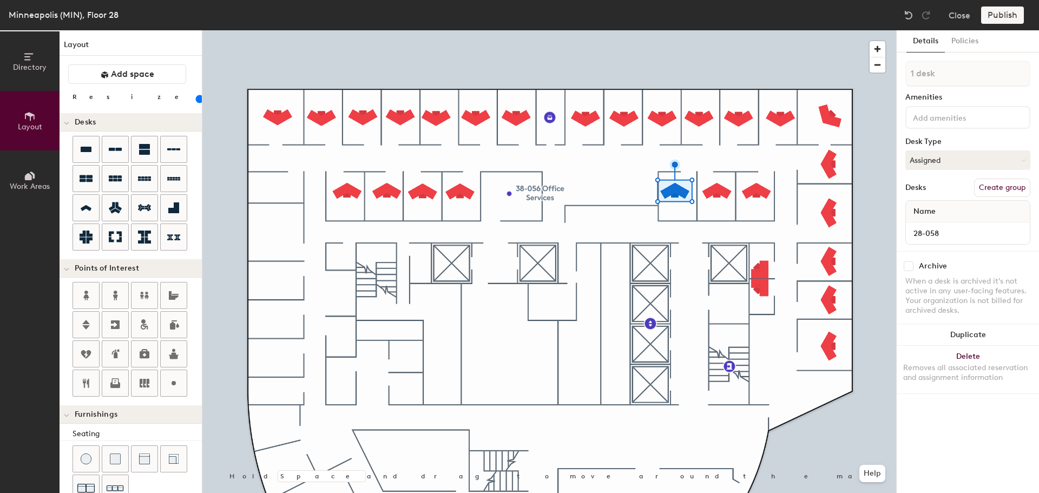
click at [965, 336] on button "Duplicate" at bounding box center [968, 335] width 142 height 22
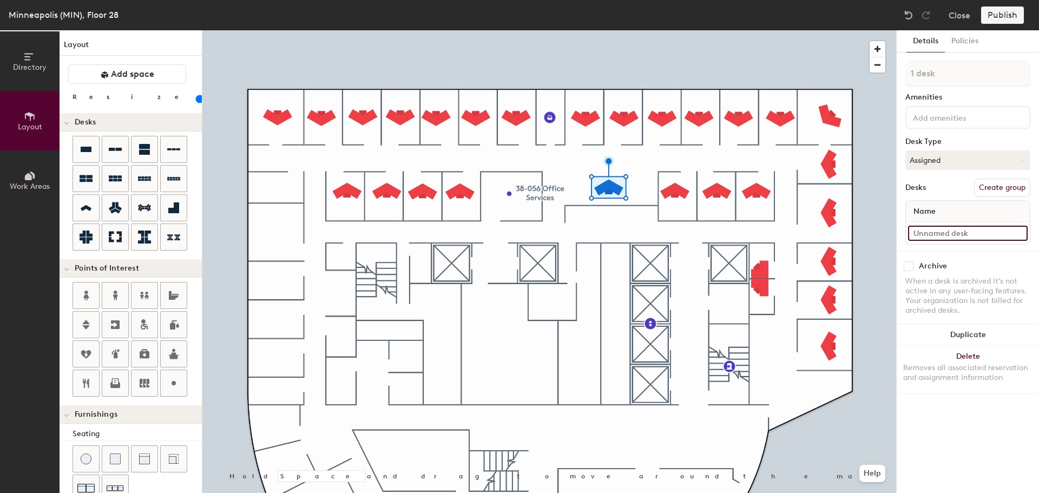
click at [953, 232] on input at bounding box center [968, 233] width 120 height 15
type input "28-035"
click at [461, 30] on div at bounding box center [549, 30] width 694 height 0
click at [954, 232] on input at bounding box center [968, 233] width 120 height 15
type input "28-055"
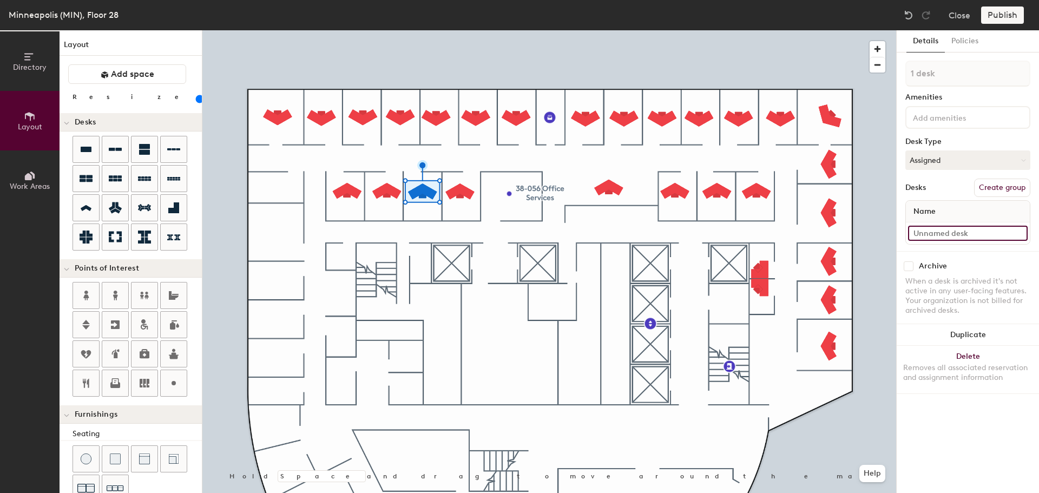
click at [952, 233] on input at bounding box center [968, 233] width 120 height 15
type input "28-054"
click at [393, 30] on div at bounding box center [549, 30] width 694 height 0
click at [957, 236] on input at bounding box center [968, 233] width 120 height 15
type input "28-025"
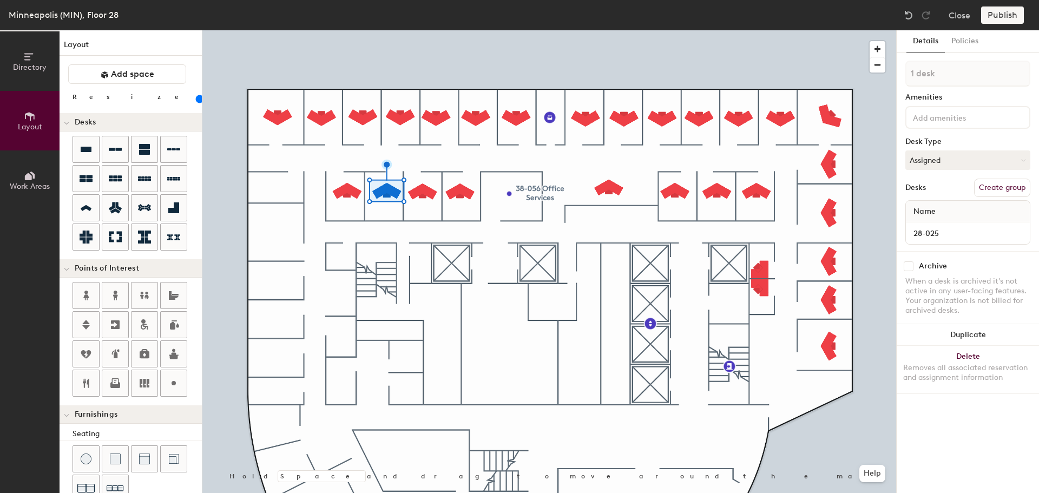
click at [348, 30] on div at bounding box center [549, 30] width 694 height 0
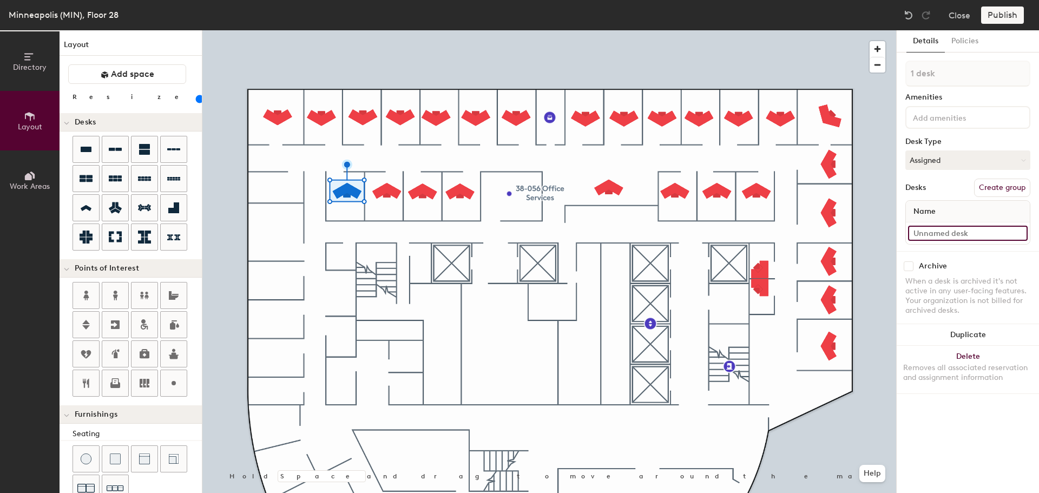
click at [969, 229] on input at bounding box center [968, 233] width 120 height 15
type input "28-024"
click at [28, 59] on icon at bounding box center [30, 57] width 12 height 12
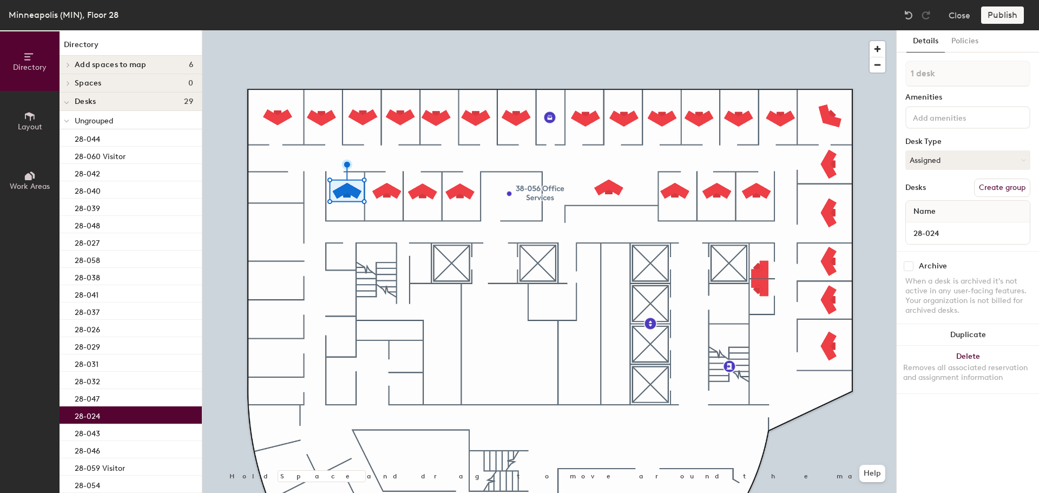
click at [70, 67] on icon at bounding box center [68, 64] width 4 height 5
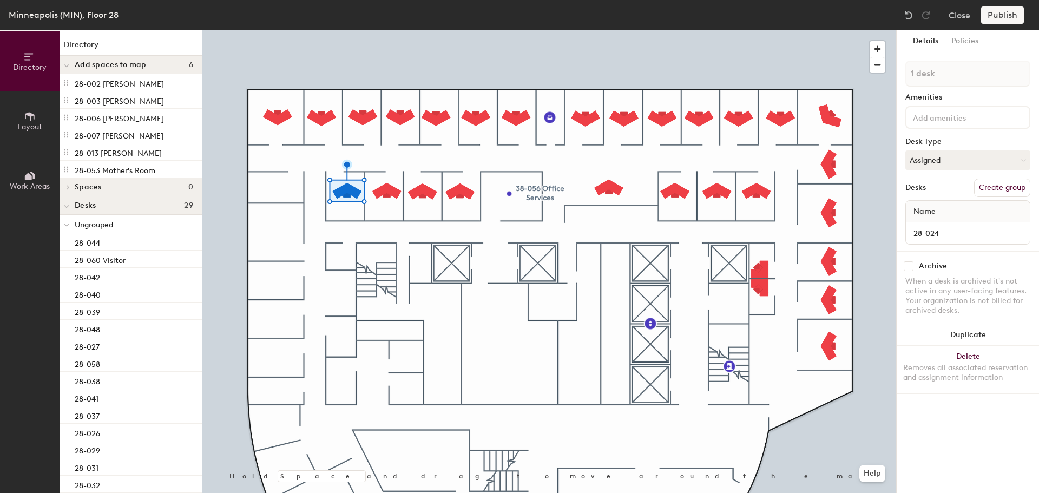
click at [29, 120] on icon at bounding box center [30, 116] width 12 height 12
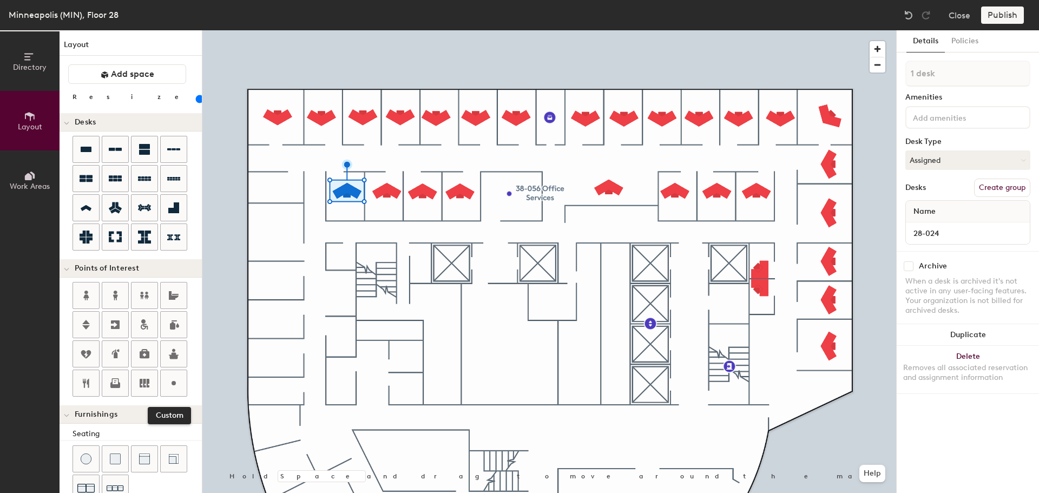
click at [176, 385] on icon at bounding box center [173, 383] width 13 height 13
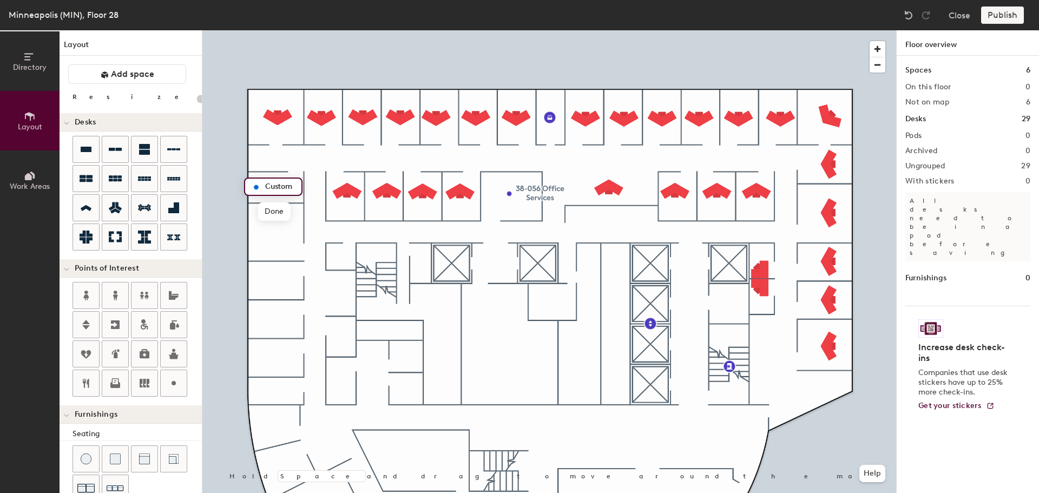
type input "20"
type input "28-08 Treadmill"
click at [581, 328] on div "Directory Layout Work Areas Layout Add space Resize Desks Points of Interest Fu…" at bounding box center [519, 261] width 1039 height 463
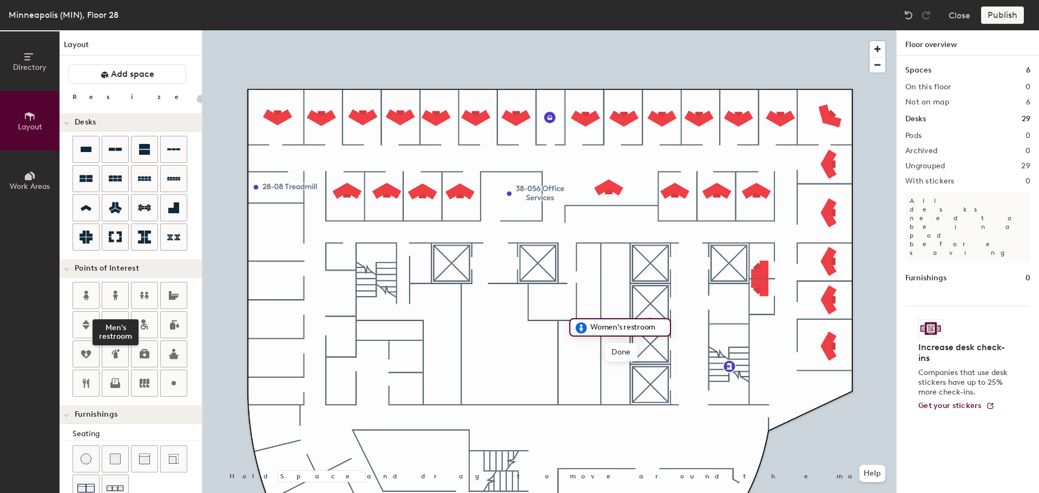
click at [115, 295] on icon at bounding box center [115, 295] width 13 height 13
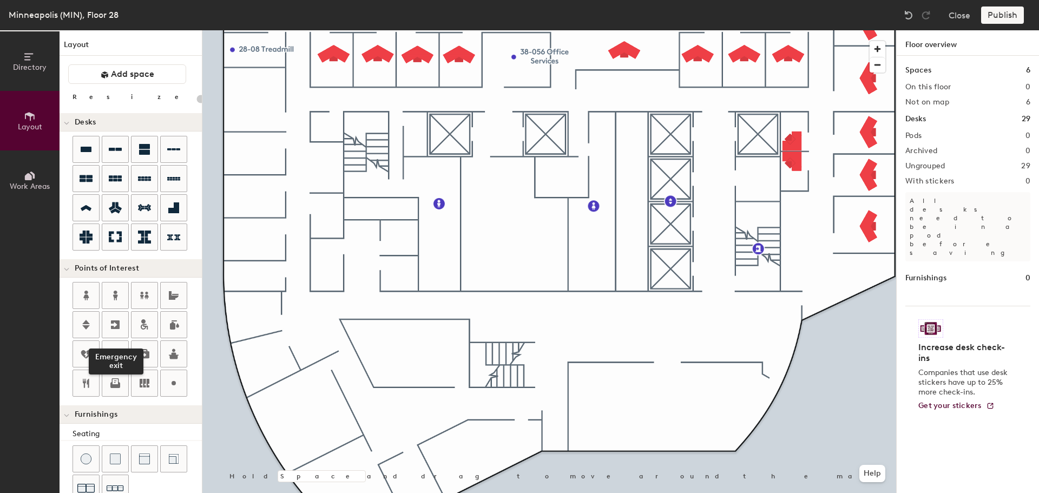
click at [109, 328] on icon at bounding box center [115, 324] width 13 height 13
click at [171, 293] on icon at bounding box center [174, 295] width 10 height 9
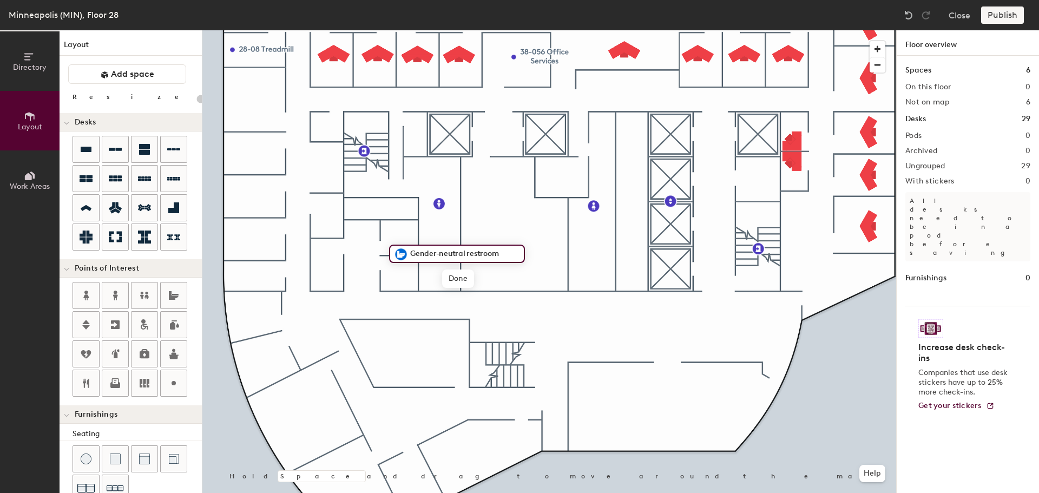
type input "20"
click at [455, 279] on span "Done" at bounding box center [458, 279] width 32 height 18
click at [409, 277] on span "Edit" at bounding box center [405, 279] width 28 height 18
click at [506, 257] on input "Gender-neutral restroom" at bounding box center [464, 253] width 112 height 15
type input "Gender-neutral restrooms"
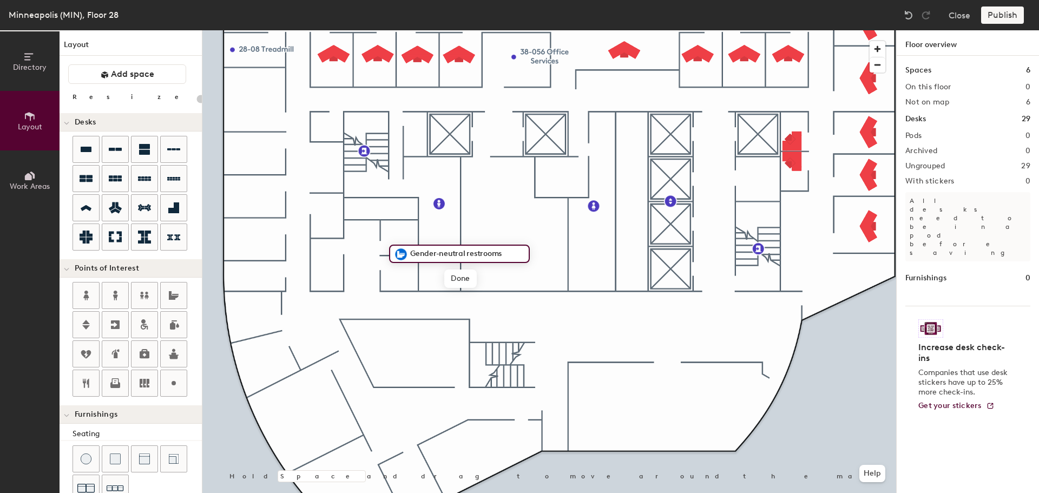
click at [462, 284] on span "Done" at bounding box center [460, 279] width 32 height 18
click at [172, 379] on icon at bounding box center [173, 383] width 13 height 13
type input "20"
type input "28-022 Network"
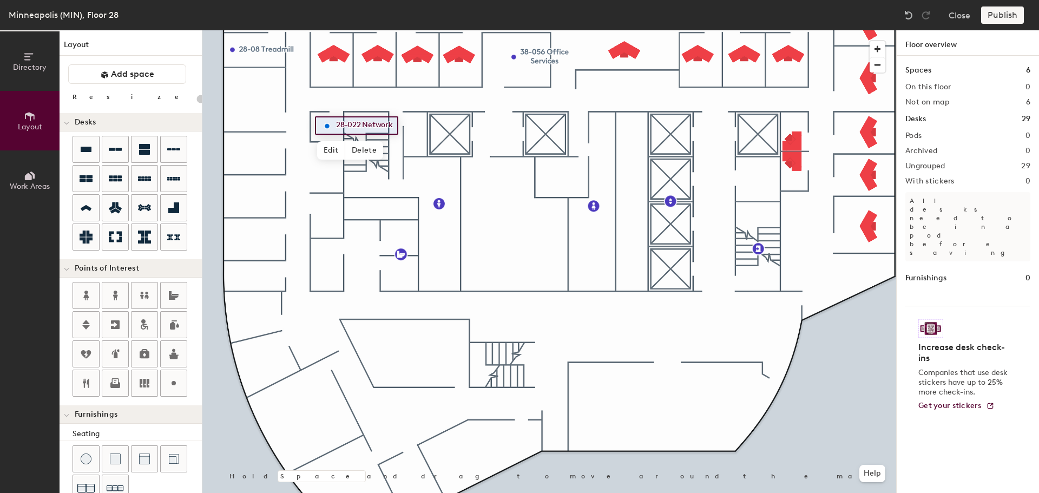
type input "100"
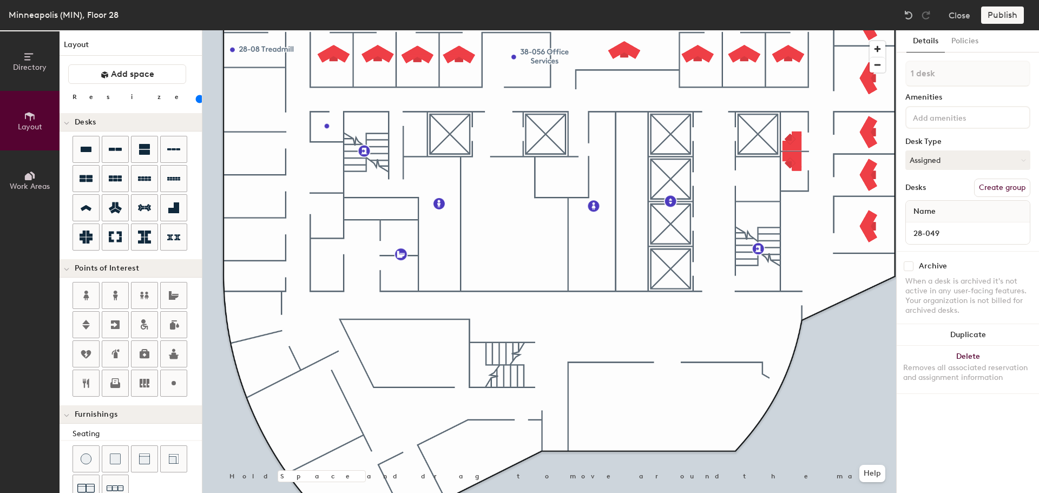
click at [1001, 334] on button "Duplicate" at bounding box center [968, 335] width 142 height 22
click at [944, 228] on input at bounding box center [968, 233] width 120 height 15
type input "28-016"
click at [990, 332] on button "Duplicate" at bounding box center [968, 335] width 142 height 22
click at [35, 62] on icon at bounding box center [30, 57] width 12 height 12
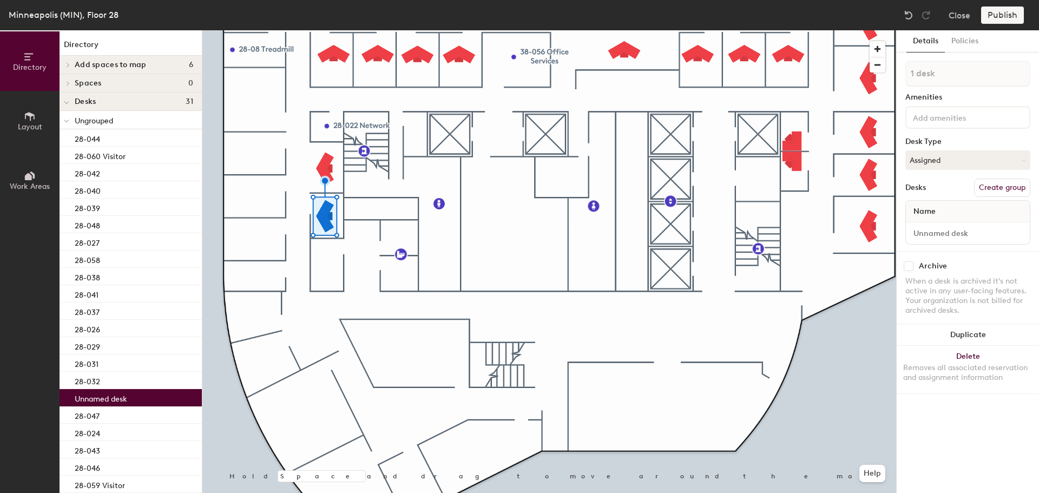
click at [100, 68] on span "Add spaces to map" at bounding box center [111, 65] width 72 height 9
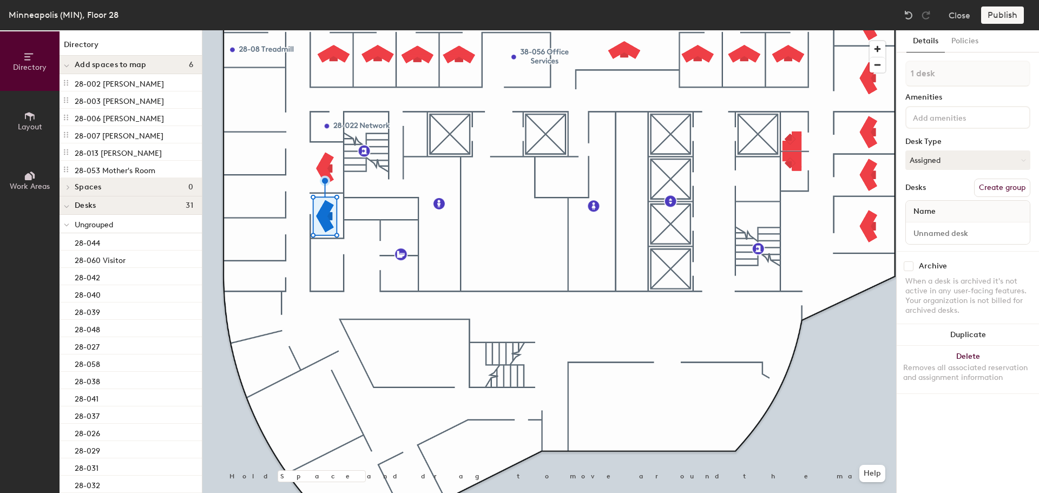
click at [31, 127] on span "Layout" at bounding box center [30, 126] width 24 height 9
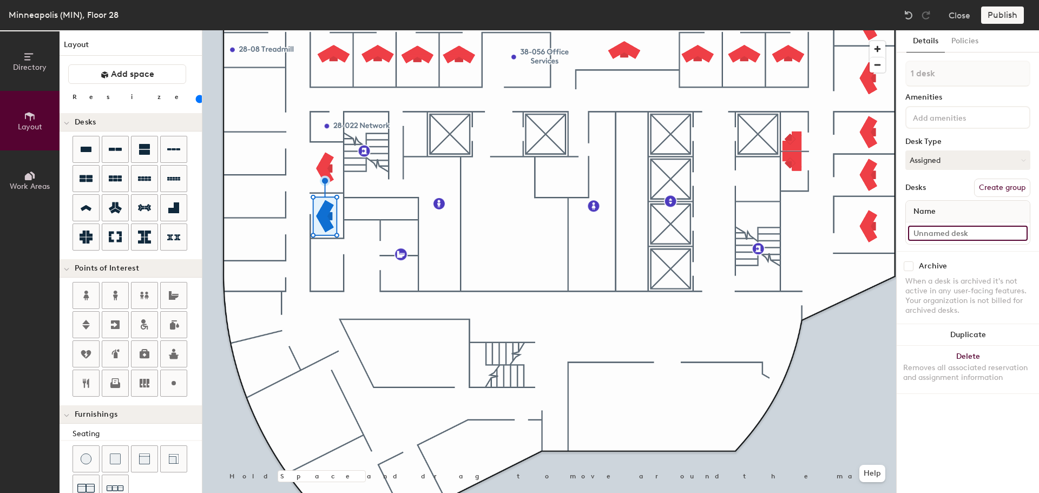
click at [972, 231] on input at bounding box center [968, 233] width 120 height 15
type input "28-052"
click at [950, 232] on input "28-016" at bounding box center [968, 233] width 120 height 15
click at [950, 231] on input "28-016" at bounding box center [968, 233] width 120 height 15
click at [942, 233] on input "28-016" at bounding box center [968, 233] width 120 height 15
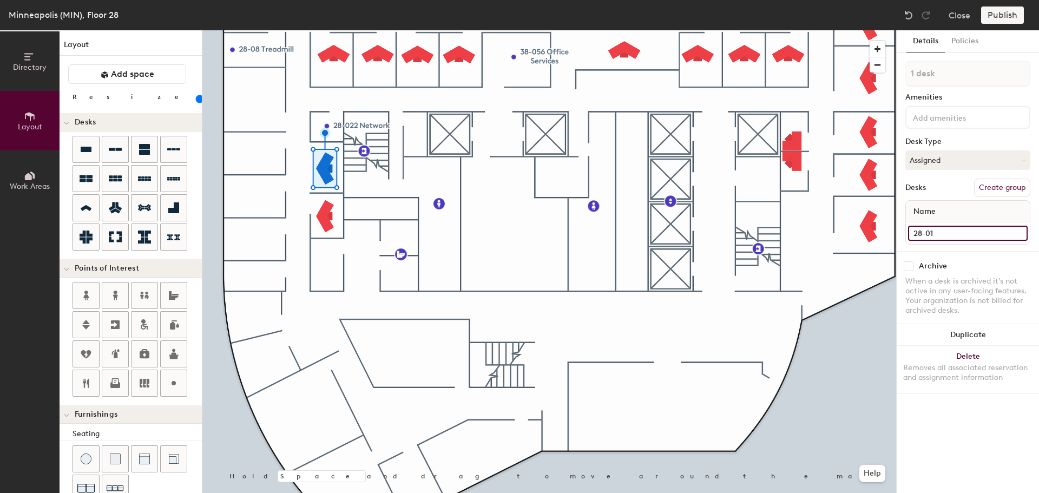
type input "28-016"
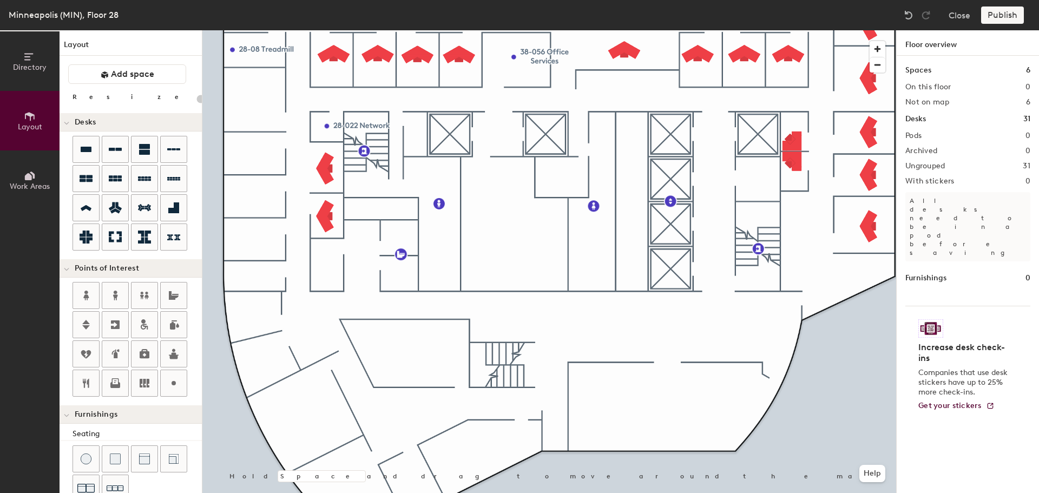
type input "20"
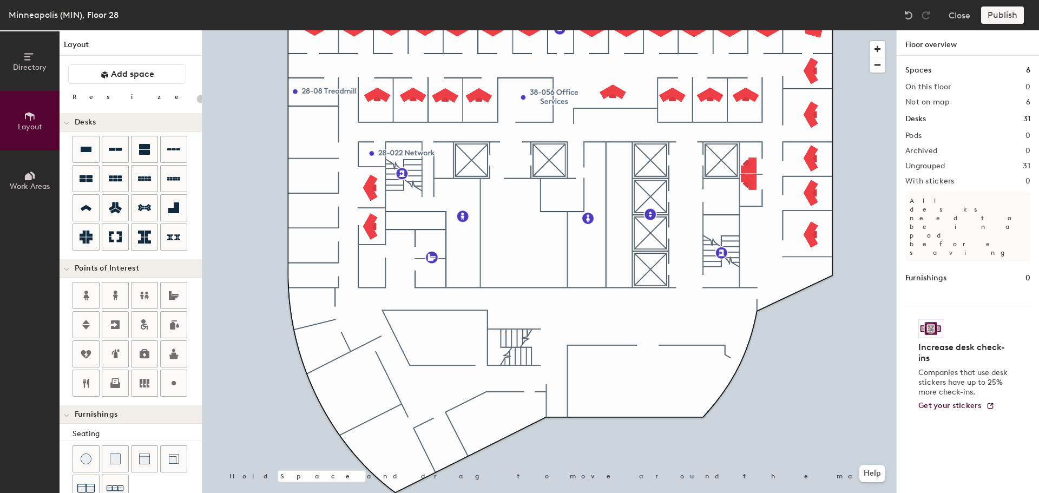
type input "100"
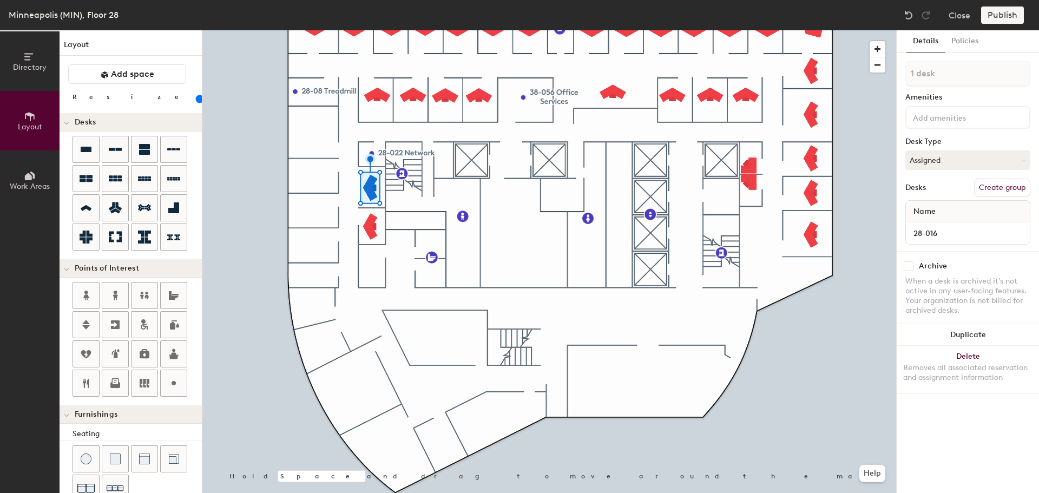
click at [973, 336] on button "Duplicate" at bounding box center [968, 335] width 142 height 22
click at [960, 234] on input at bounding box center [968, 233] width 120 height 15
type input "28-021"
type input "3 desks"
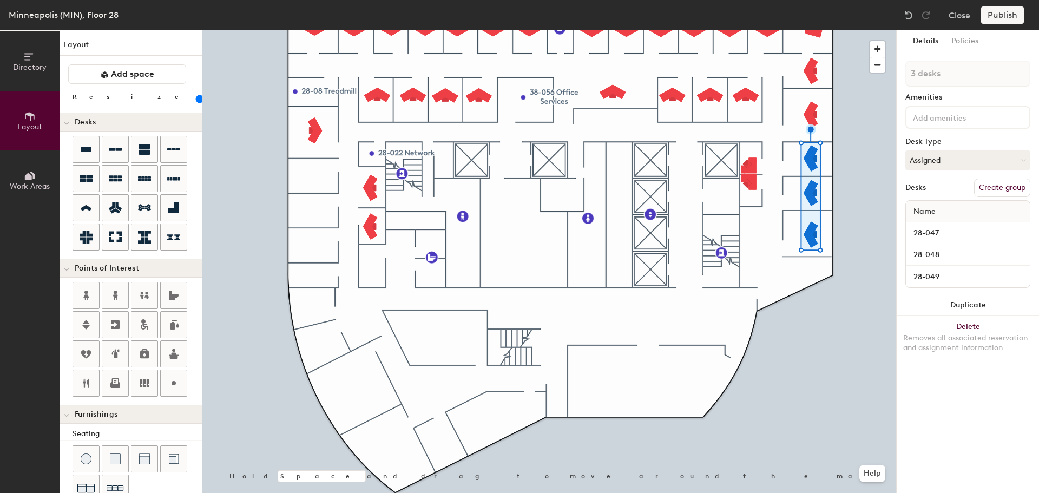
click at [989, 306] on button "Duplicate" at bounding box center [968, 306] width 142 height 22
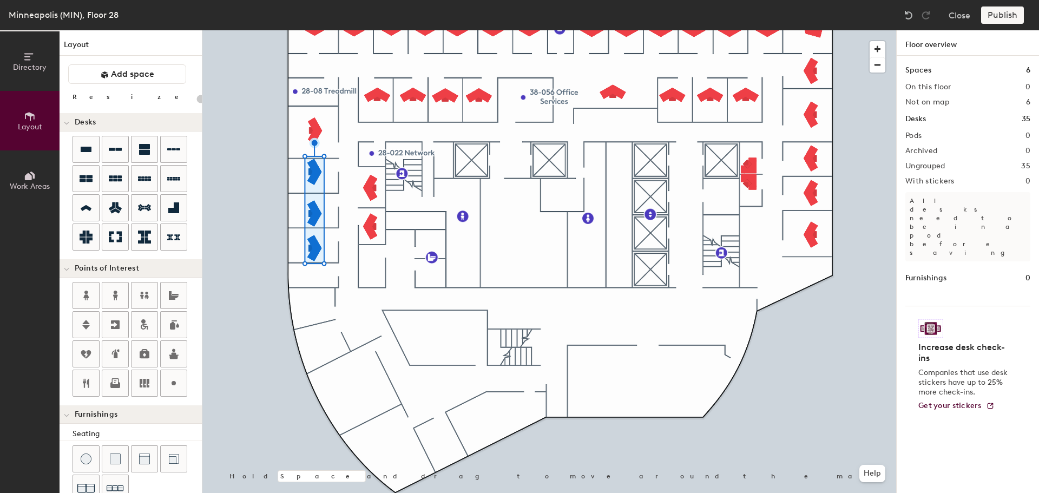
type input "100"
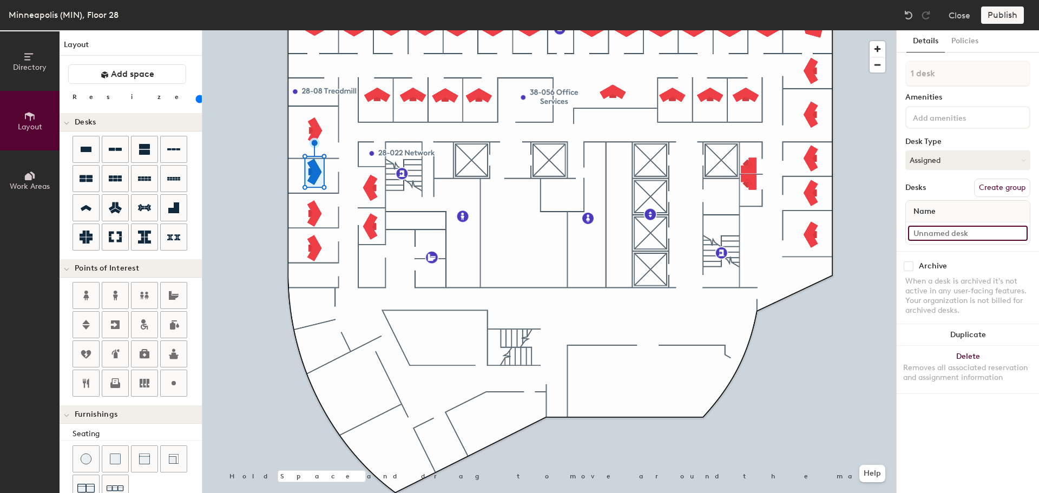
click at [930, 237] on input at bounding box center [968, 233] width 120 height 15
type input "28-020"
click at [980, 231] on input at bounding box center [968, 233] width 120 height 15
type input "28-019"
click at [954, 228] on input at bounding box center [968, 233] width 120 height 15
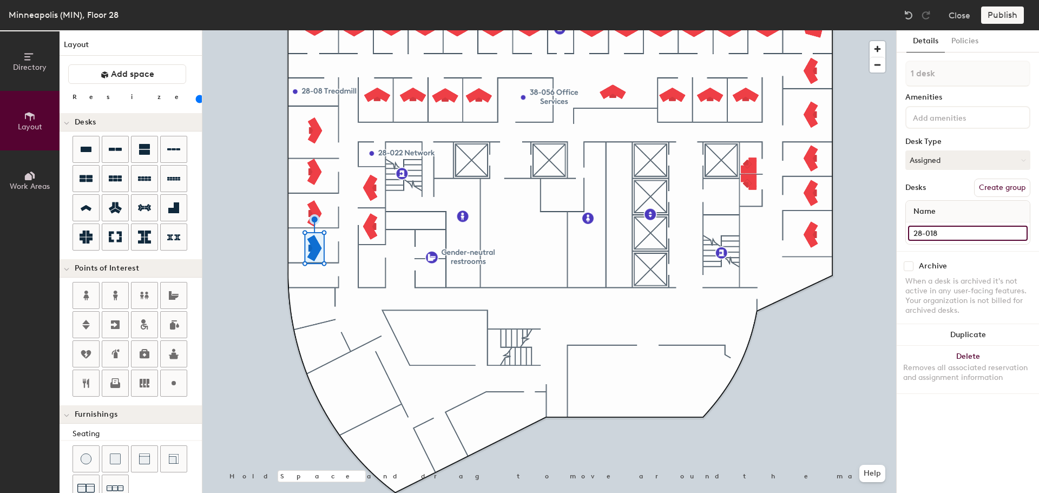
type input "28-018"
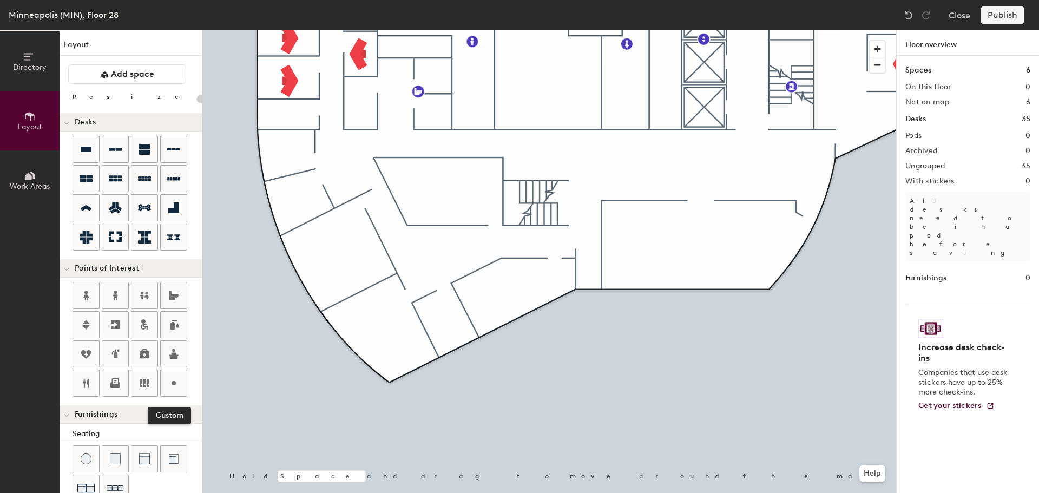
click at [174, 381] on circle at bounding box center [174, 383] width 4 height 4
type input "20"
type input "Storage"
click at [292, 30] on div at bounding box center [549, 30] width 694 height 0
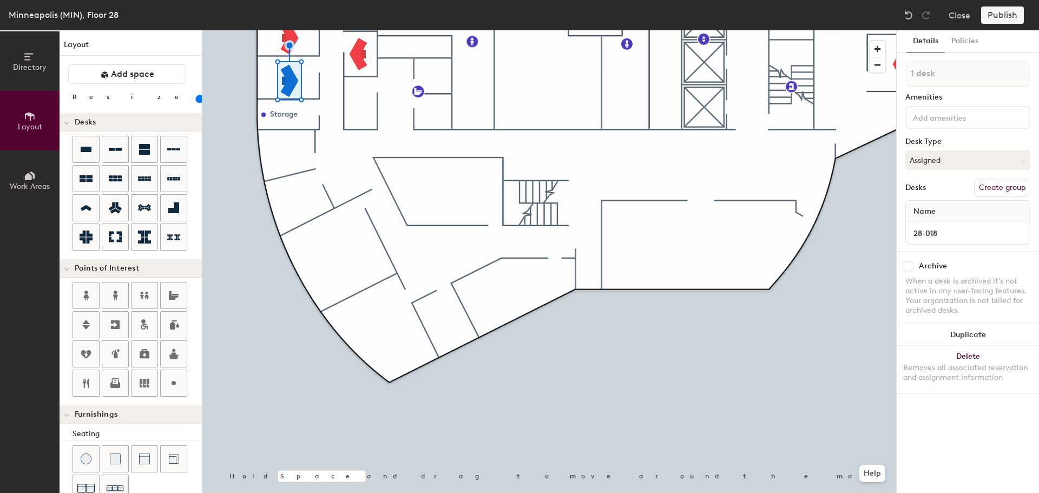
click at [997, 339] on button "Duplicate" at bounding box center [968, 335] width 142 height 22
click at [940, 336] on button "Duplicate" at bounding box center [968, 335] width 142 height 22
click at [964, 335] on button "Duplicate" at bounding box center [968, 335] width 142 height 22
click at [991, 367] on div "Removes all associated reservation and assignment information" at bounding box center [968, 372] width 129 height 19
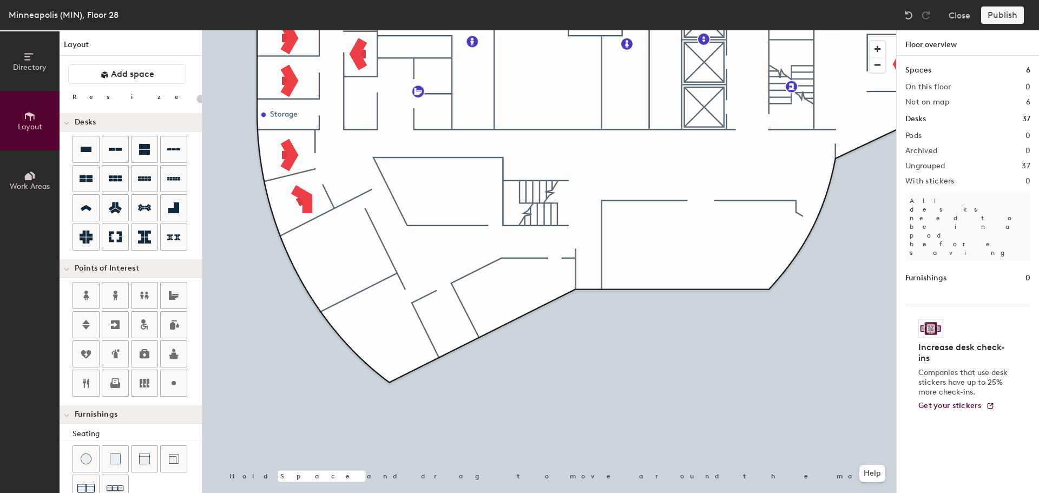
click at [285, 30] on div at bounding box center [549, 30] width 694 height 0
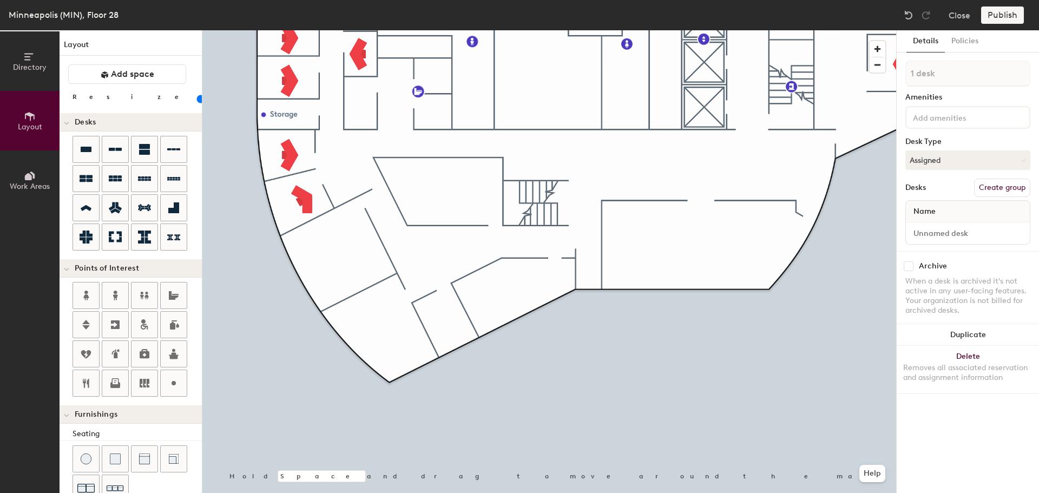
type input "100"
click at [938, 233] on input at bounding box center [968, 233] width 120 height 15
type input "28-009"
click at [975, 230] on input at bounding box center [968, 233] width 120 height 15
type input "28-008"
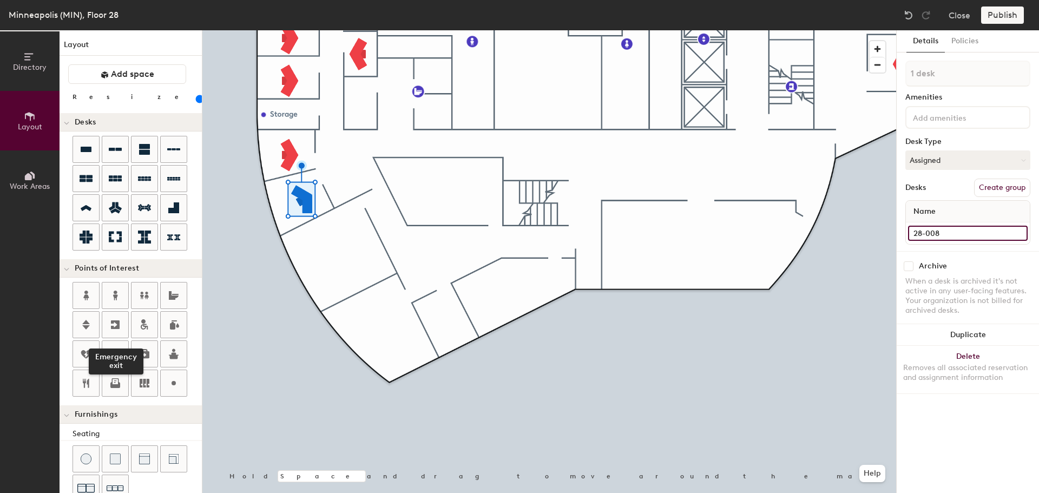
click at [117, 324] on icon at bounding box center [115, 325] width 9 height 9
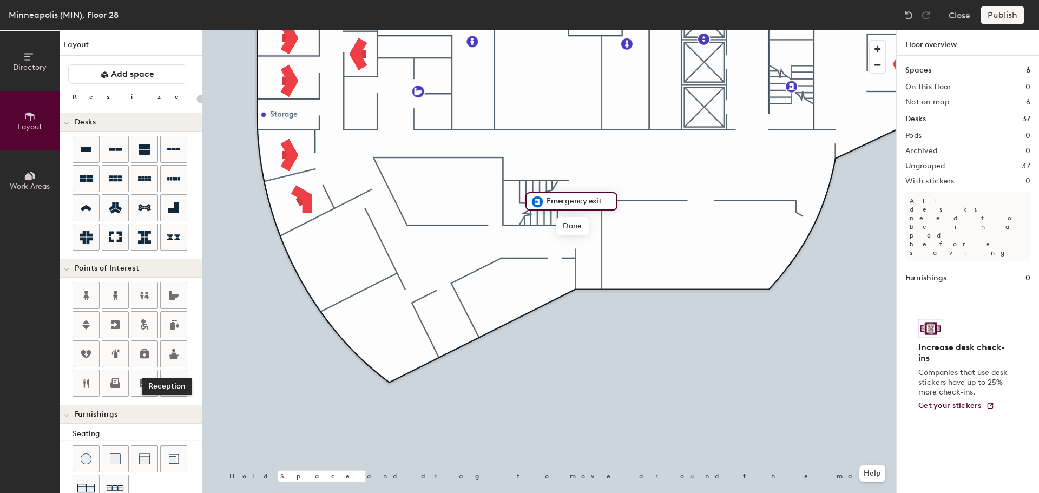
click at [173, 354] on icon at bounding box center [174, 354] width 10 height 10
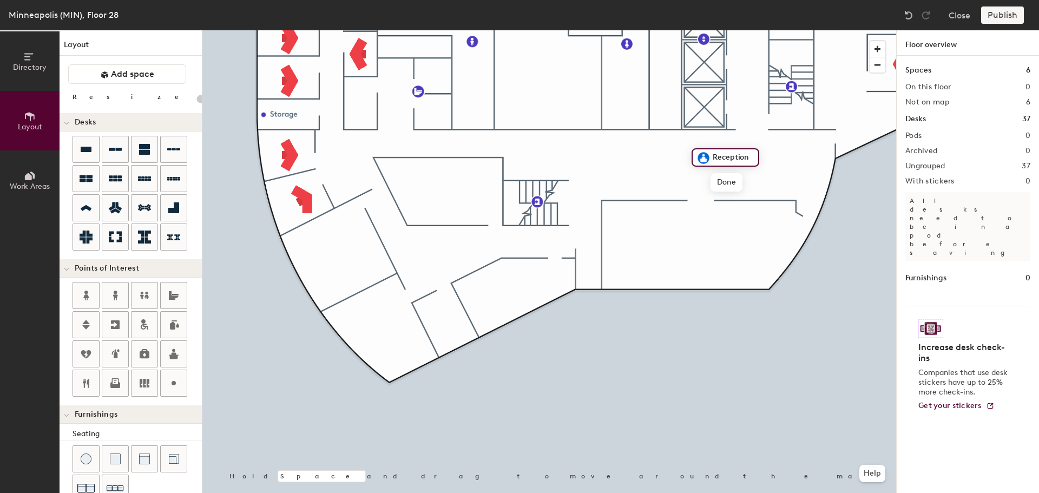
type input "20"
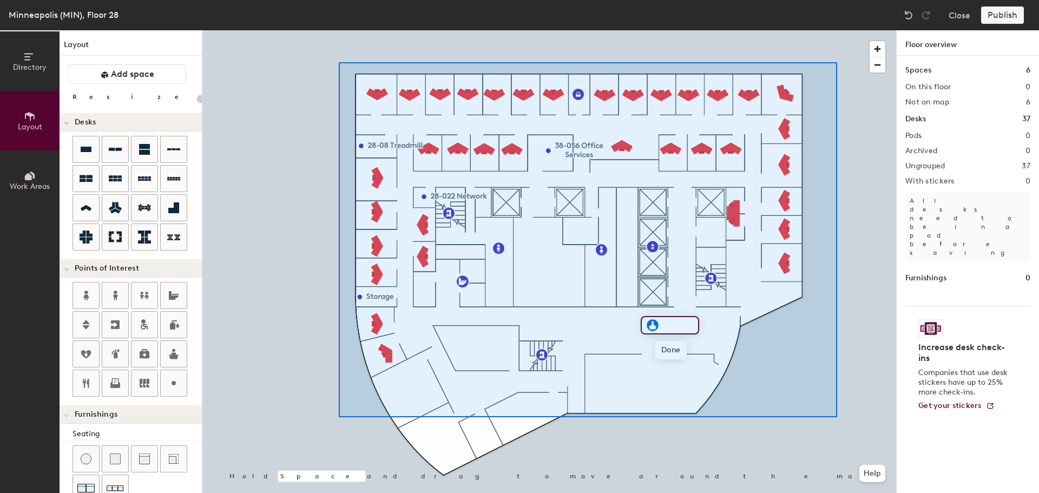
type input "100"
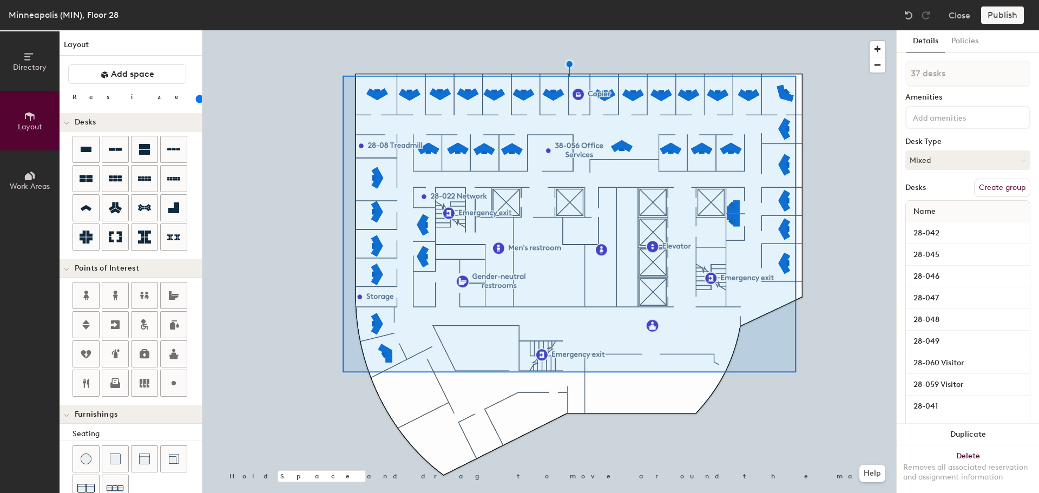
click at [990, 188] on button "Create group" at bounding box center [1003, 188] width 56 height 18
type input "P"
type input "Offices"
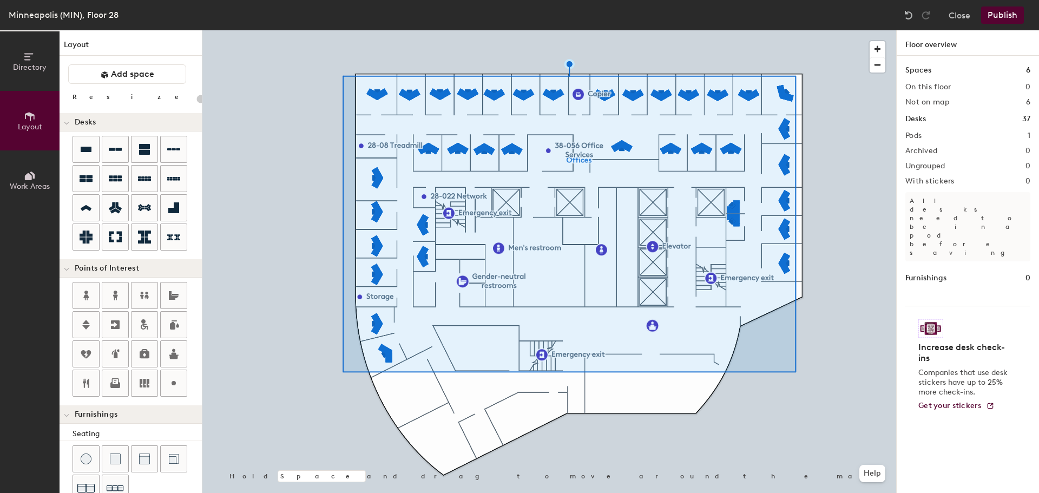
type input "20"
click at [25, 67] on span "Directory" at bounding box center [30, 67] width 34 height 9
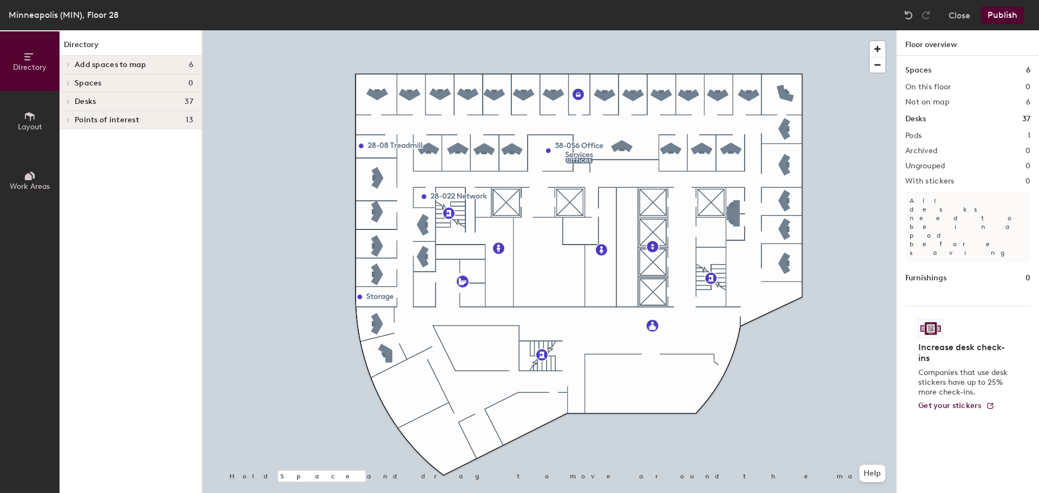
click at [69, 63] on icon at bounding box center [68, 64] width 4 height 5
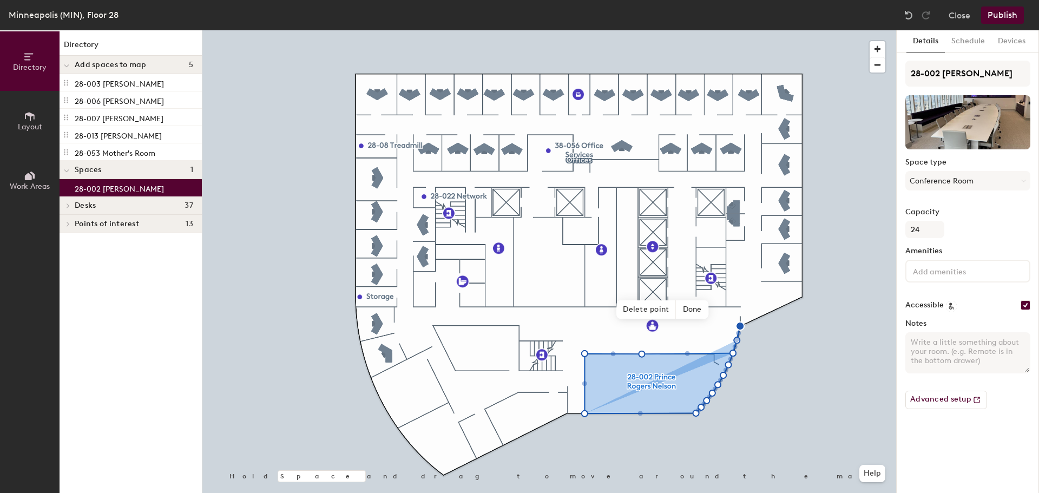
click at [627, 312] on span "Delete point" at bounding box center [647, 309] width 60 height 18
click at [623, 325] on span "Delete point" at bounding box center [645, 324] width 60 height 18
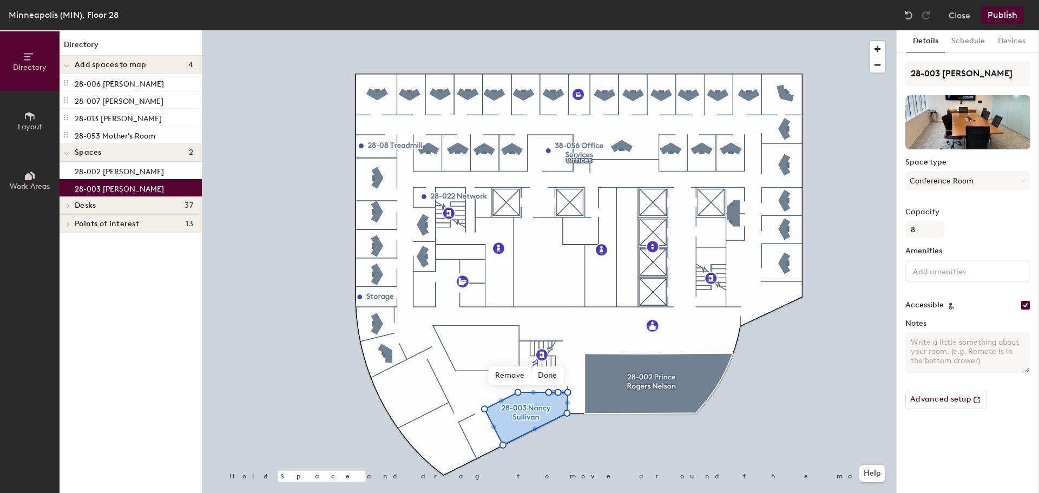
click at [547, 371] on span "Done" at bounding box center [548, 376] width 32 height 18
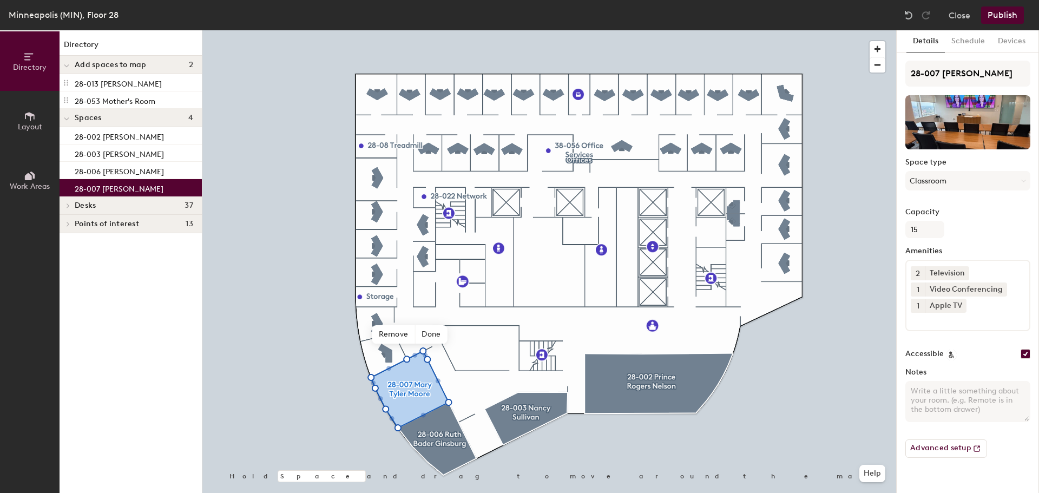
click at [435, 335] on span "Done" at bounding box center [431, 334] width 32 height 18
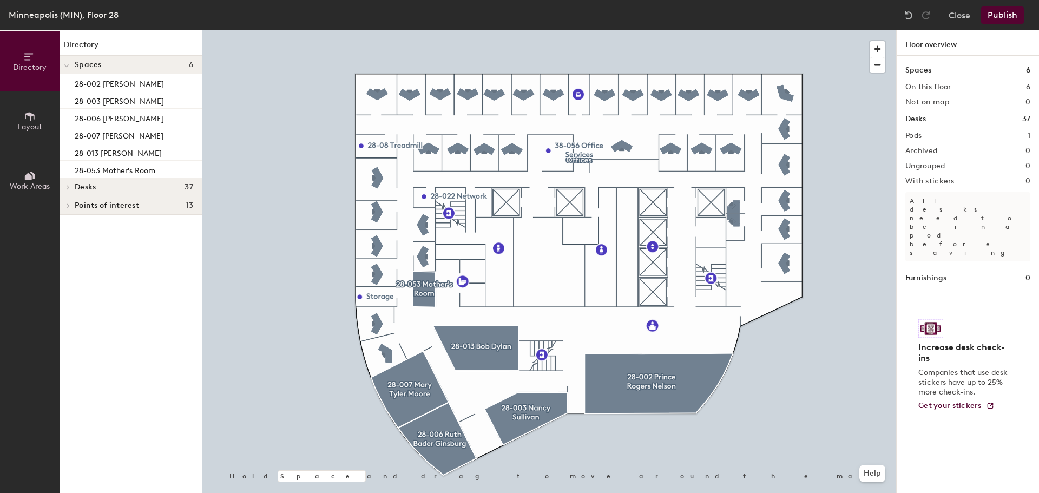
click at [27, 128] on span "Layout" at bounding box center [30, 126] width 24 height 9
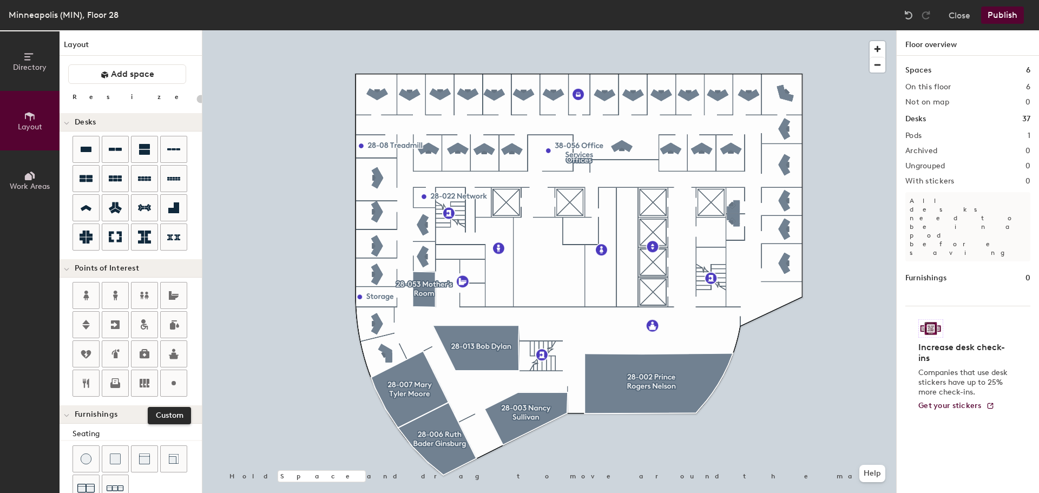
click at [172, 380] on icon at bounding box center [173, 383] width 13 height 13
type input "20"
type input "2"
type input "C"
type input "Catering"
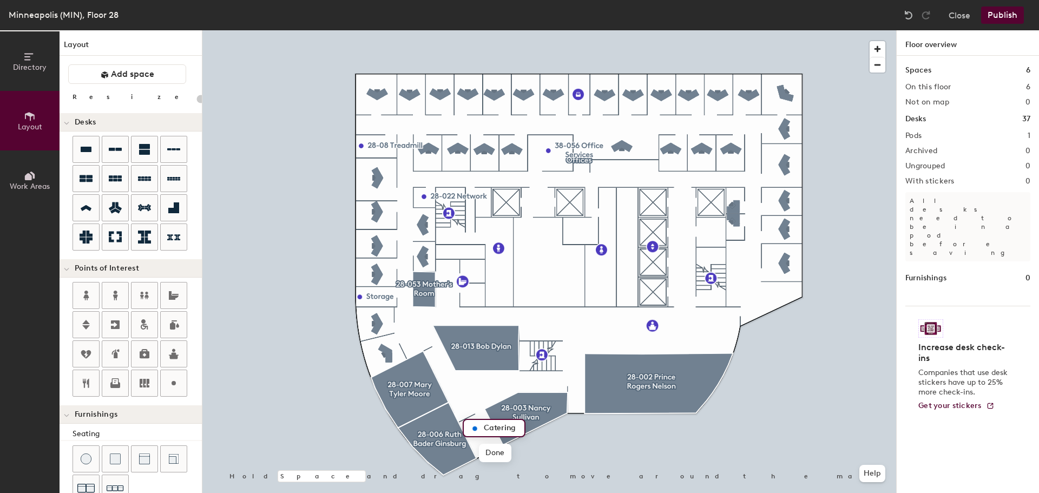
click at [499, 455] on span "Done" at bounding box center [495, 453] width 32 height 18
click at [506, 455] on span "Delete" at bounding box center [512, 453] width 38 height 18
click at [87, 380] on icon at bounding box center [86, 383] width 13 height 13
type input "20"
type input "Catering"
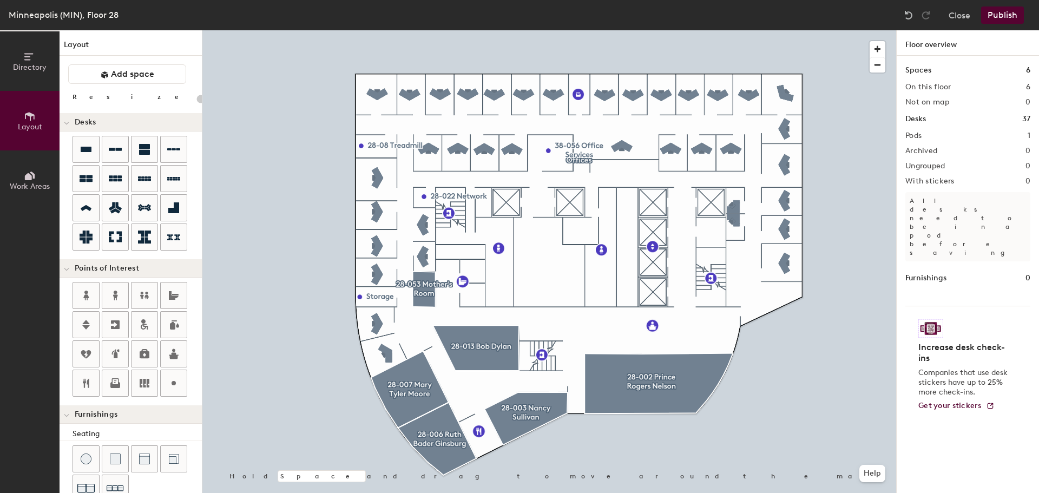
click at [1007, 10] on button "Publish" at bounding box center [1003, 14] width 43 height 17
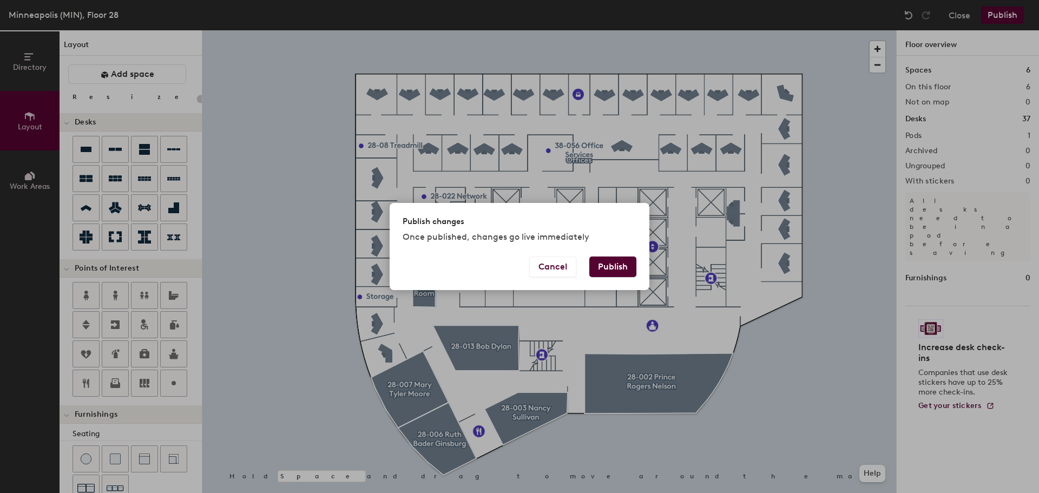
click at [618, 272] on button "Publish" at bounding box center [613, 267] width 47 height 21
type input "20"
